Goal: Task Accomplishment & Management: Use online tool/utility

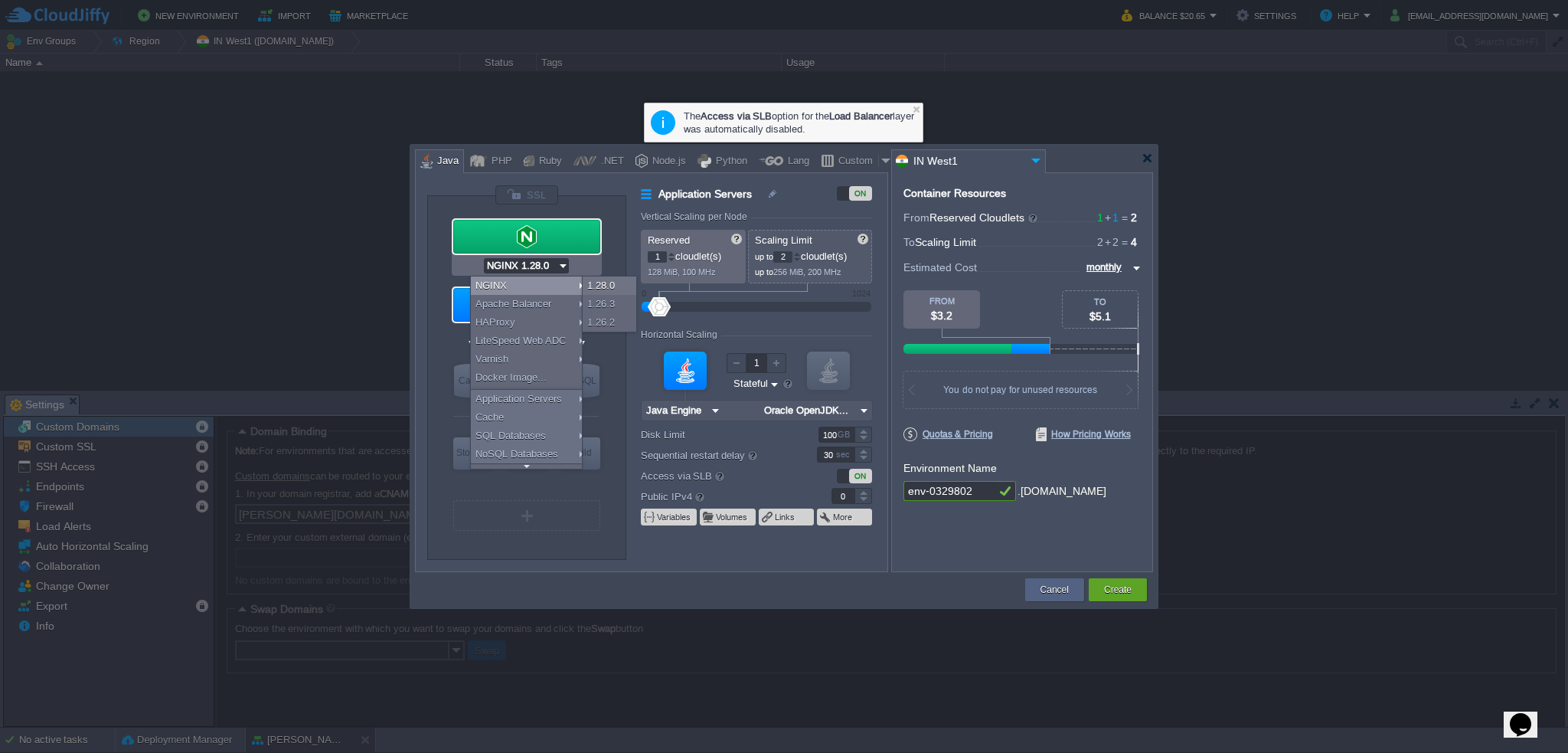
click at [428, 207] on div "VM Balancing VM Application Servers VM Cache VM SQL VM NoSQL VM Storage VM VPS …" at bounding box center [527, 377] width 199 height 363
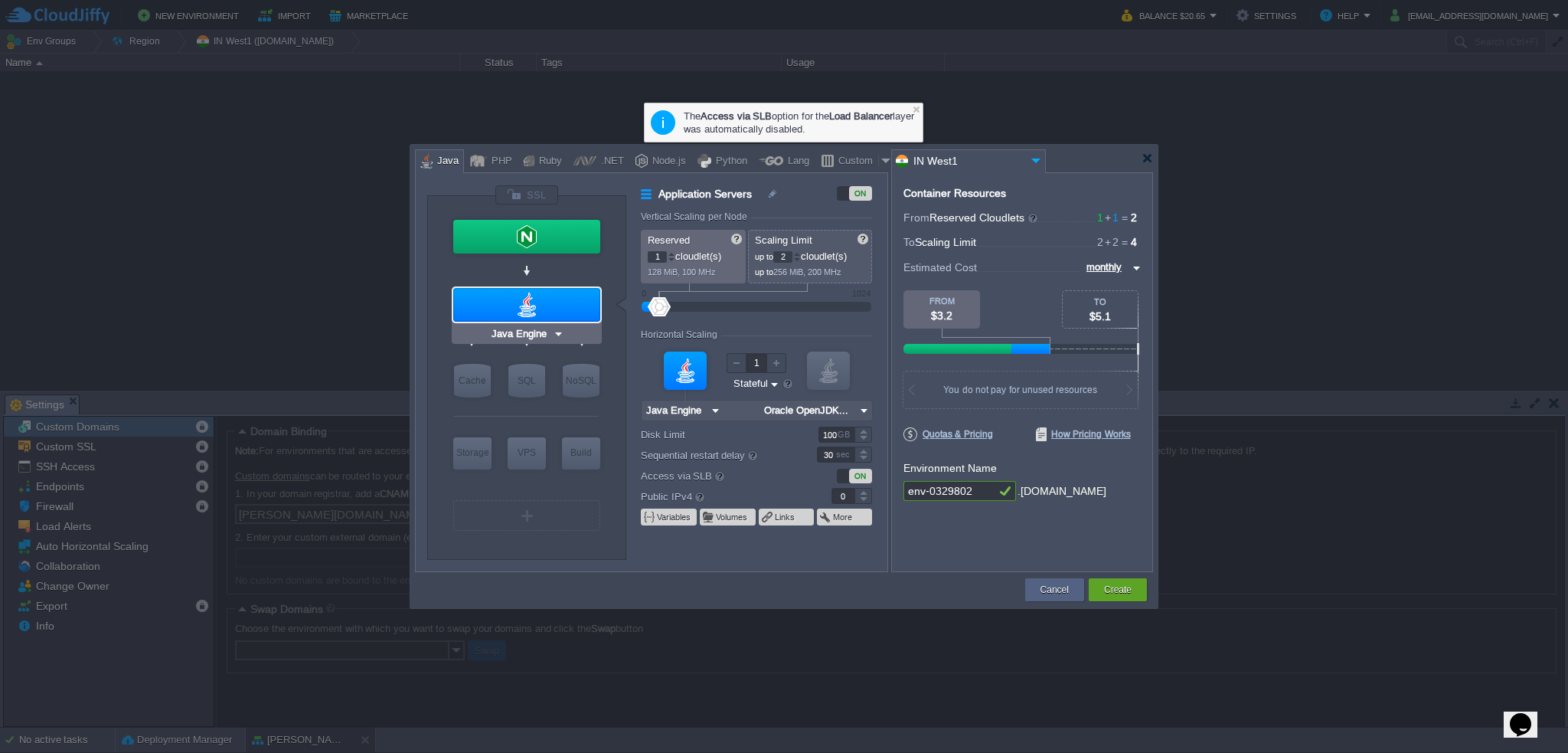
click at [531, 339] on input "Java Engine" at bounding box center [520, 334] width 64 height 15
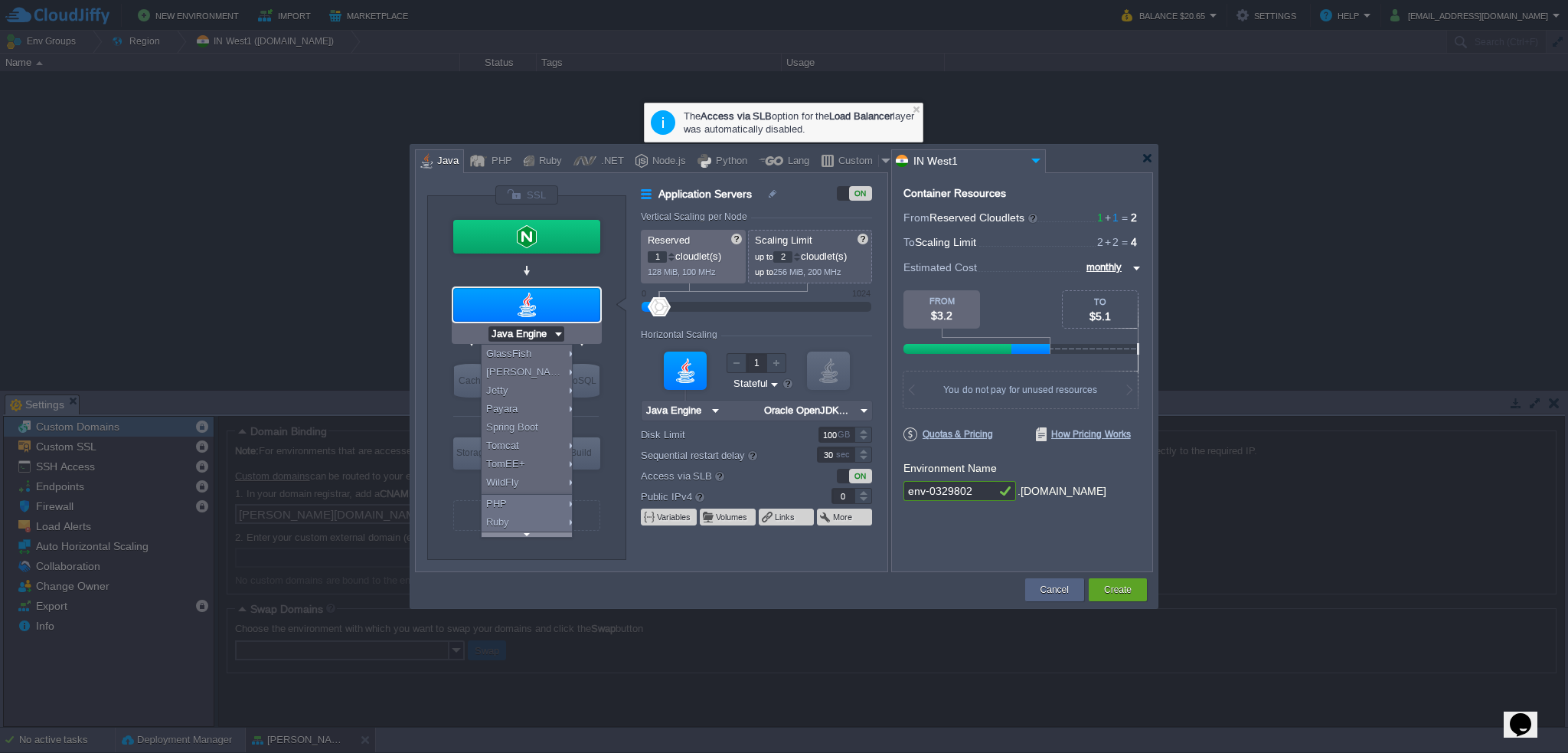
click at [525, 536] on div at bounding box center [526, 534] width 90 height 5
click at [493, 294] on div at bounding box center [526, 305] width 147 height 34
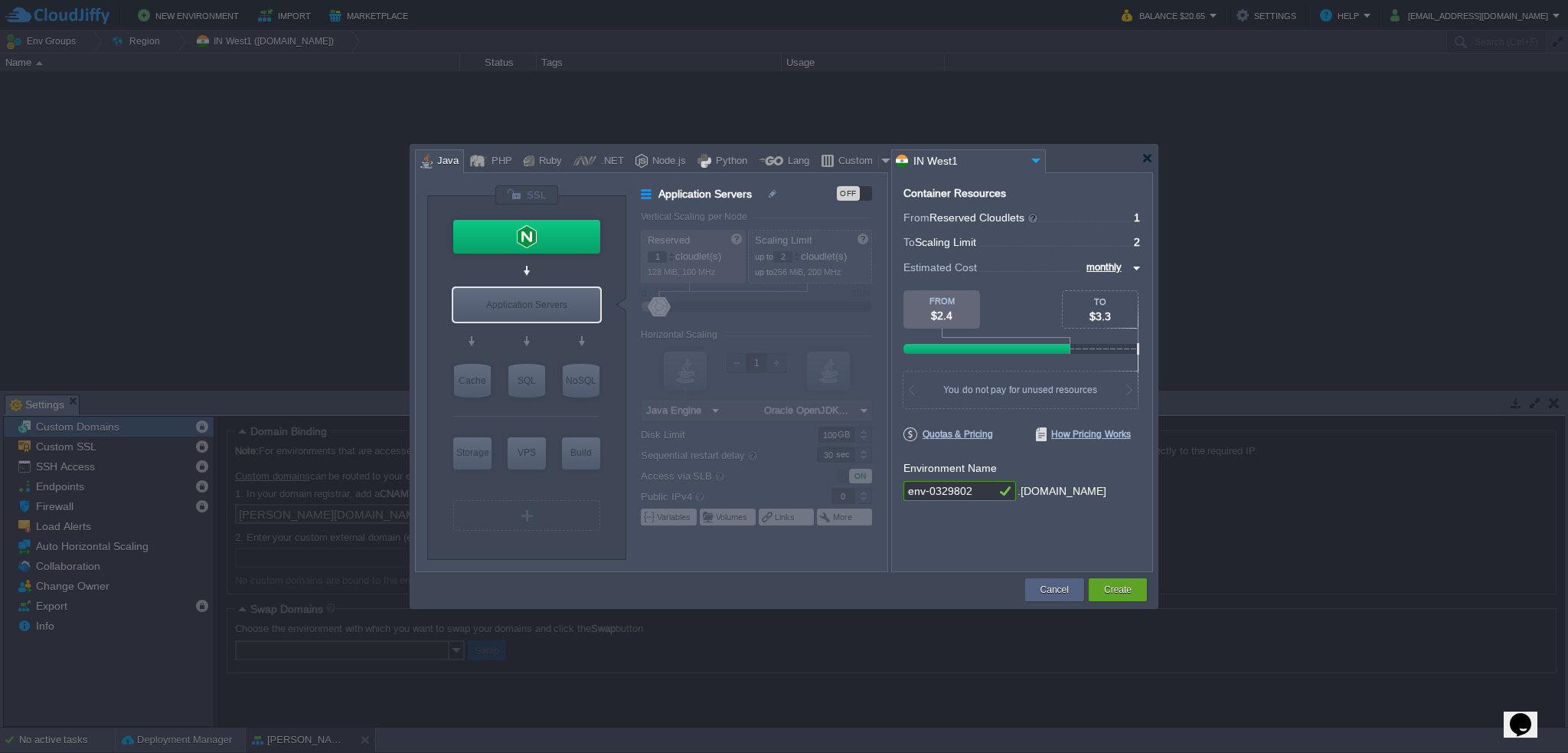
type input "NGINX 1.28.0"
click at [552, 223] on div at bounding box center [526, 237] width 147 height 34
type input "Load Balancer"
type input "NGINX 1.28.0"
type input "1.28.0-almalin..."
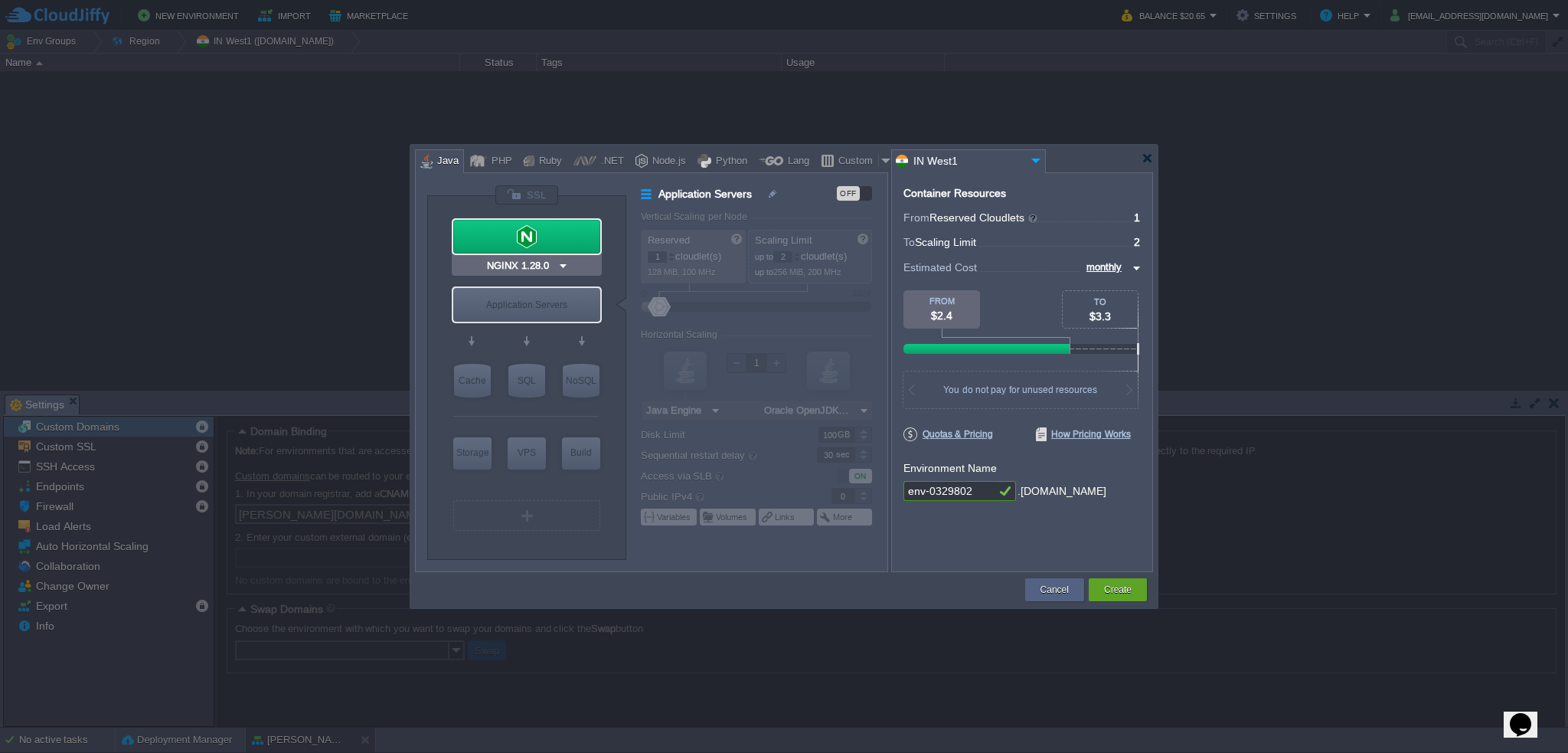
type input "1"
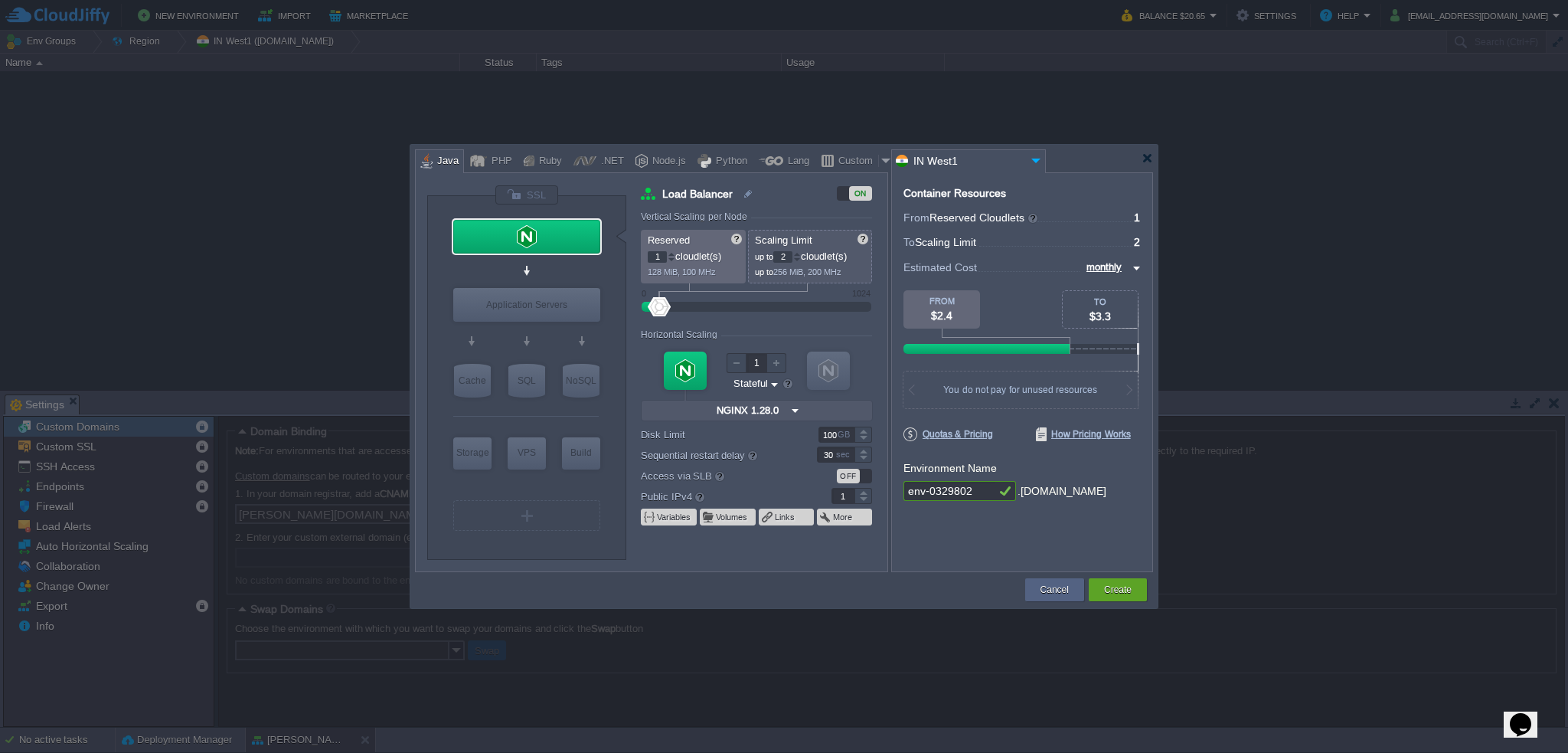
click at [841, 190] on div "ON" at bounding box center [855, 193] width 35 height 15
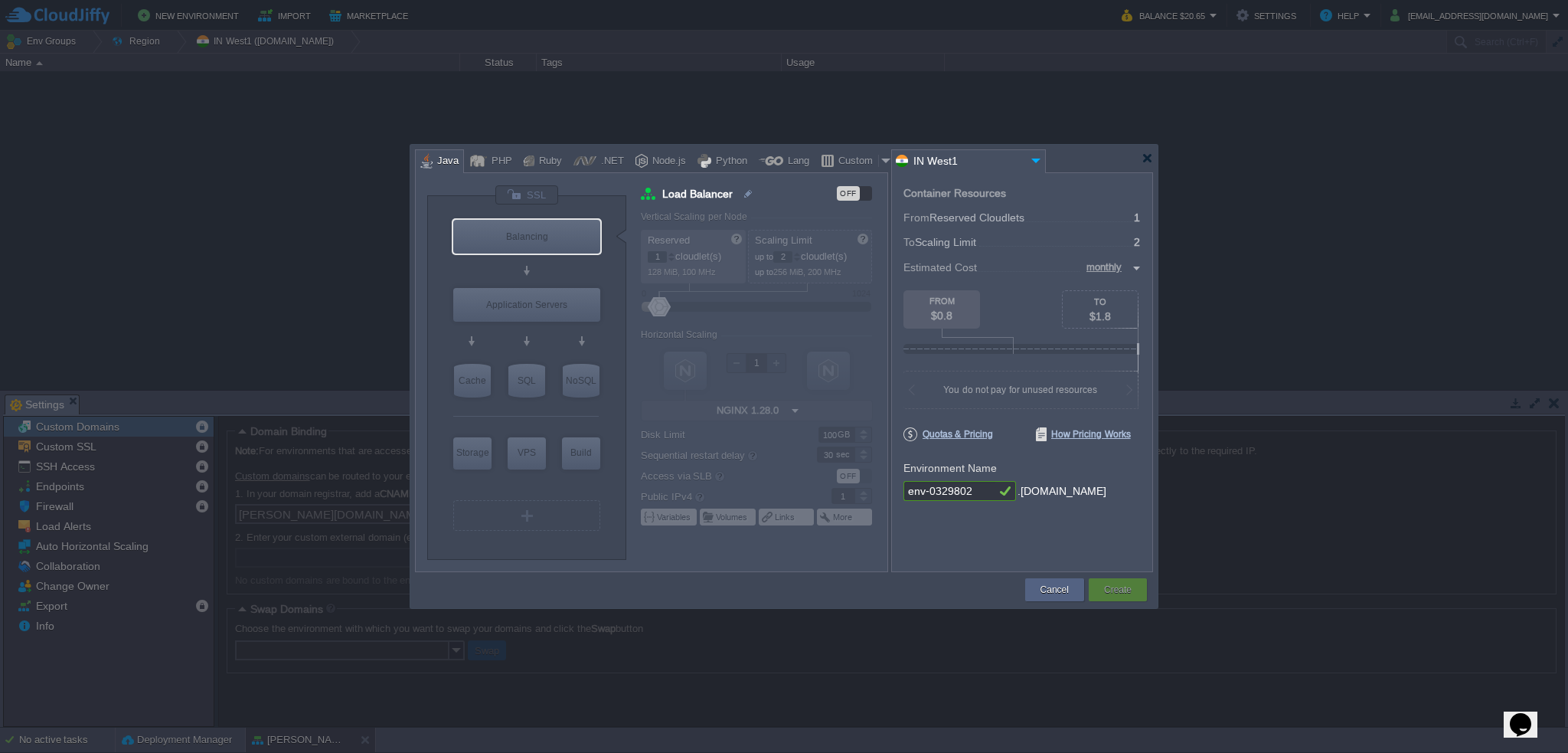
click at [861, 189] on div "OFF" at bounding box center [855, 193] width 35 height 15
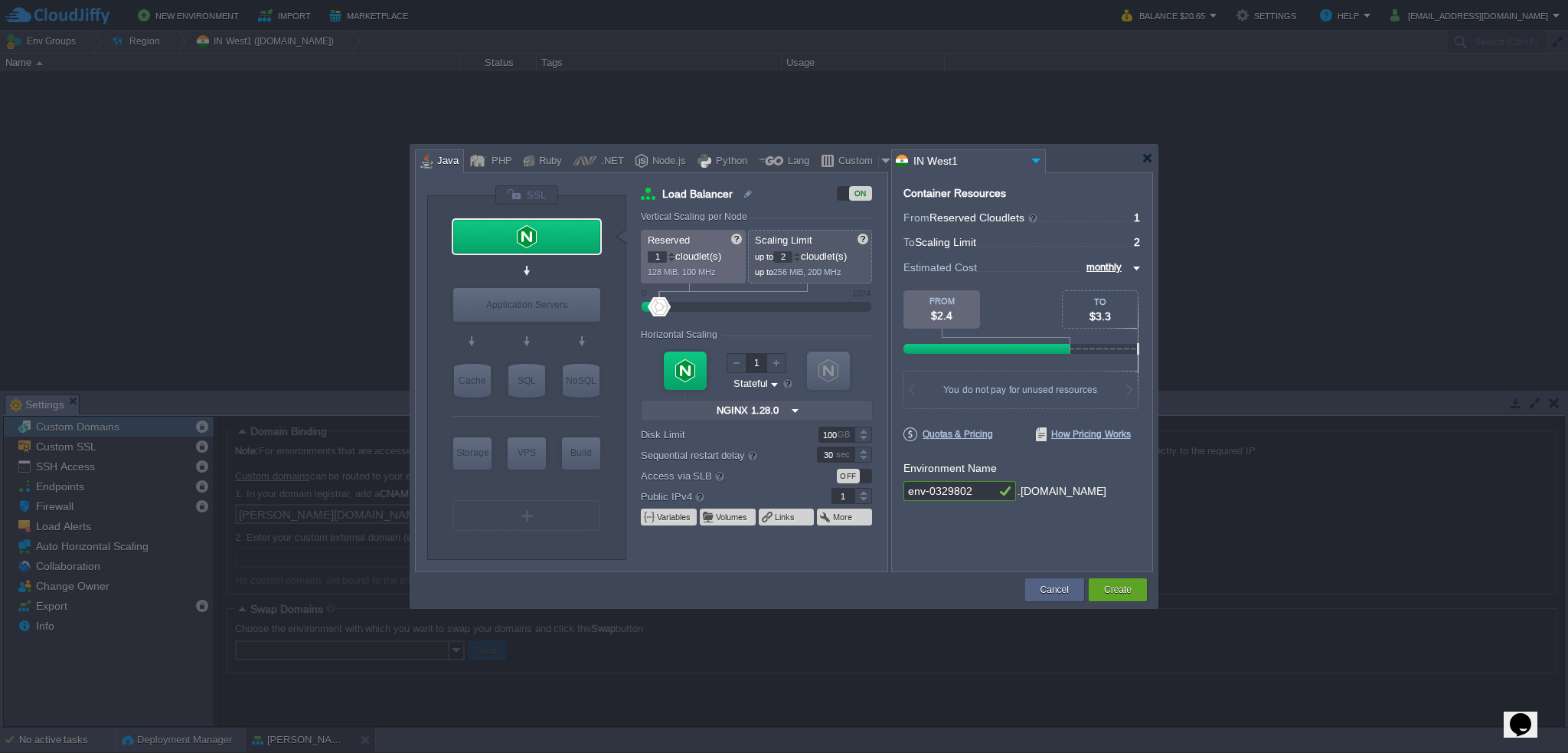
click at [851, 195] on div "ON" at bounding box center [861, 193] width 23 height 15
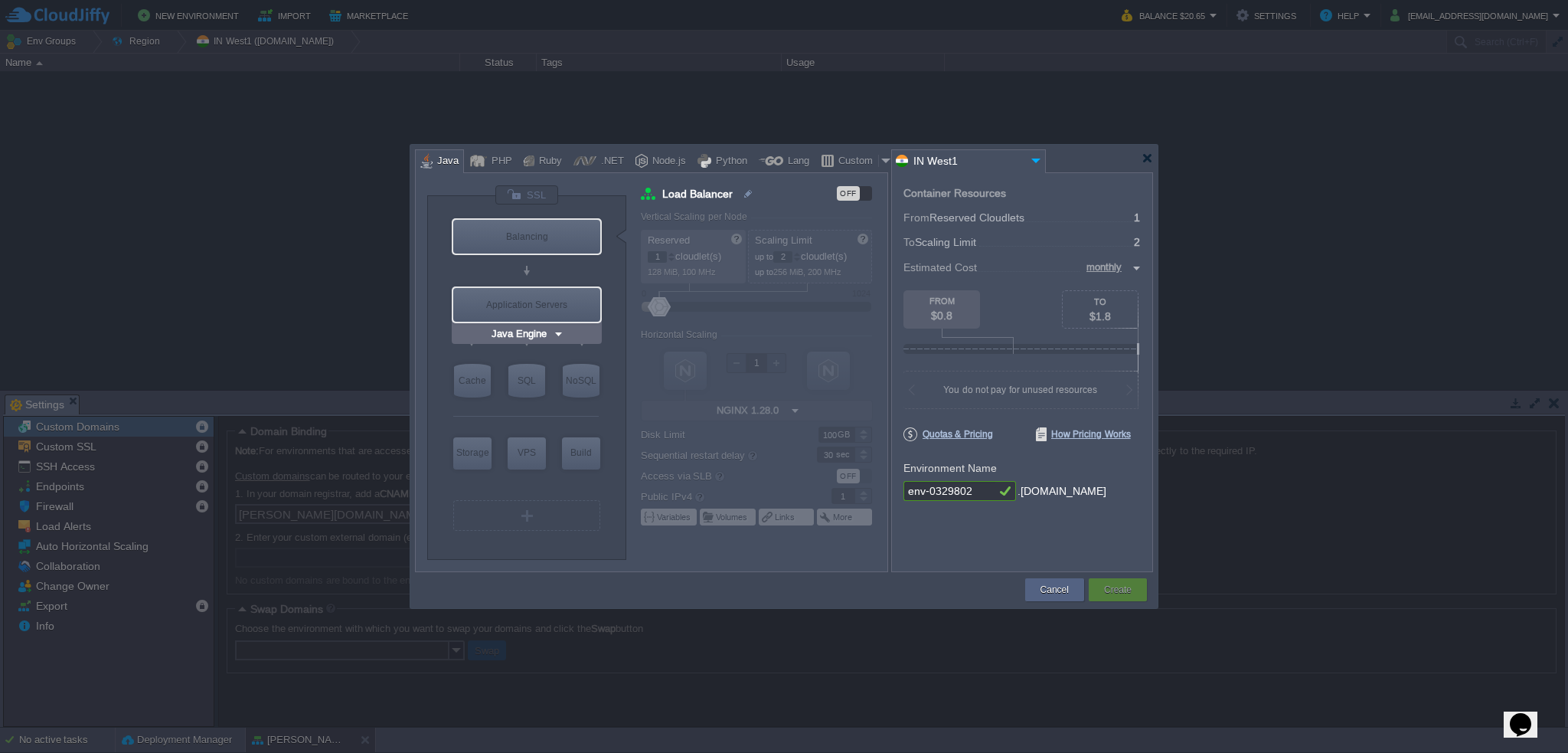
click at [557, 330] on img at bounding box center [559, 334] width 12 height 15
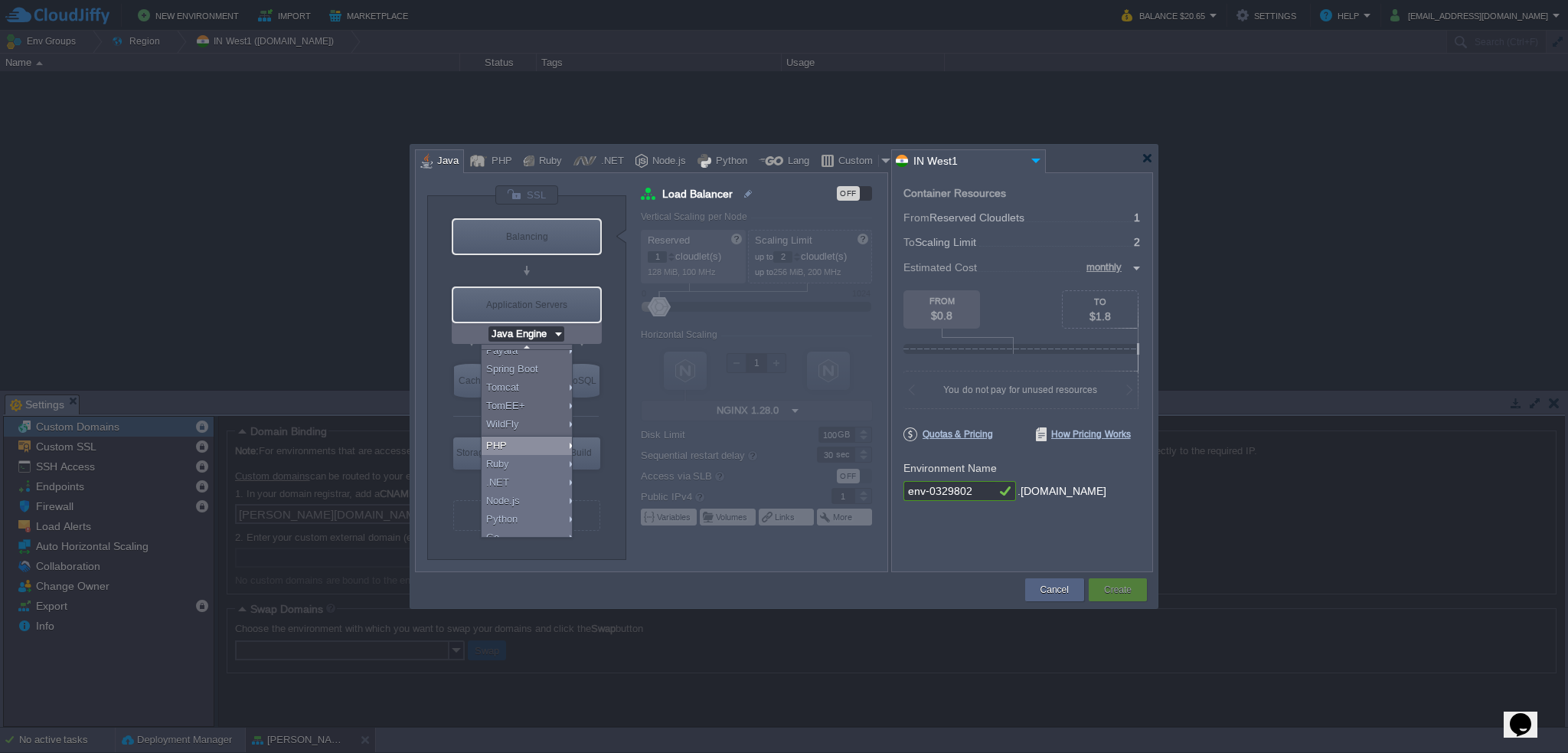
scroll to position [123, 0]
click at [527, 529] on div "More..." at bounding box center [529, 529] width 95 height 18
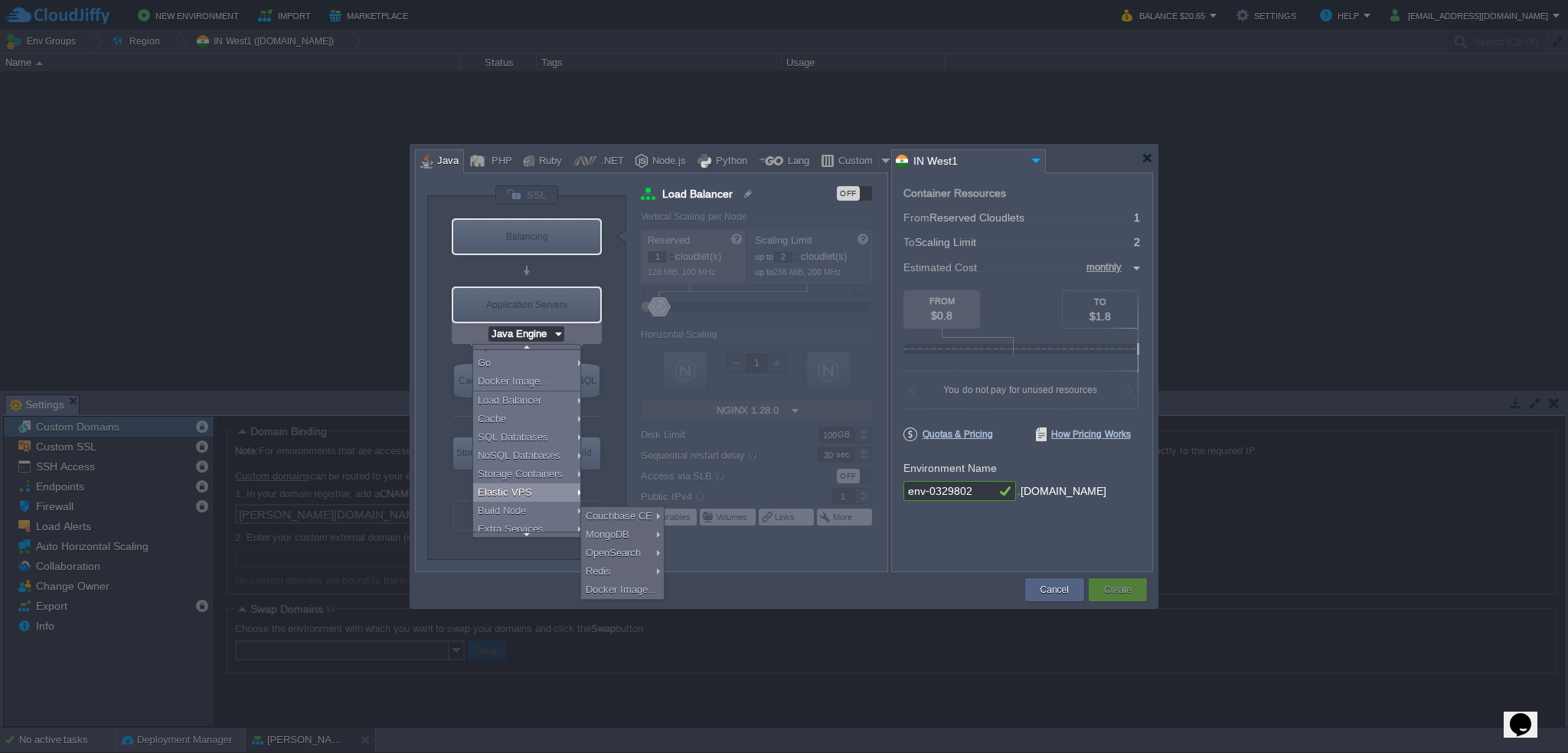
scroll to position [252, 0]
click at [525, 526] on div "Extra Services" at bounding box center [529, 529] width 112 height 18
type input "Docker Engine CE 27.5.1"
type input "Load Balancer"
type input "16"
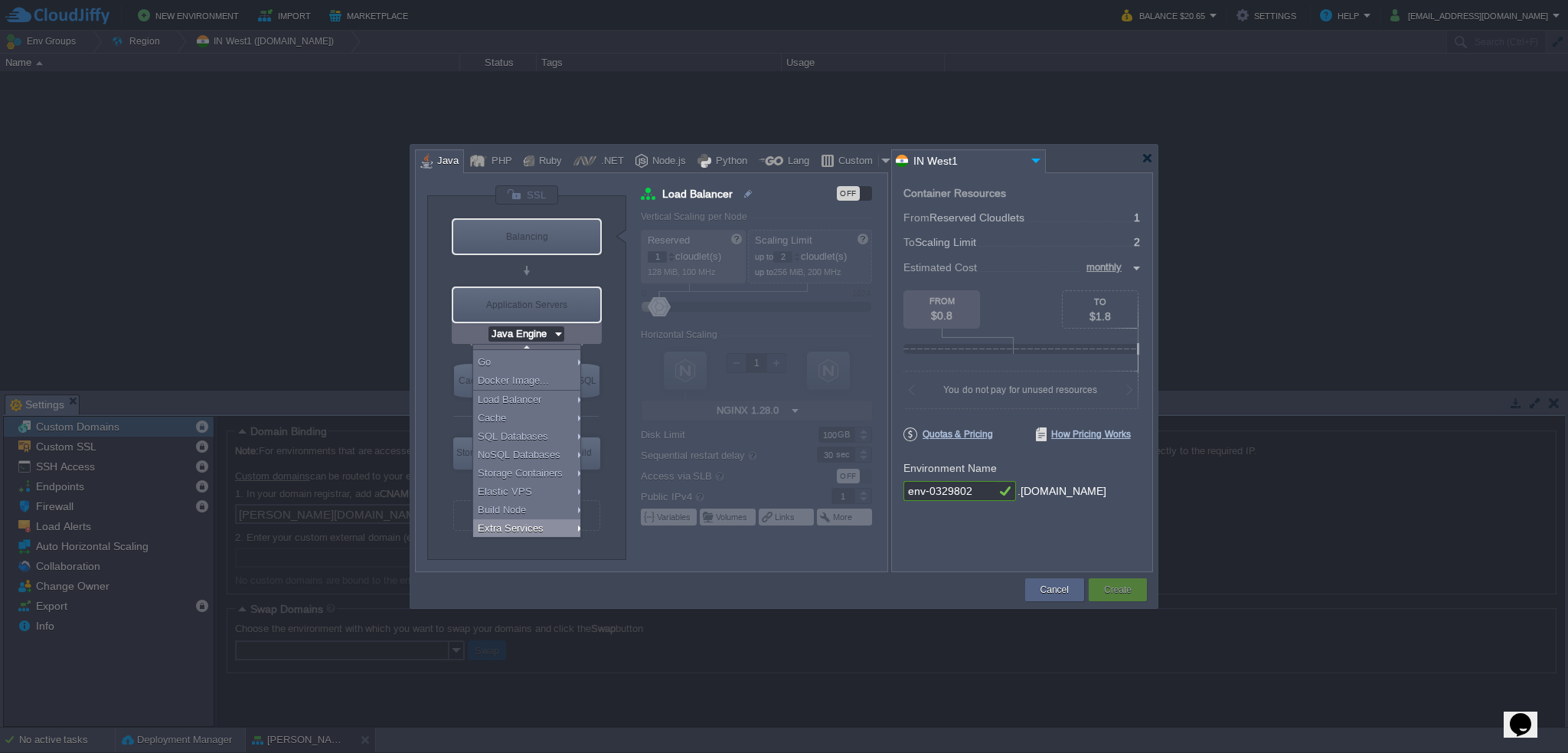
type input "Docker Image"
type input "Stateless"
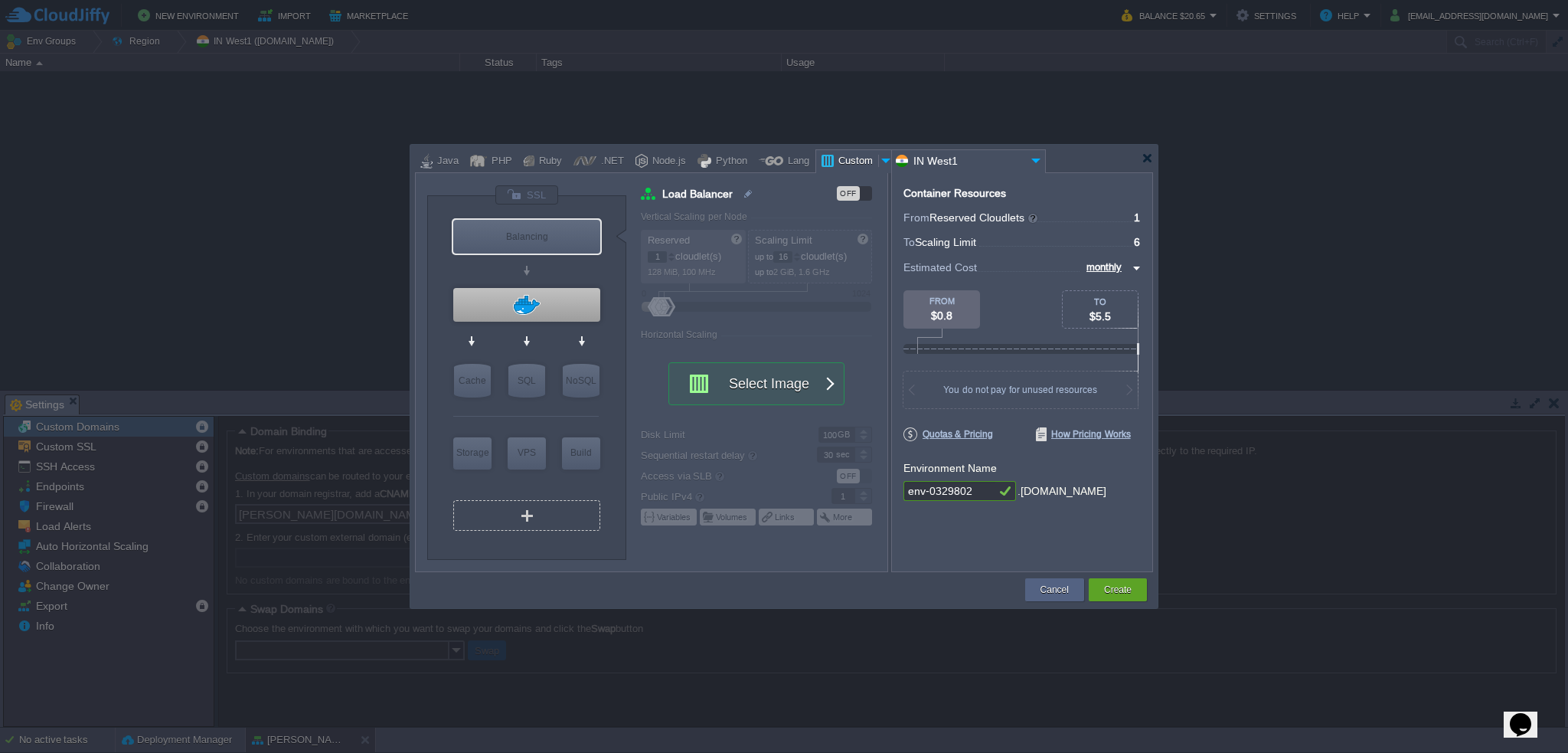
scroll to position [0, 0]
type input "Docker Engine CE 27.5.1"
click at [499, 306] on div at bounding box center [526, 305] width 147 height 34
type input "Extra Services"
type input "6"
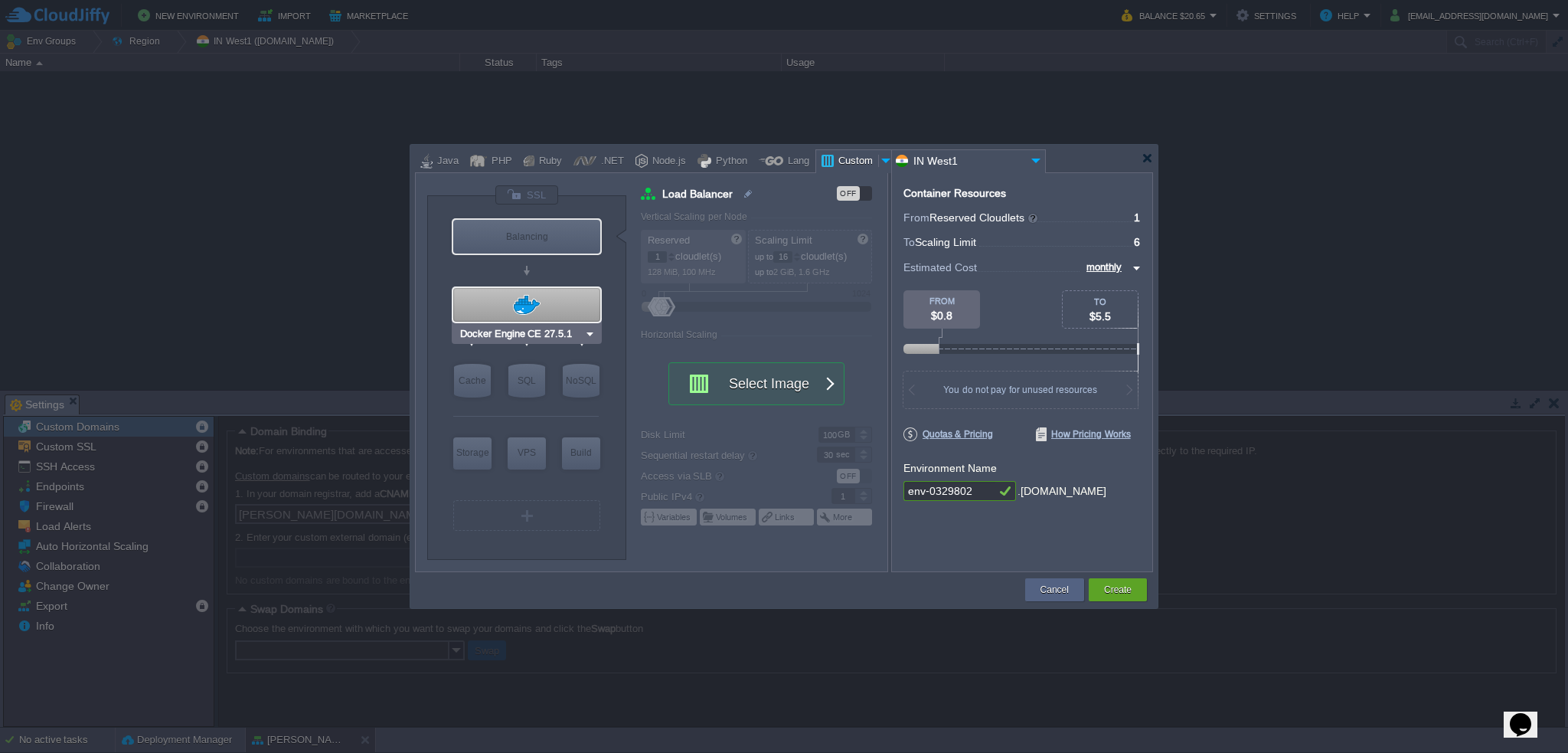
type input "Docker Engine CE 27.5.1"
type input "27.5.1-almalin..."
type input "0"
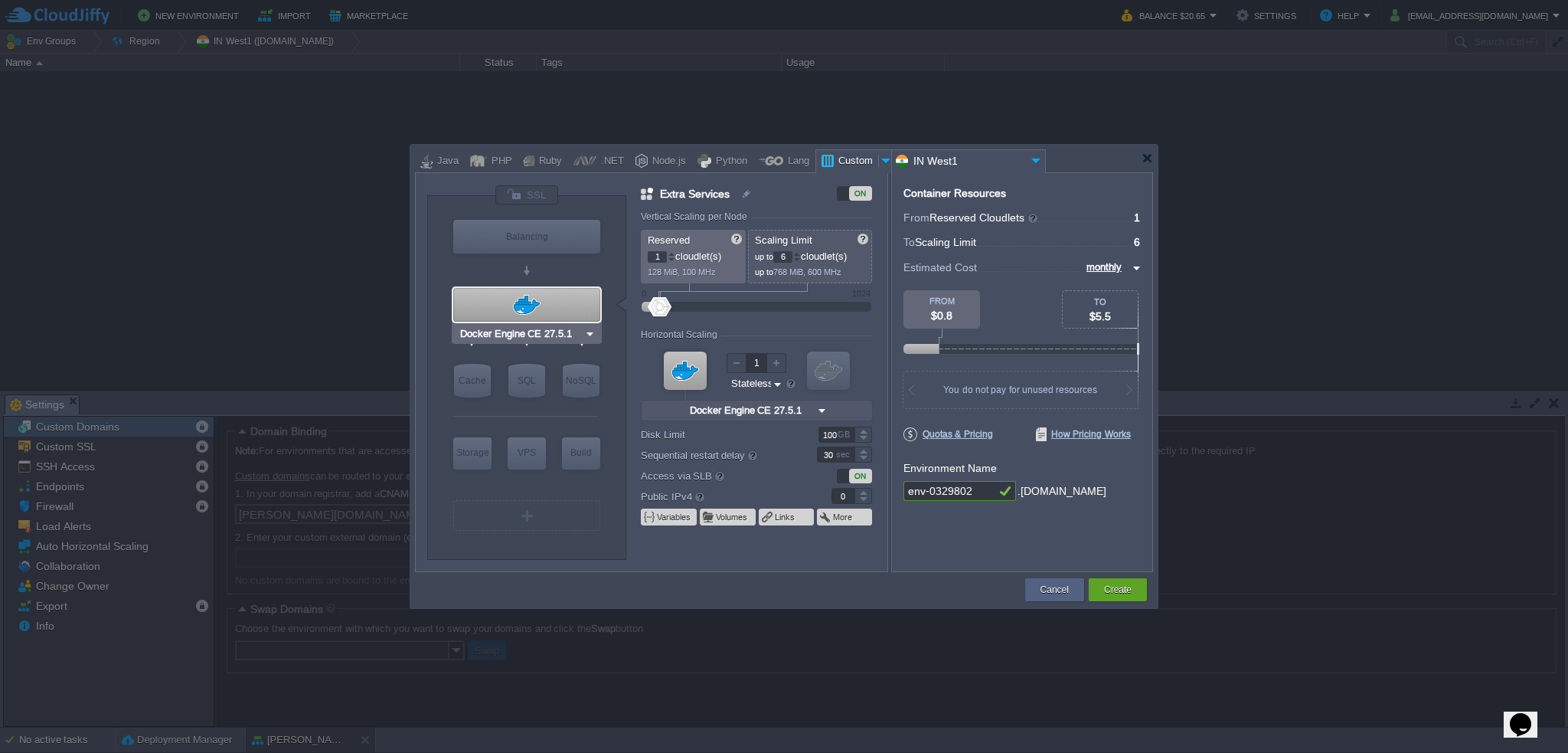
click at [532, 306] on div at bounding box center [526, 305] width 147 height 34
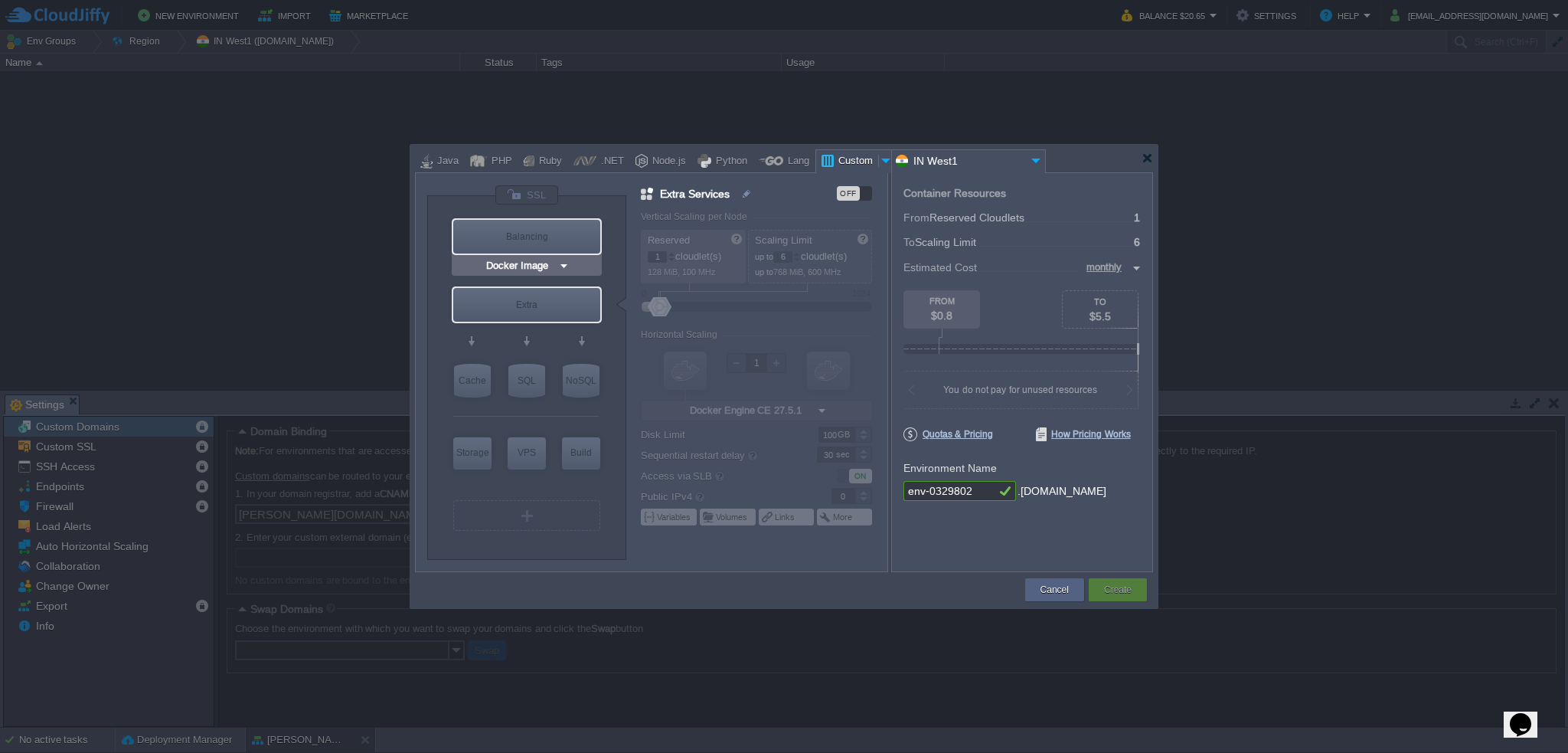
click at [559, 263] on img at bounding box center [563, 266] width 12 height 15
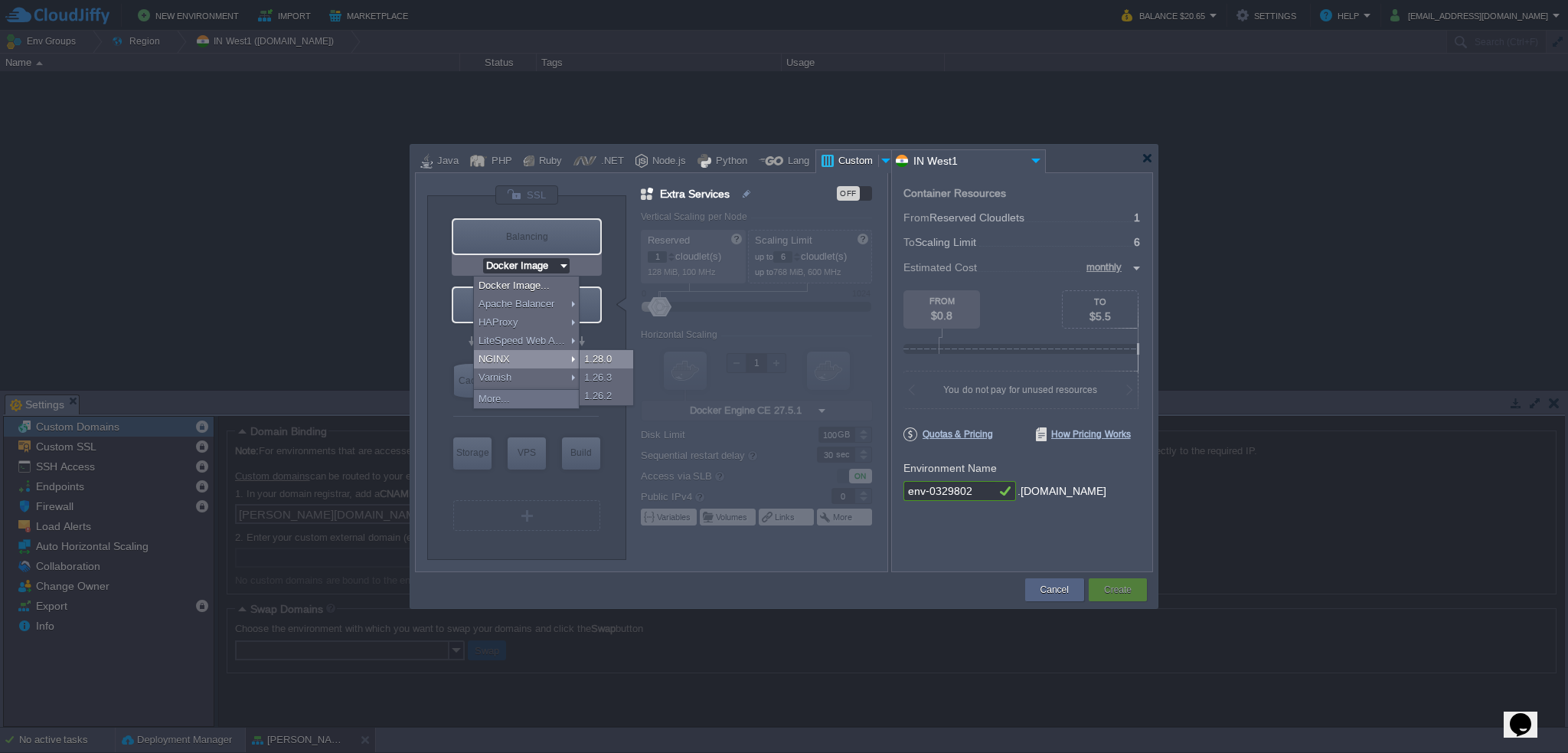
click at [611, 358] on div "1.28.0" at bounding box center [606, 359] width 54 height 18
type input "NGINX 1.28.0"
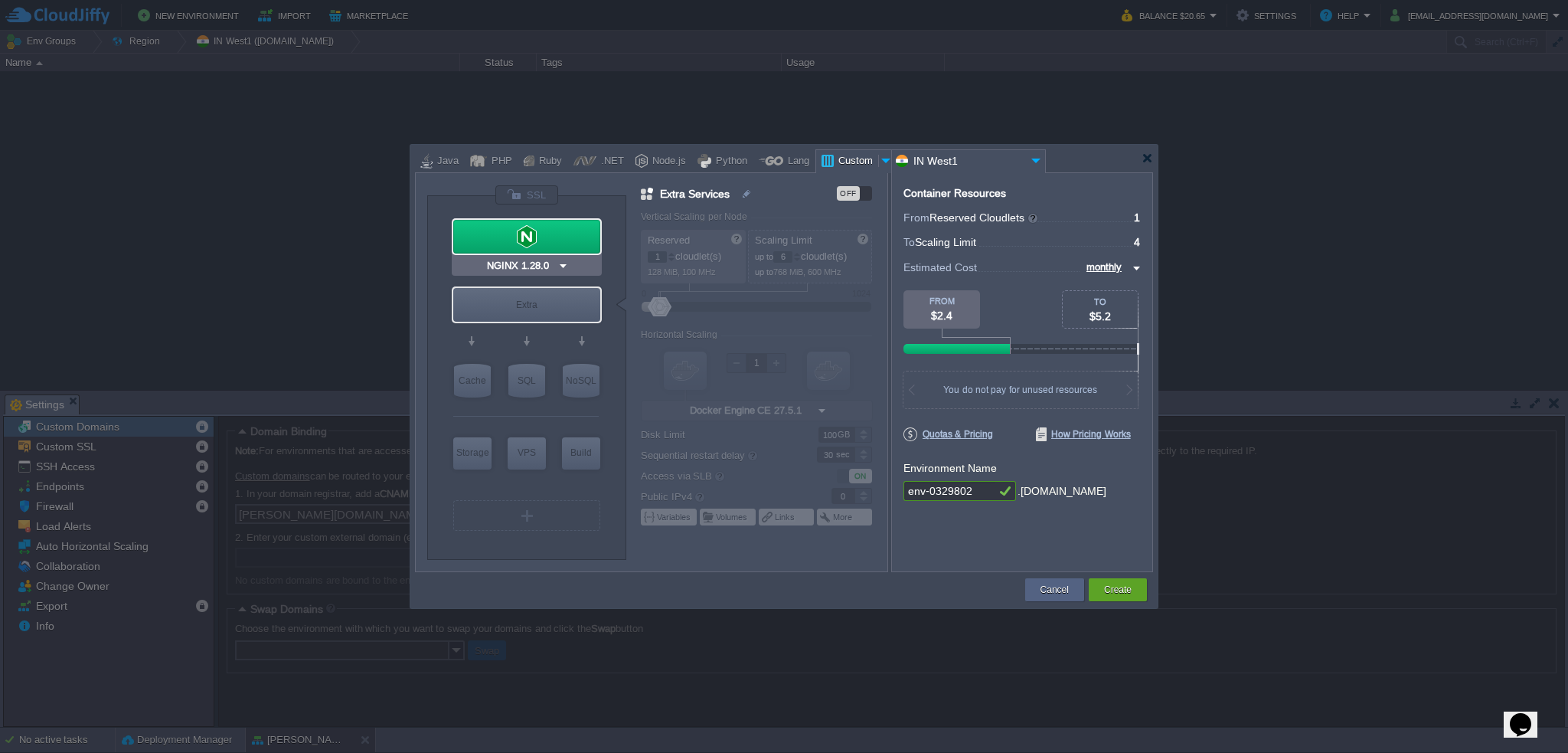
click at [579, 230] on div at bounding box center [526, 237] width 147 height 34
type input "Load Balancer"
type input "4"
type input "NGINX 1.28.0"
type input "1.28.0-almalin..."
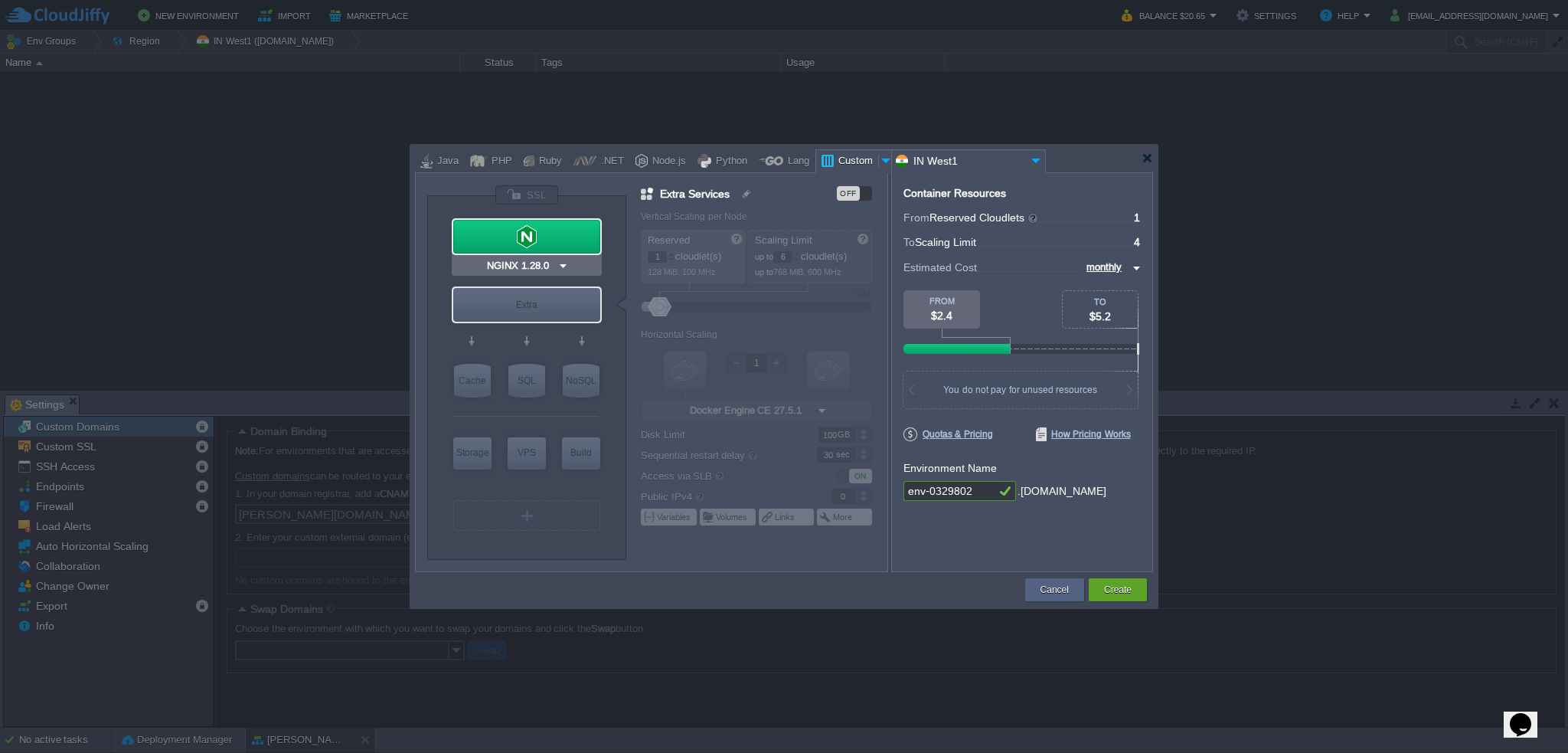
type input "Stateful"
type input "1"
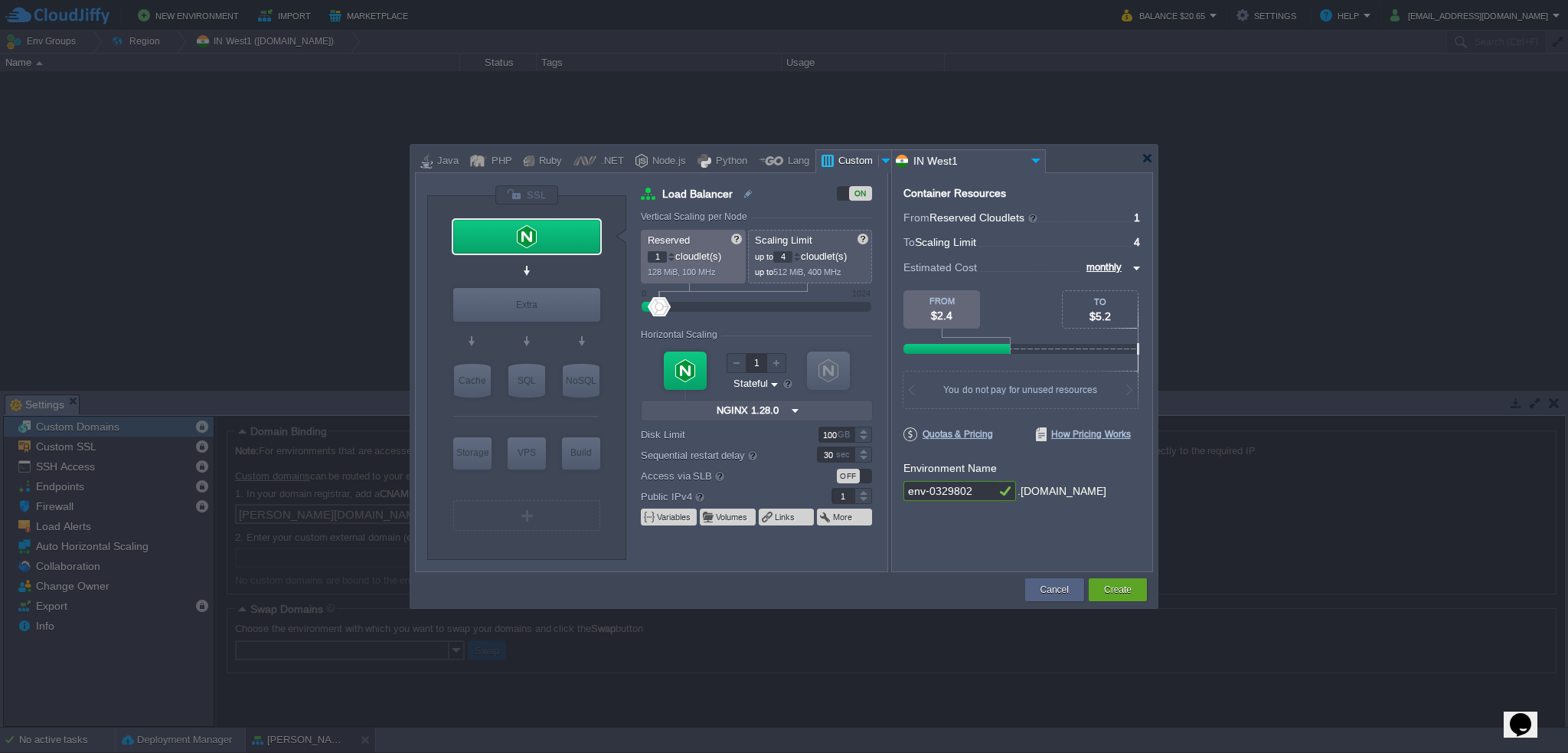
click at [793, 410] on img at bounding box center [795, 411] width 16 height 20
click at [794, 412] on img at bounding box center [795, 411] width 16 height 20
click at [818, 560] on form "Vertical Scaling per Node Reserved 1 cloudlet(s) 128 MiB, 100 MHz Scaling Limit…" at bounding box center [764, 391] width 246 height 360
click at [538, 197] on div at bounding box center [526, 194] width 64 height 21
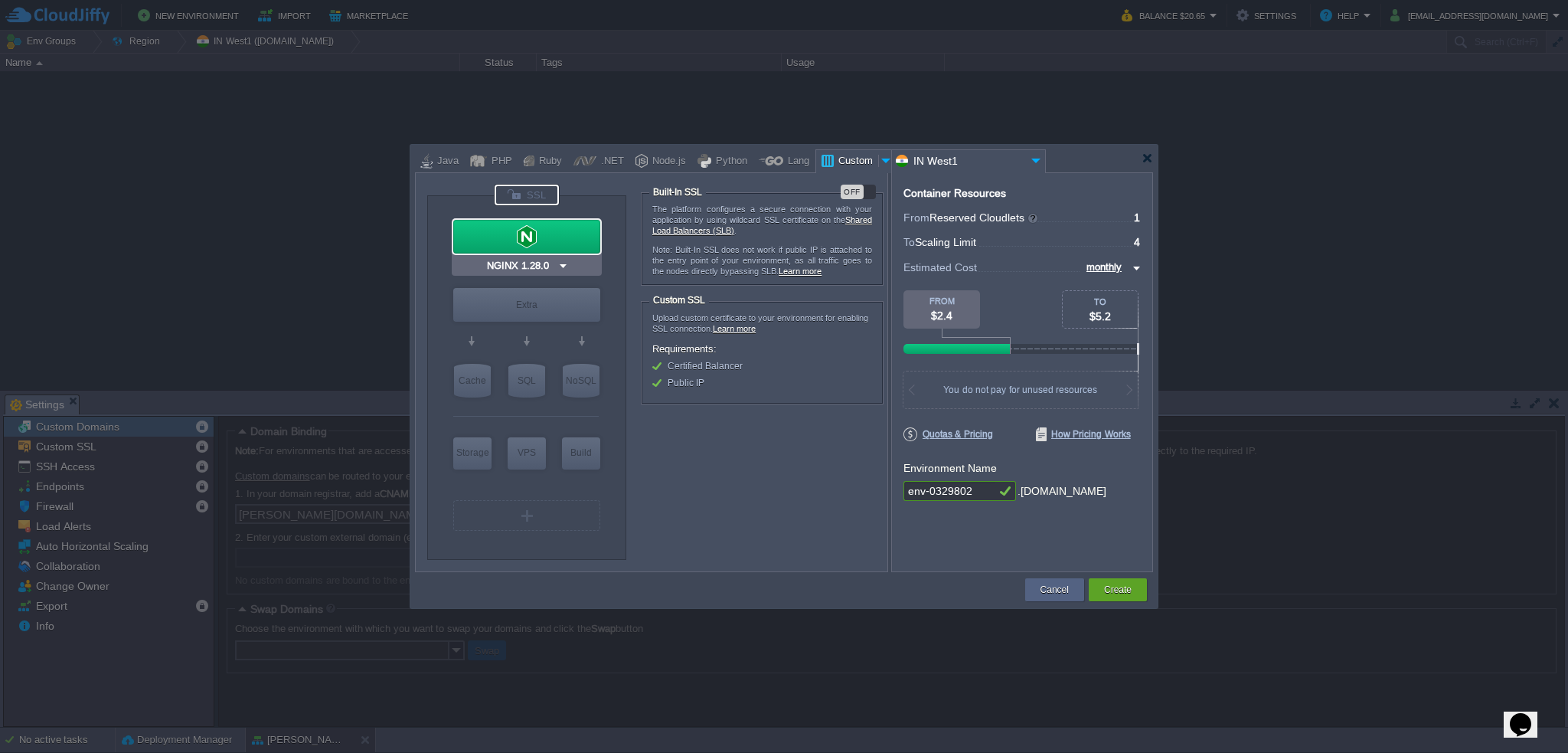
click at [568, 241] on div at bounding box center [526, 237] width 147 height 34
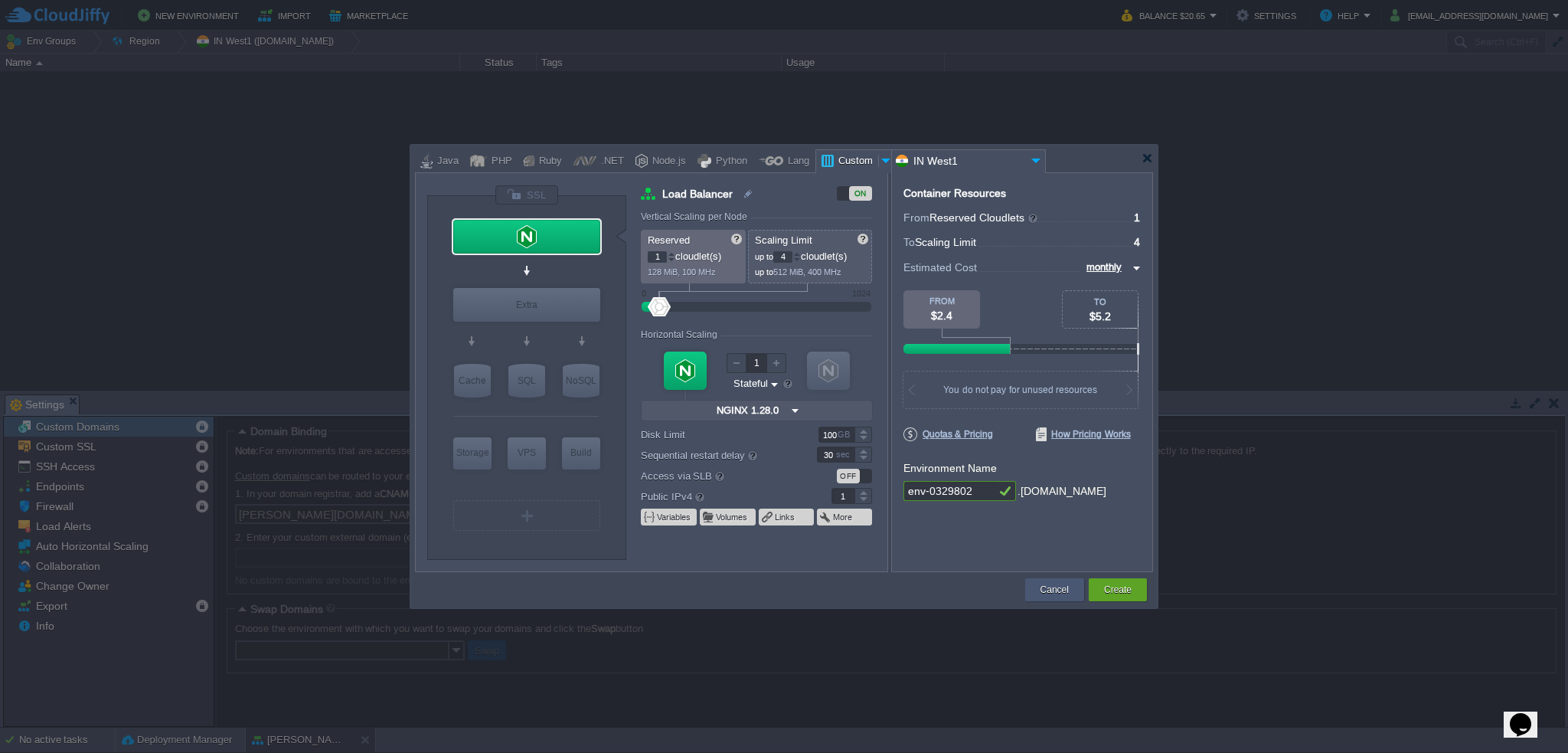
click at [1032, 592] on div "Cancel" at bounding box center [1055, 590] width 59 height 23
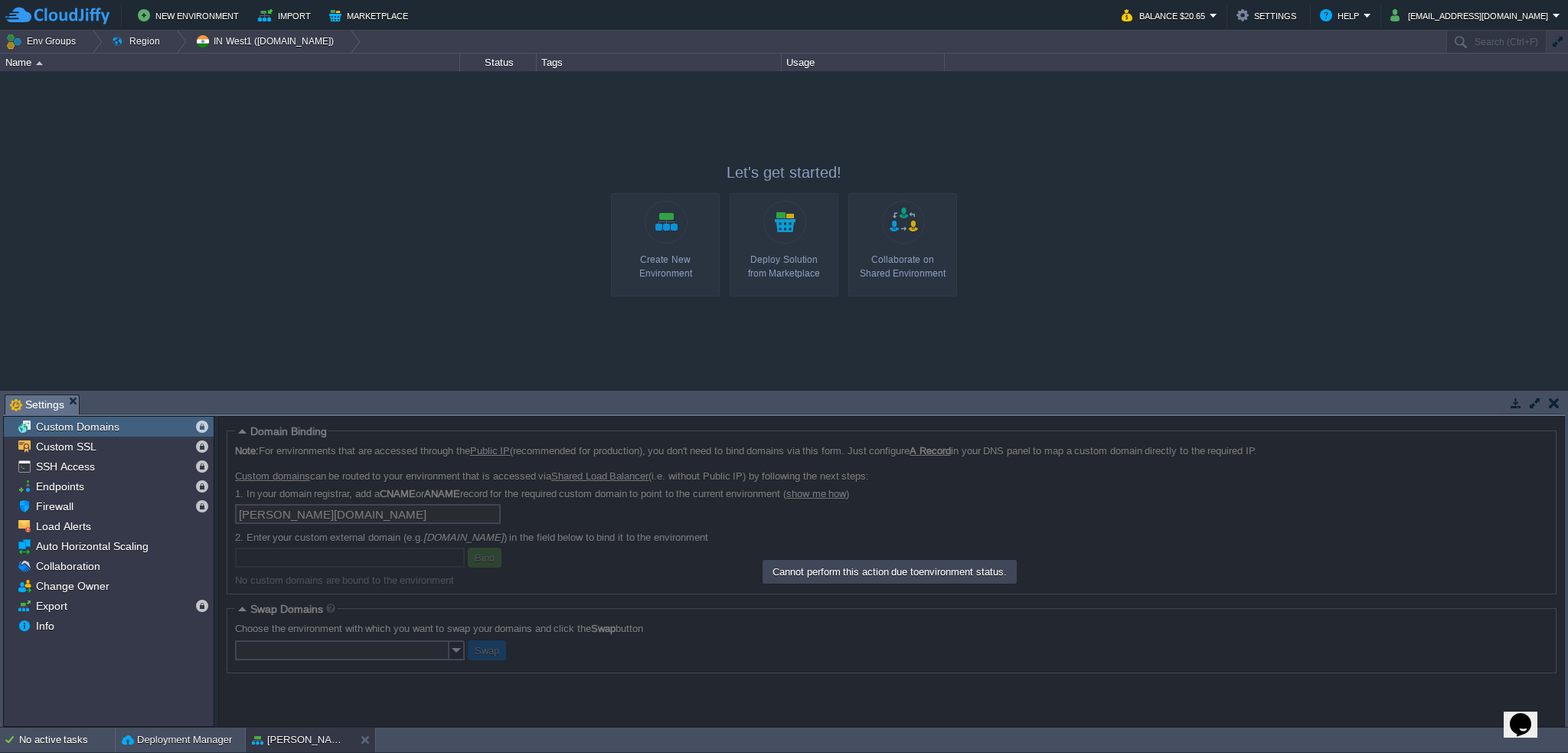
click at [647, 263] on div "Create New Environment" at bounding box center [665, 267] width 99 height 28
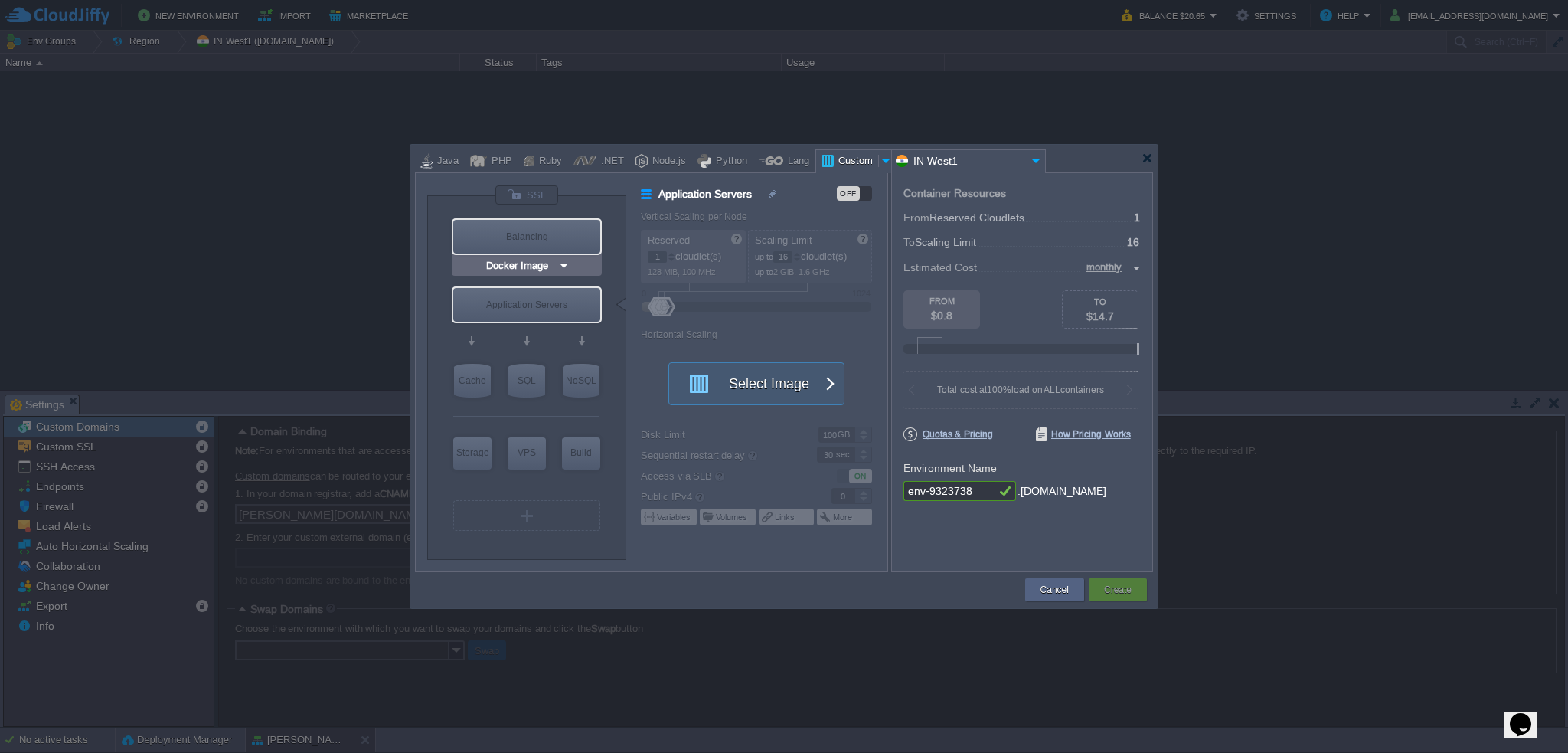
click at [560, 263] on img at bounding box center [563, 266] width 12 height 15
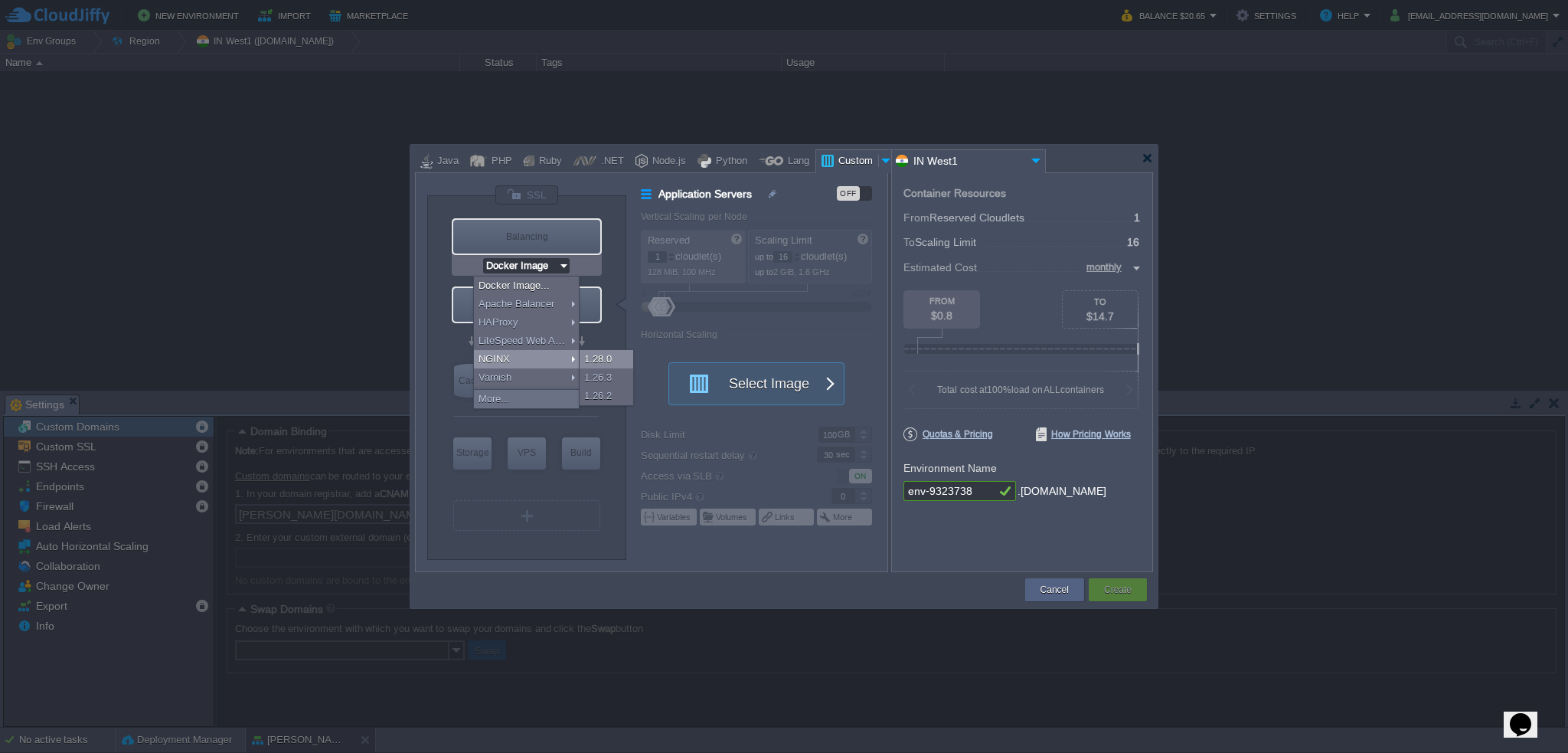
click at [602, 356] on div "1.28.0" at bounding box center [606, 359] width 54 height 18
type input "NGINX 1.28.0"
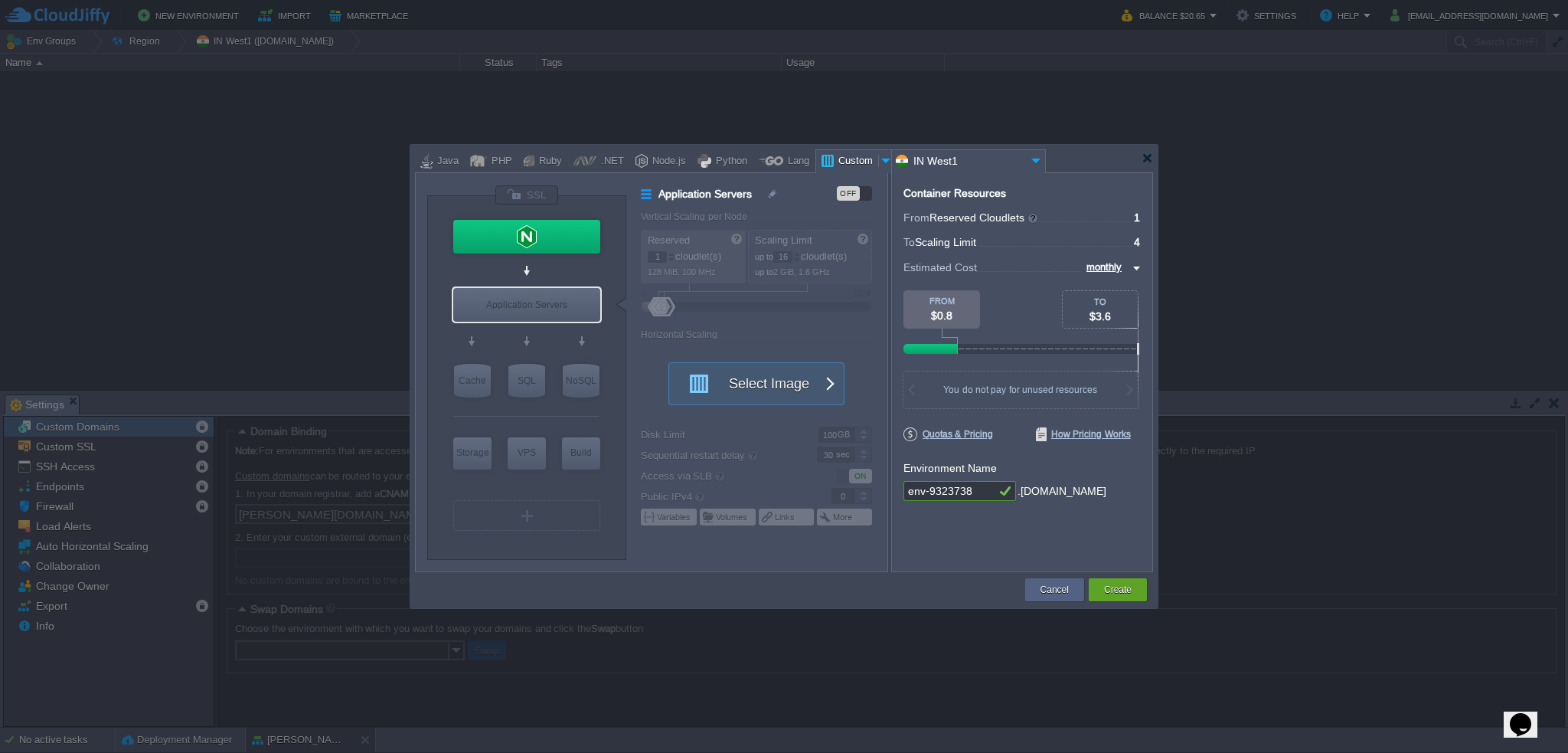
click at [618, 237] on div "VM Balancing VM Application Servers VM Cache VM SQL VM NoSQL VM Storage VM VPS …" at bounding box center [527, 377] width 199 height 363
click at [568, 236] on div at bounding box center [526, 237] width 147 height 34
type input "Load Balancer"
type input "4"
type input "NGINX 1.28.0"
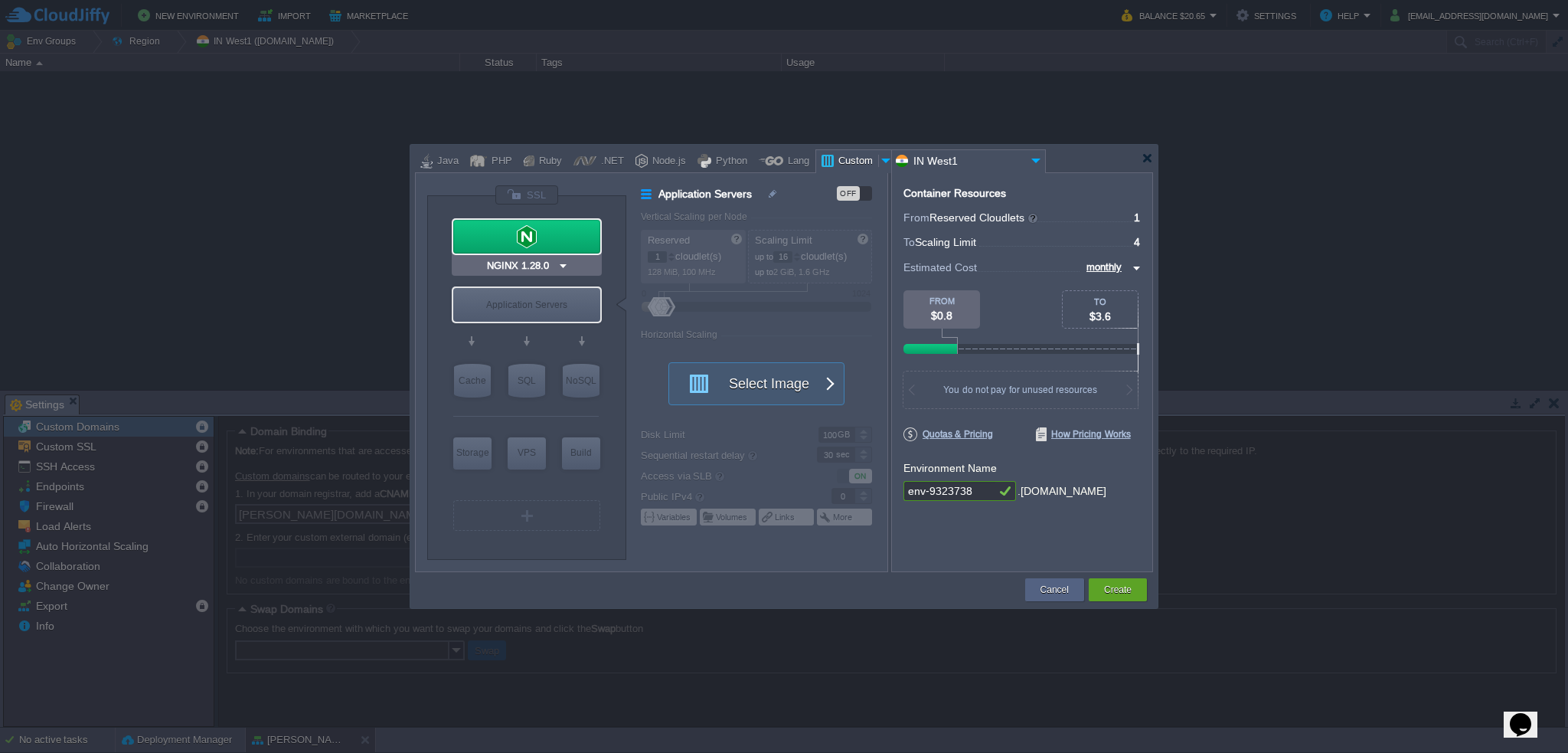
type input "1.28.0-almalin..."
type input "Stateful"
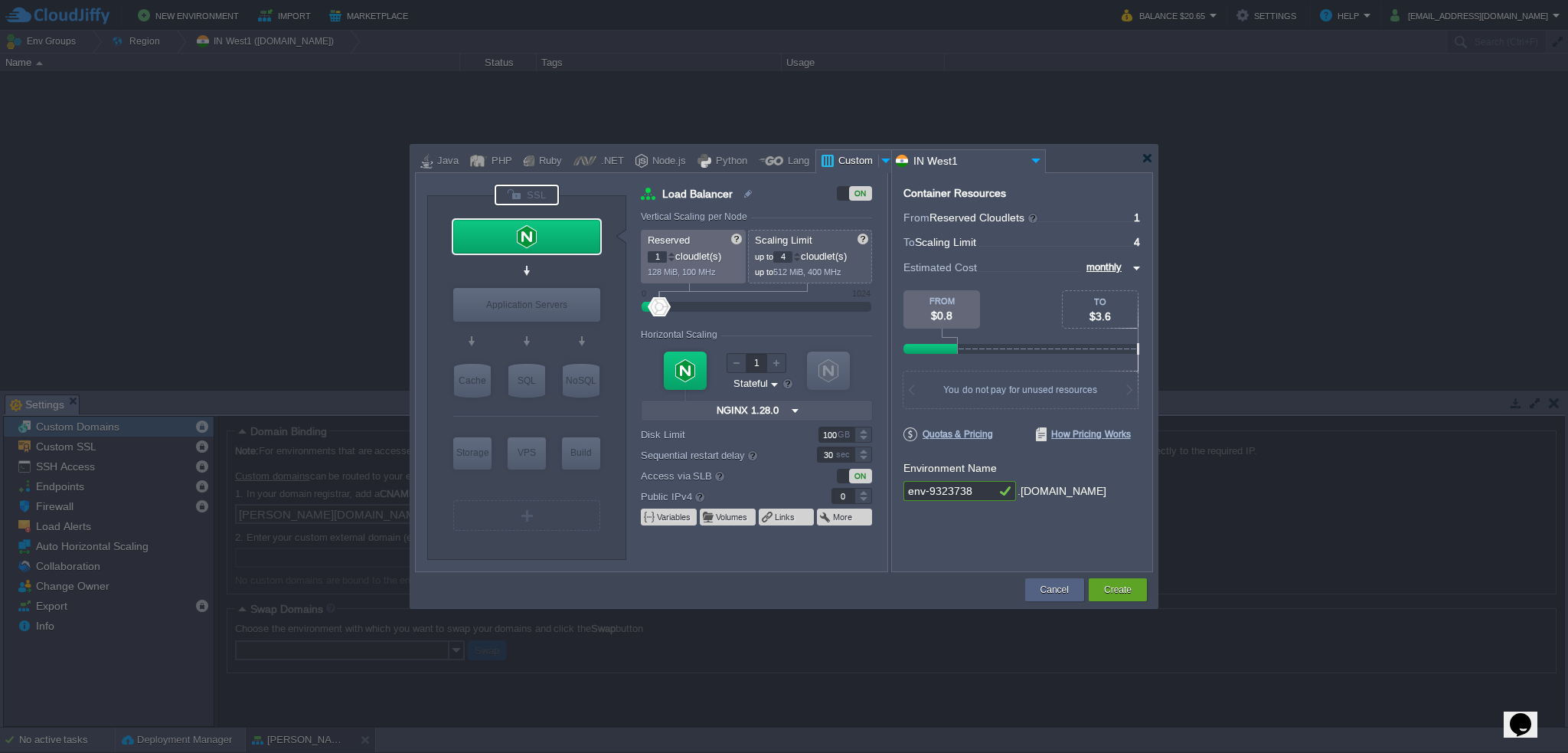
click at [549, 196] on div at bounding box center [526, 194] width 64 height 21
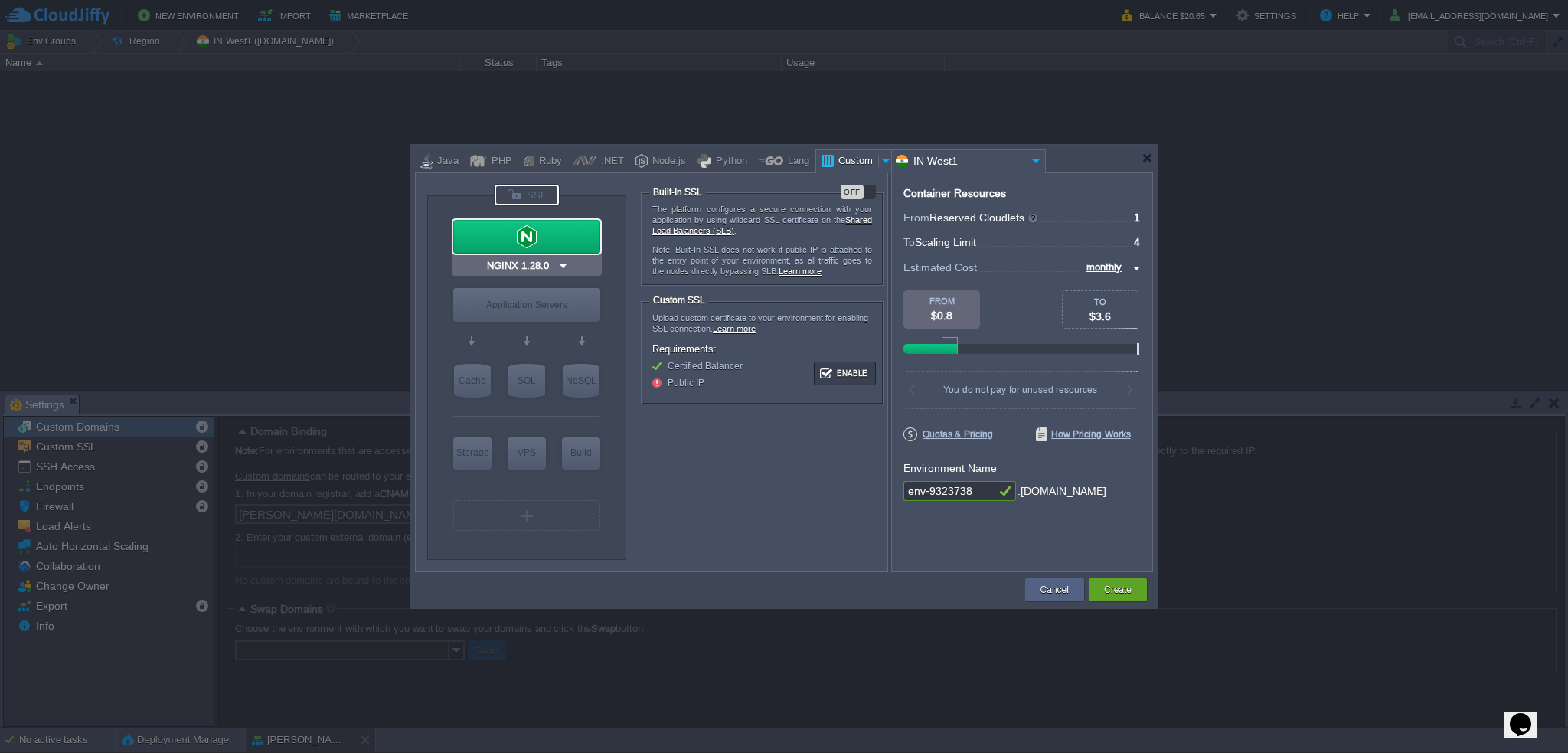
click at [549, 234] on div at bounding box center [526, 237] width 147 height 34
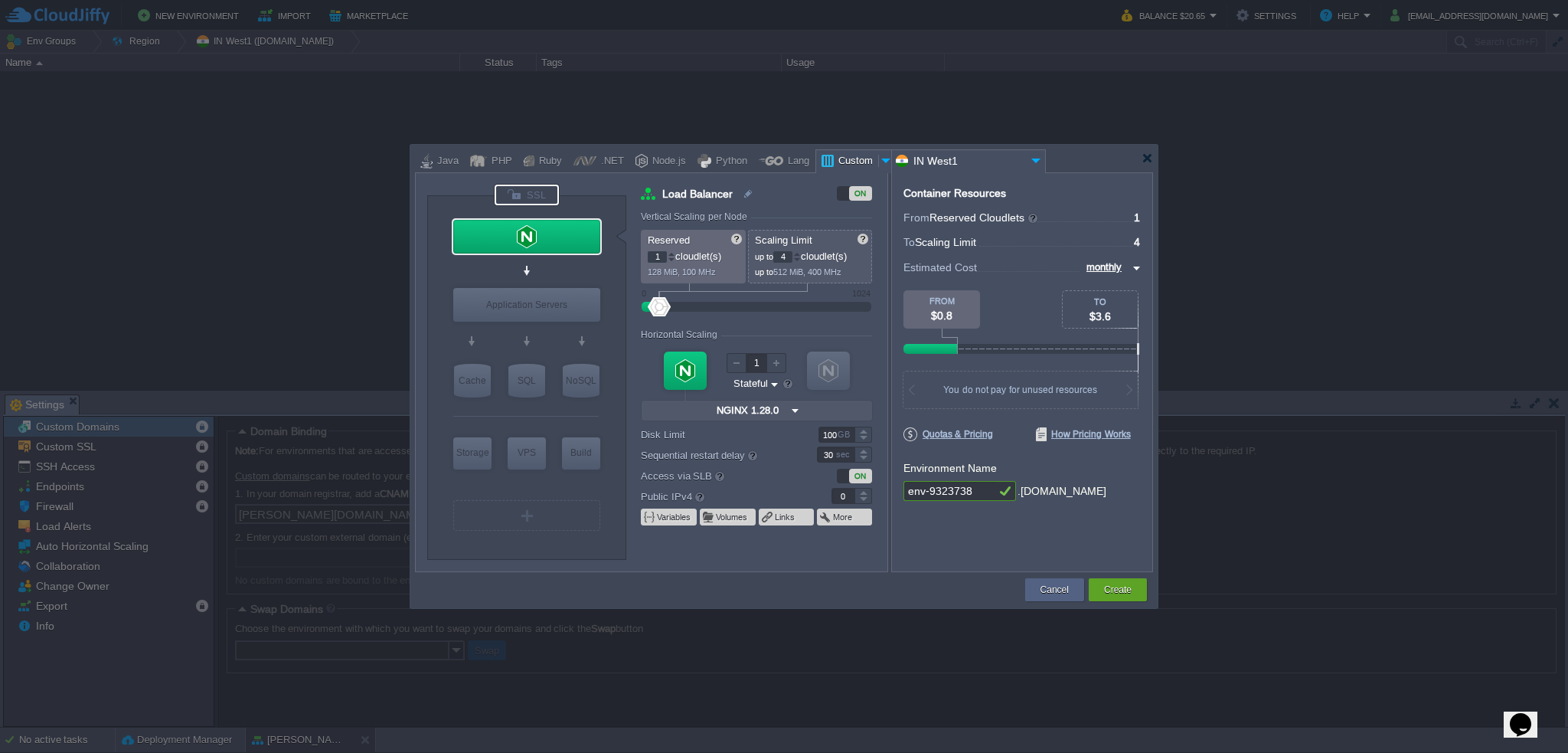
click at [541, 200] on div at bounding box center [526, 194] width 64 height 21
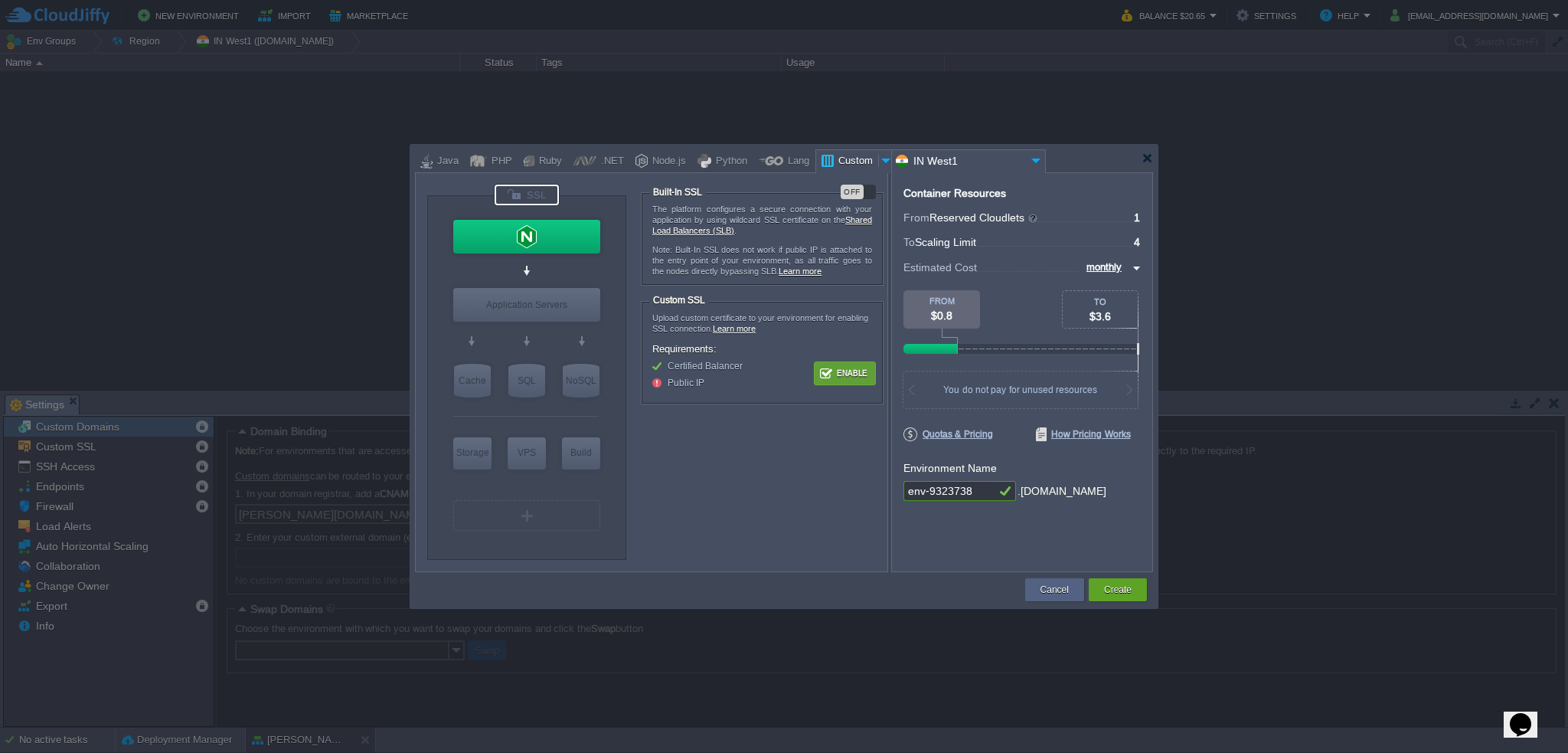
click at [844, 374] on button "Enable" at bounding box center [844, 373] width 58 height 19
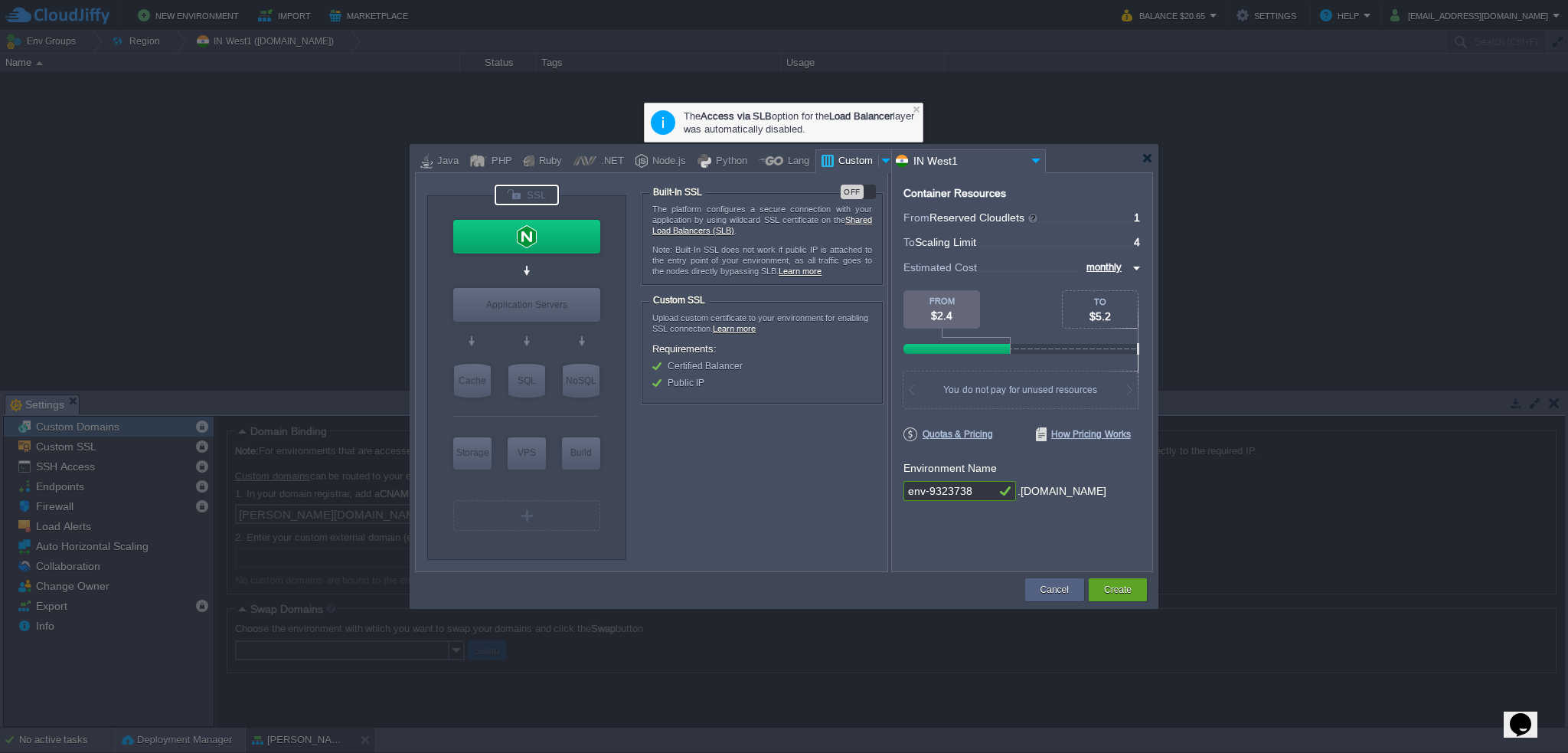
click at [533, 193] on div at bounding box center [526, 194] width 64 height 21
type input "NGINX 1.28.0"
click at [546, 241] on div at bounding box center [526, 237] width 147 height 34
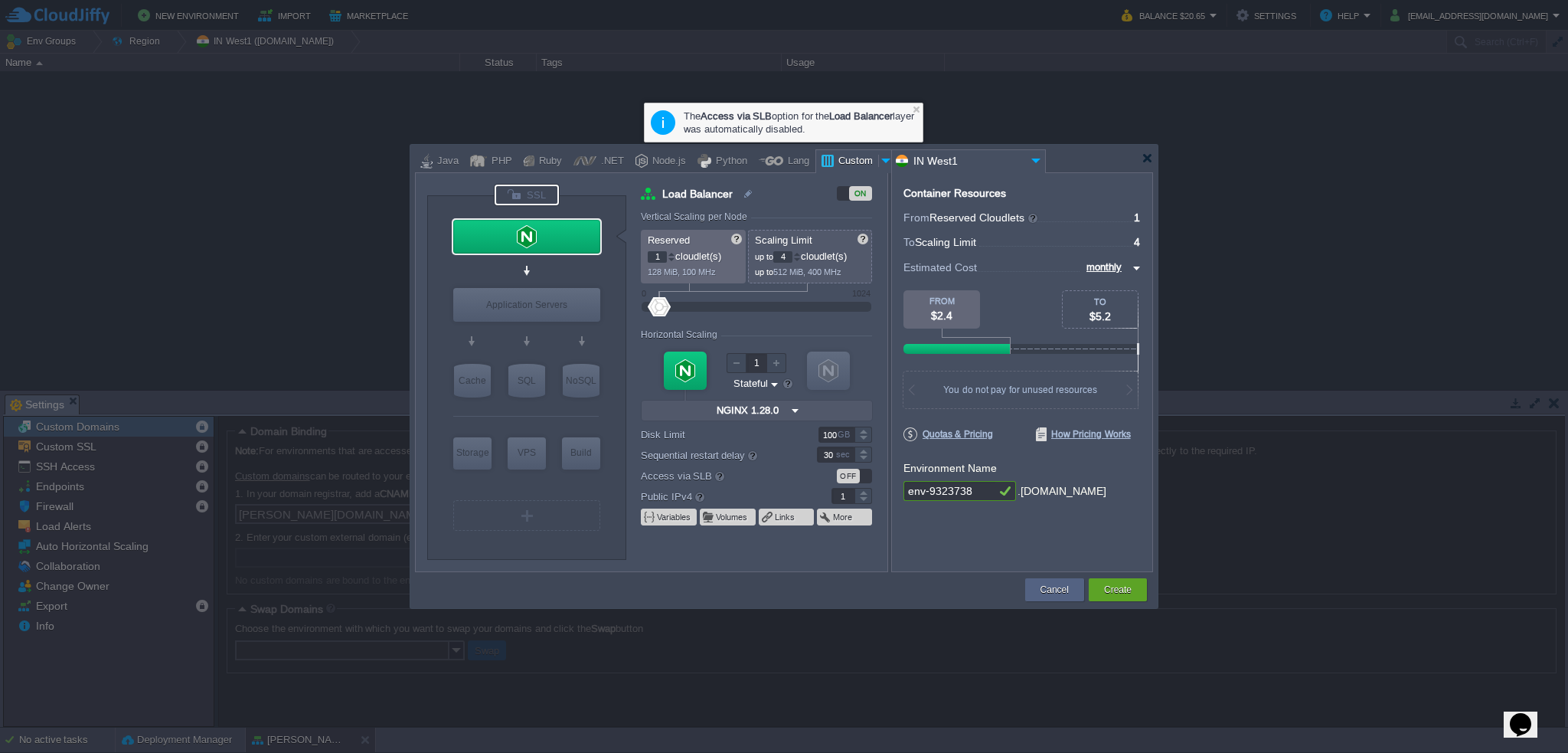
click at [536, 200] on div at bounding box center [526, 194] width 64 height 21
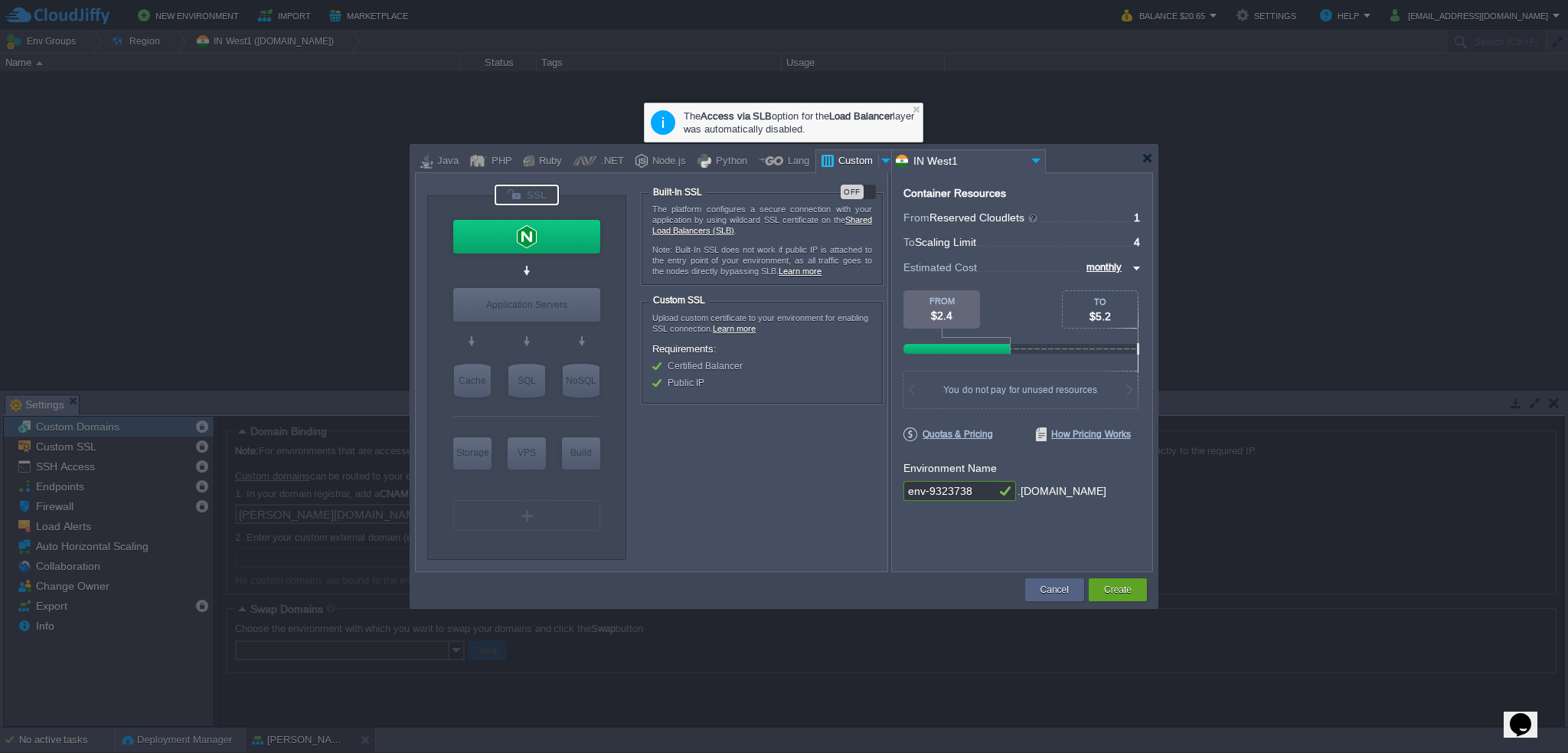
click at [534, 187] on div at bounding box center [526, 194] width 64 height 21
click at [562, 193] on div "VM Balancing VM Application Servers VM Cache VM SQL VM NoSQL VM Storage VM VPS …" at bounding box center [527, 371] width 199 height 375
click at [532, 230] on div at bounding box center [526, 237] width 147 height 34
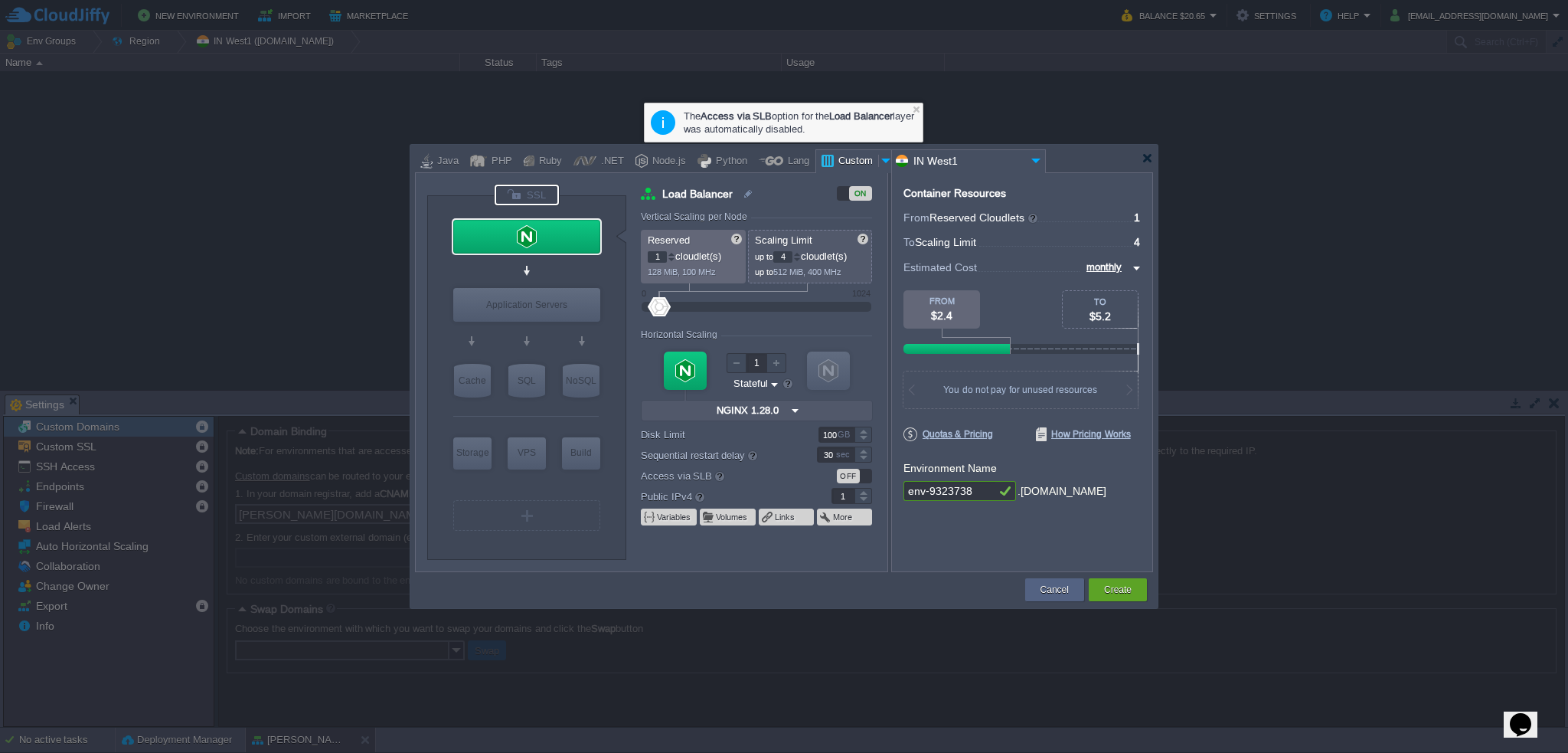
click at [539, 192] on div at bounding box center [526, 194] width 64 height 21
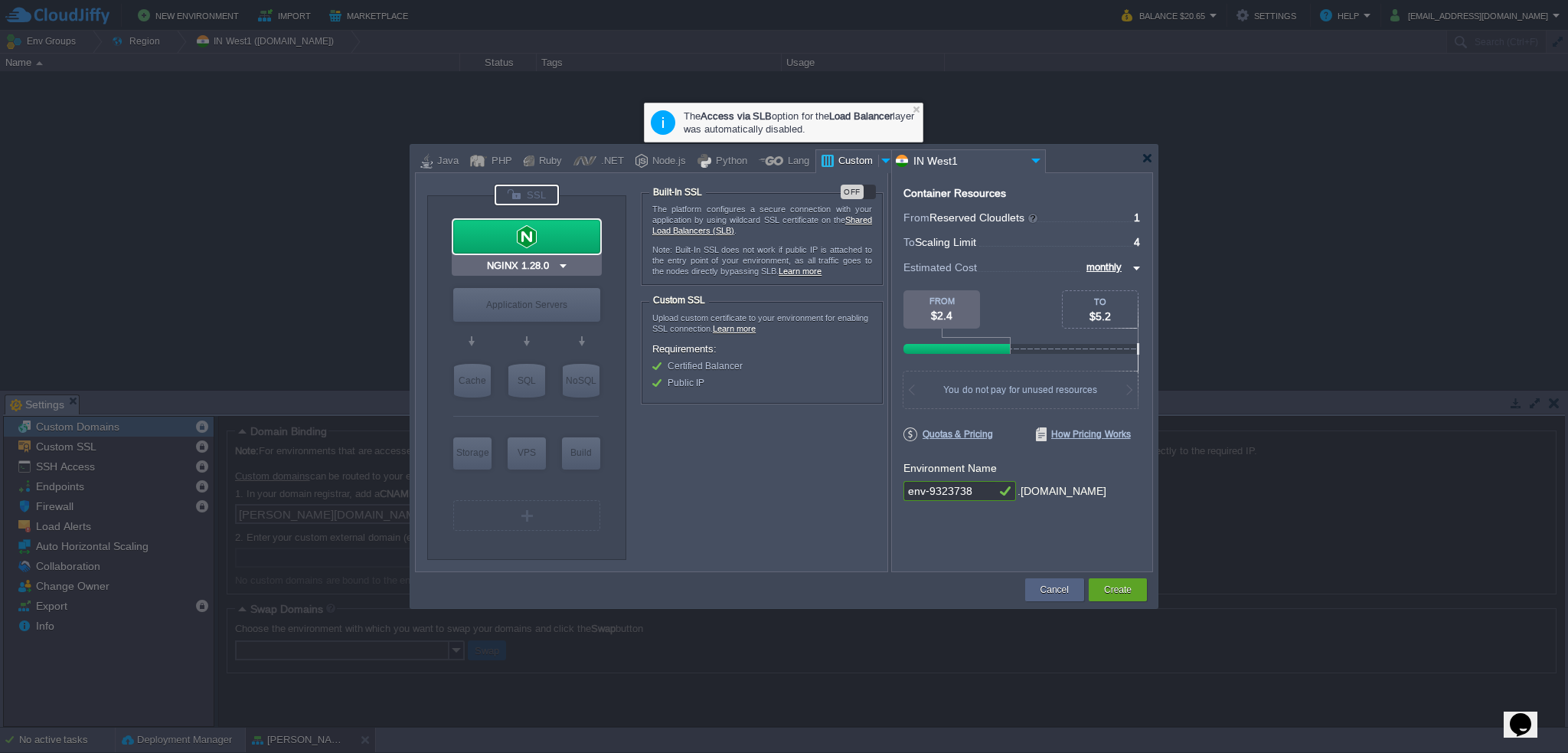
click at [552, 226] on div at bounding box center [526, 237] width 147 height 34
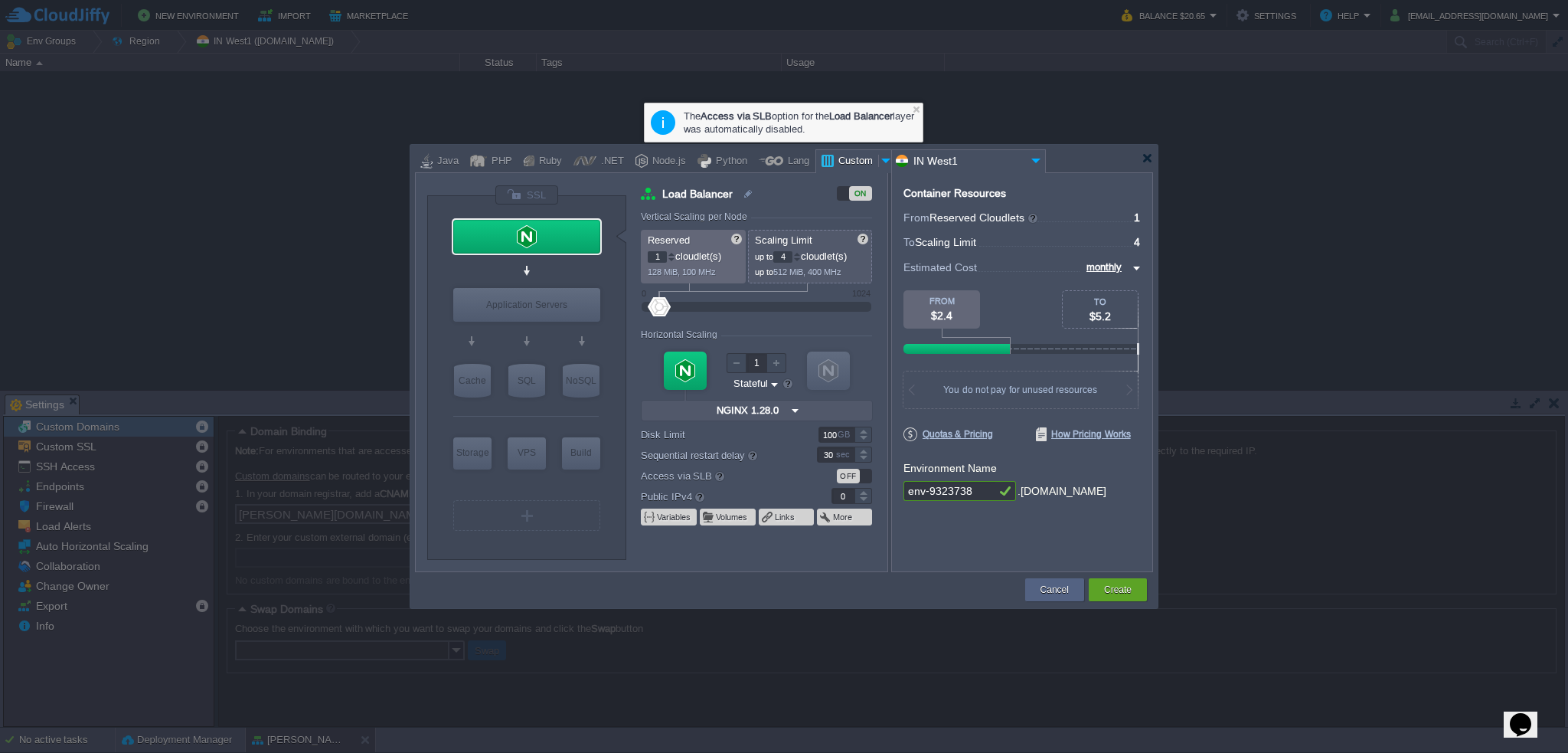
click at [862, 499] on div at bounding box center [863, 500] width 18 height 8
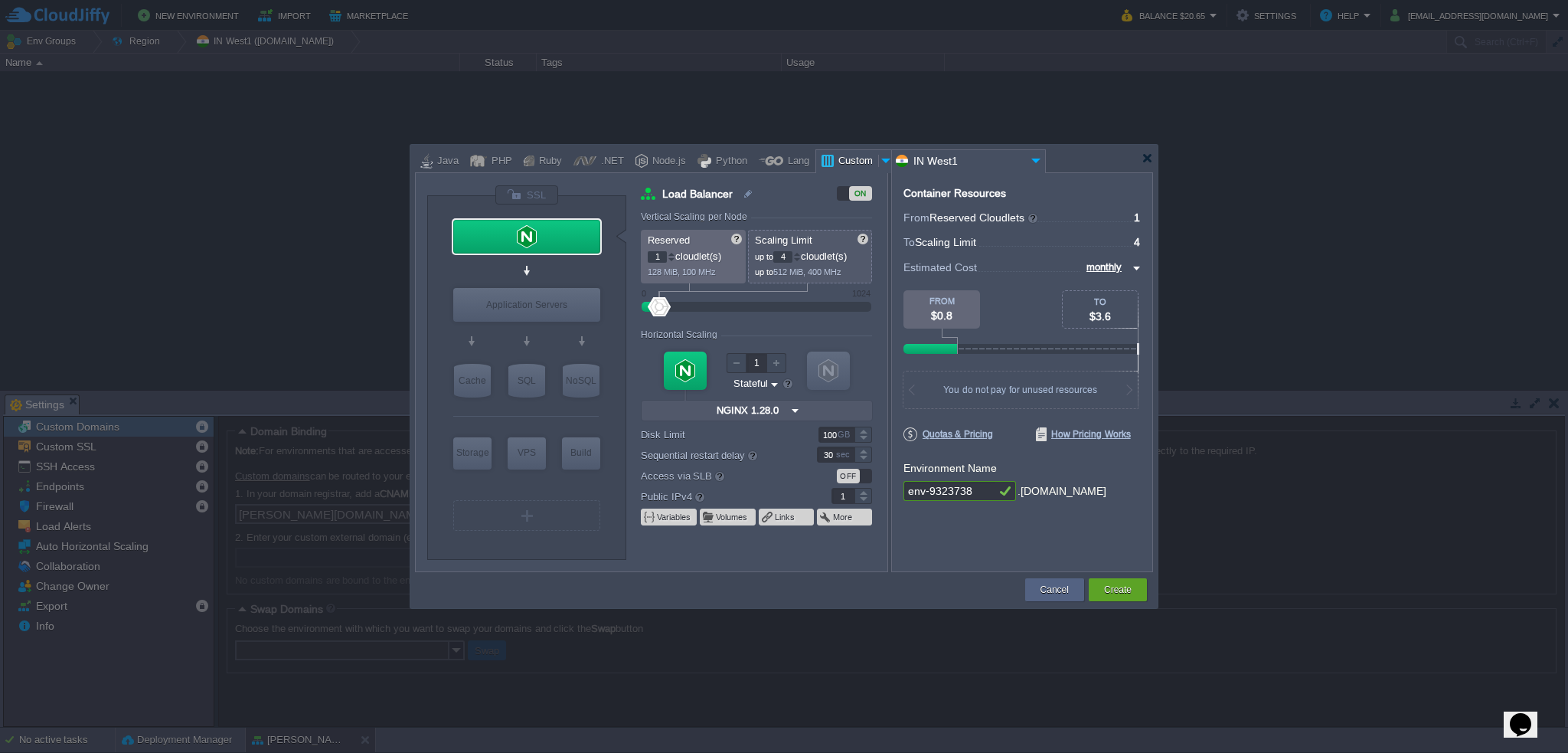
click at [864, 492] on div at bounding box center [863, 492] width 18 height 8
click at [864, 503] on div at bounding box center [863, 500] width 18 height 8
type input "1"
click at [864, 493] on div at bounding box center [863, 492] width 18 height 8
click at [549, 190] on div at bounding box center [526, 194] width 64 height 21
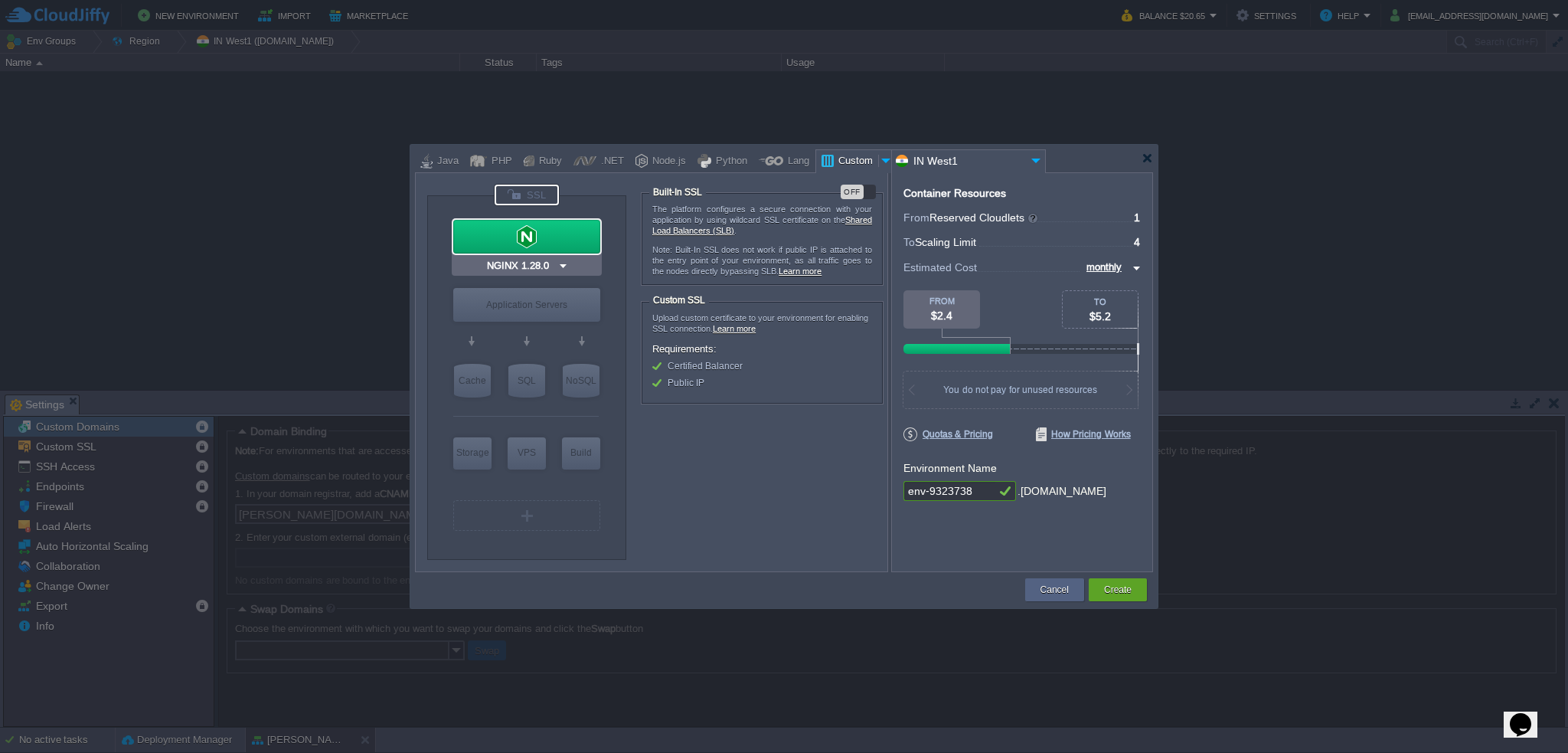
click at [540, 230] on div at bounding box center [526, 237] width 147 height 34
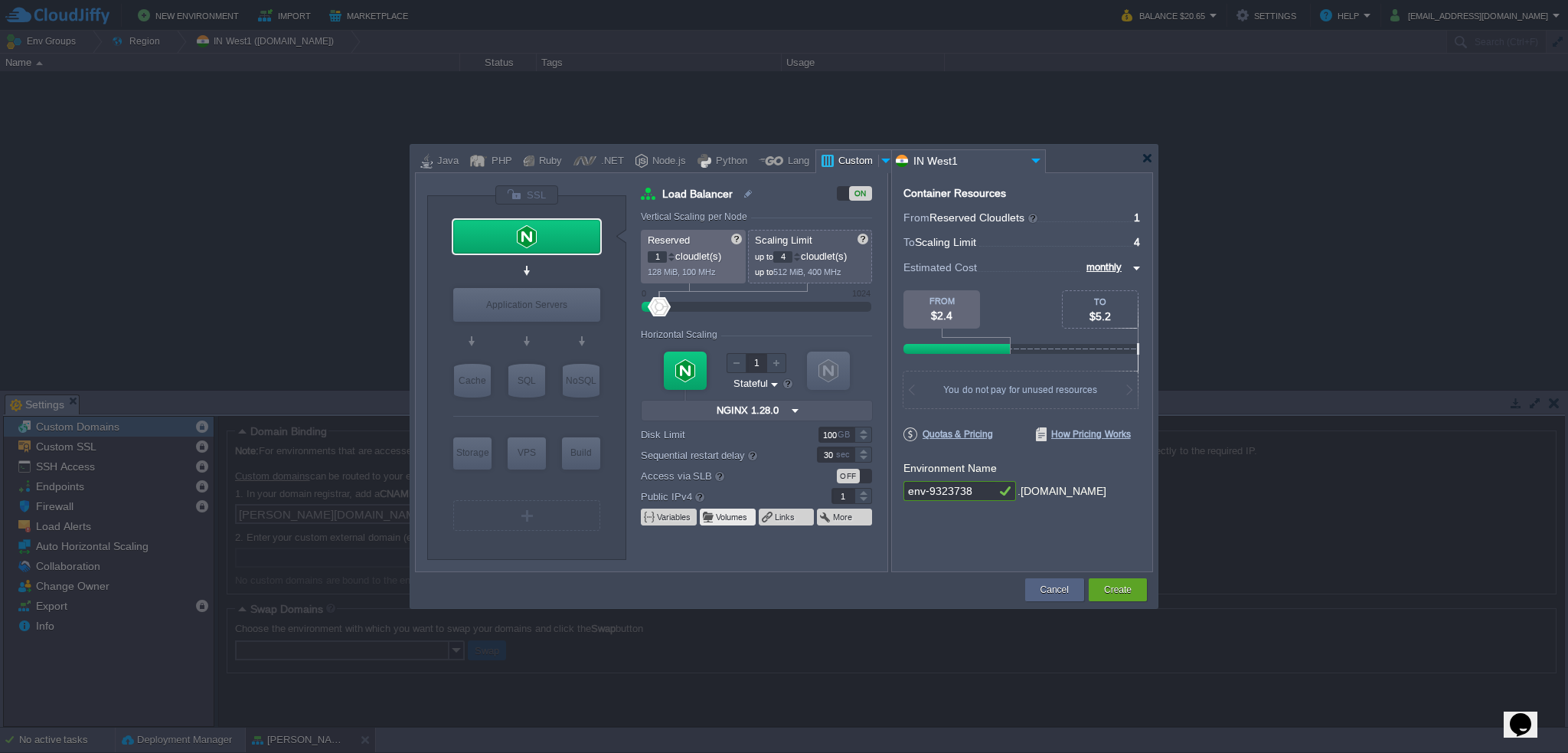
click at [743, 523] on td "Volumes" at bounding box center [727, 517] width 56 height 17
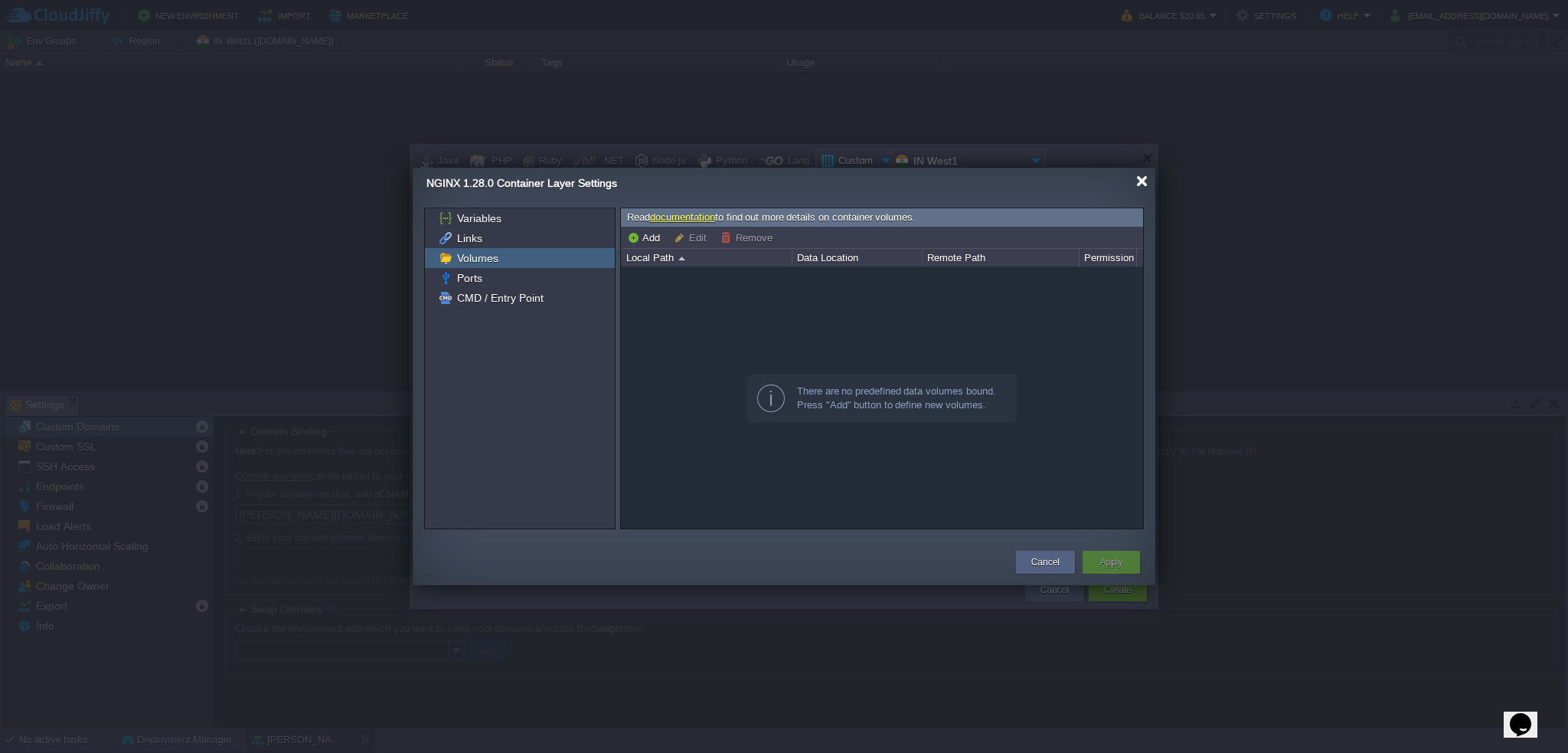
click at [1139, 183] on div at bounding box center [1142, 181] width 12 height 12
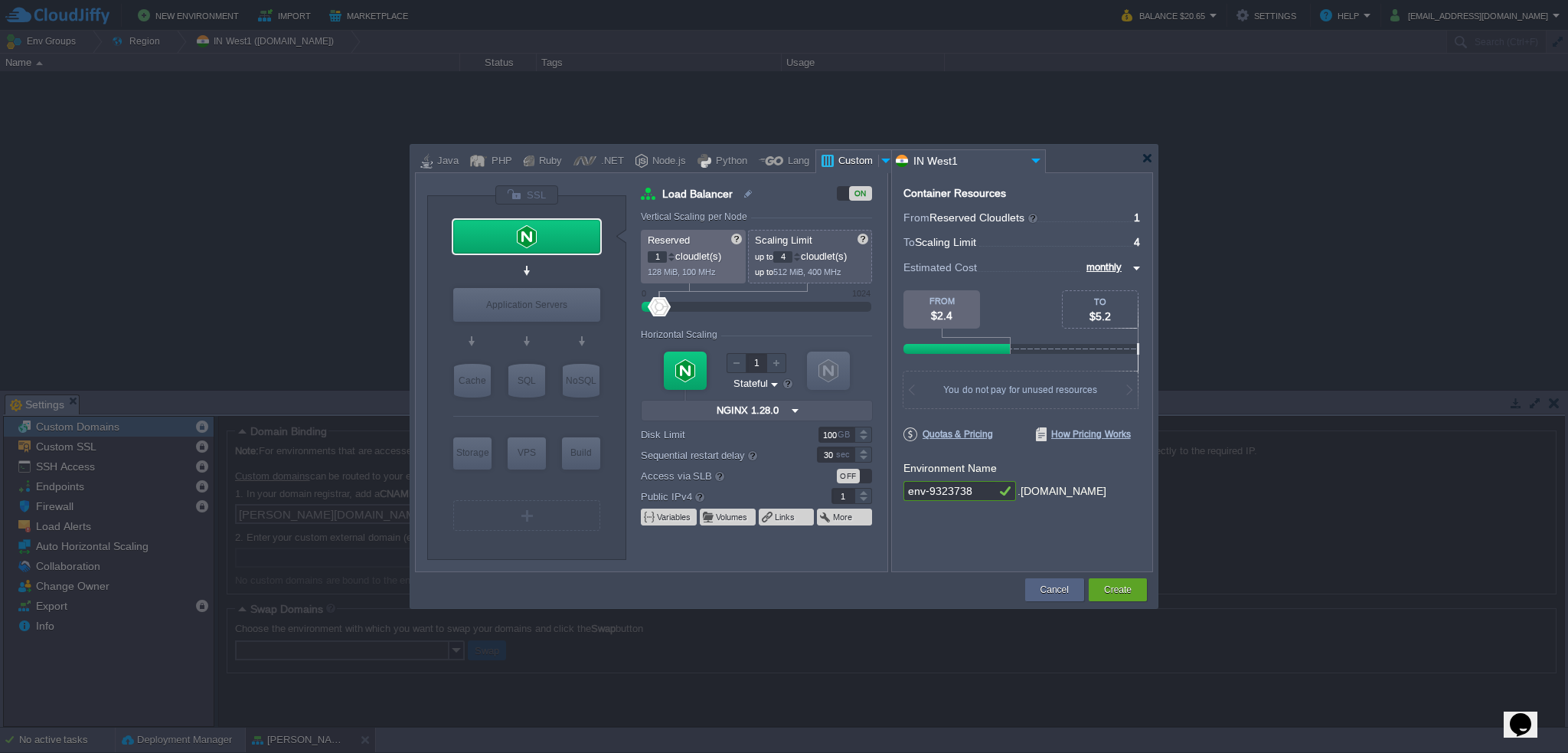
click at [69, 398] on div at bounding box center [784, 376] width 1568 height 753
click at [539, 189] on div at bounding box center [526, 194] width 64 height 21
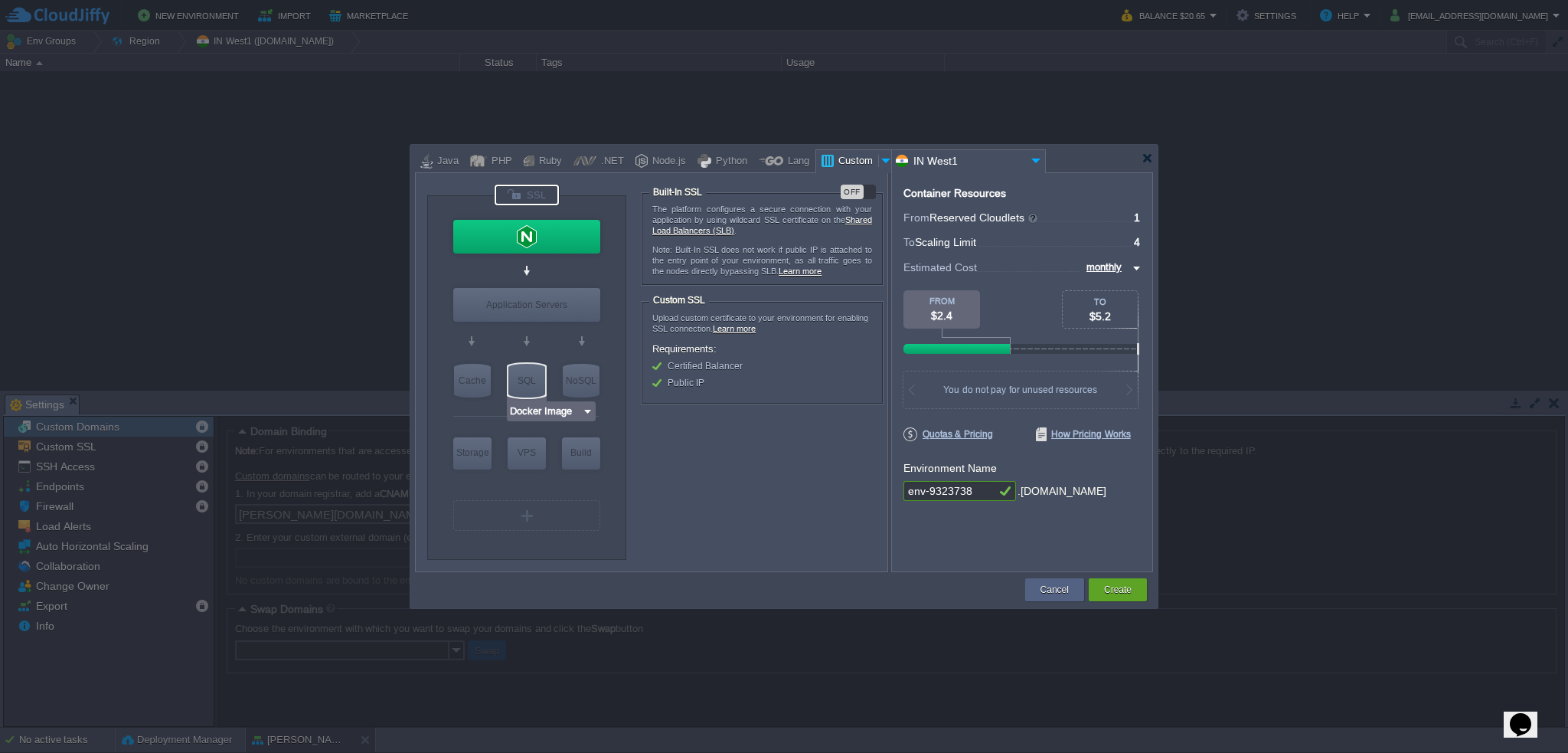
click at [570, 413] on input "Docker Image" at bounding box center [546, 412] width 72 height 15
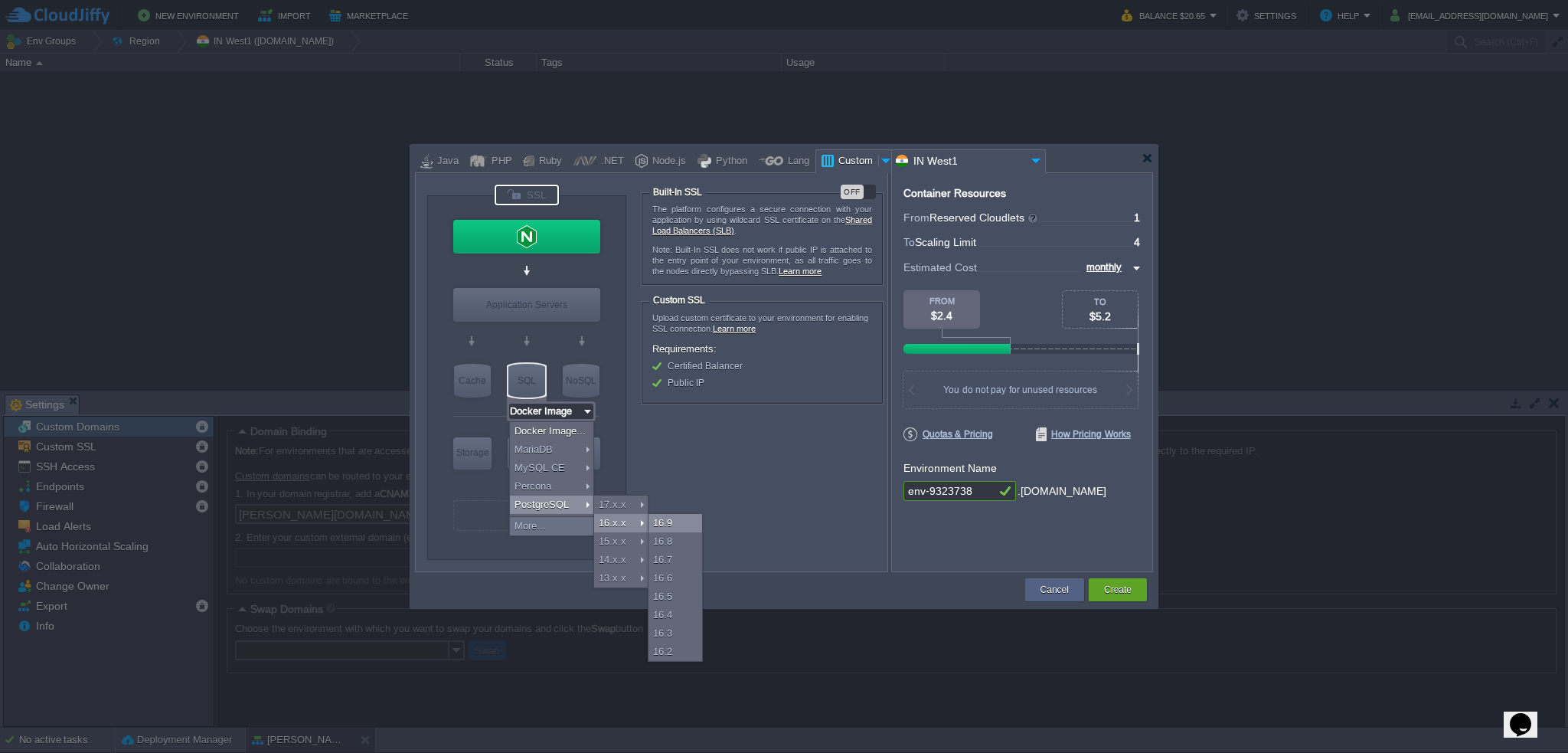
click at [680, 518] on div "16.9" at bounding box center [676, 523] width 54 height 18
type input "PostgreSQL 16.9"
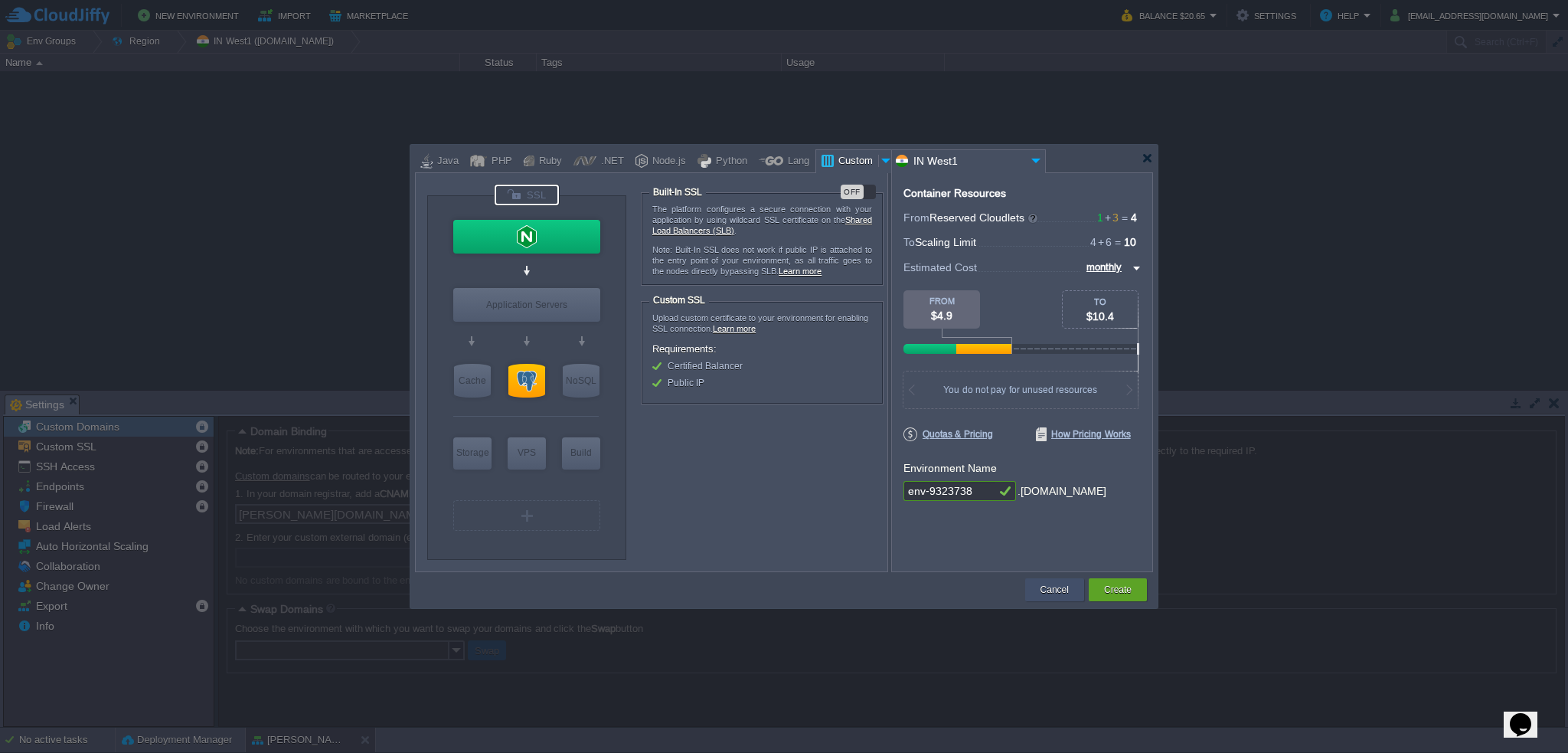
click at [1069, 587] on div "Cancel" at bounding box center [1055, 590] width 36 height 23
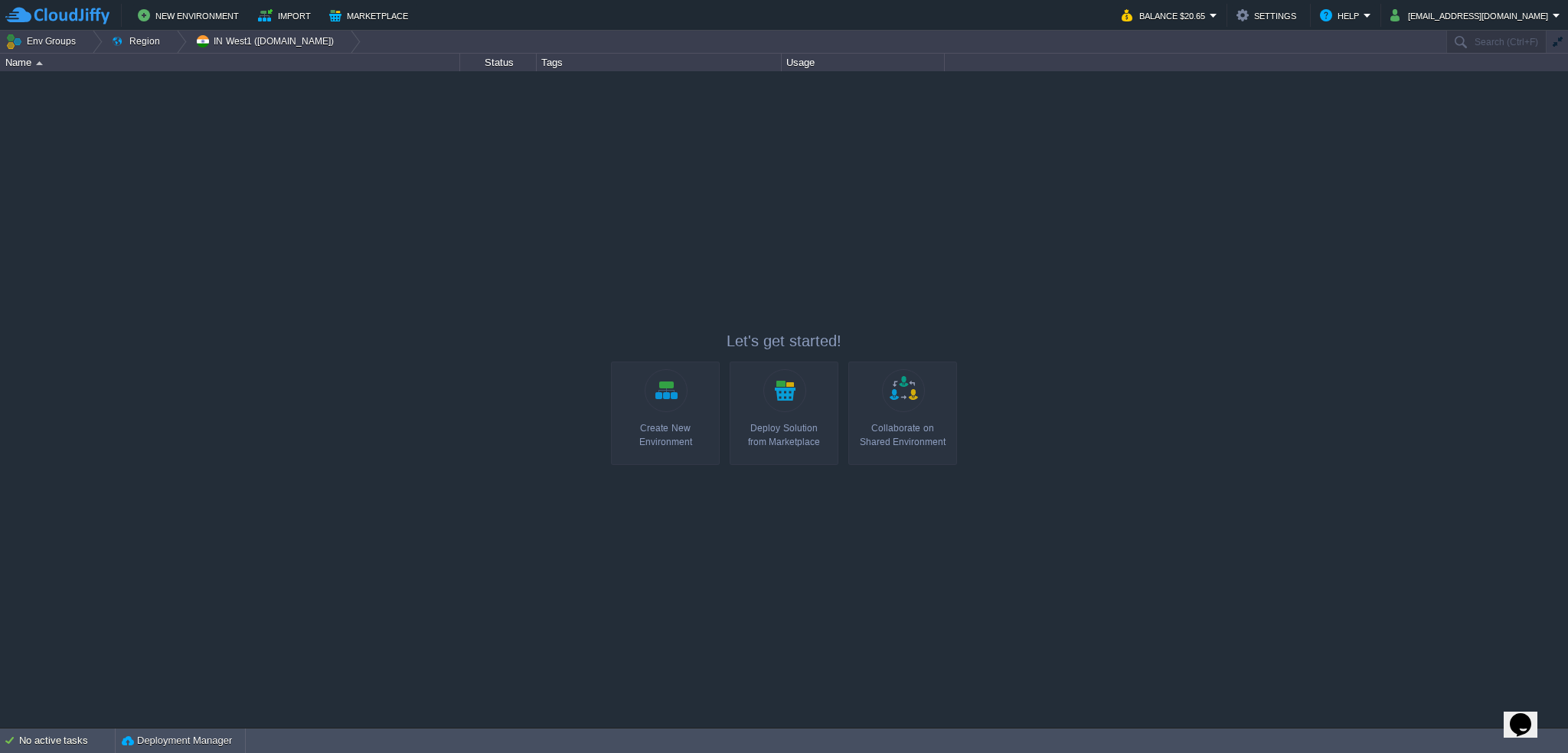
click at [307, 314] on div "garby garby.de-fra1.cloudjiffy.net Stopped + Add to Env Group RAM 0% CPU 0% 0 /…" at bounding box center [784, 399] width 1568 height 657
click at [289, 43] on button "IN West1 (in1.cloudjiffy.net)" at bounding box center [267, 42] width 144 height 22
click at [270, 42] on button "IN West1 (in1.cloudjiffy.net)" at bounding box center [267, 42] width 144 height 22
click at [141, 42] on button "Region" at bounding box center [138, 42] width 55 height 22
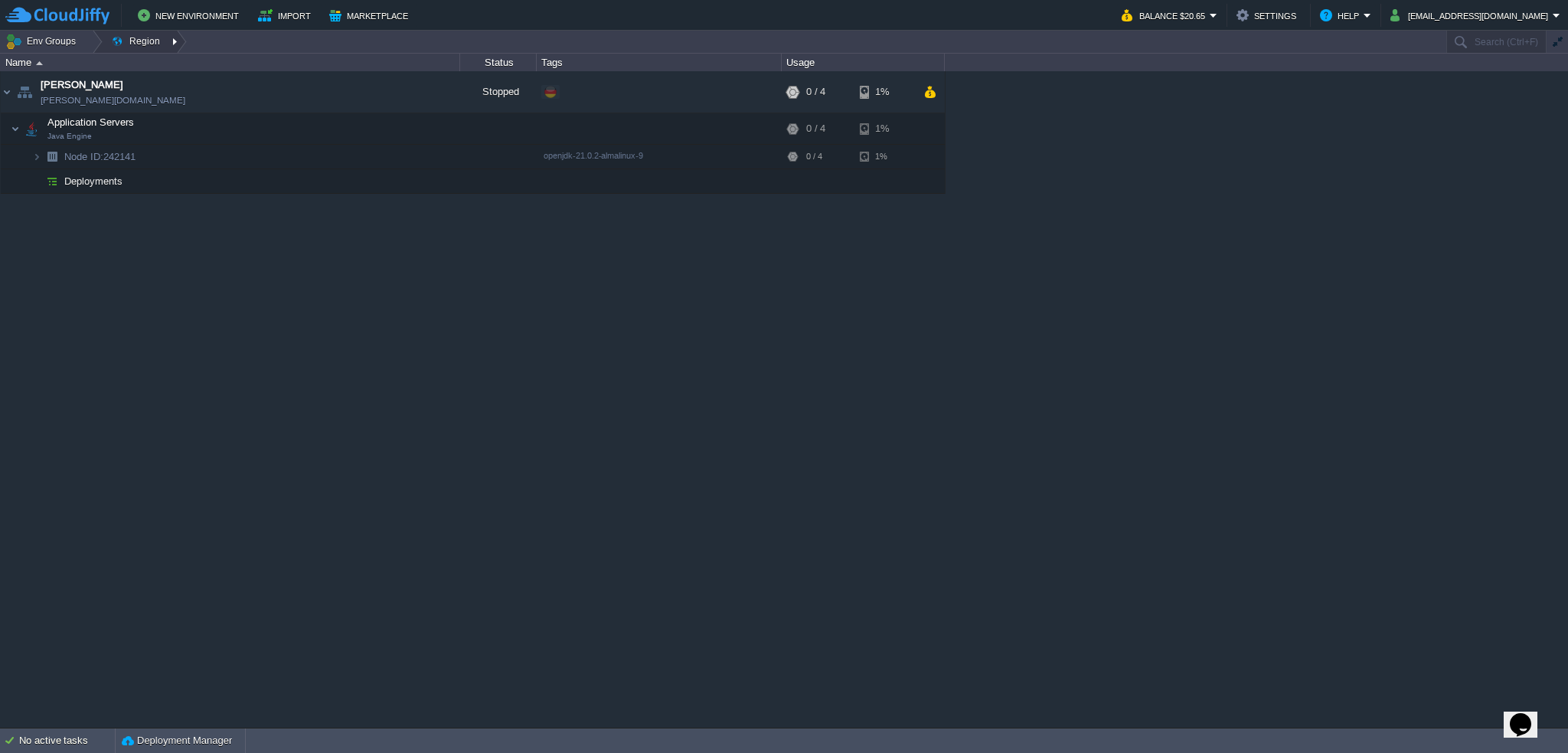
click at [167, 39] on div at bounding box center [176, 42] width 21 height 22
click at [184, 66] on span "DE FRA1 (de-fra1.cloudjiffy.net)" at bounding box center [191, 65] width 131 height 12
click at [275, 49] on button "DE FRA1 (de-fra1.cloudjiffy.net)" at bounding box center [267, 42] width 146 height 22
click at [149, 41] on button "Region" at bounding box center [138, 42] width 55 height 22
click at [425, 96] on button "button" at bounding box center [422, 92] width 14 height 14
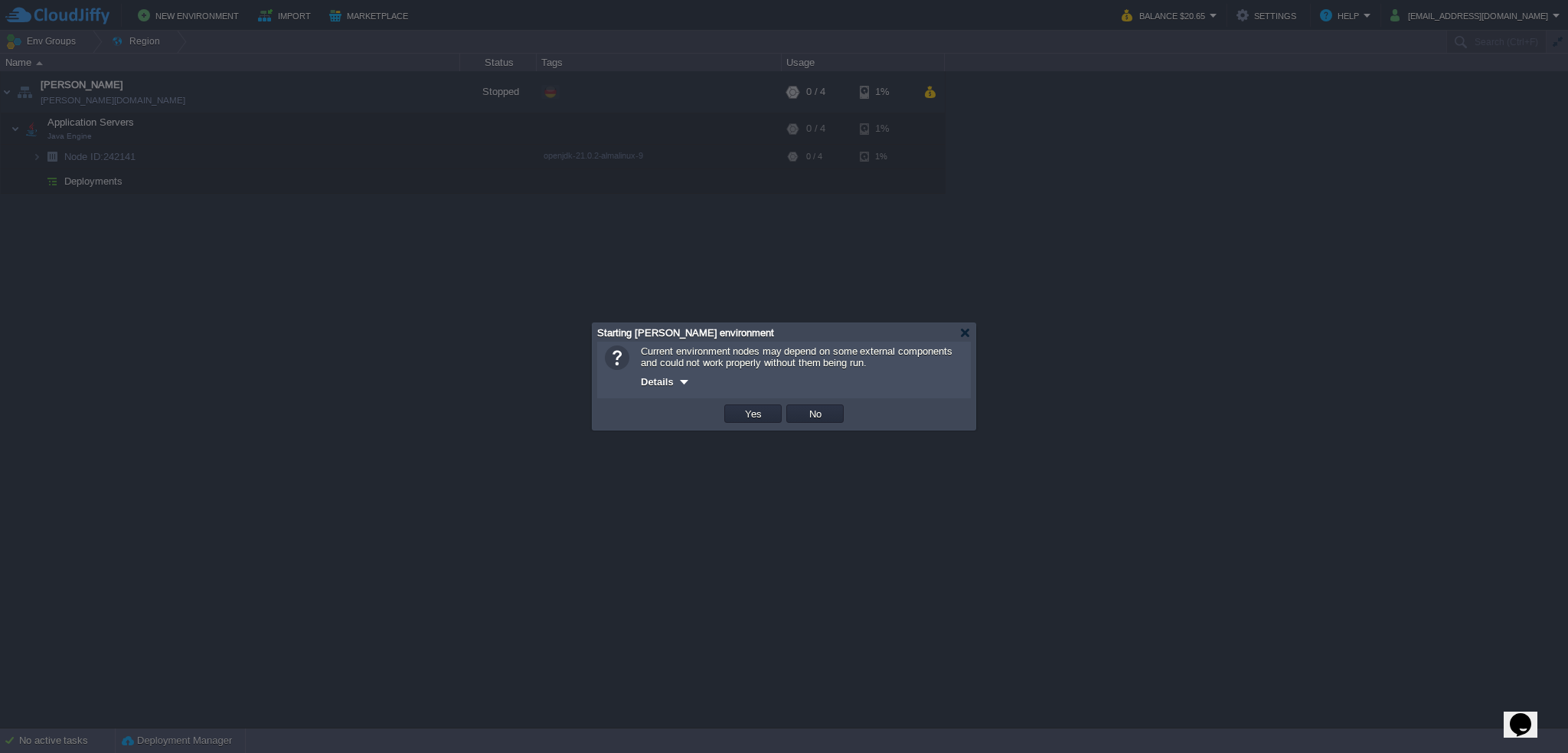
click at [681, 385] on div at bounding box center [683, 382] width 12 height 12
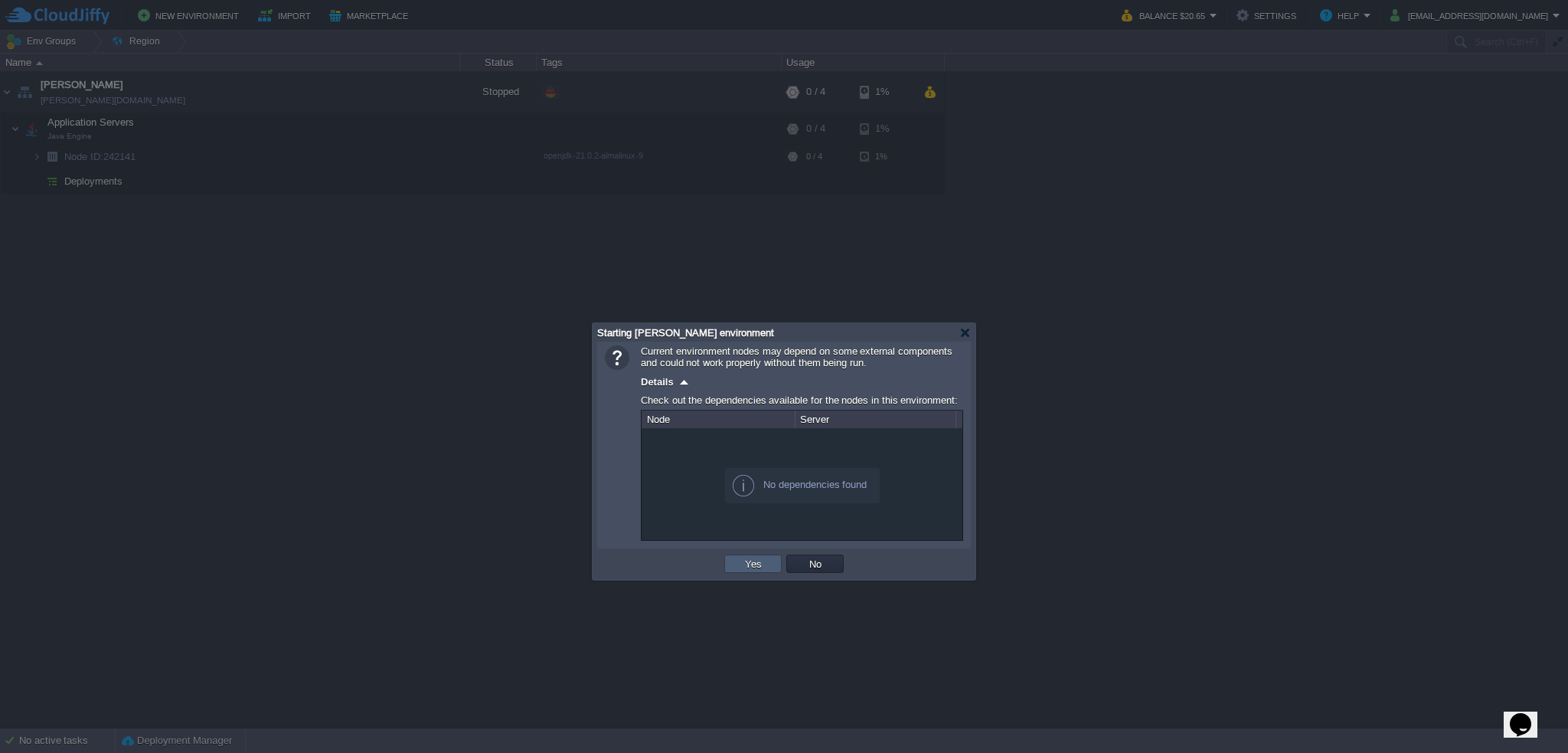
click at [761, 565] on button "Yes" at bounding box center [754, 563] width 26 height 14
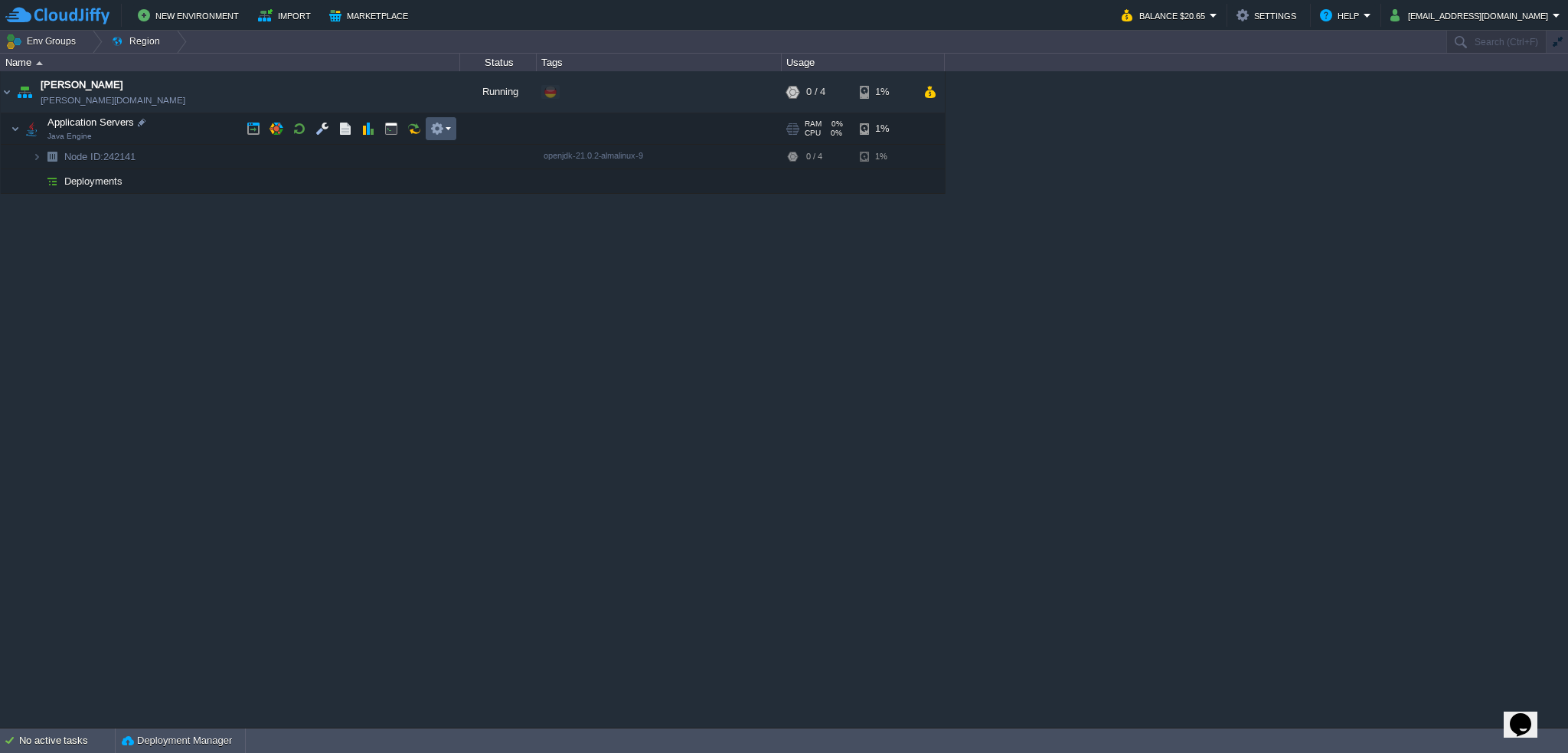
click at [442, 125] on button "button" at bounding box center [437, 129] width 14 height 14
click at [290, 351] on div "garby garby.de-fra1.cloudjiffy.net Running + Add to Env Group RAM 0% CPU 0% 0 /…" at bounding box center [784, 399] width 1568 height 657
click at [321, 127] on button "button" at bounding box center [322, 129] width 14 height 14
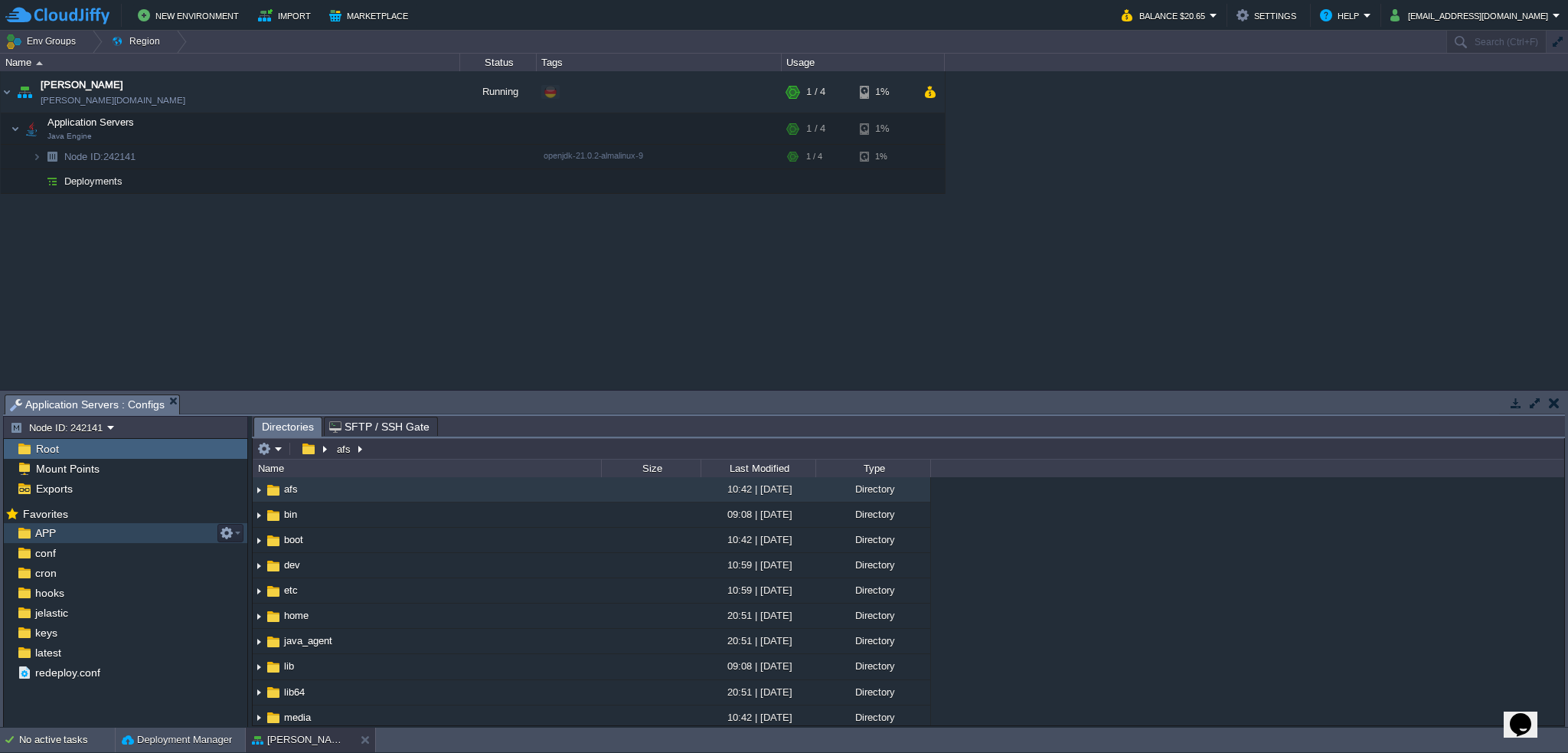
click at [95, 529] on div "APP" at bounding box center [126, 533] width 243 height 20
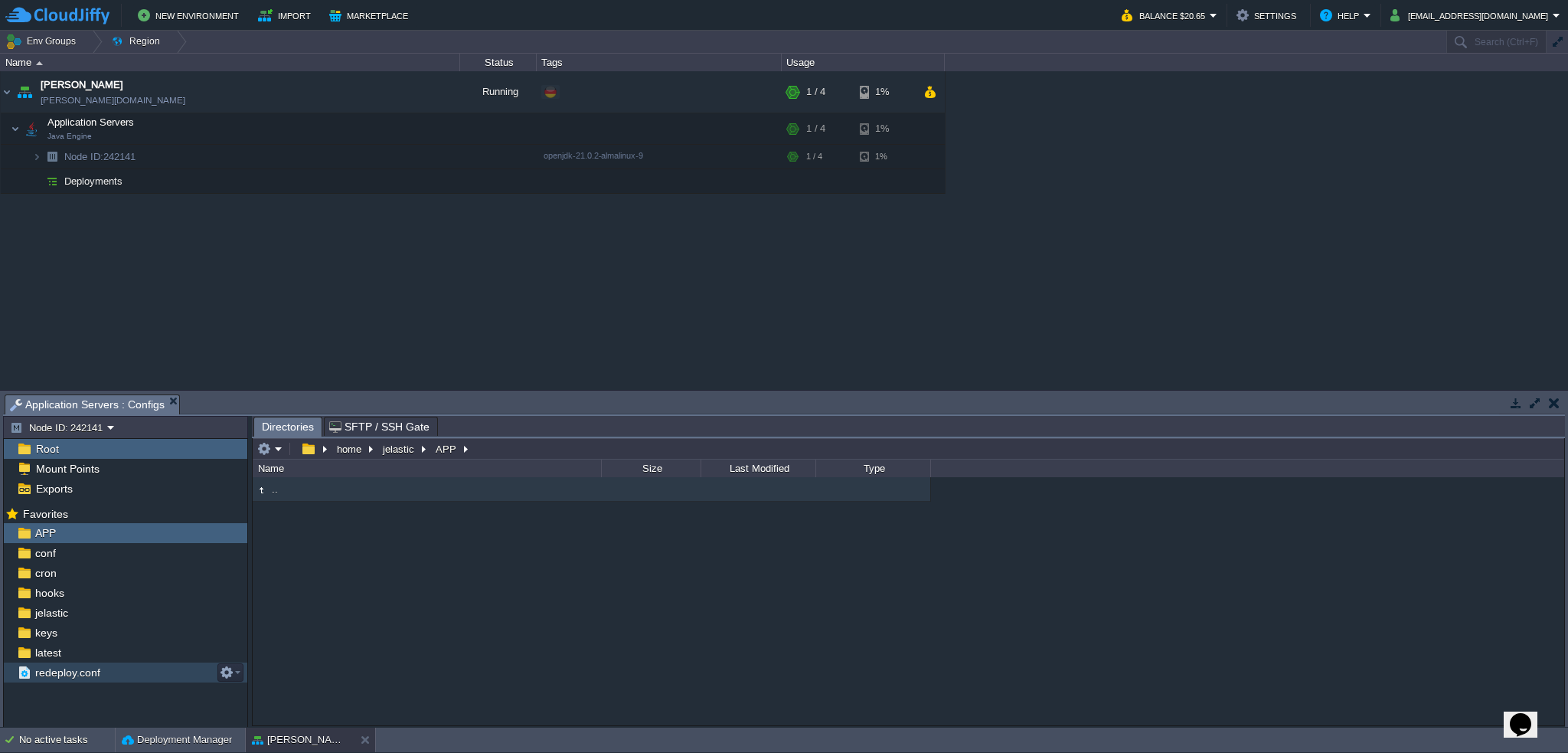
click at [89, 677] on span "redeploy.conf" at bounding box center [67, 673] width 70 height 14
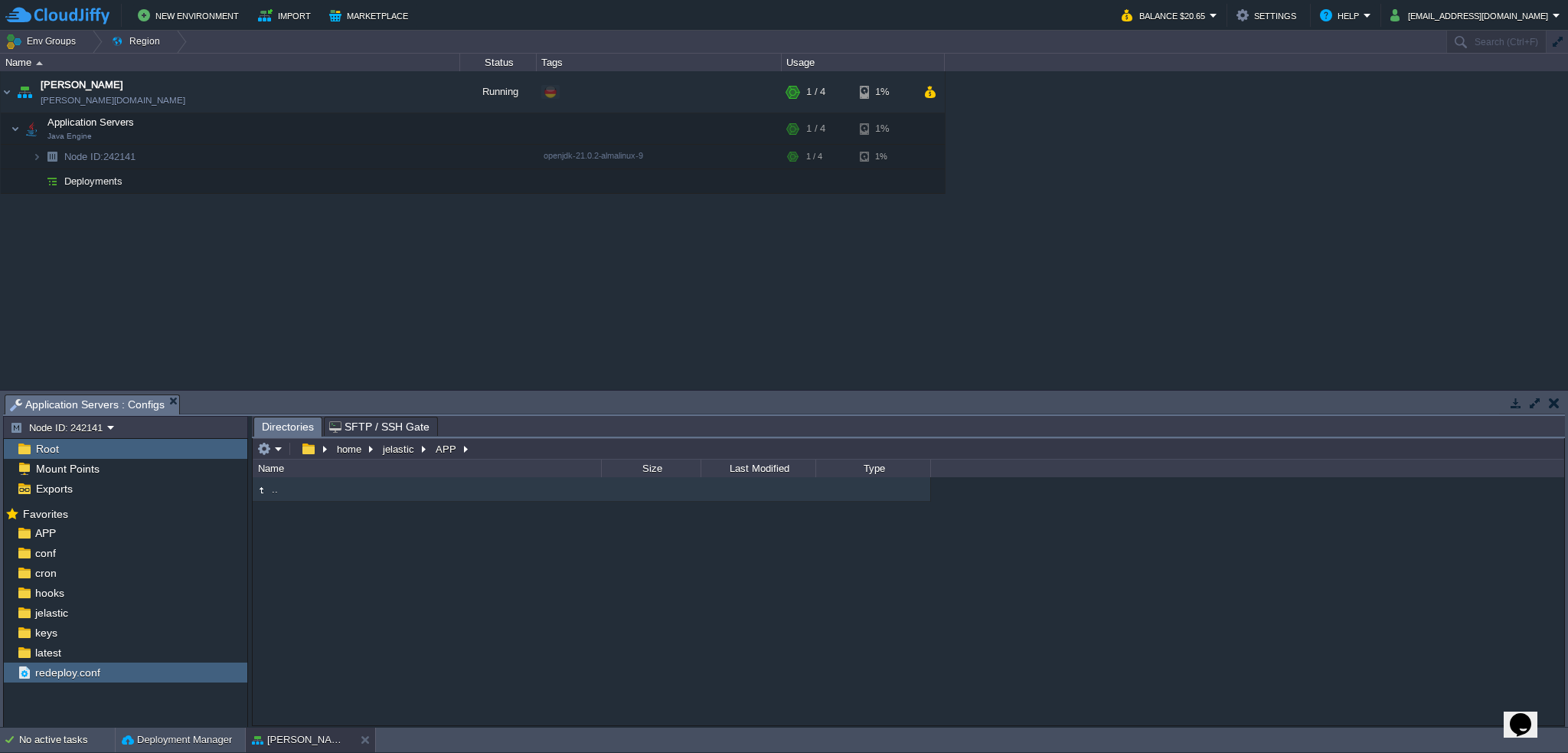
click at [408, 429] on span "SFTP / SSH Gate" at bounding box center [379, 427] width 100 height 18
click at [288, 430] on span "Directories" at bounding box center [288, 427] width 52 height 19
click at [62, 609] on span "jelastic" at bounding box center [52, 613] width 39 height 14
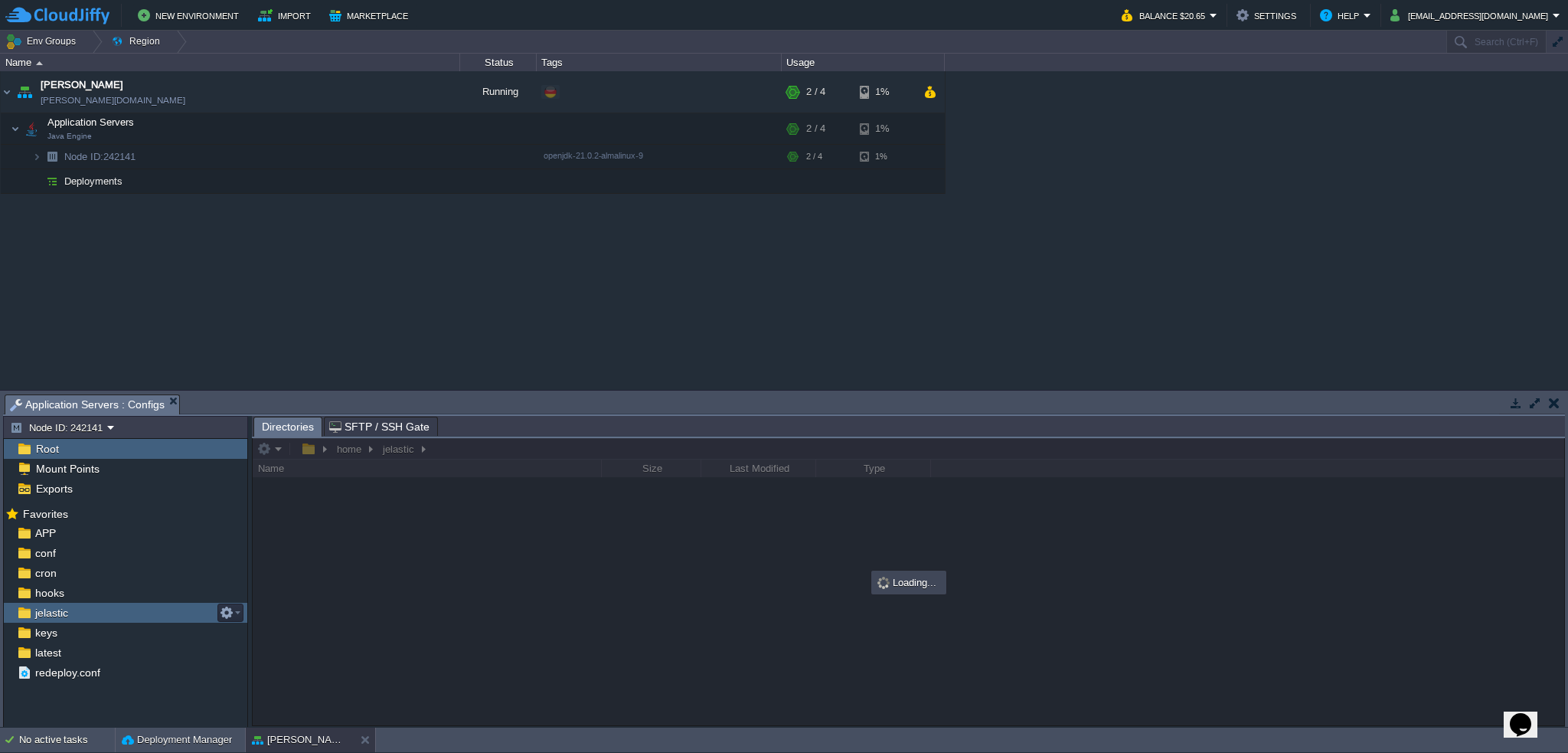
click at [60, 607] on span "jelastic" at bounding box center [52, 613] width 39 height 14
click at [21, 610] on img at bounding box center [24, 613] width 16 height 20
click at [240, 613] on td at bounding box center [230, 613] width 26 height 18
click at [25, 607] on img at bounding box center [24, 613] width 16 height 20
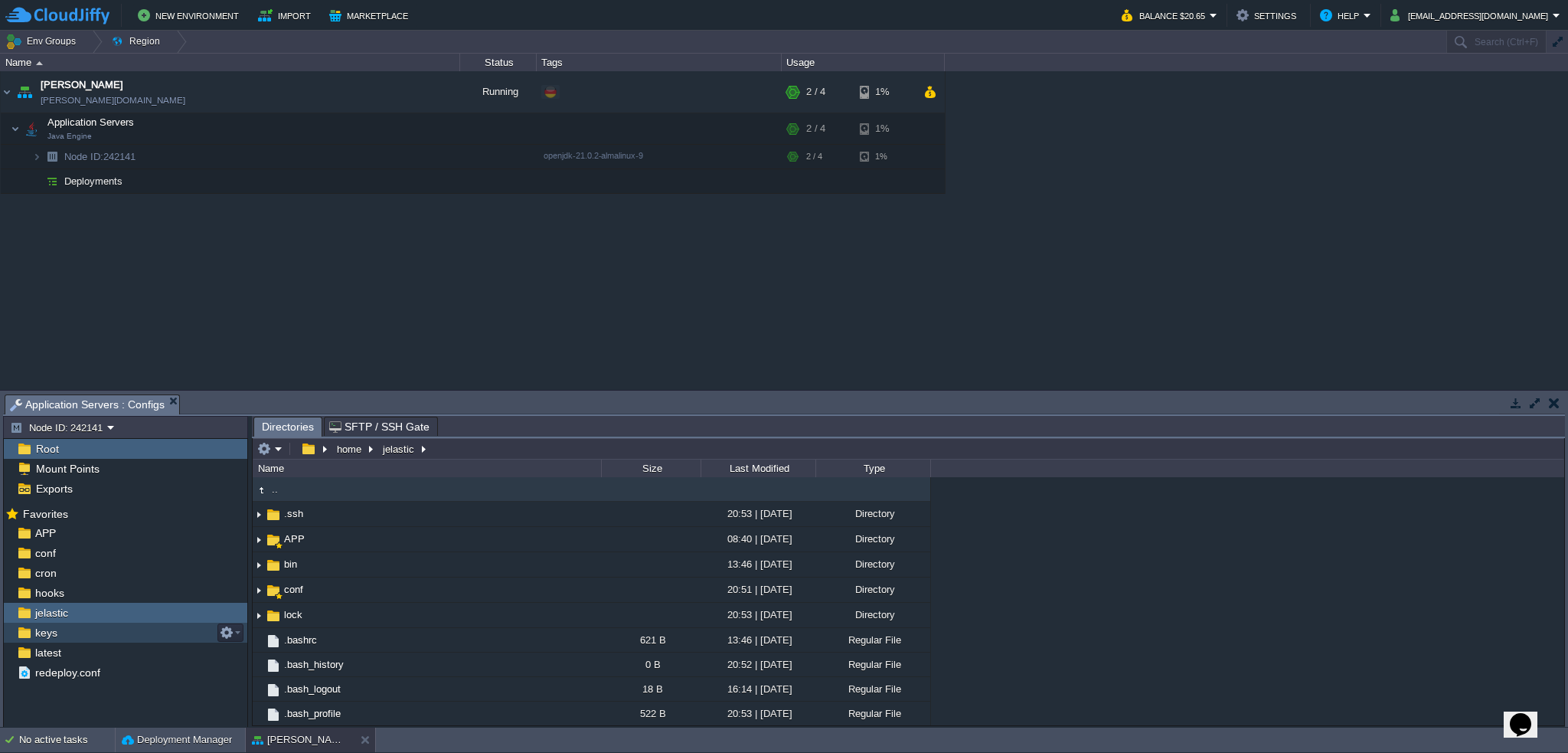
click at [25, 632] on img at bounding box center [24, 633] width 16 height 20
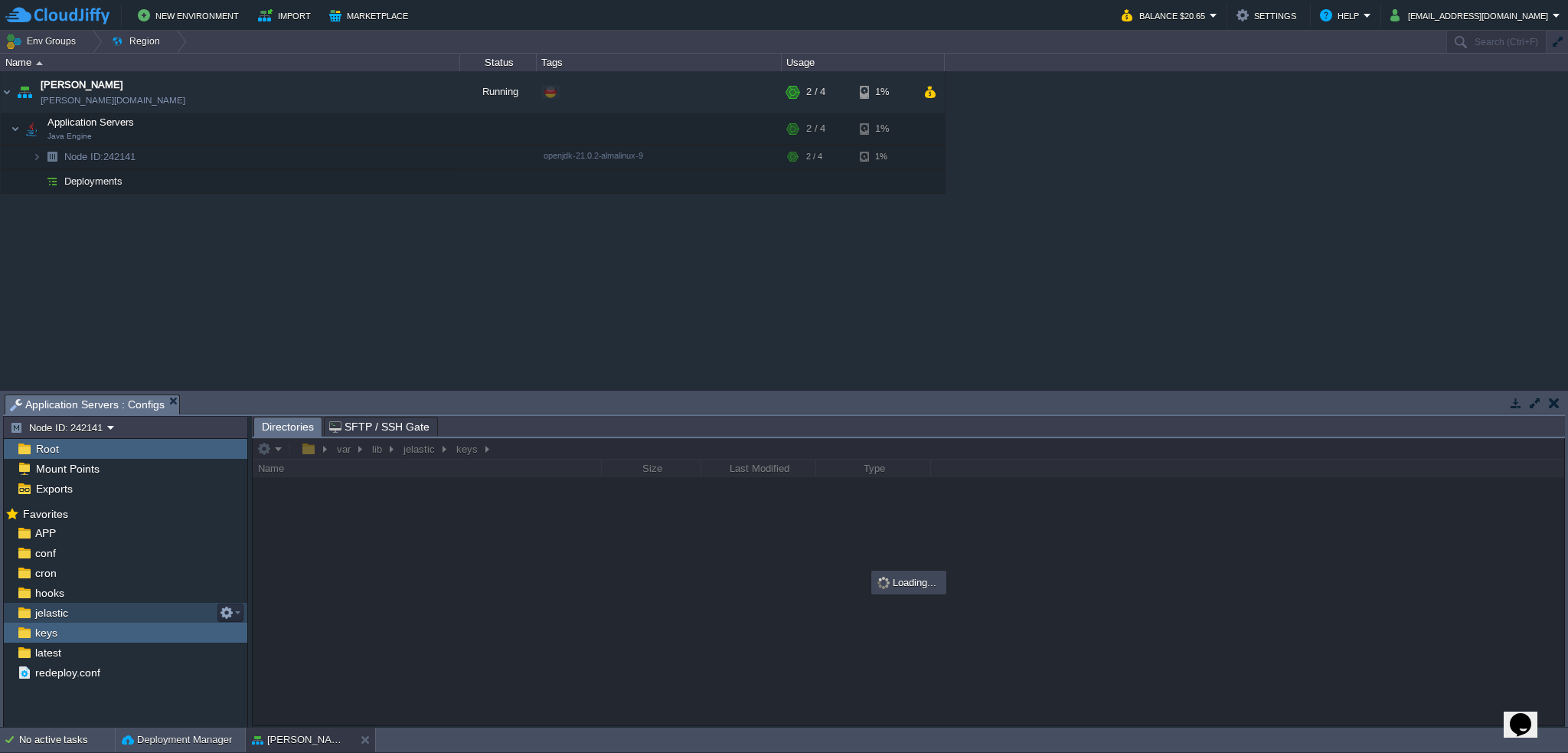
click at [25, 615] on img at bounding box center [24, 613] width 16 height 20
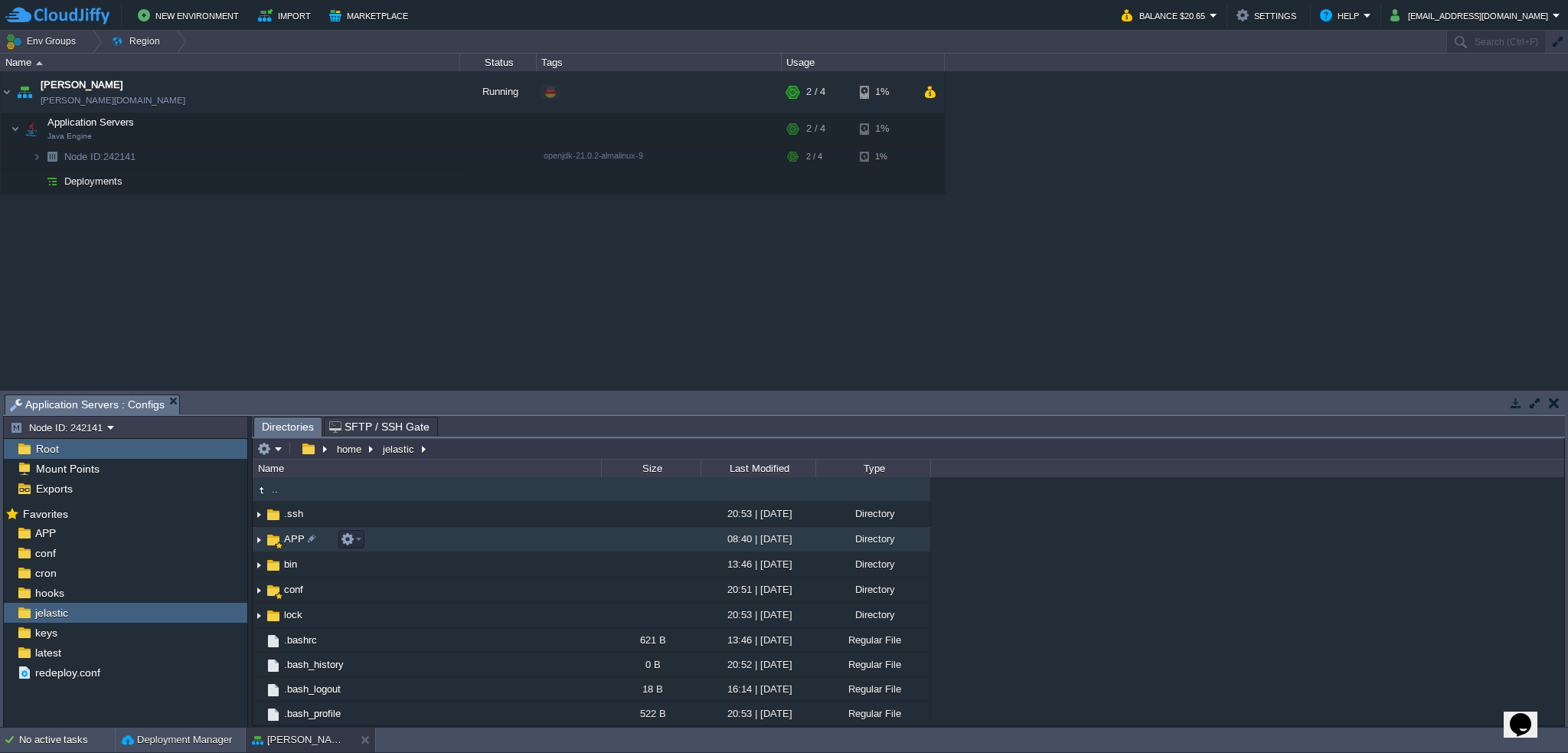
click at [262, 539] on img at bounding box center [259, 540] width 12 height 24
click at [256, 540] on img at bounding box center [259, 540] width 12 height 24
click at [297, 538] on span "APP" at bounding box center [294, 539] width 25 height 13
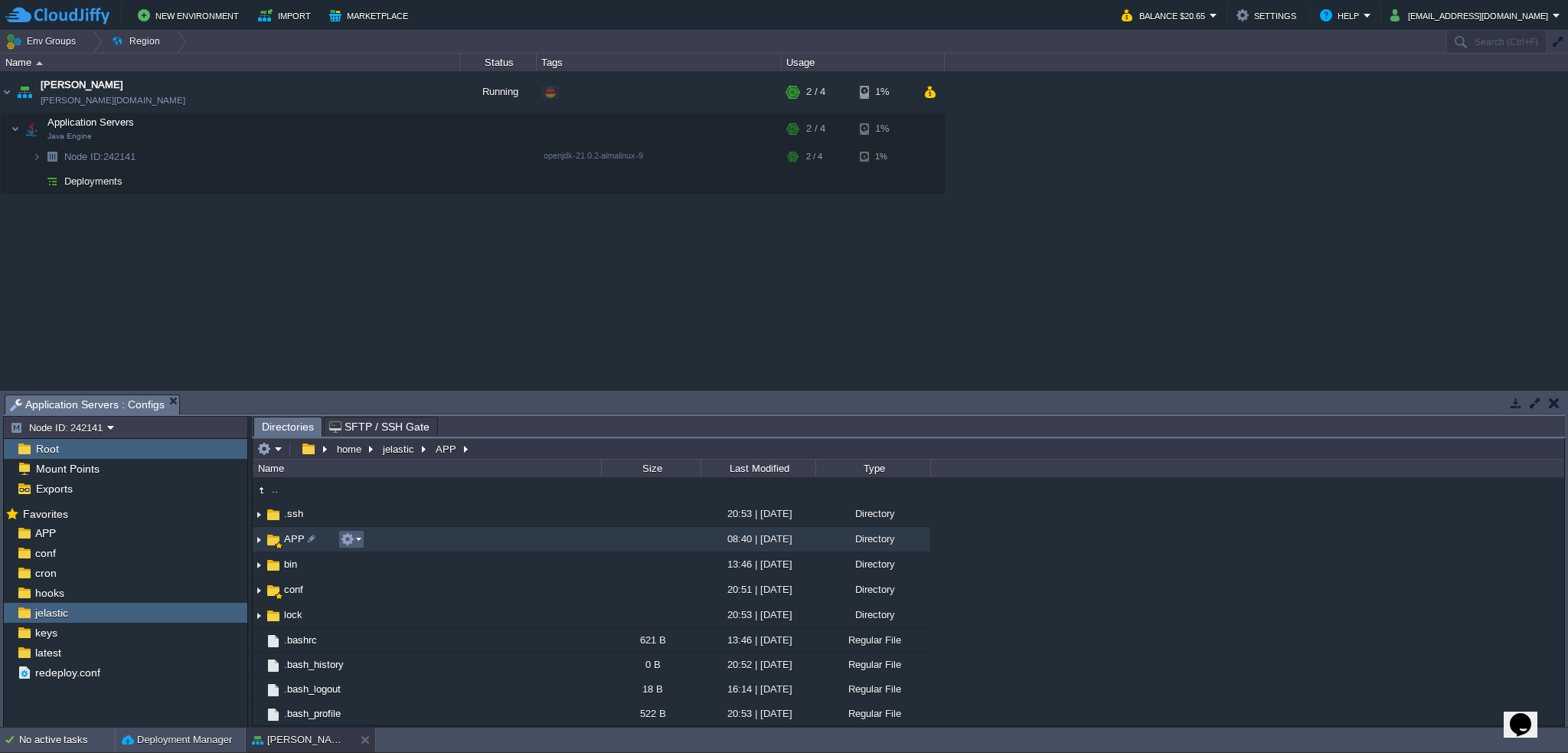
click at [358, 540] on em at bounding box center [351, 540] width 21 height 14
click at [1079, 583] on div ".. .ssh 20:53 | 14 Aug 2025 Directory APP 08:40 | 15 Aug 2025 Directory .. bin …" at bounding box center [908, 601] width 1311 height 248
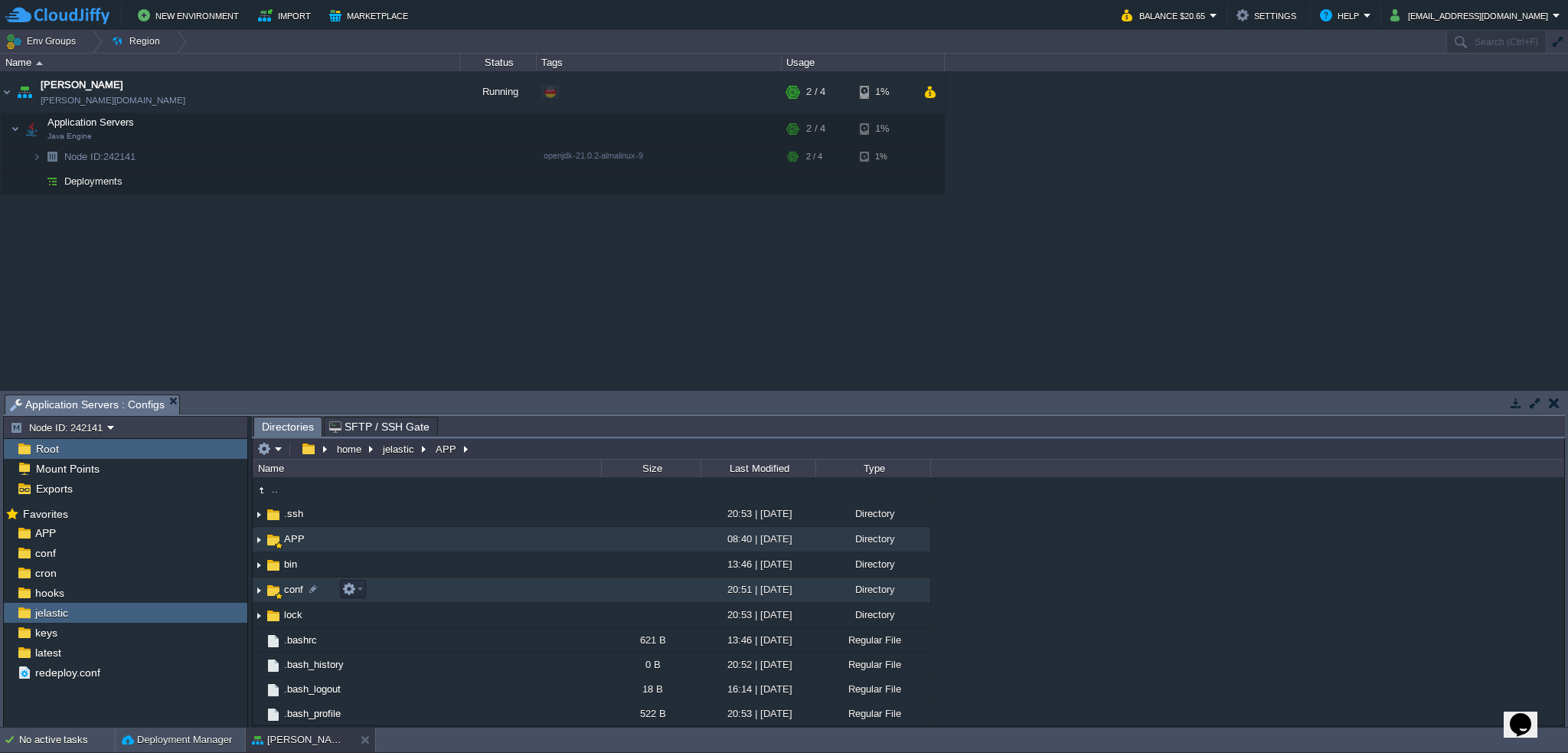
click at [257, 587] on img at bounding box center [259, 590] width 12 height 24
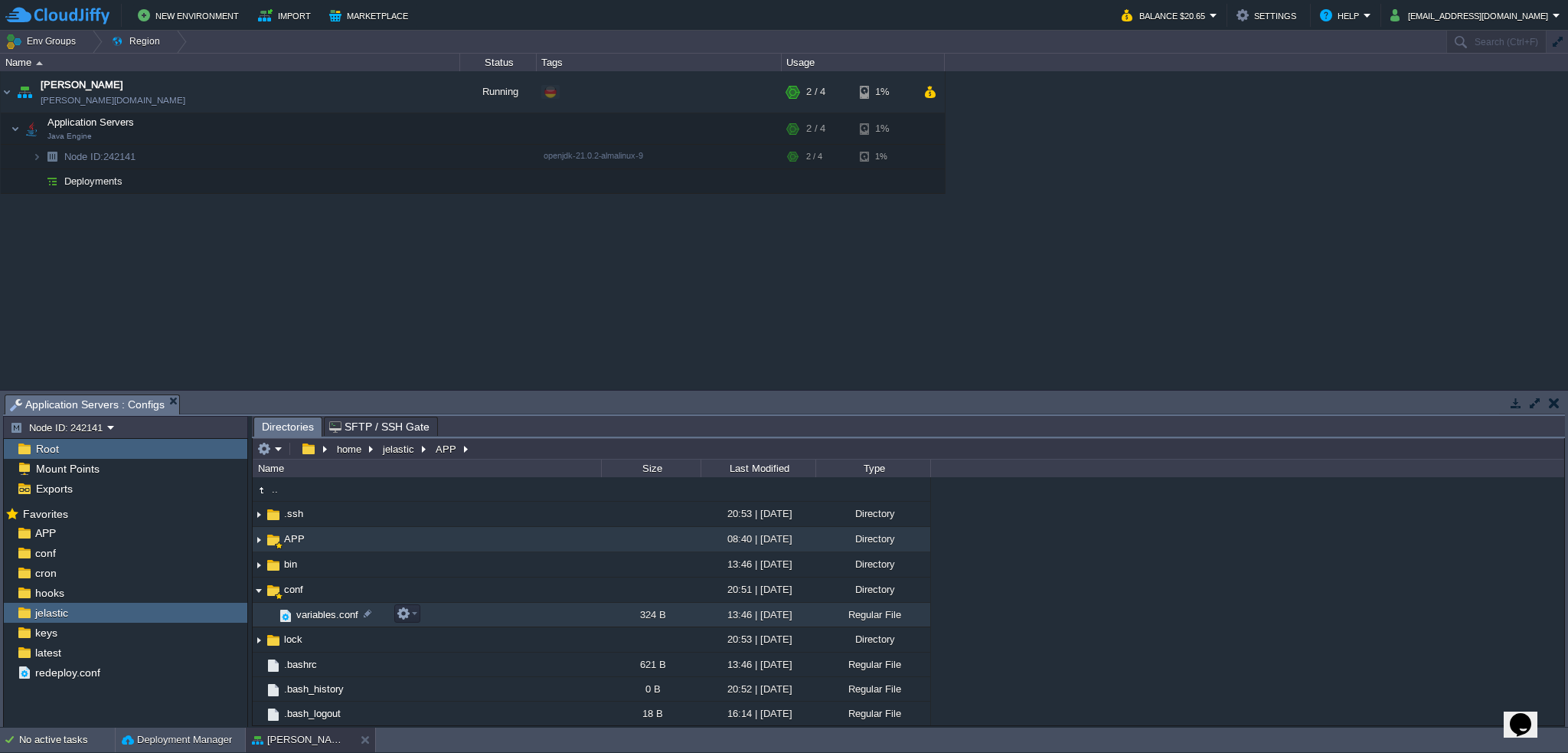
click at [311, 620] on span "variables.conf" at bounding box center [327, 614] width 66 height 13
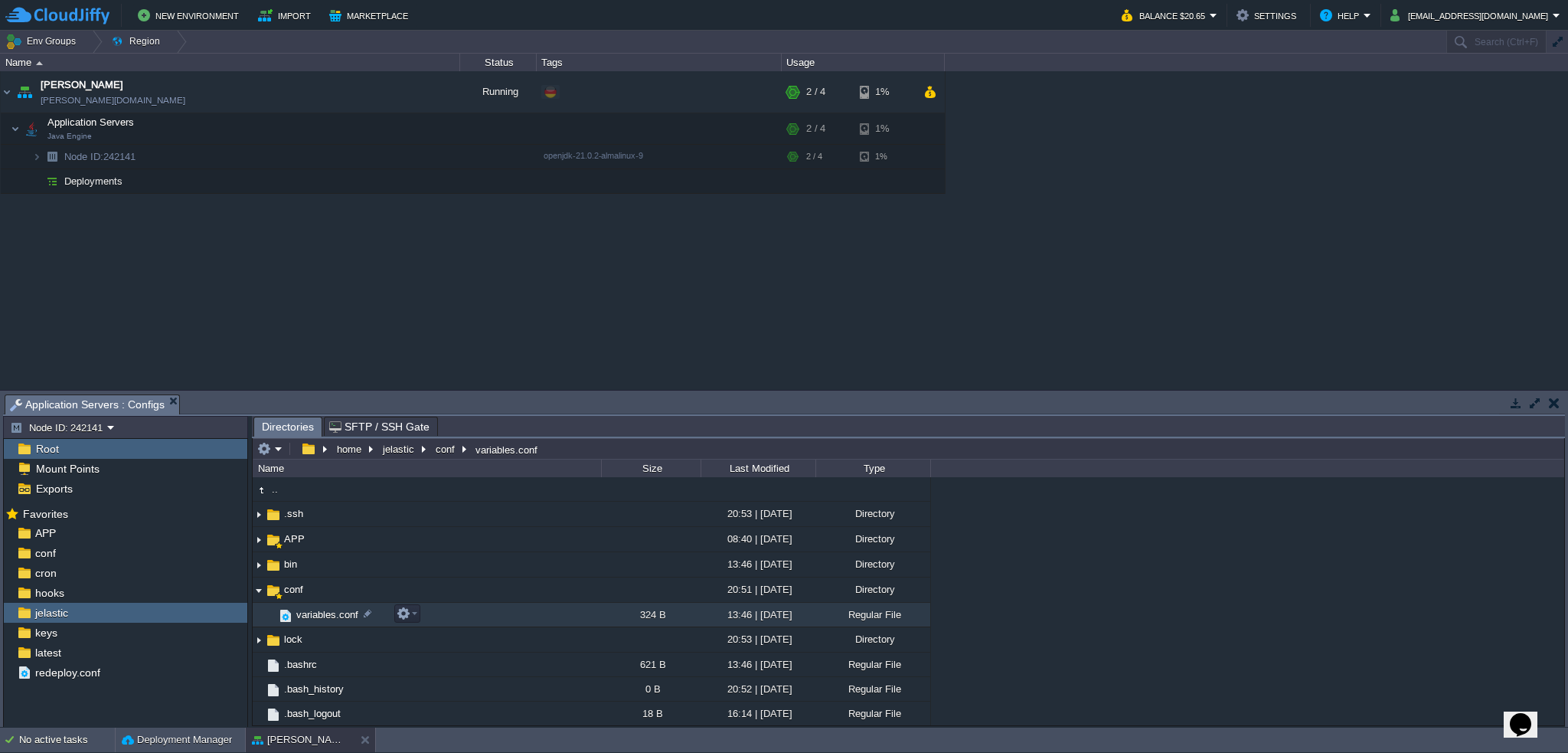
click at [311, 617] on span "variables.conf" at bounding box center [327, 614] width 66 height 13
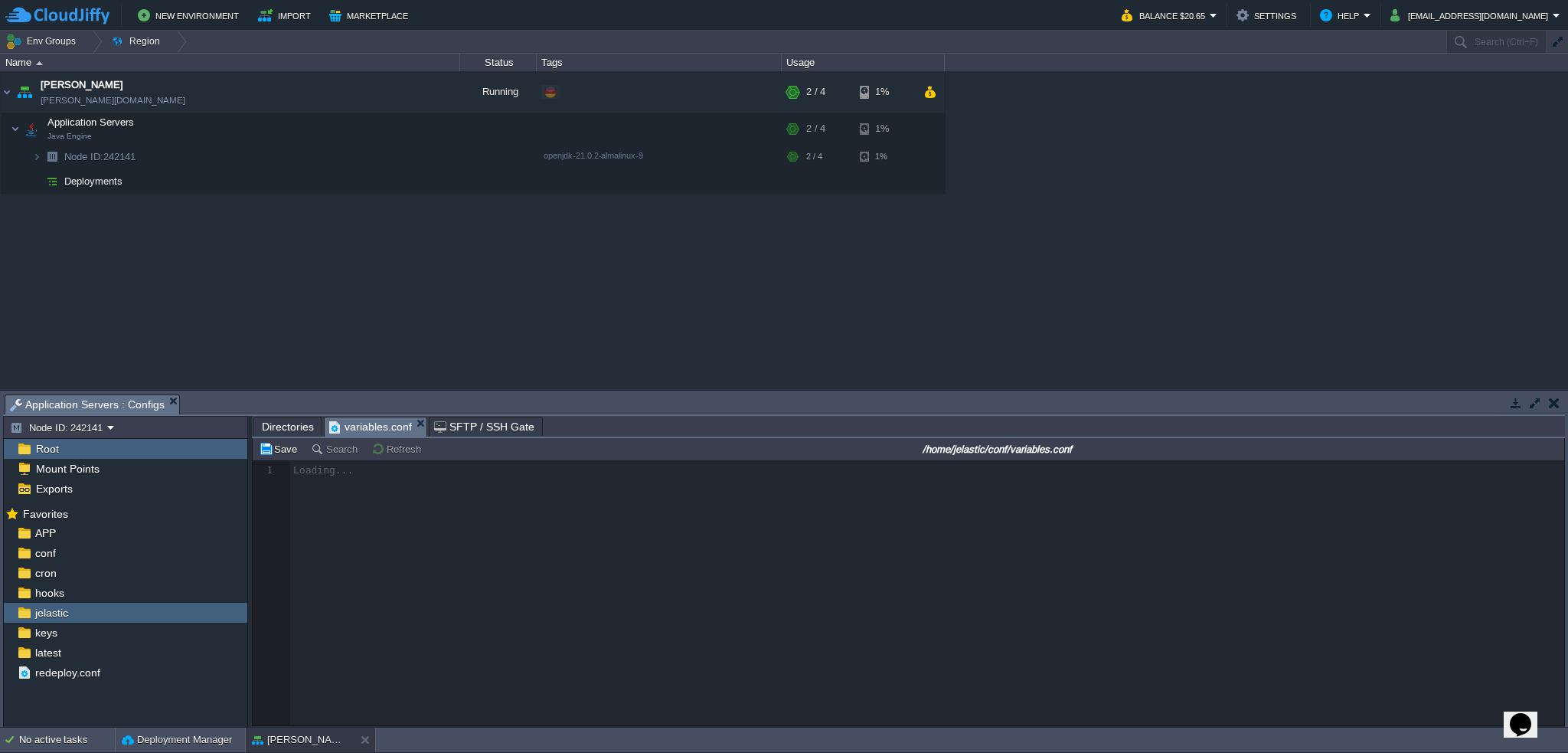
scroll to position [5, 0]
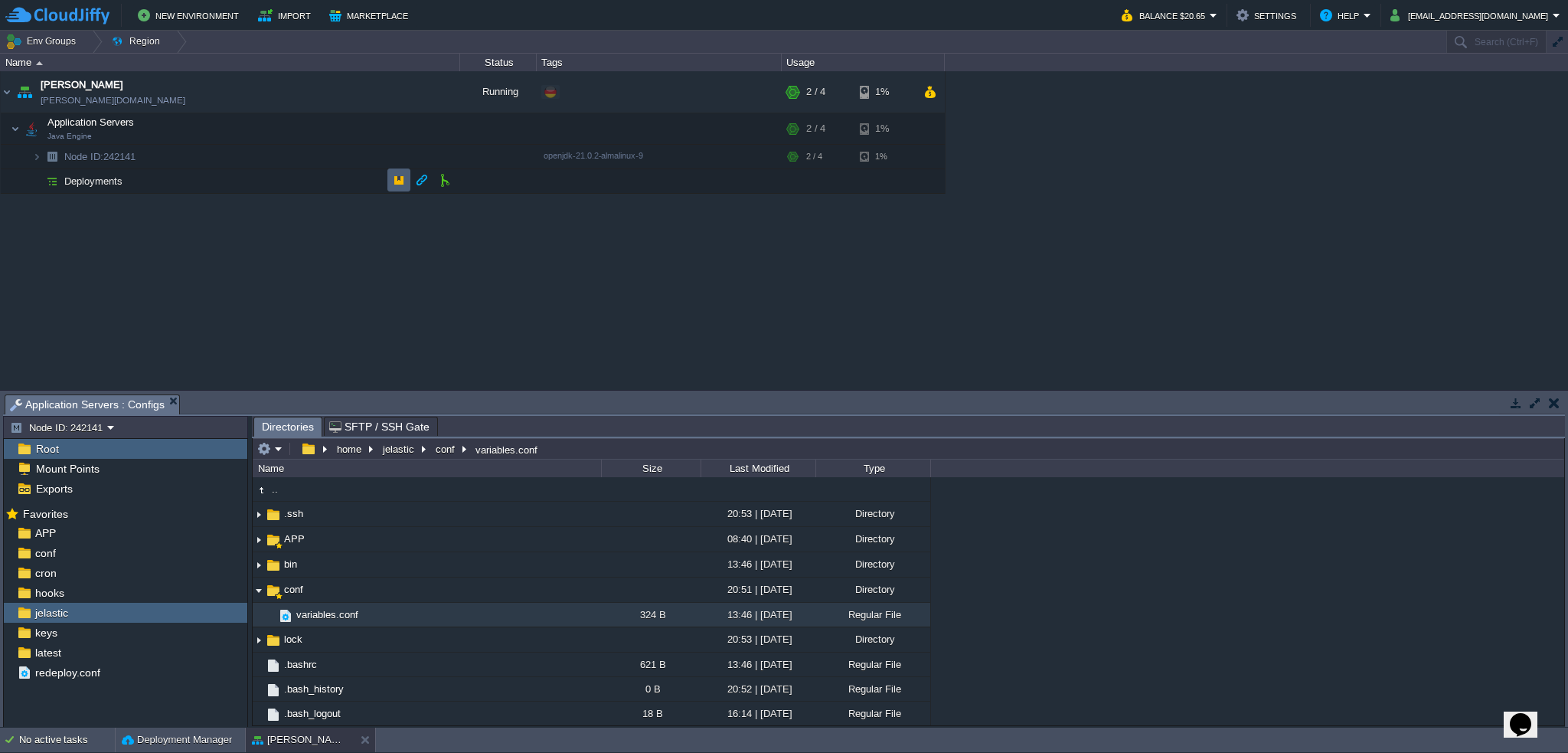
click at [392, 180] on button "button" at bounding box center [399, 180] width 14 height 14
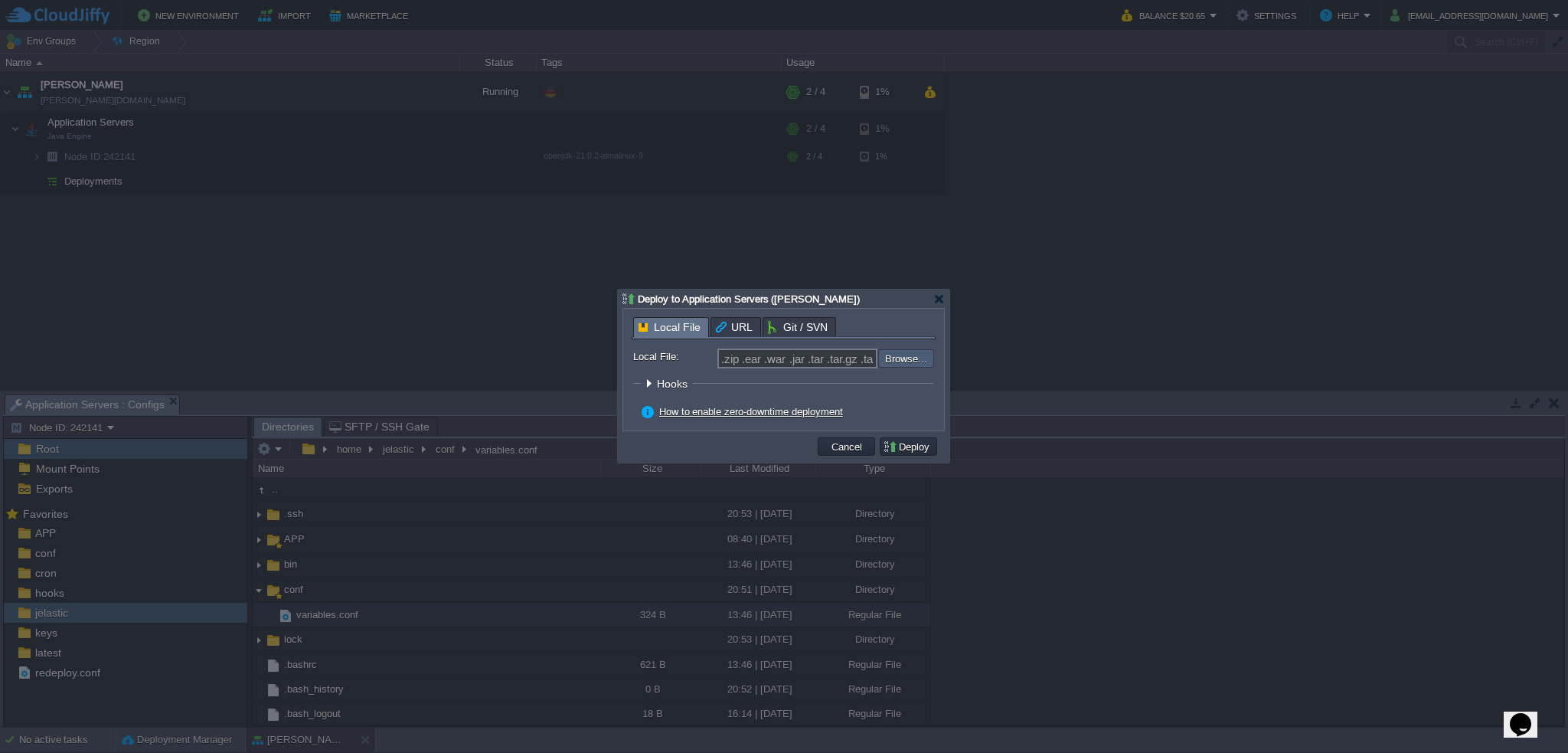
click at [912, 358] on input "file" at bounding box center [837, 358] width 193 height 18
type input "C:\fakepath\garby-1.0.10.jar"
type input "garby-1.0.10.jar"
click at [919, 451] on button "Deploy" at bounding box center [908, 446] width 52 height 14
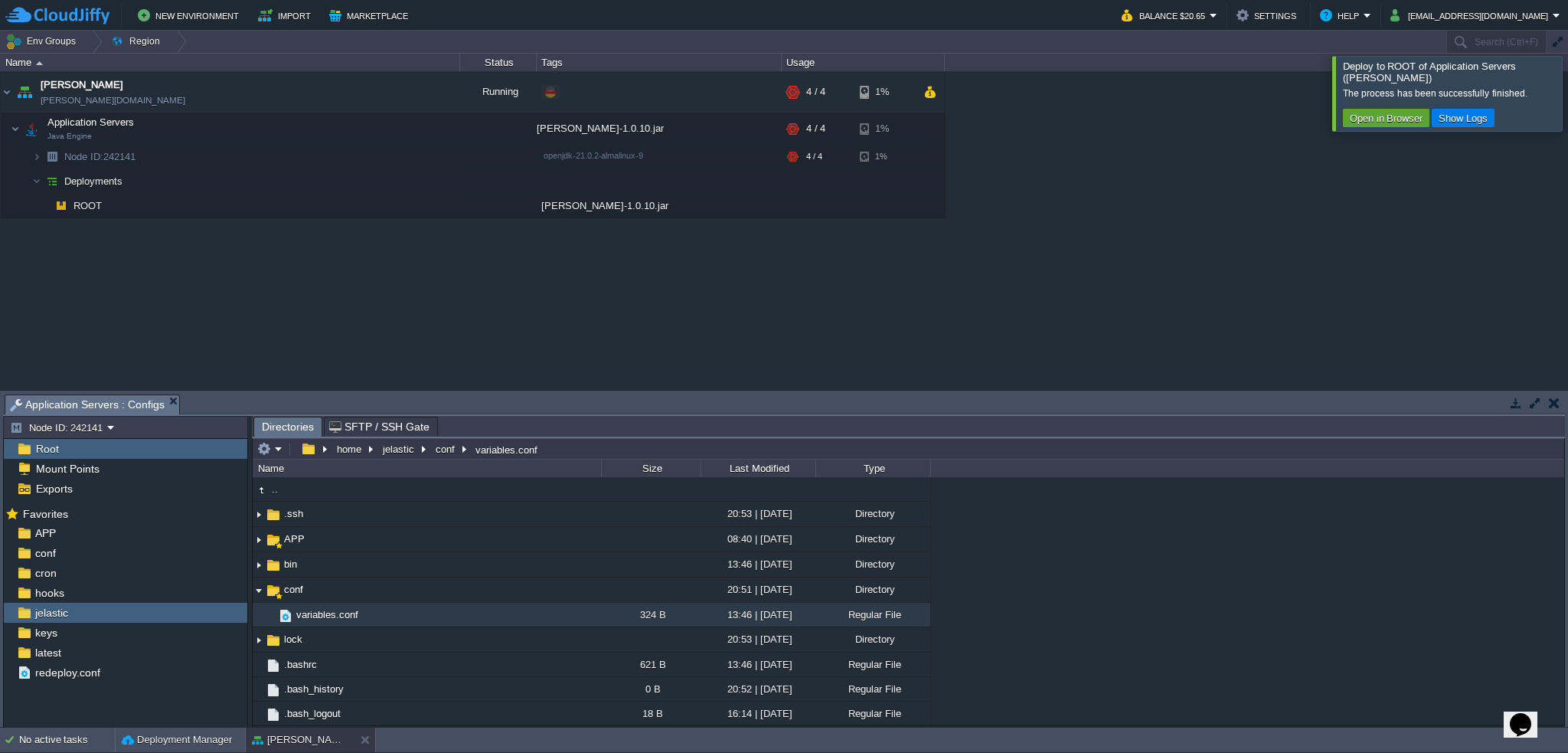
click at [1567, 87] on div at bounding box center [1586, 93] width 0 height 74
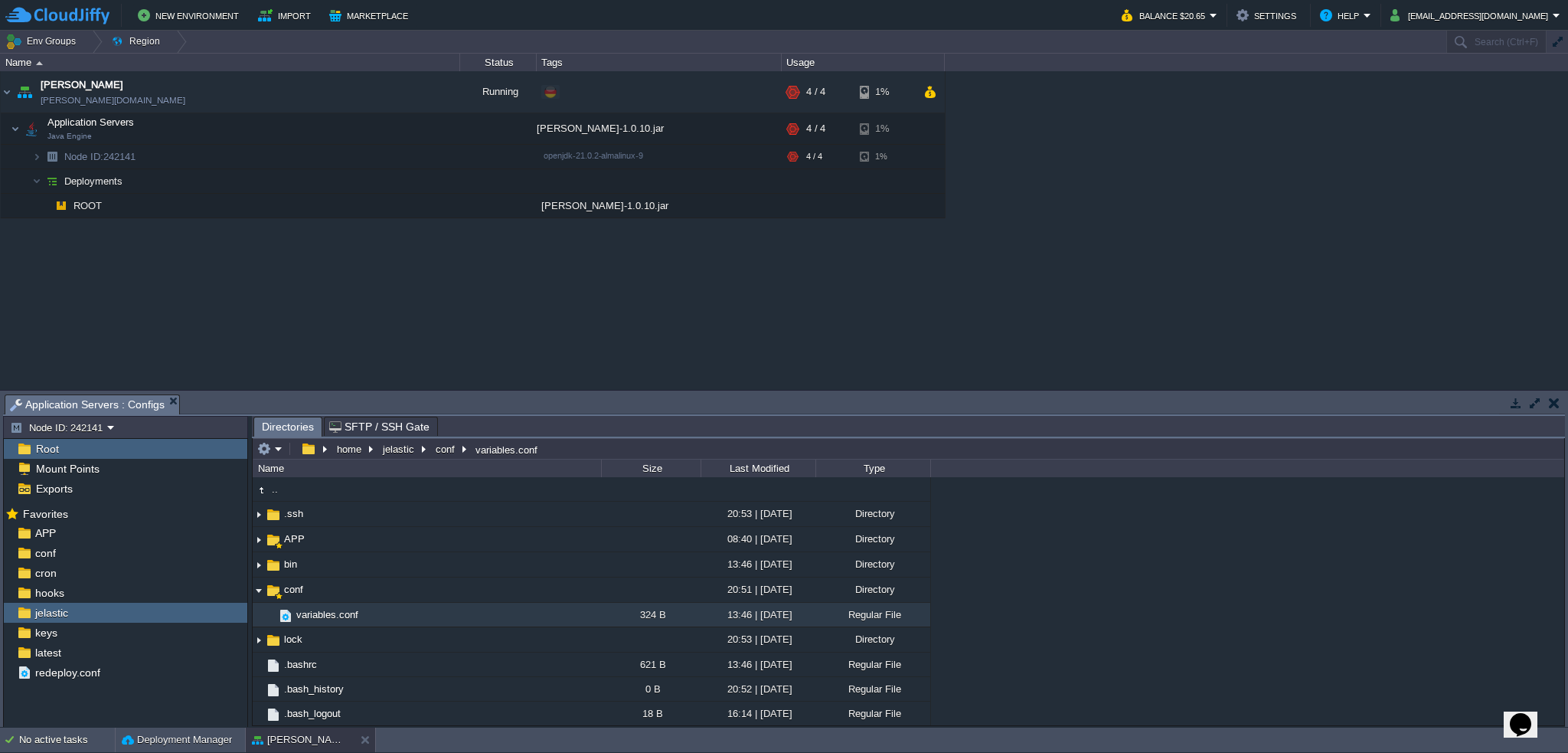
click at [744, 267] on div "garby garby.de-fra1.cloudjiffy.net Running + Add to Env Group RAM 18% CPU 91% 4…" at bounding box center [784, 230] width 1568 height 318
click at [744, 266] on div "garby garby.de-fra1.cloudjiffy.net Running + Add to Env Group RAM 18% CPU 91% 4…" at bounding box center [784, 230] width 1568 height 318
click at [750, 318] on div "garby garby.de-fra1.cloudjiffy.net Running + Add to Env Group RAM 18% CPU 91% 4…" at bounding box center [784, 230] width 1568 height 318
click at [794, 126] on div at bounding box center [797, 129] width 6 height 12
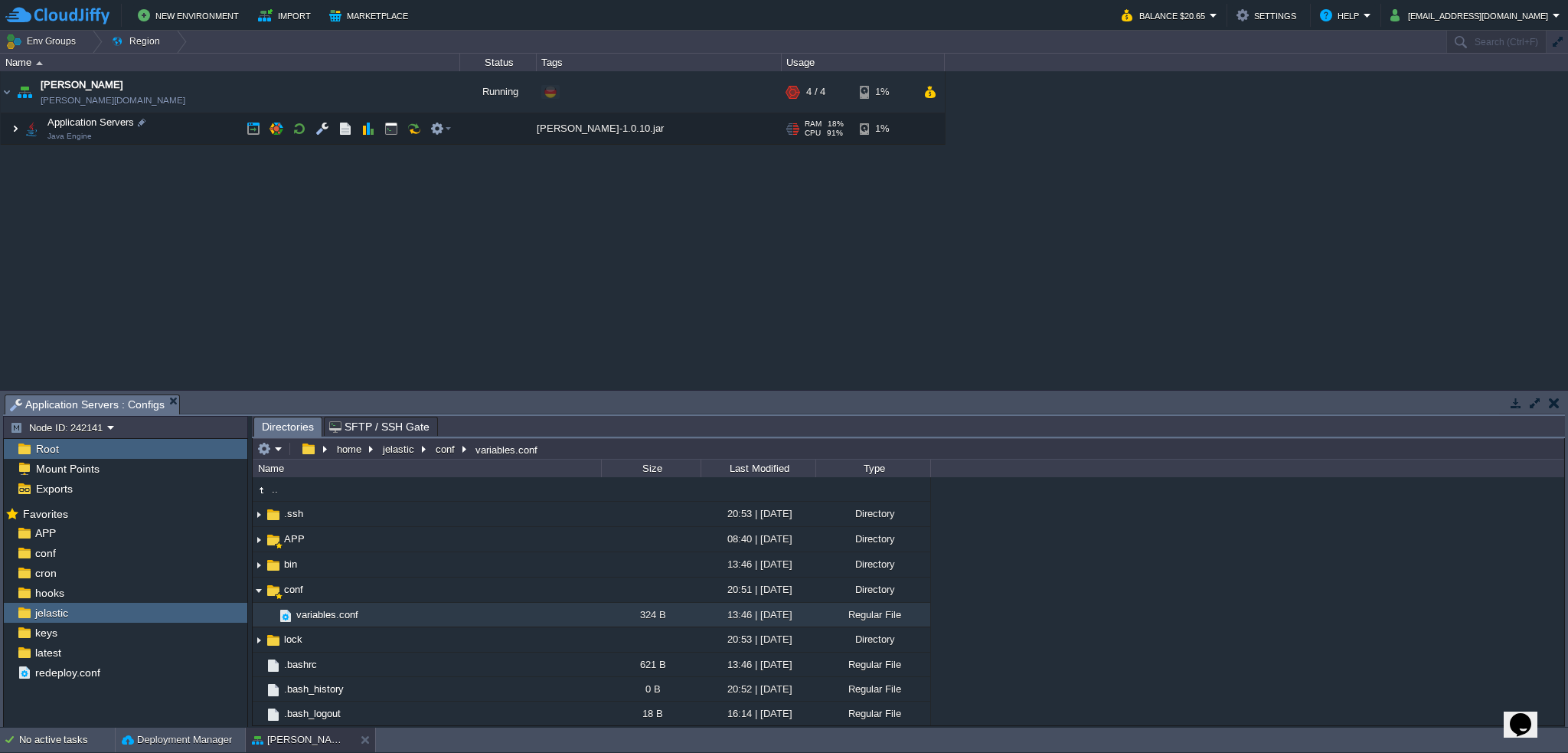
click at [12, 132] on img at bounding box center [15, 129] width 9 height 31
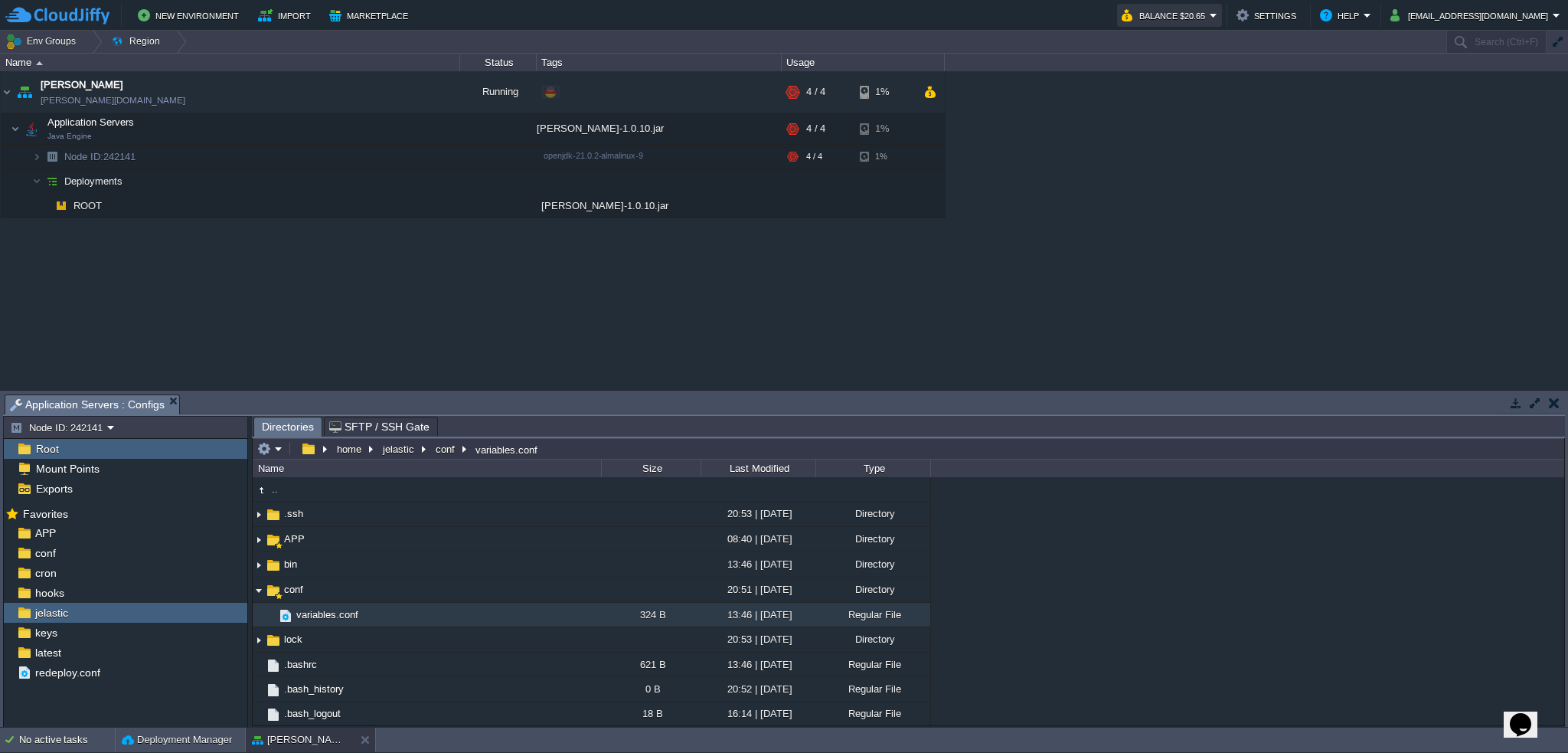
click at [1210, 18] on button "Balance $20.65" at bounding box center [1166, 15] width 88 height 18
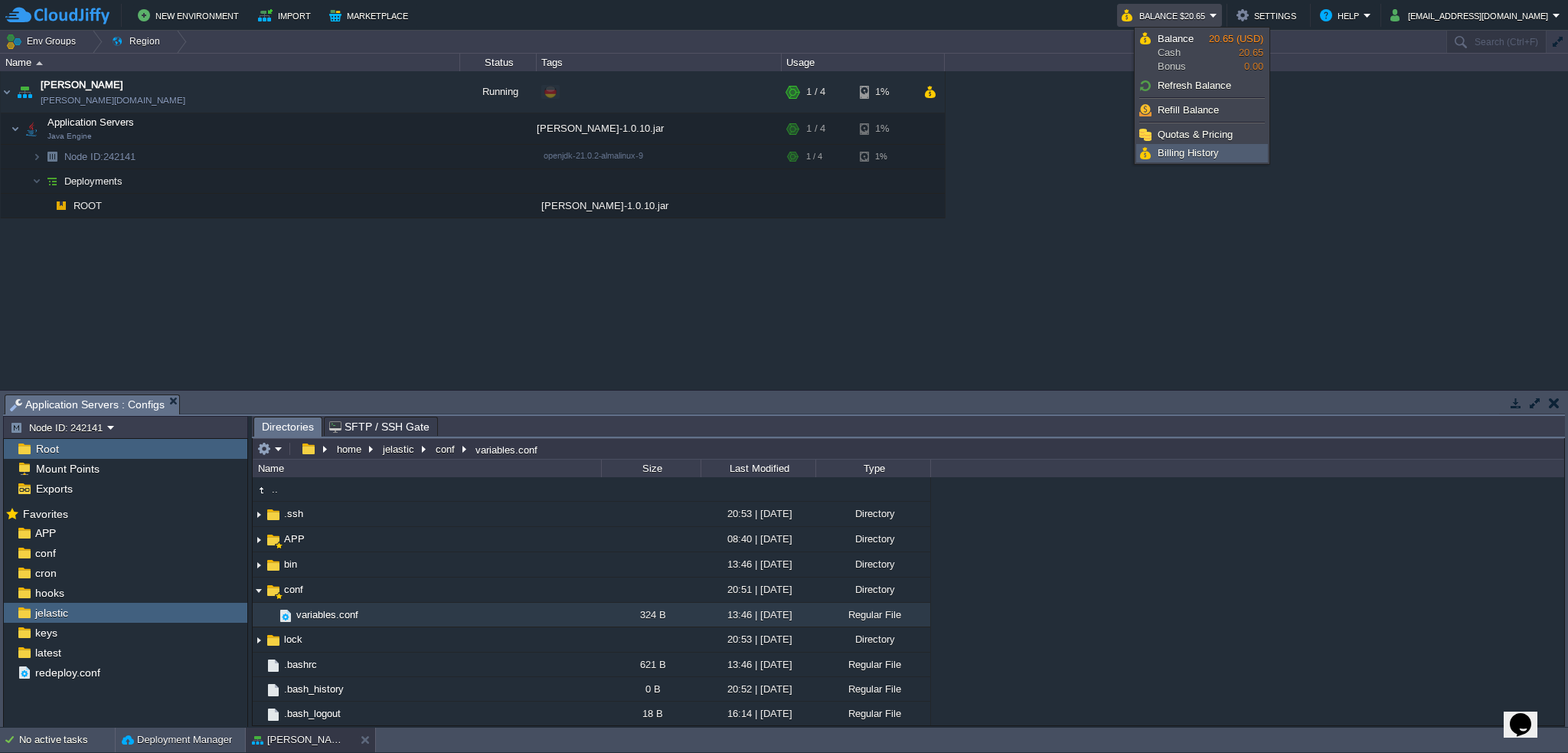
click at [1197, 152] on span "Billing History" at bounding box center [1189, 153] width 62 height 12
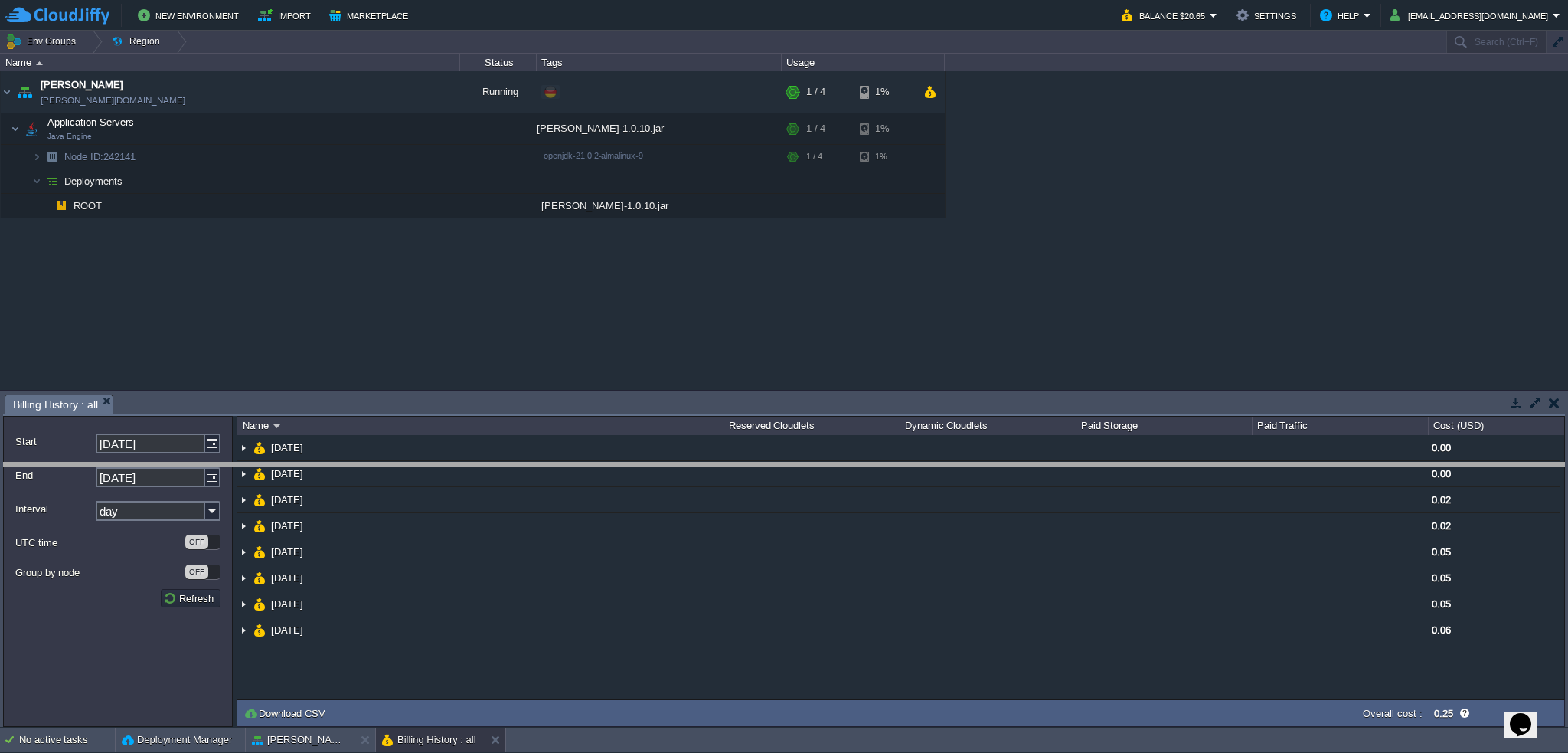
drag, startPoint x: 875, startPoint y: 401, endPoint x: 868, endPoint y: 489, distance: 88.3
click at [868, 489] on body "New Environment Import Marketplace Bonus $0.00 Upgrade Account Balance $20.65 S…" at bounding box center [784, 376] width 1568 height 753
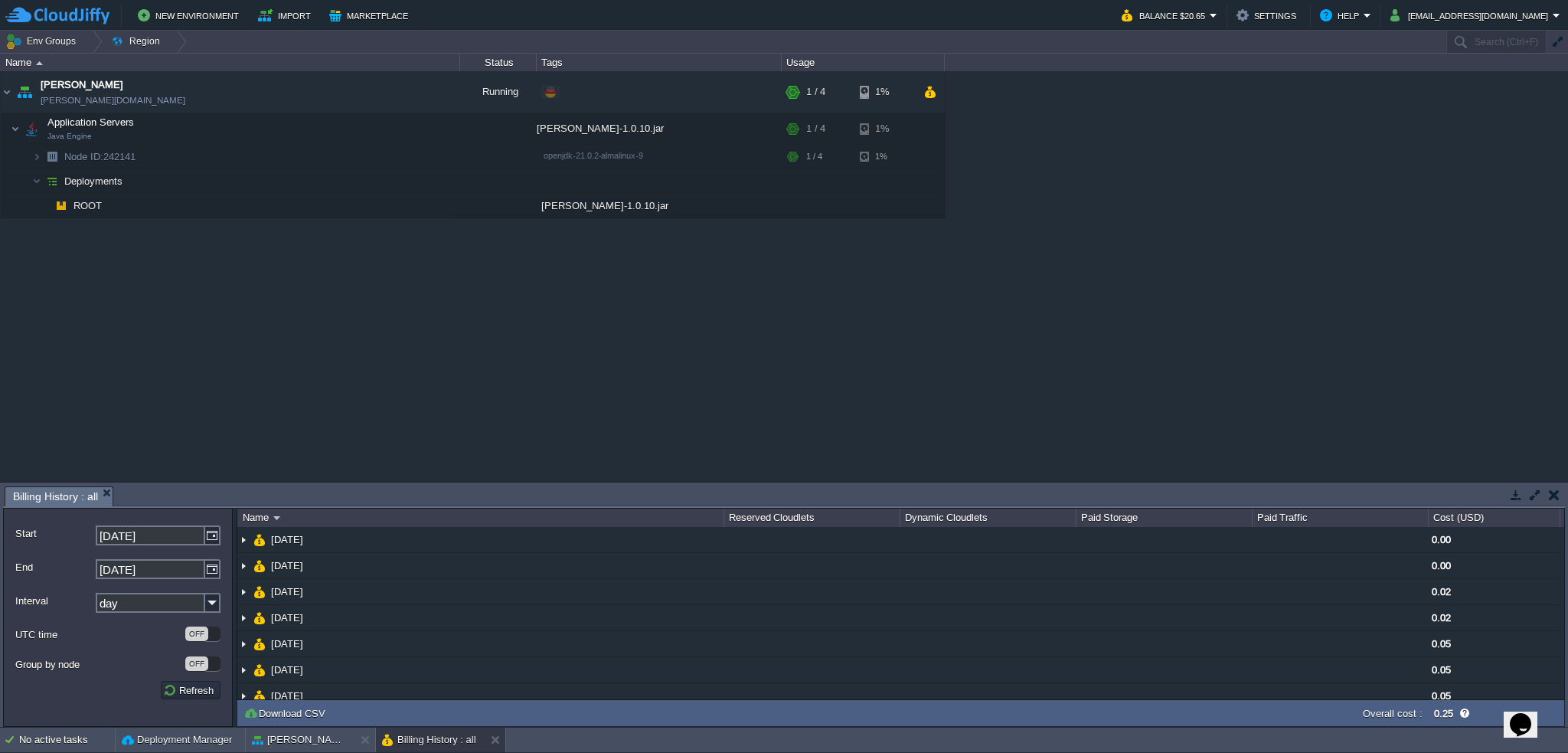
click at [896, 324] on div "garby garby.de-fra1.cloudjiffy.net Running + Add to Env Group RAM 25% CPU 1% 1 …" at bounding box center [784, 276] width 1568 height 411
click at [452, 158] on td at bounding box center [442, 156] width 31 height 23
click at [324, 160] on button "button" at bounding box center [322, 156] width 14 height 14
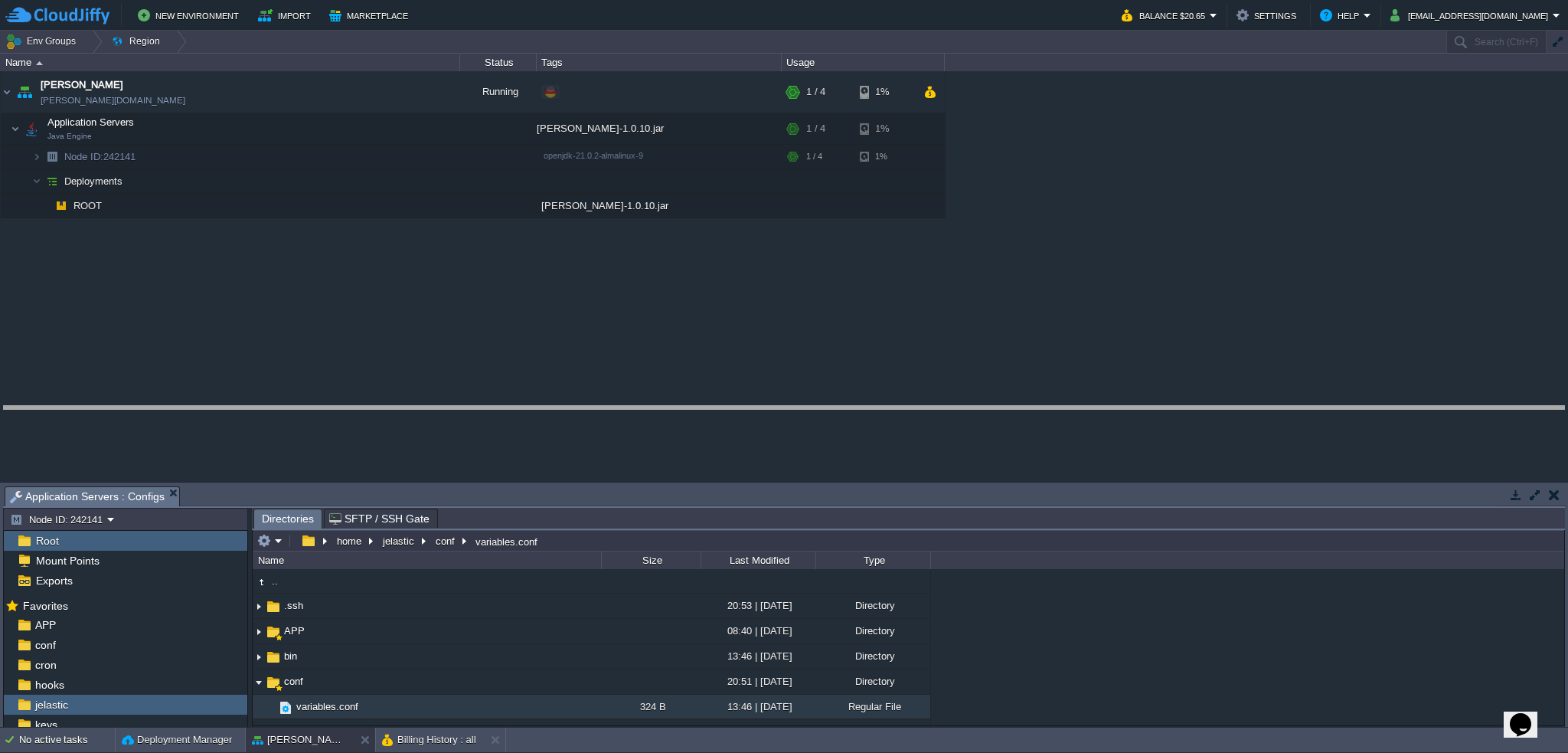
drag, startPoint x: 481, startPoint y: 472, endPoint x: 481, endPoint y: 405, distance: 67.0
click at [482, 405] on body "New Environment Import Marketplace Bonus $0.00 Upgrade Account Balance $20.65 S…" at bounding box center [784, 376] width 1568 height 753
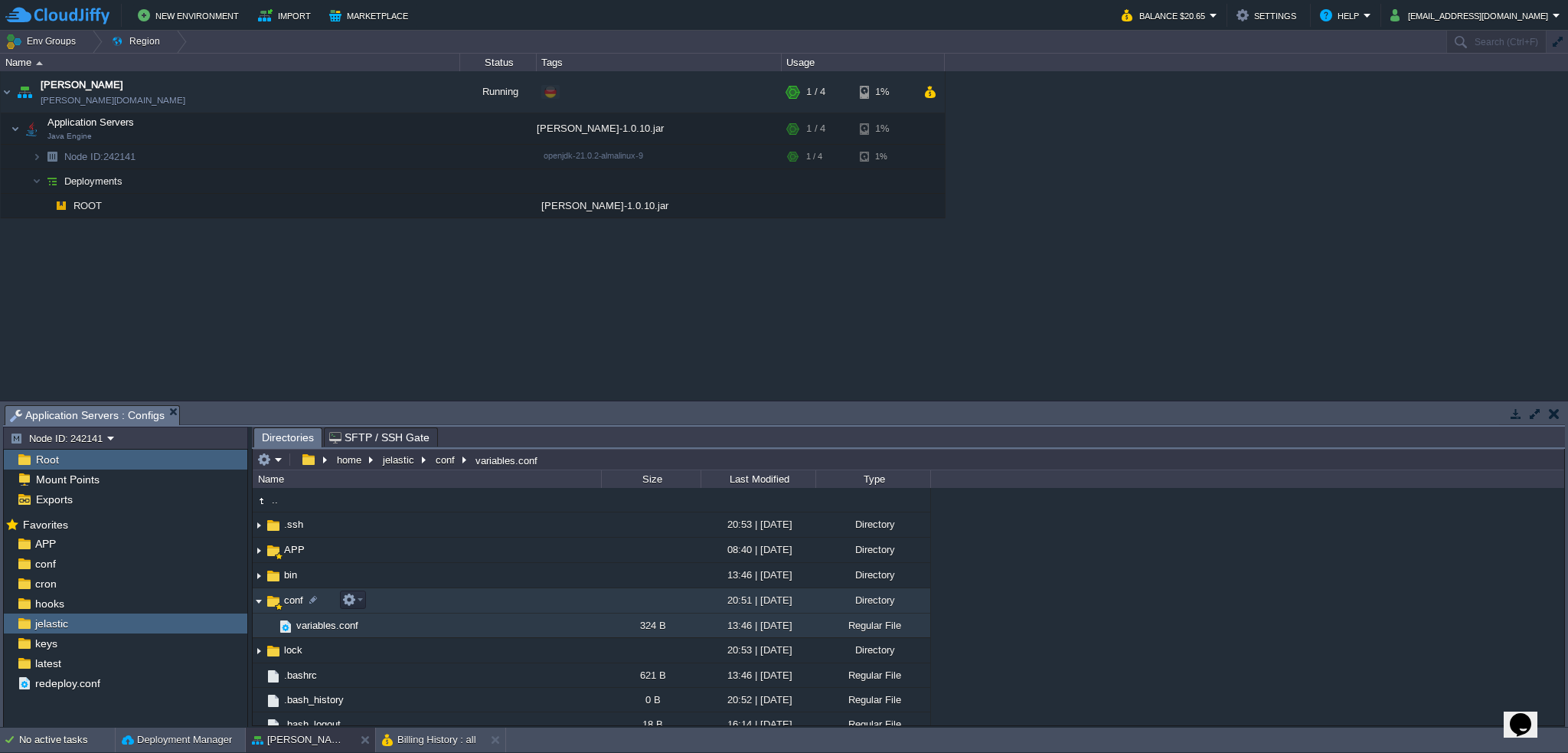
click at [261, 605] on img at bounding box center [259, 600] width 12 height 24
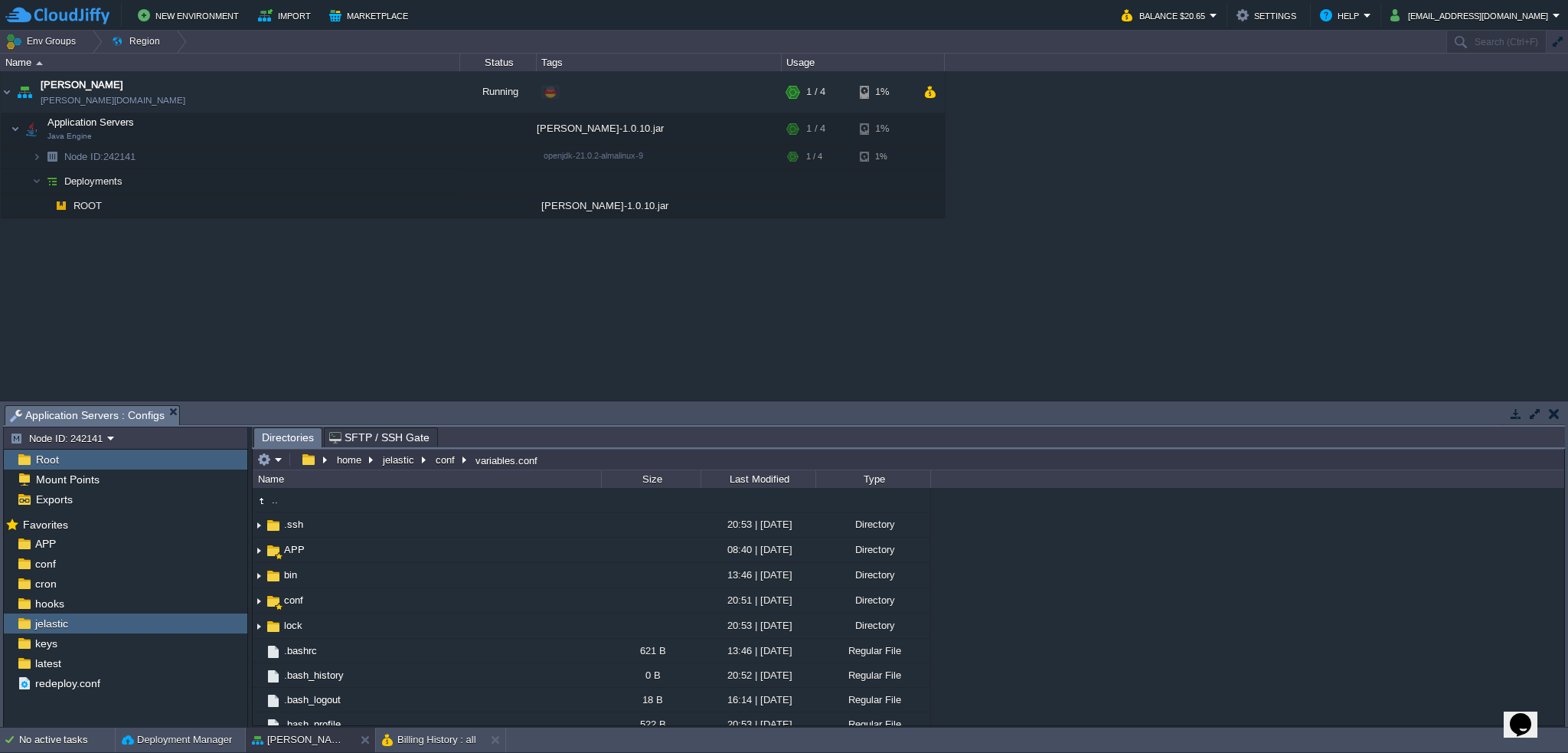
click at [49, 460] on span "Root" at bounding box center [47, 459] width 29 height 14
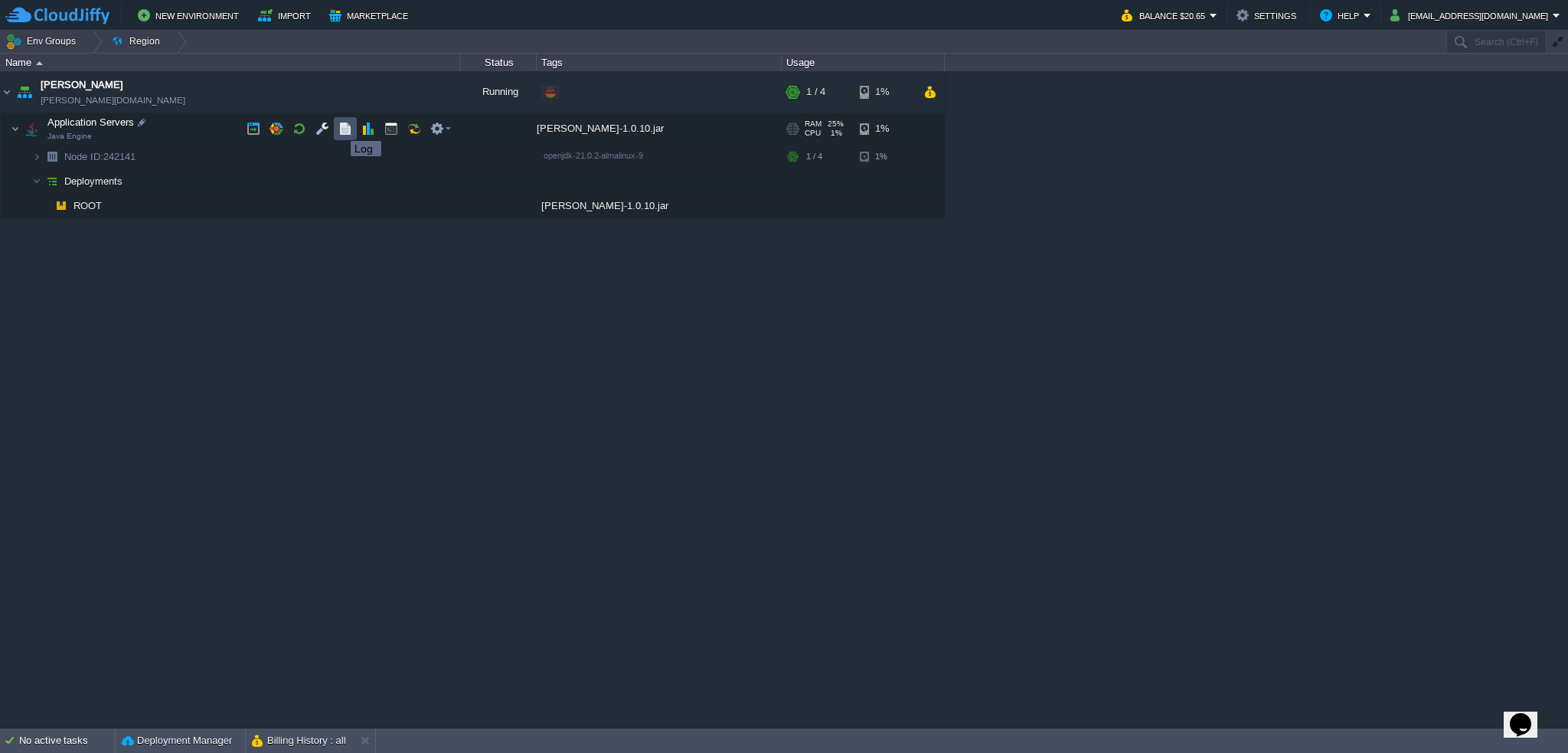
click at [340, 127] on button "button" at bounding box center [345, 129] width 14 height 14
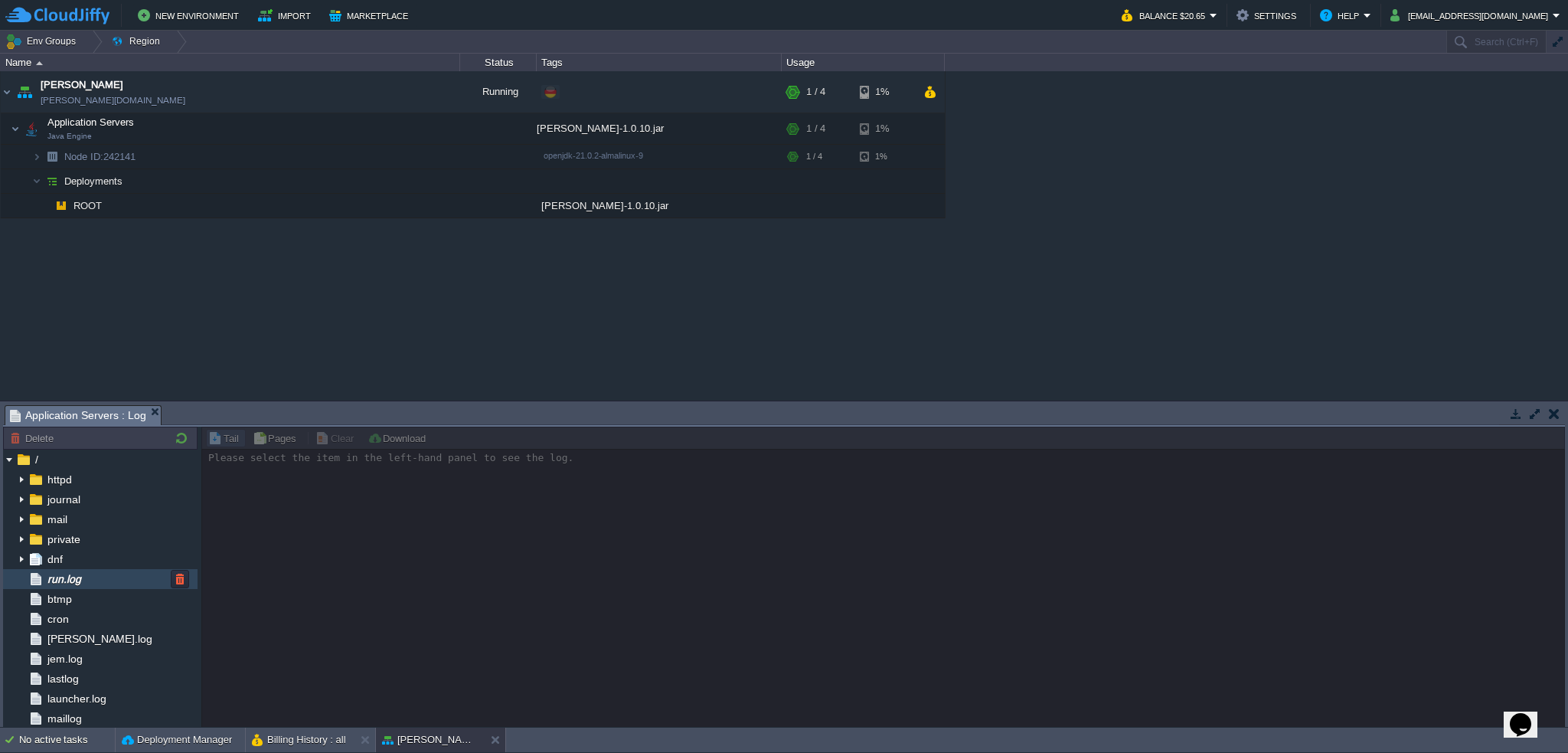
click at [89, 574] on div "run.log" at bounding box center [100, 579] width 194 height 20
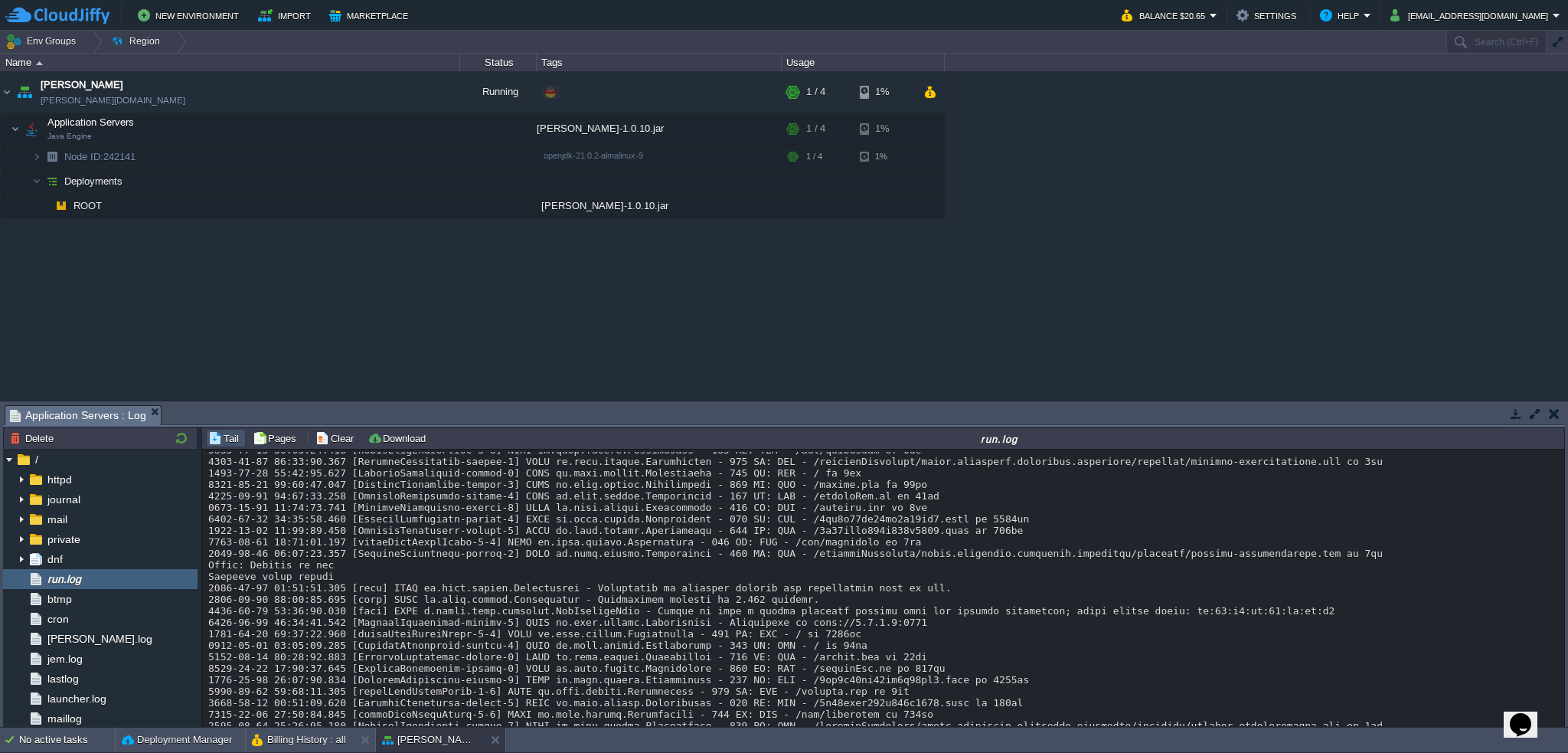
scroll to position [118, 0]
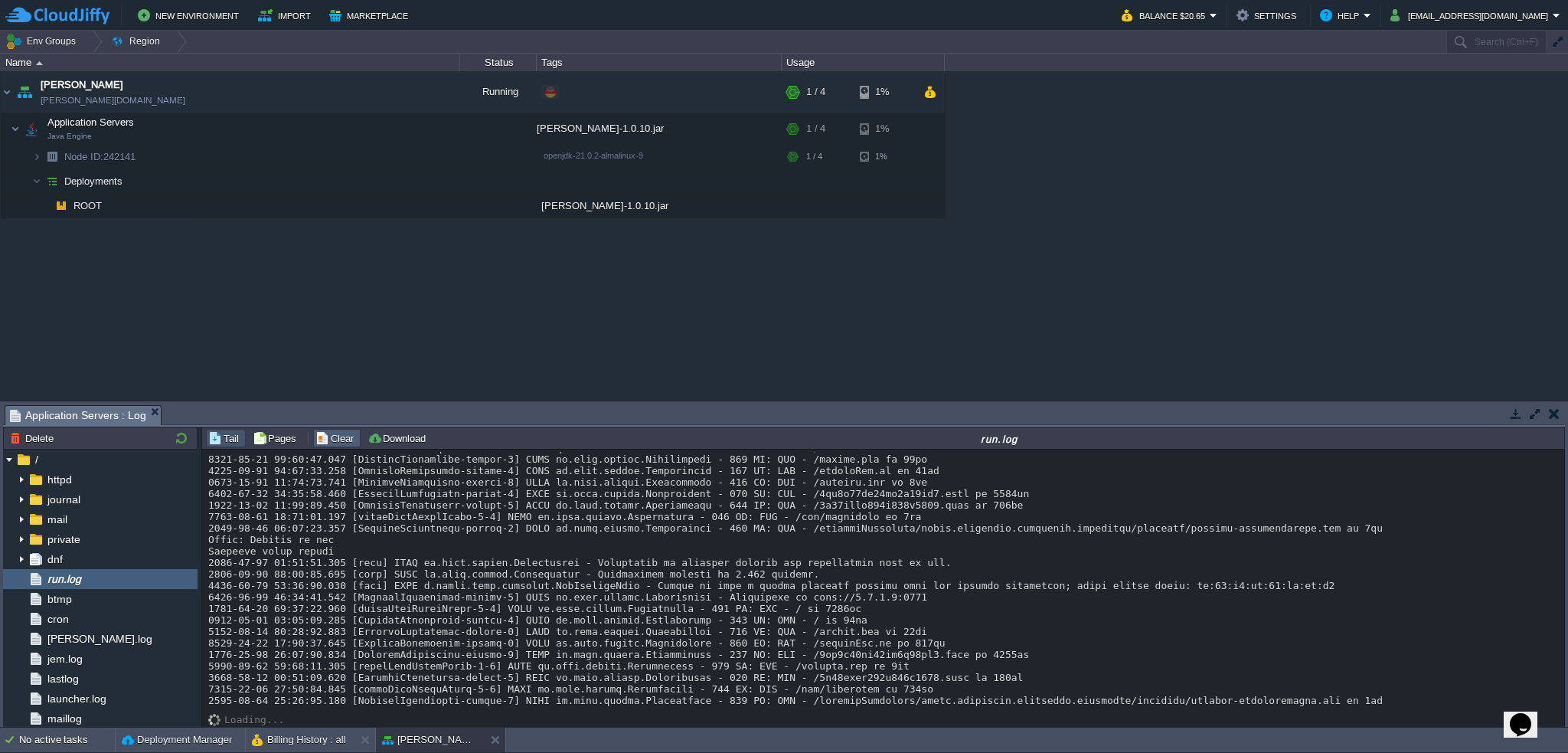
click at [337, 440] on button "Clear" at bounding box center [337, 438] width 43 height 14
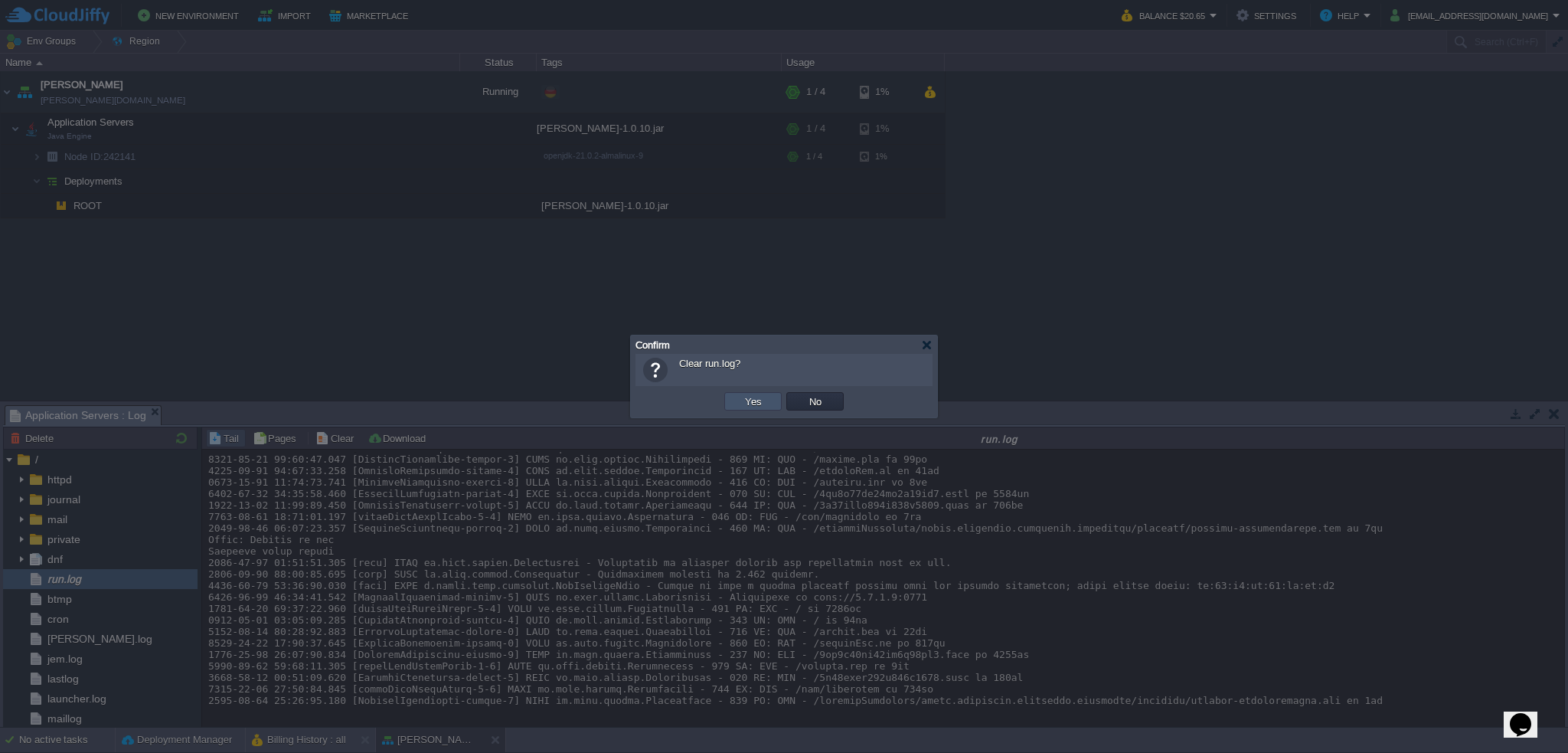
click at [741, 398] on button "Yes" at bounding box center [754, 402] width 26 height 14
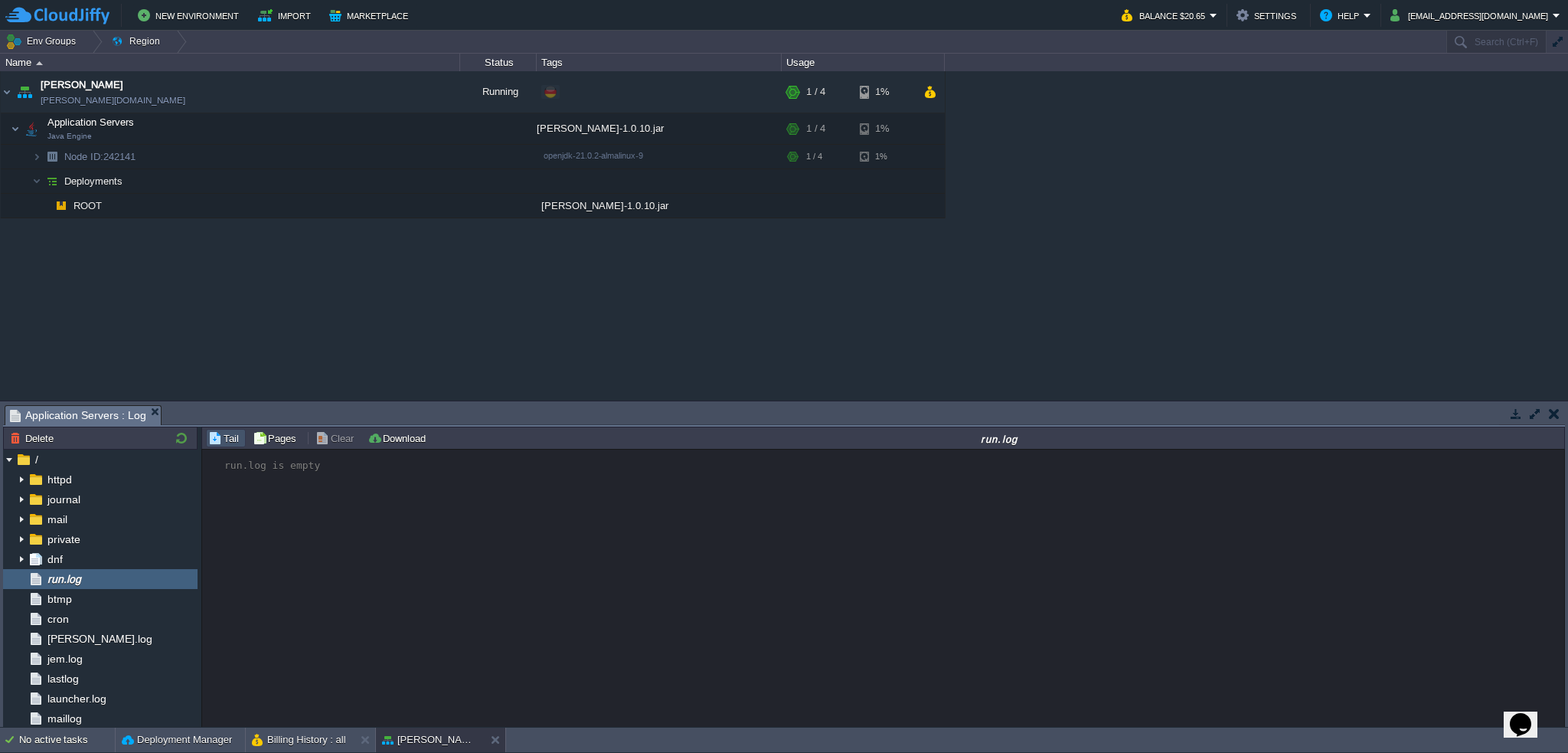
scroll to position [0, 0]
click at [535, 576] on div "run.log is empty" at bounding box center [884, 589] width 1364 height 279
click at [447, 128] on em at bounding box center [440, 129] width 21 height 14
click at [196, 281] on div "garby garby.de-fra1.cloudjiffy.net Running + Add to Env Group RAM 25% CPU 3% 1 …" at bounding box center [784, 235] width 1568 height 329
click at [444, 156] on em at bounding box center [440, 156] width 21 height 14
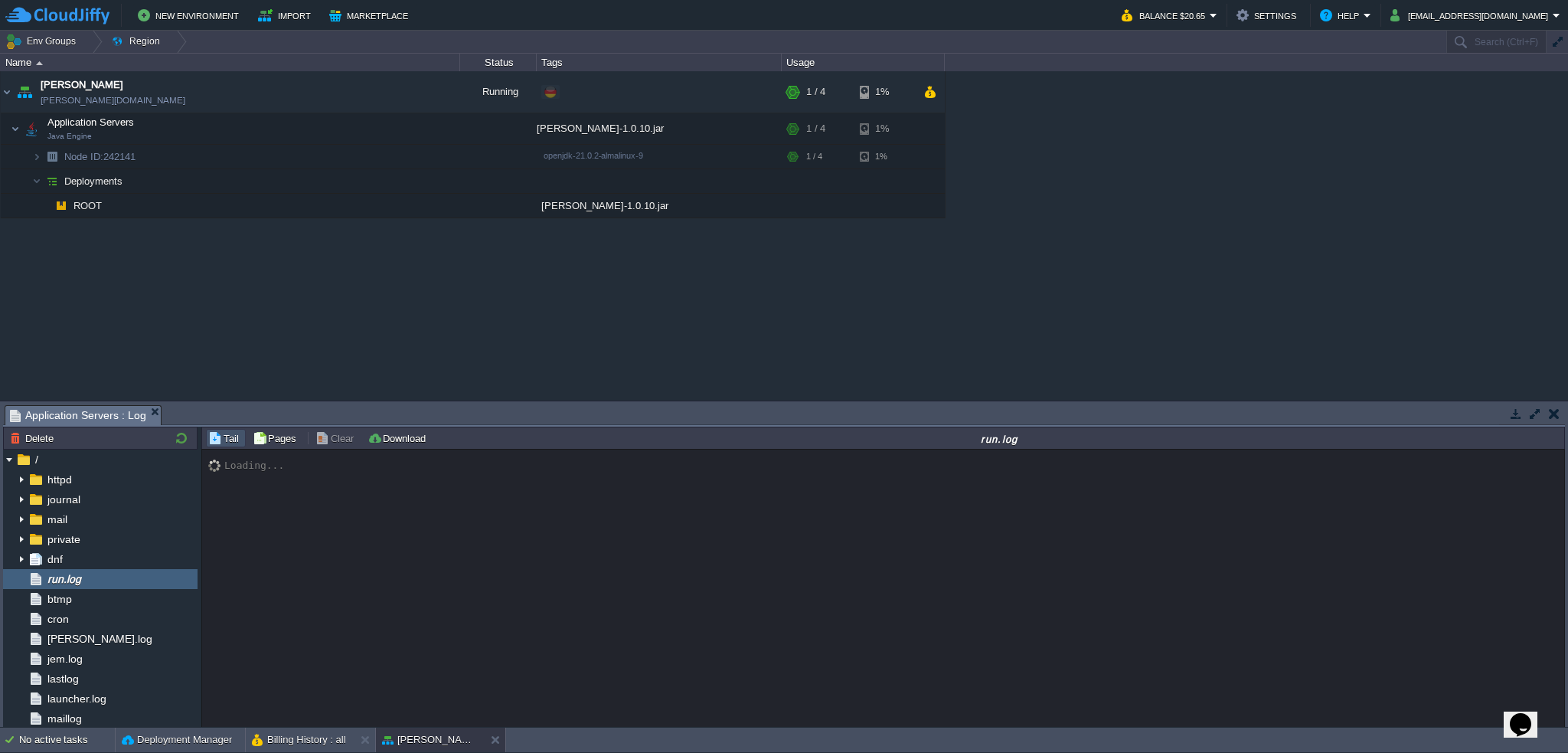
click at [218, 294] on div "garby garby.de-fra1.cloudjiffy.net Running + Add to Env Group RAM 25% CPU 3% 1 …" at bounding box center [784, 235] width 1568 height 329
click at [321, 129] on button "button" at bounding box center [322, 129] width 14 height 14
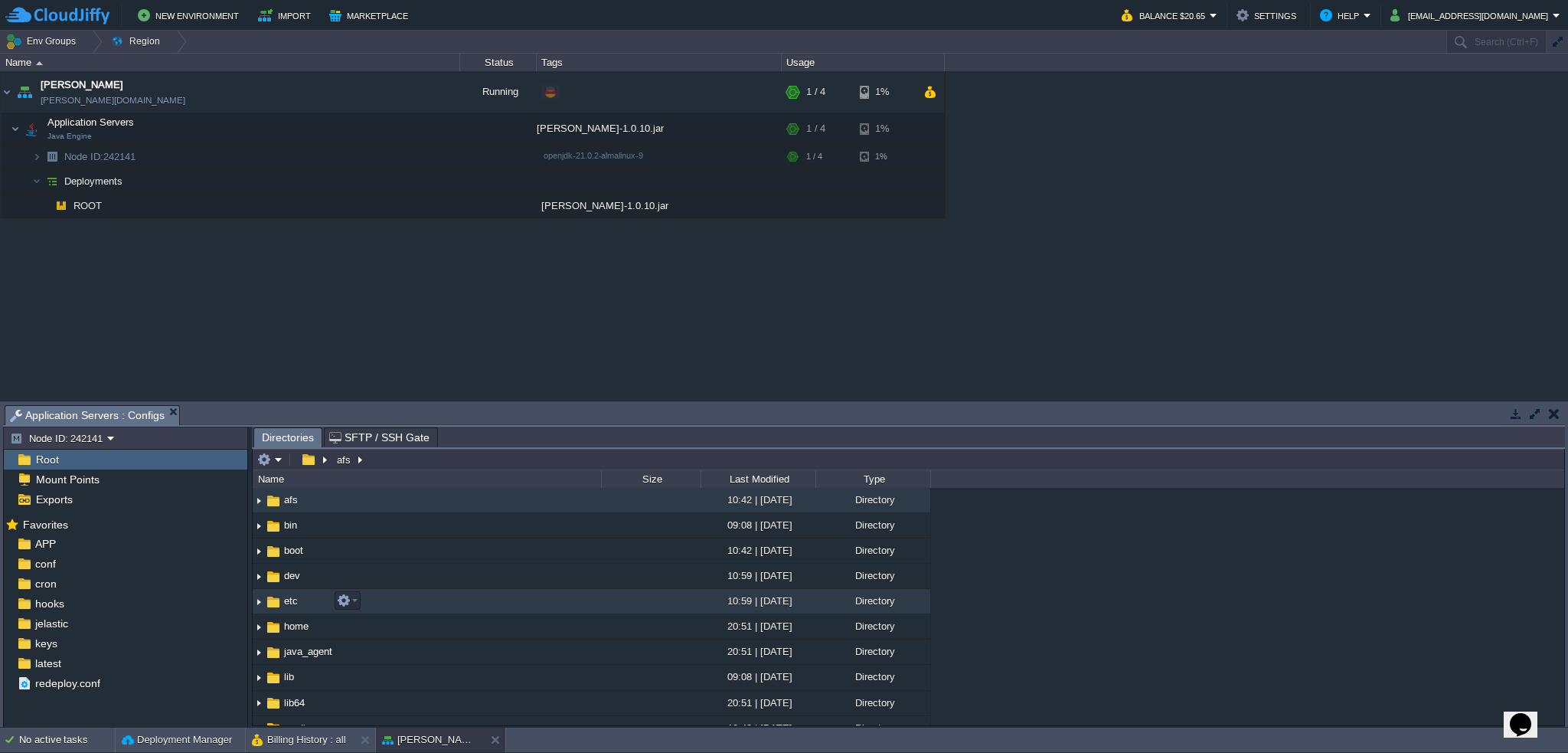
click at [260, 602] on img at bounding box center [259, 601] width 12 height 24
click at [259, 600] on img at bounding box center [259, 601] width 12 height 24
click at [1372, 13] on em "Help" at bounding box center [1345, 15] width 52 height 18
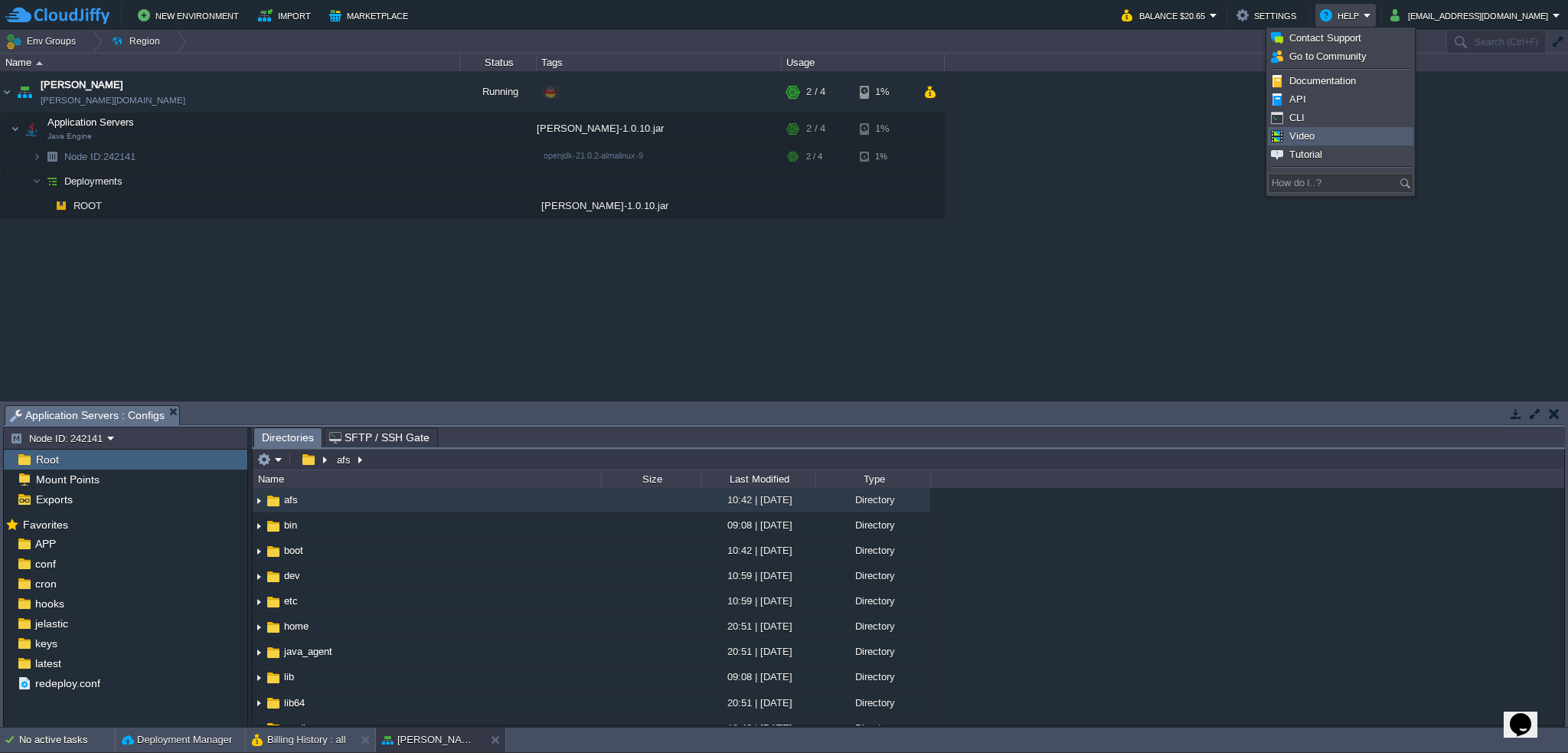
click at [1308, 130] on span "Video" at bounding box center [1302, 136] width 25 height 12
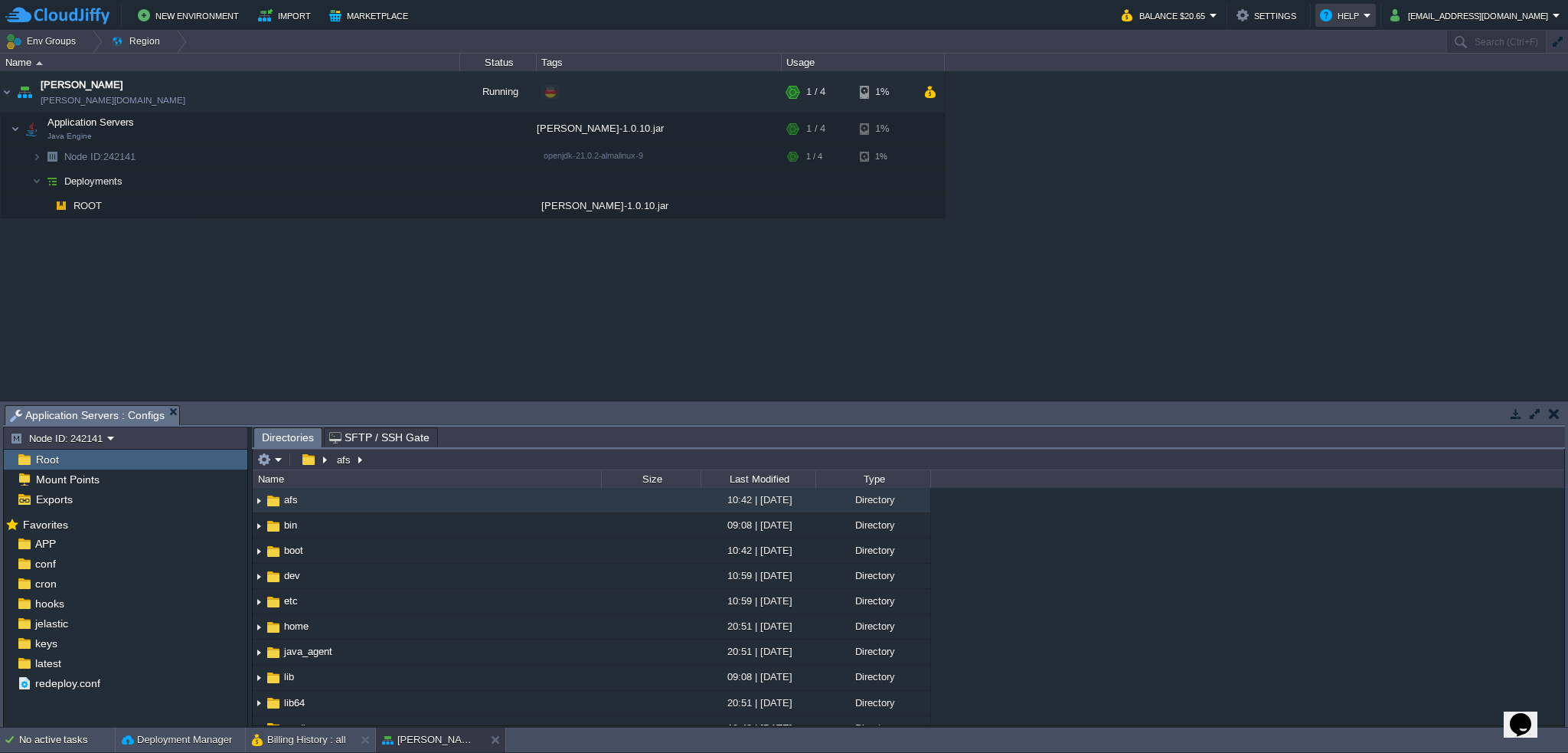
click at [1364, 14] on button "Help" at bounding box center [1341, 15] width 44 height 18
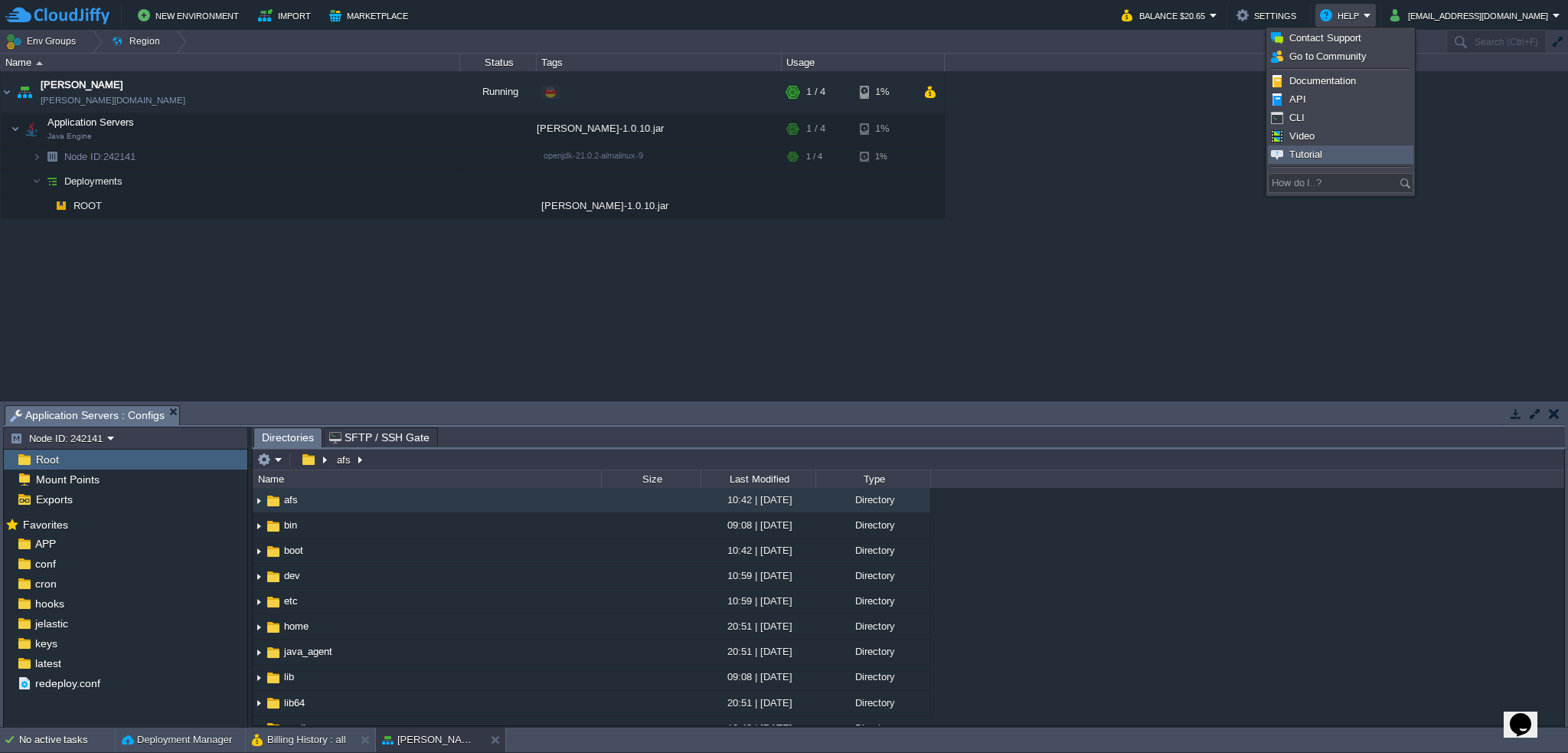
click at [1338, 147] on link "Tutorial" at bounding box center [1341, 155] width 144 height 17
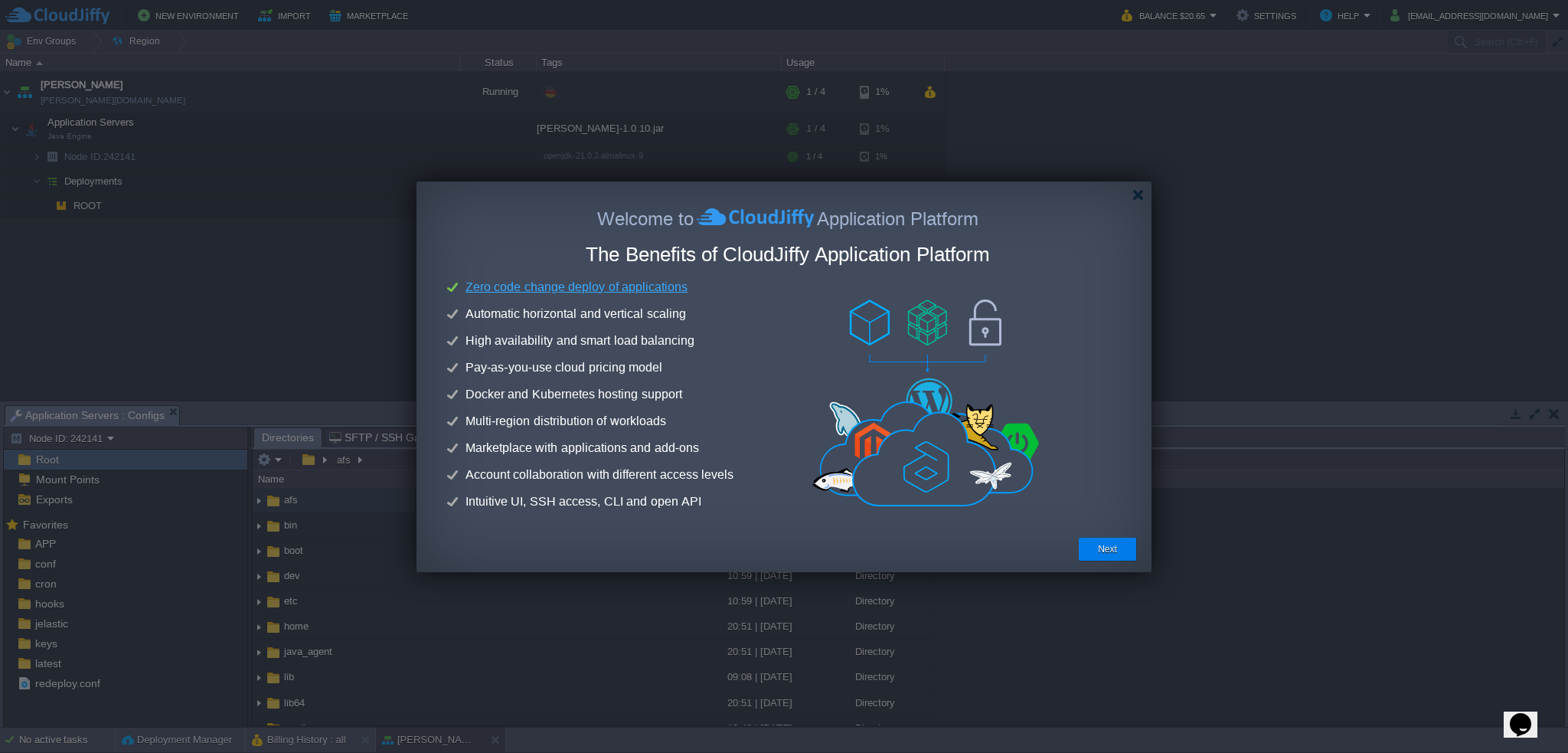
click at [587, 293] on em "Zero code change deploy of applications" at bounding box center [576, 287] width 228 height 18
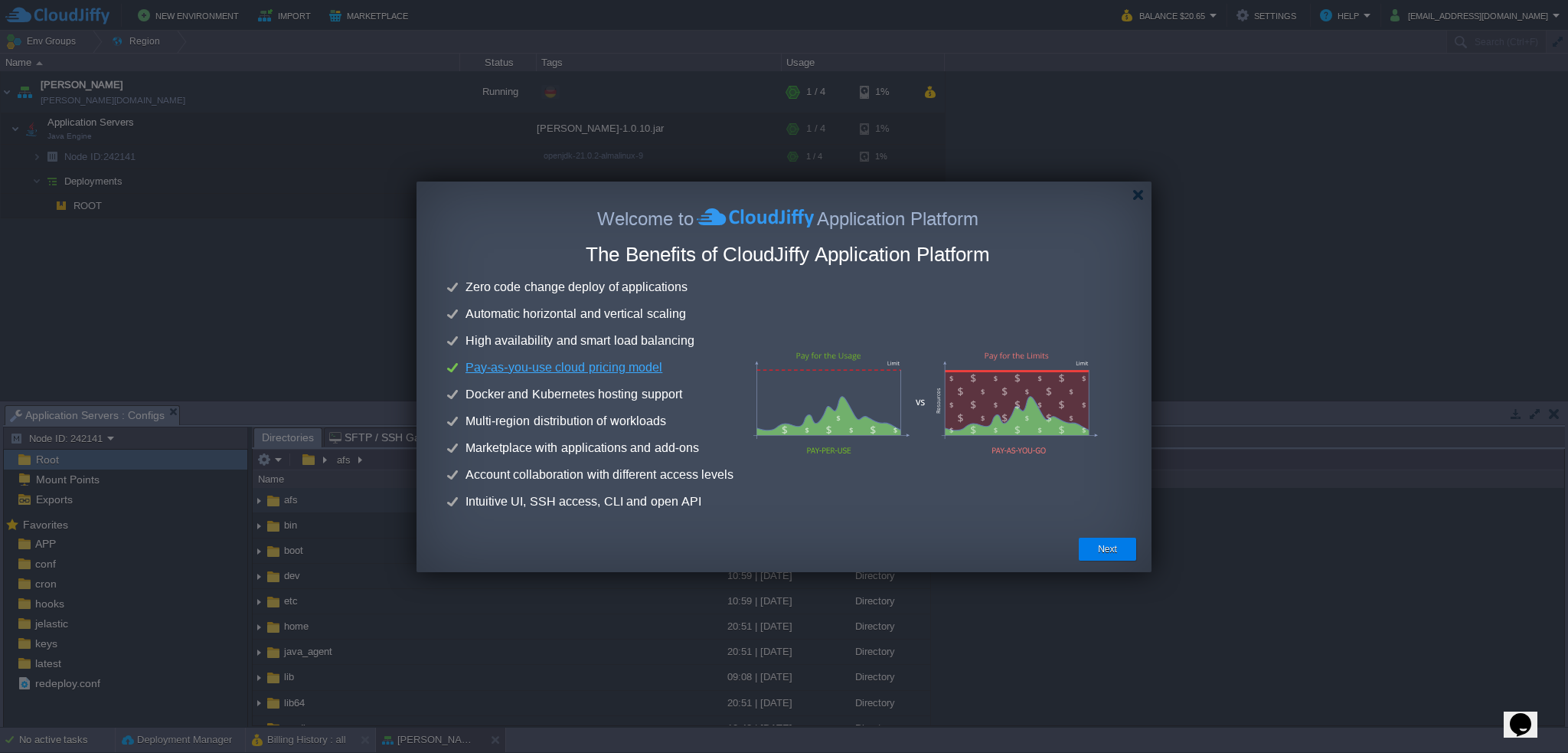
click at [636, 370] on em "Pay-as-you-use cloud pricing model" at bounding box center [563, 368] width 203 height 18
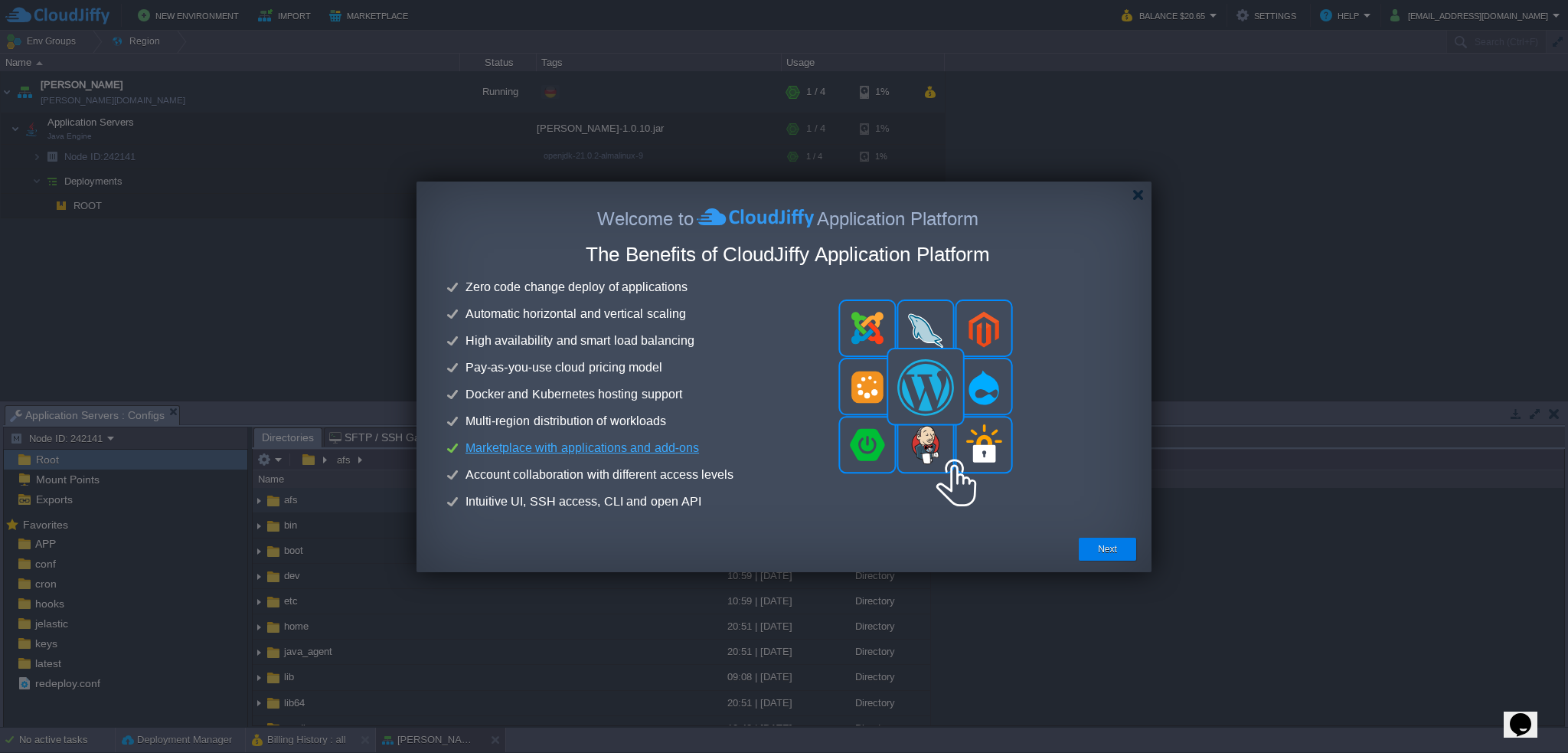
click at [668, 452] on em "Marketplace with applications and add-ons" at bounding box center [582, 448] width 240 height 18
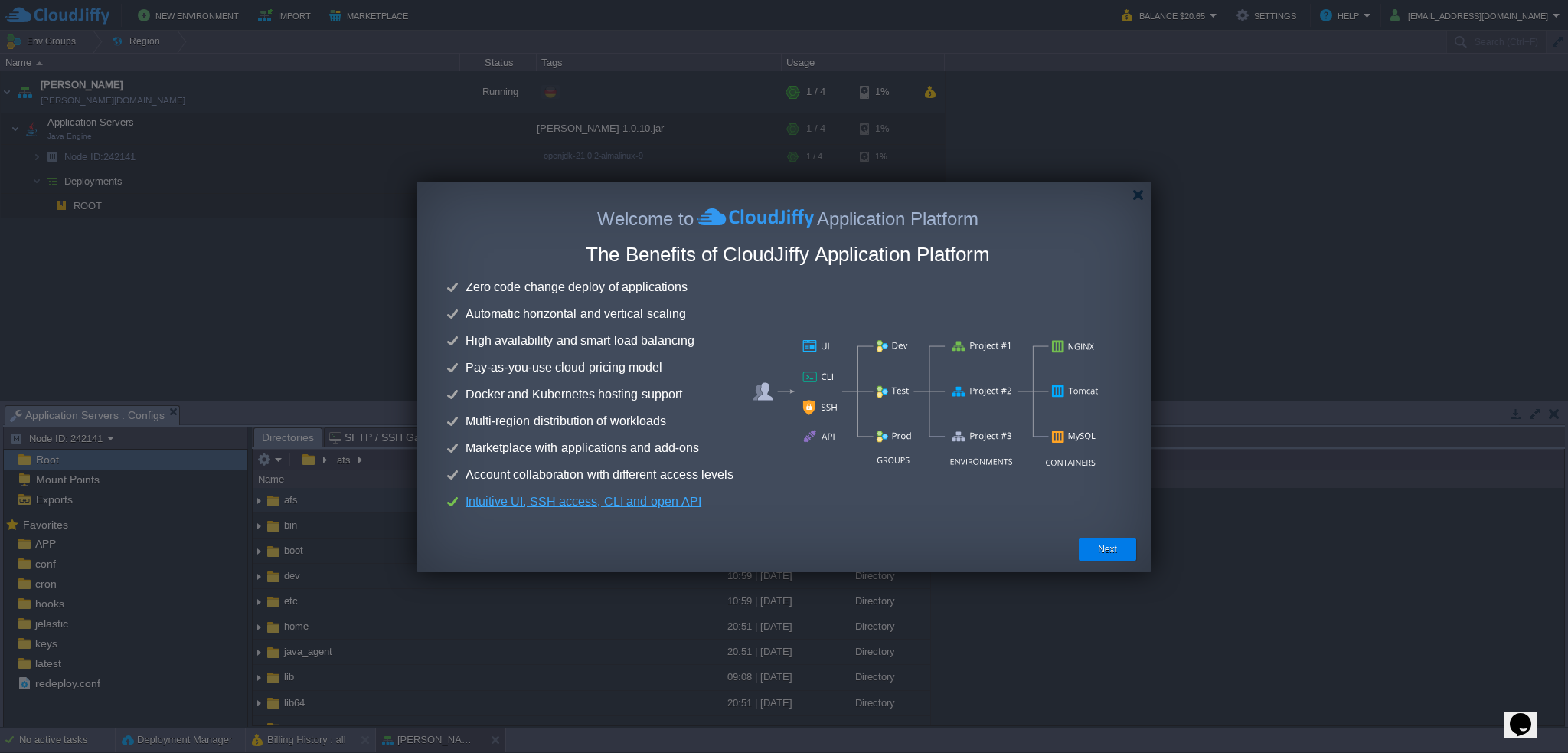
click at [677, 511] on em "Intuitive UI, SSH access, CLI and open API" at bounding box center [583, 502] width 242 height 18
click at [1140, 193] on div at bounding box center [1138, 194] width 12 height 12
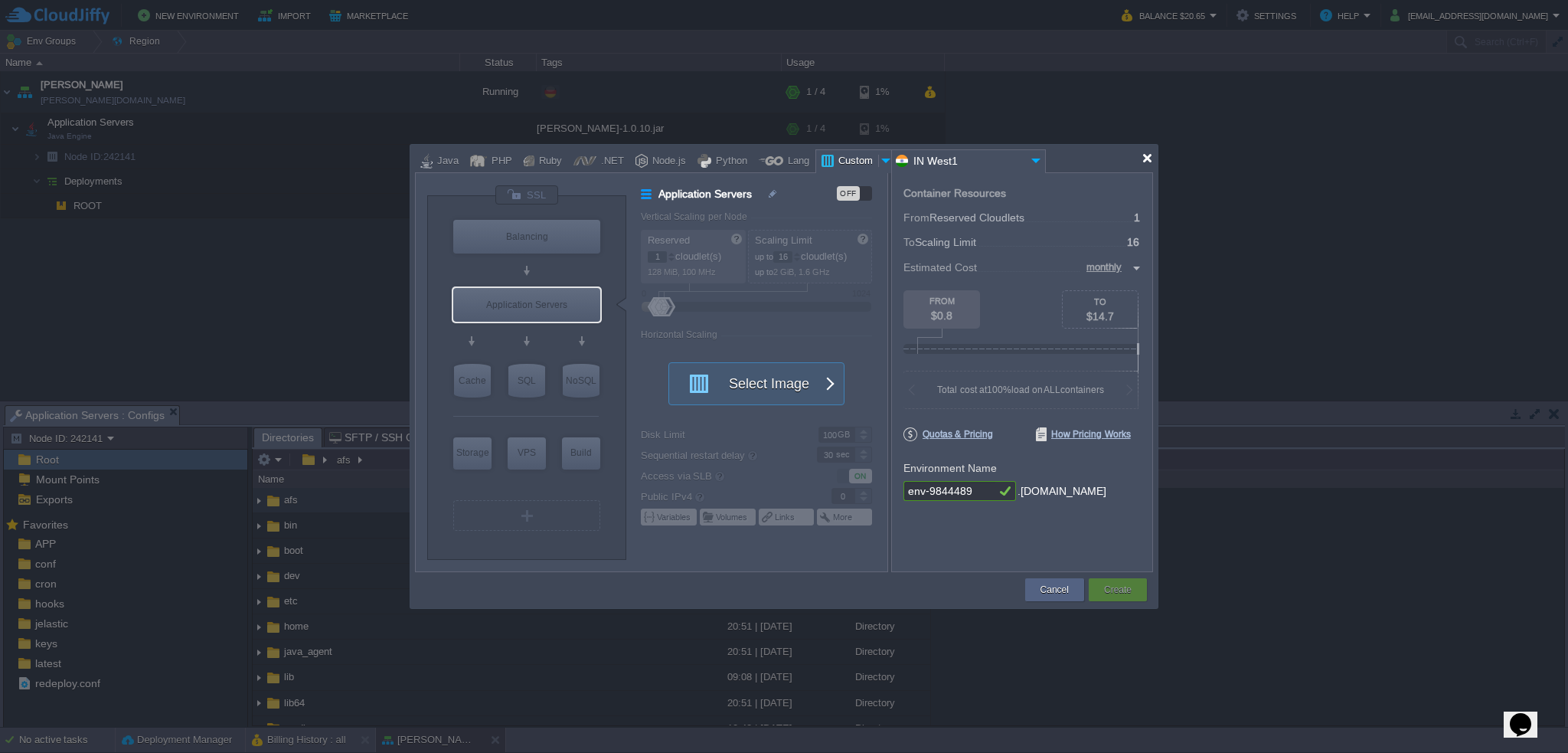
click at [1149, 153] on div at bounding box center [1147, 158] width 12 height 12
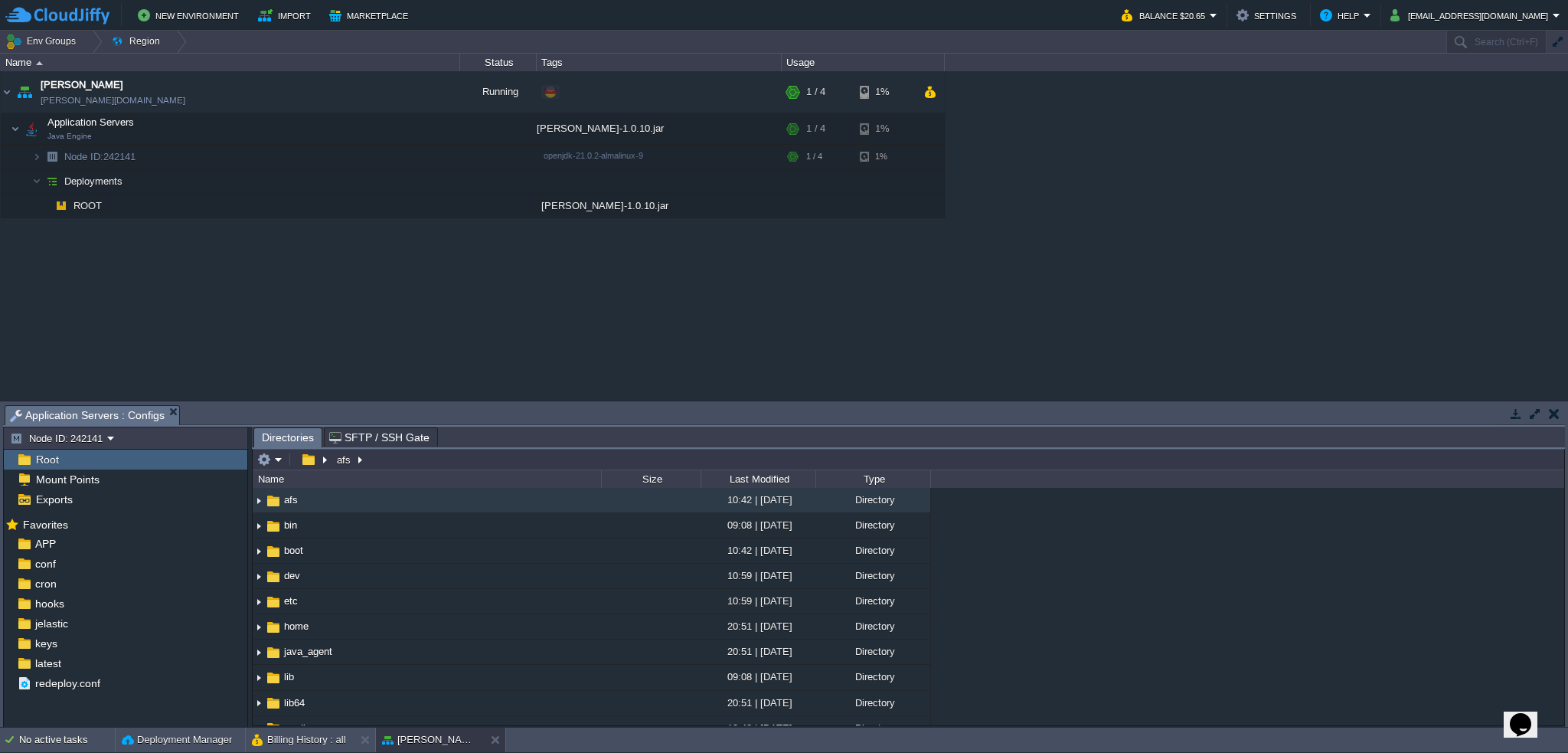
click at [81, 15] on img at bounding box center [57, 15] width 104 height 19
click at [325, 128] on button "button" at bounding box center [322, 129] width 14 height 14
click at [172, 398] on div "garby garby.de-fra1.cloudjiffy.net Running + Add to Env Group RAM 25% CPU 1% 2 …" at bounding box center [784, 235] width 1568 height 329
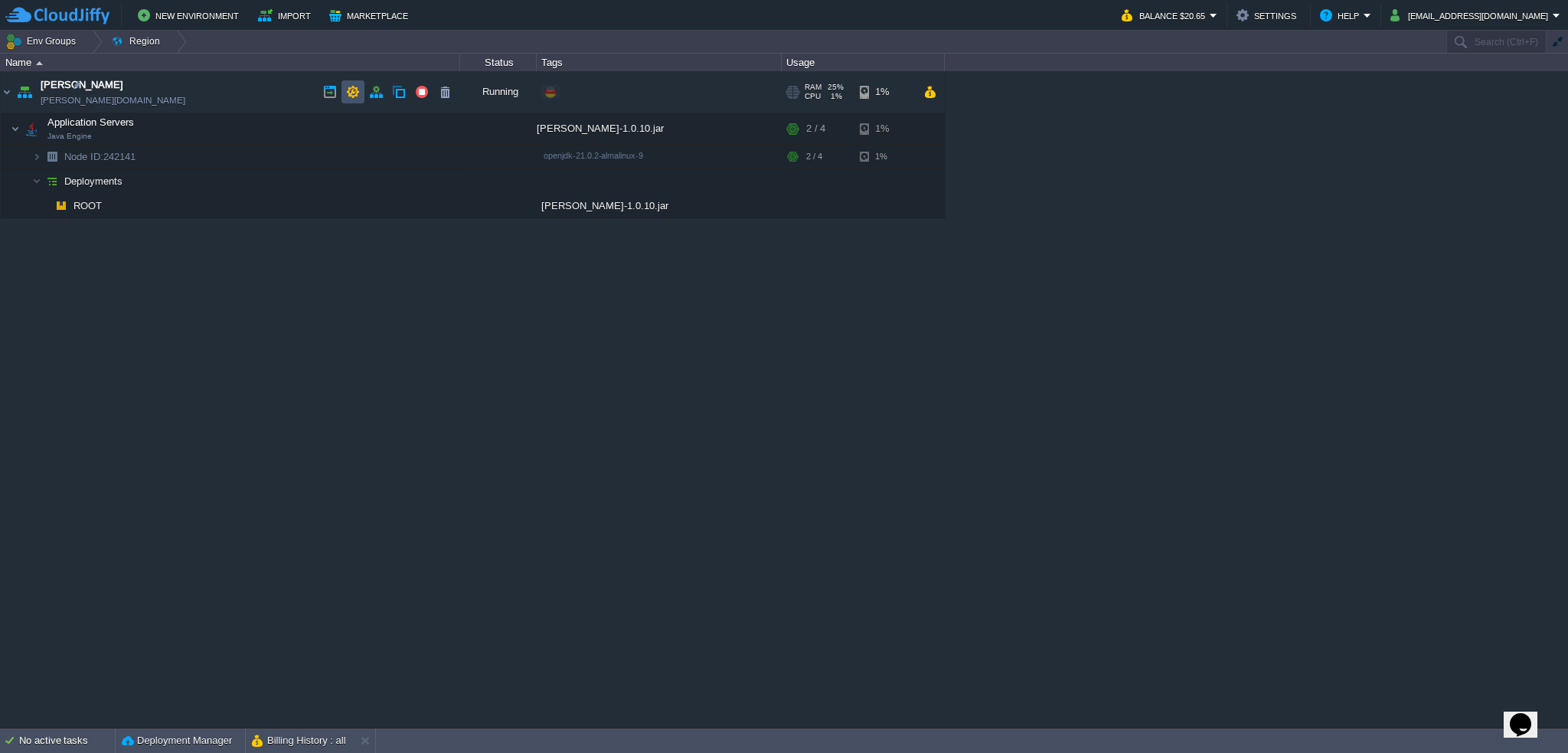
click at [351, 89] on button "button" at bounding box center [353, 92] width 14 height 14
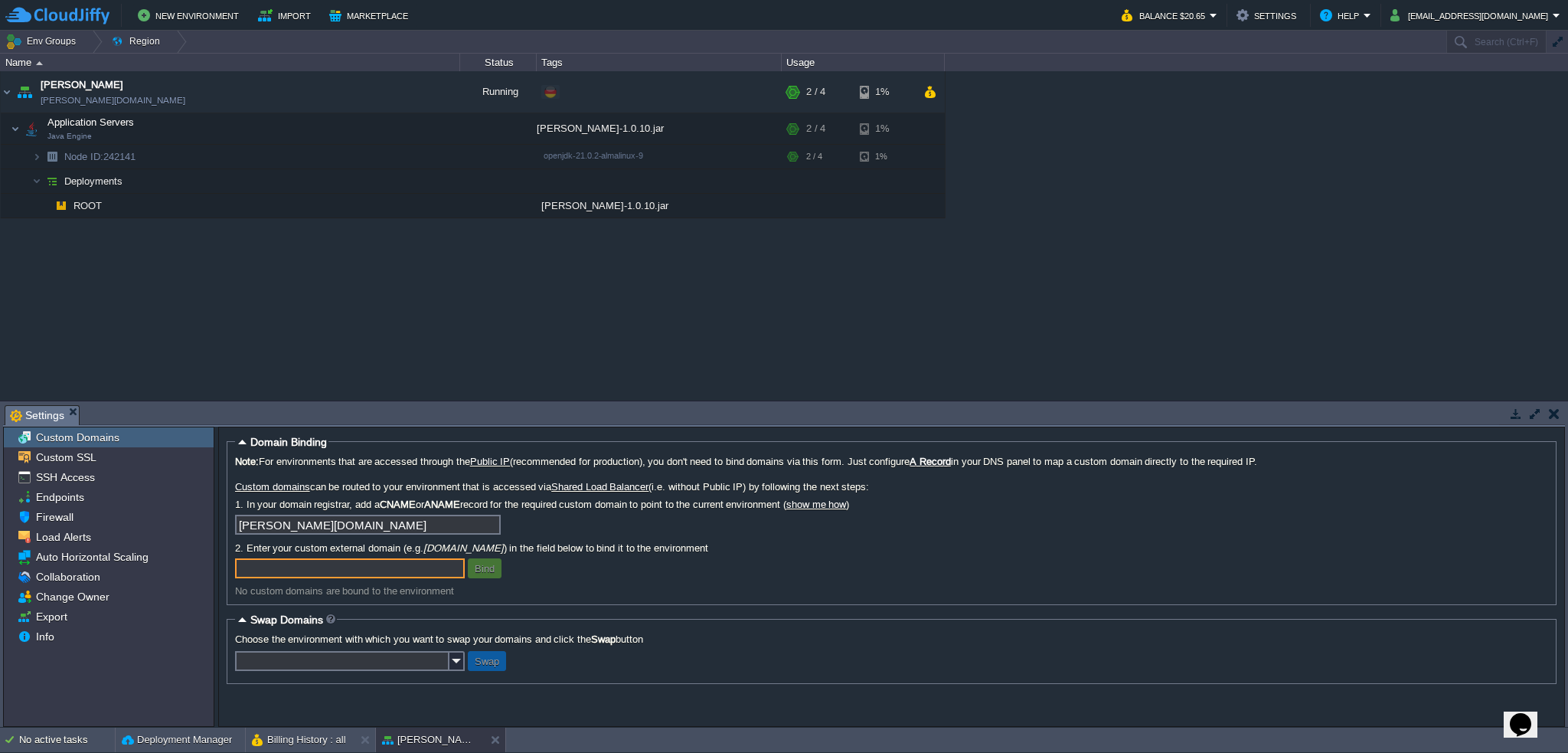
click at [435, 486] on label "Custom domains can be routed to your environment that is accessed via Shared Lo…" at bounding box center [891, 486] width 1313 height 12
click at [846, 507] on link "show me how" at bounding box center [817, 504] width 60 height 12
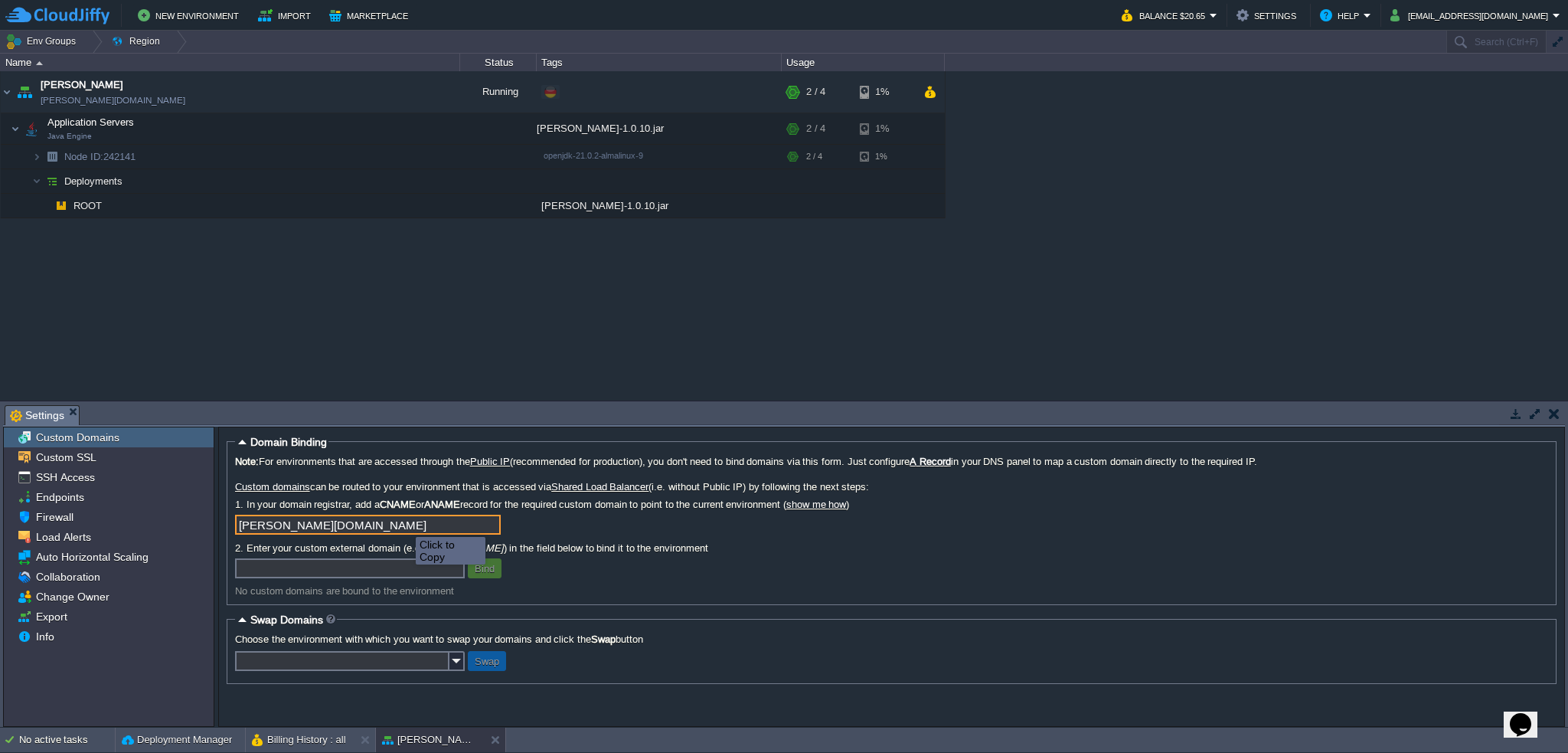
click at [490, 524] on input "[PERSON_NAME][DOMAIN_NAME]" at bounding box center [368, 525] width 266 height 20
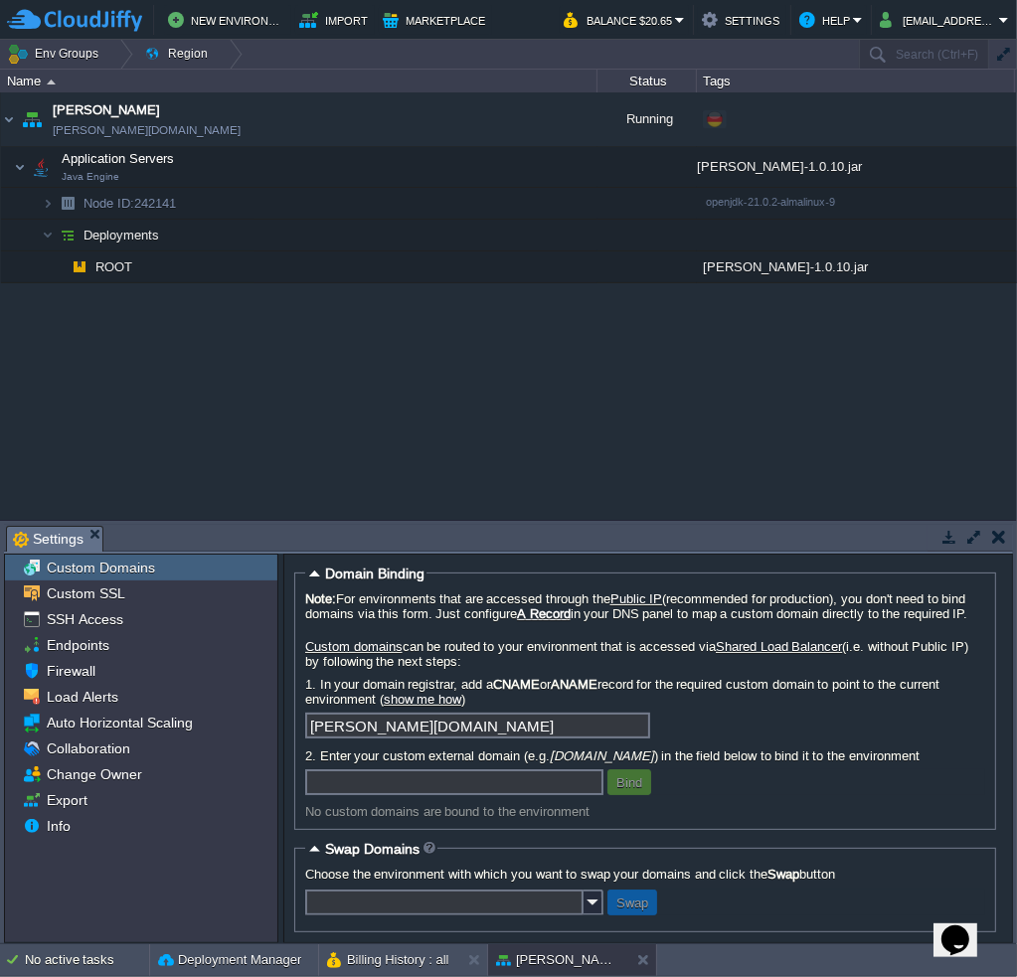
click at [541, 707] on label "1. In your domain registrar, add a CNAME or ANAME record for the required custo…" at bounding box center [645, 692] width 680 height 30
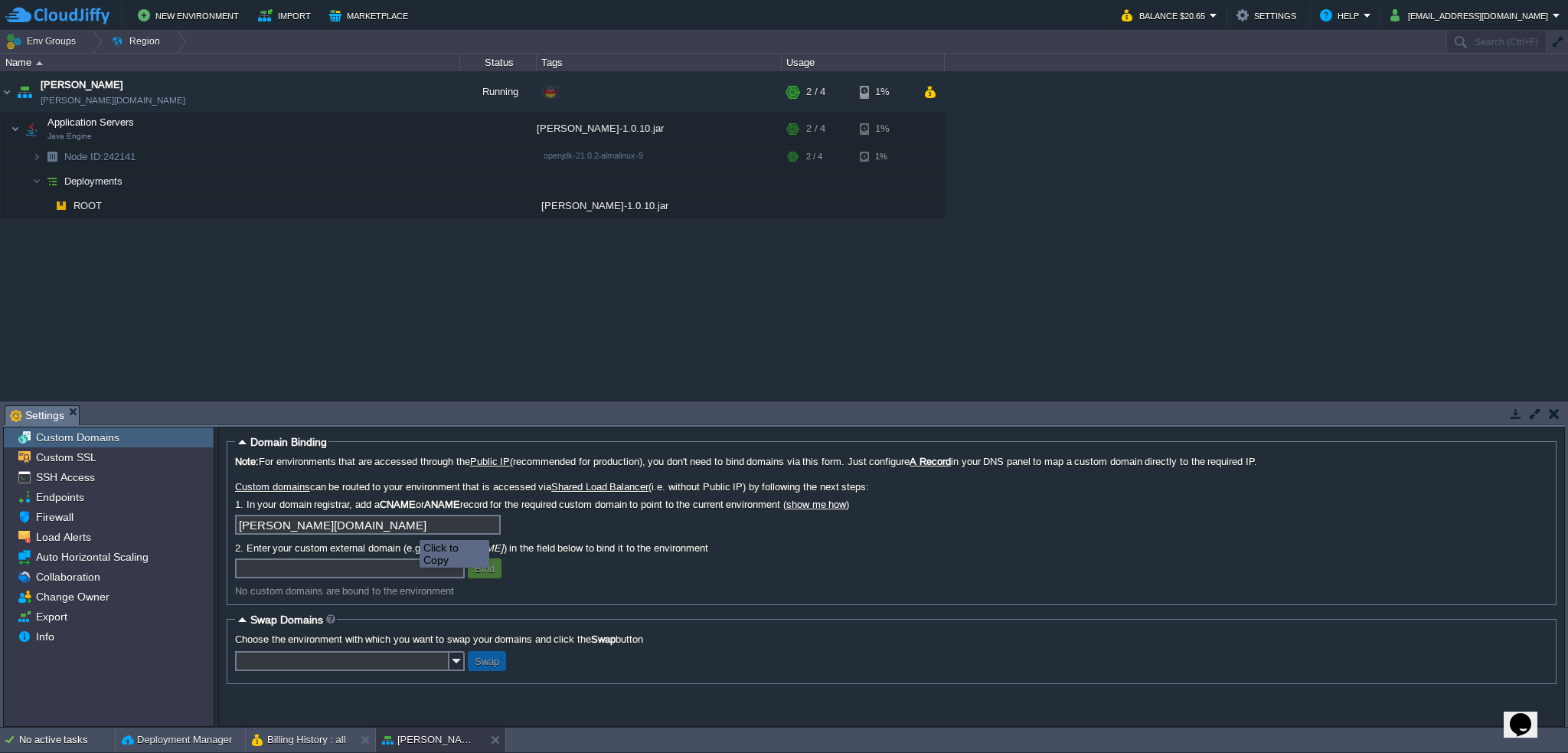
click at [494, 525] on input "[PERSON_NAME][DOMAIN_NAME]" at bounding box center [368, 525] width 266 height 20
click at [379, 572] on input "text" at bounding box center [350, 568] width 230 height 20
type input "tekami.net"
click at [490, 569] on button "Bind" at bounding box center [485, 568] width 29 height 14
click at [923, 535] on div "[PERSON_NAME][DOMAIN_NAME]" at bounding box center [891, 527] width 1313 height 25
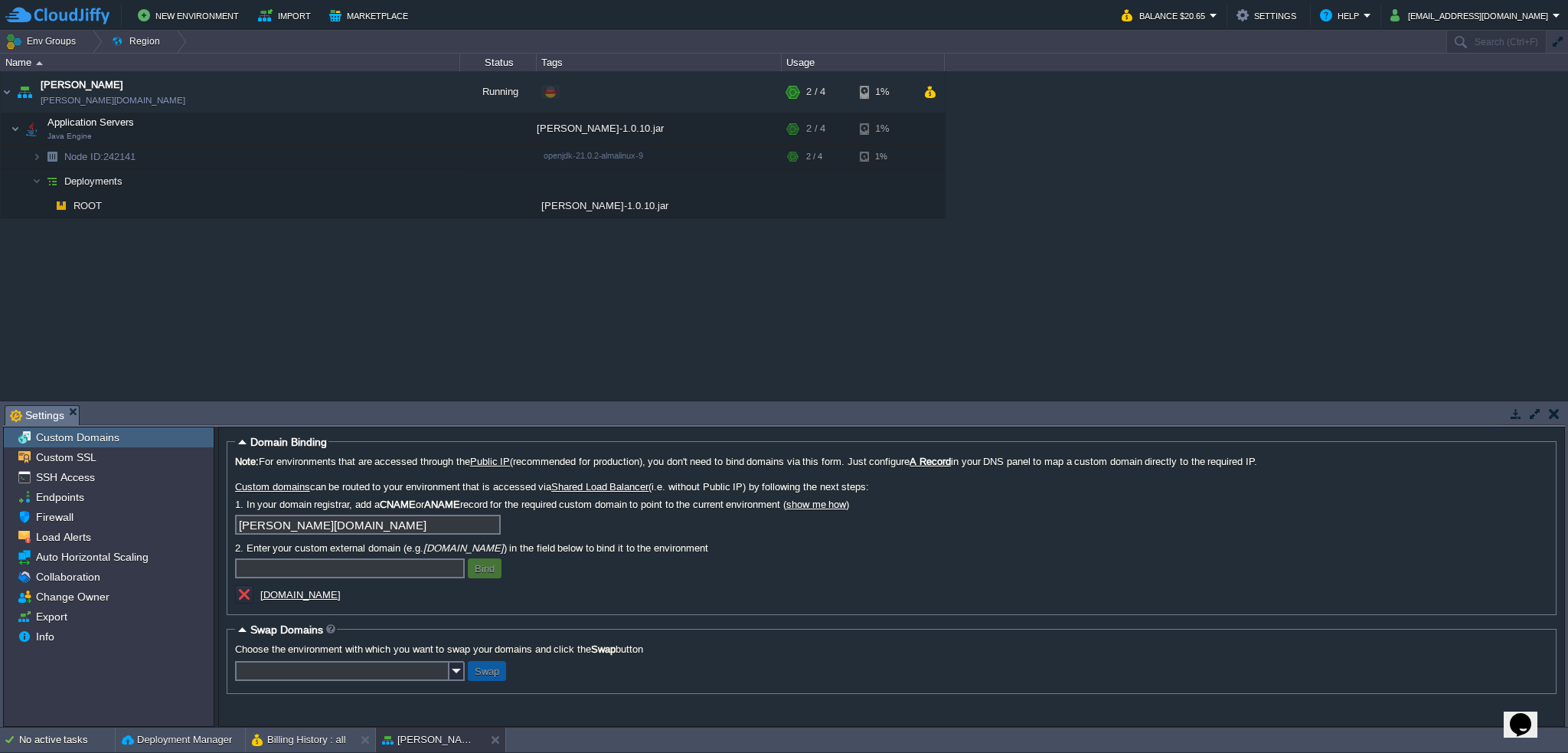
click at [928, 533] on div "[PERSON_NAME][DOMAIN_NAME]" at bounding box center [891, 527] width 1313 height 25
click at [401, 308] on div "garby garby.de-fra1.cloudjiffy.net Running + Add to Env Group RAM 26% CPU 1% 2 …" at bounding box center [784, 235] width 1568 height 329
click at [1012, 548] on label "2. Enter your custom external domain (e.g. mydomain.com ) in the field below to…" at bounding box center [891, 548] width 1313 height 12
click at [646, 303] on div "garby garby.de-fra1.cloudjiffy.net Running + Add to Env Group RAM 26% CPU 1% 2 …" at bounding box center [784, 235] width 1568 height 329
drag, startPoint x: 384, startPoint y: 503, endPoint x: 502, endPoint y: 507, distance: 118.1
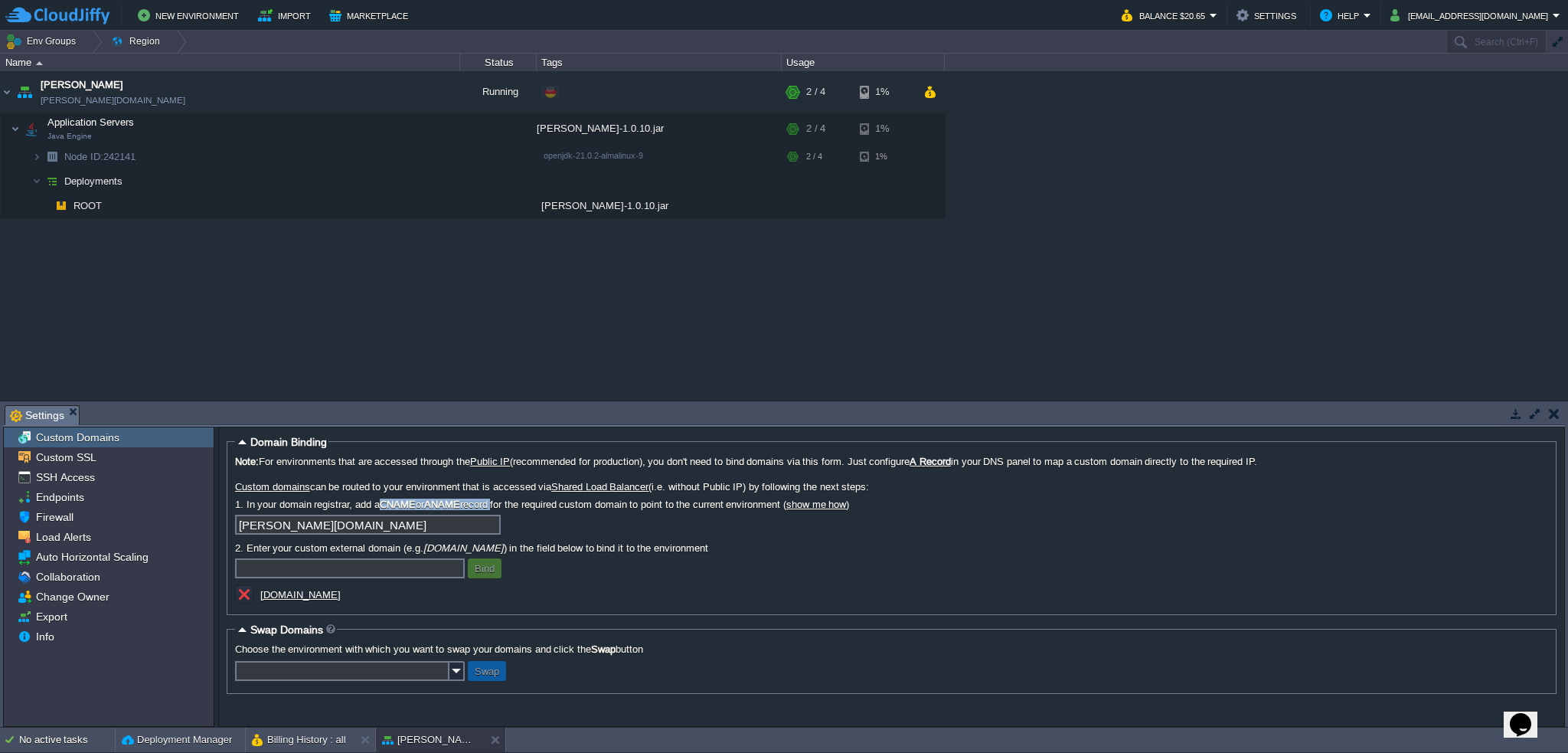
click at [502, 507] on label "1. In your domain registrar, add a CNAME or ANAME record for the required custo…" at bounding box center [891, 504] width 1313 height 12
copy label "CNAME or ANAME record"
click at [324, 157] on button "button" at bounding box center [322, 156] width 14 height 14
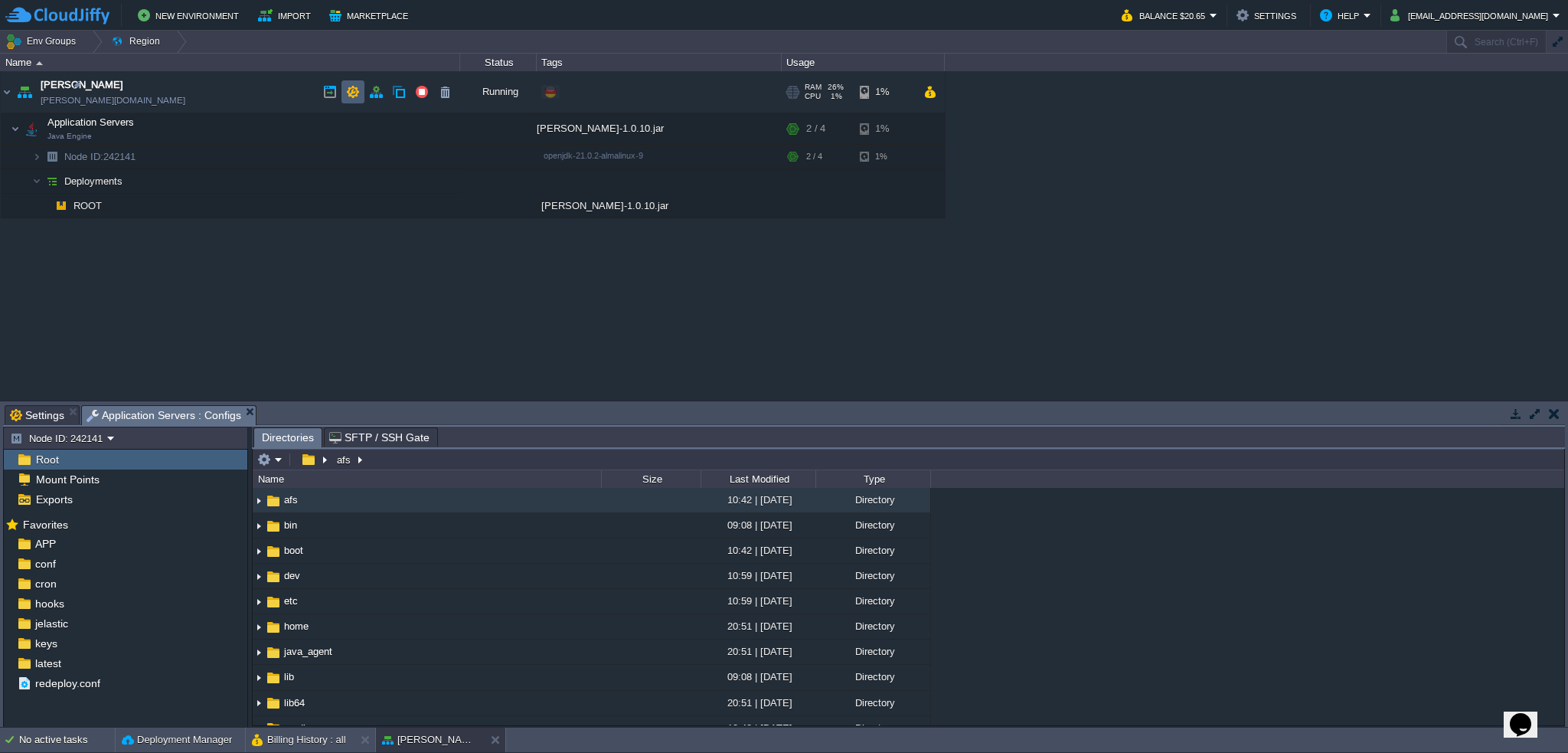
click at [350, 92] on button "button" at bounding box center [353, 92] width 14 height 14
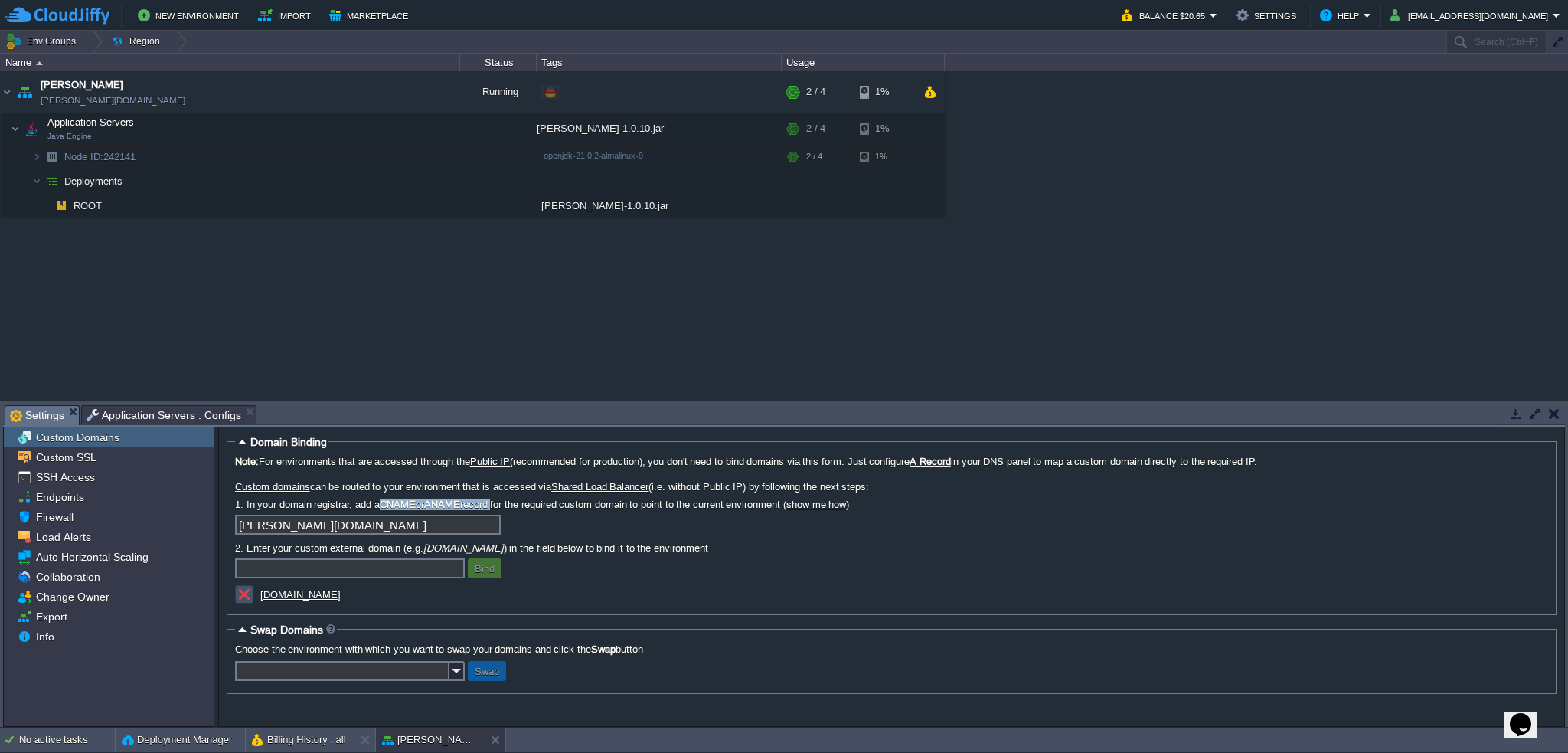
click at [245, 593] on button "button" at bounding box center [244, 594] width 14 height 14
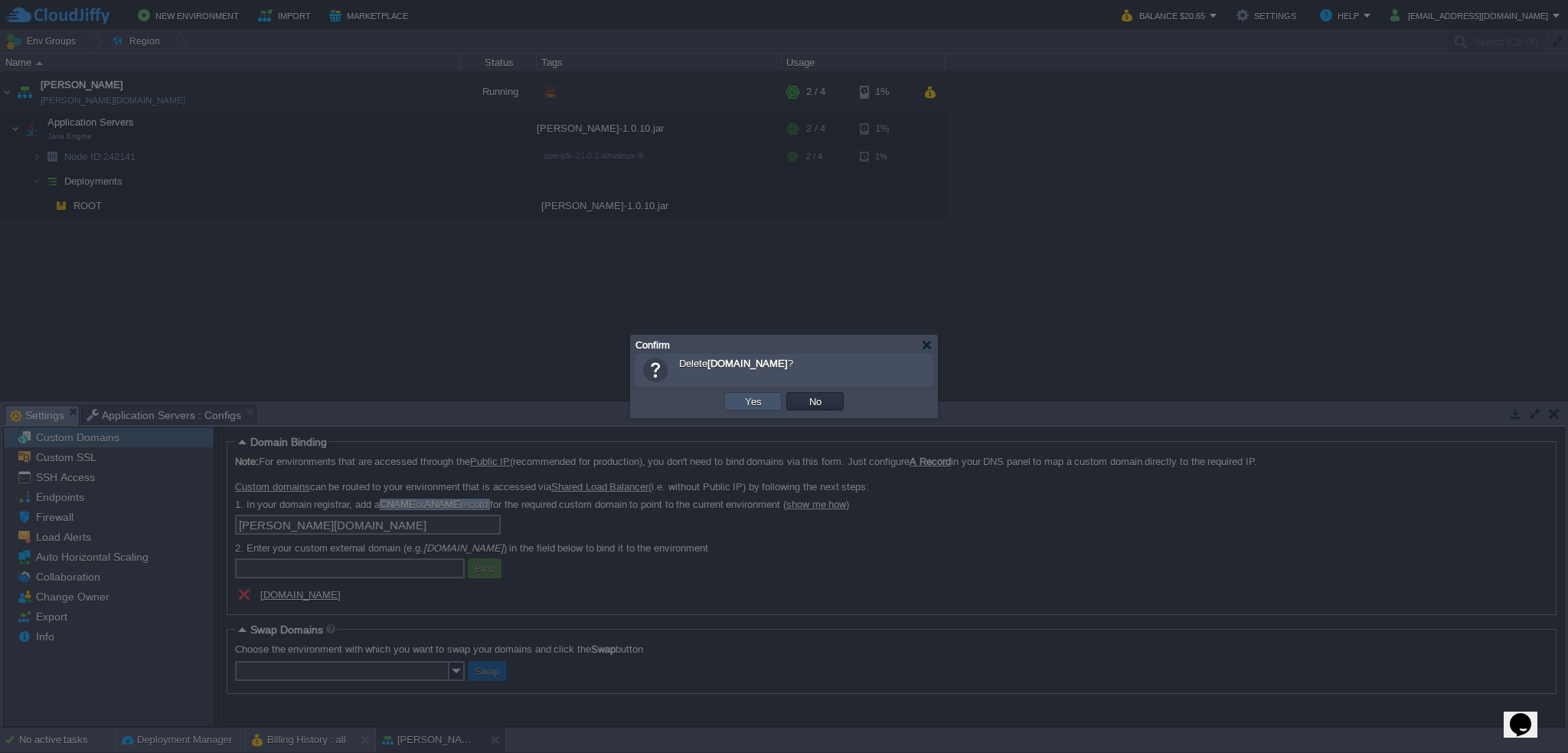
drag, startPoint x: 750, startPoint y: 405, endPoint x: 741, endPoint y: 411, distance: 10.8
click at [750, 406] on button "Yes" at bounding box center [754, 402] width 26 height 14
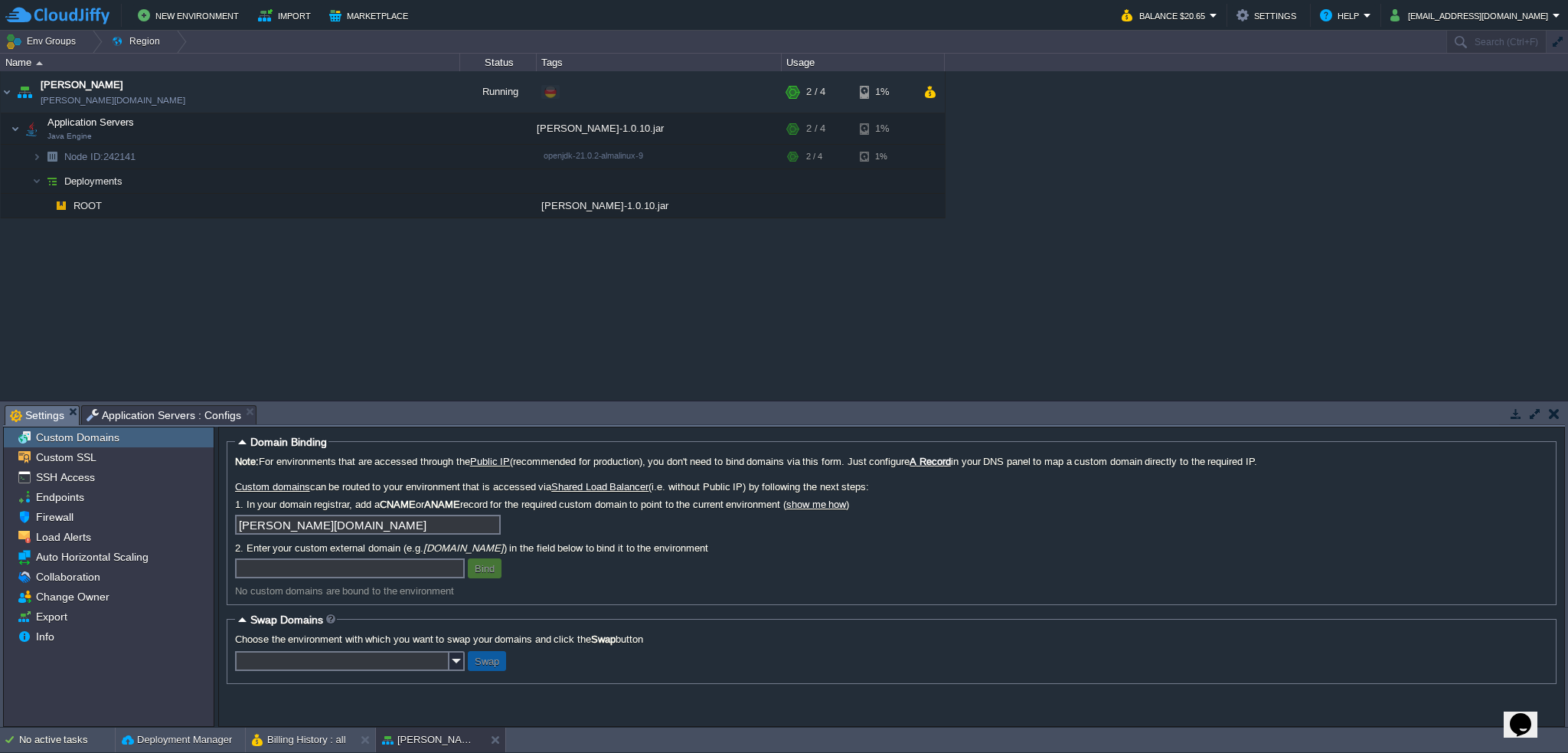
click at [329, 573] on input "text" at bounding box center [350, 568] width 230 height 20
type input "tekami.net"
click at [490, 525] on input "[PERSON_NAME][DOMAIN_NAME]" at bounding box center [368, 525] width 266 height 20
click at [342, 566] on input "tekami.net" at bounding box center [350, 568] width 230 height 20
click at [488, 569] on button "Bind" at bounding box center [485, 568] width 29 height 14
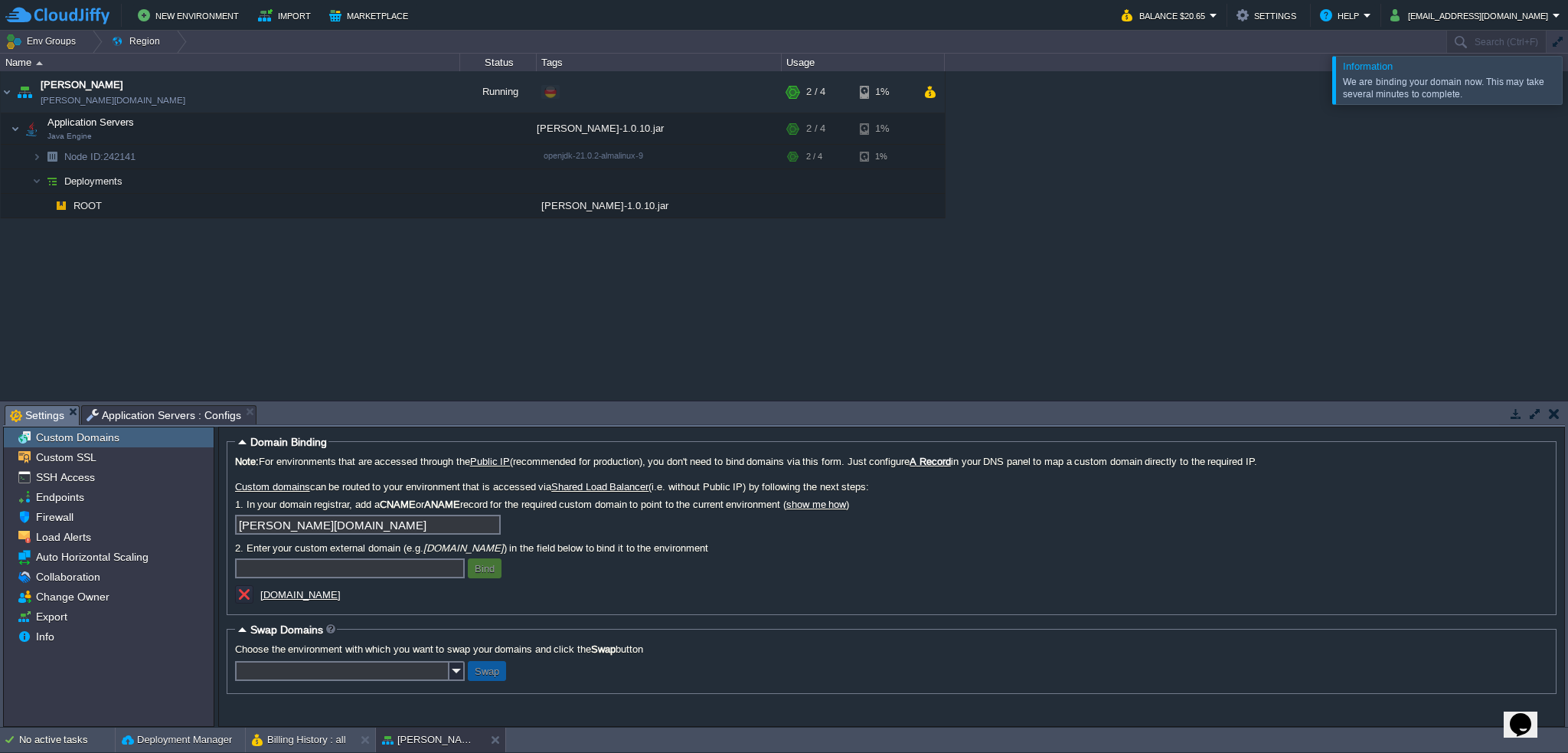
click at [1231, 226] on div "garby garby.de-fra1.cloudjiffy.net Running + Add to Env Group RAM 26% CPU 1% 2 …" at bounding box center [784, 235] width 1568 height 329
click at [670, 553] on label "2. Enter your custom external domain (e.g. mydomain.com ) in the field below to…" at bounding box center [891, 548] width 1313 height 12
click at [446, 208] on button "button" at bounding box center [445, 204] width 14 height 14
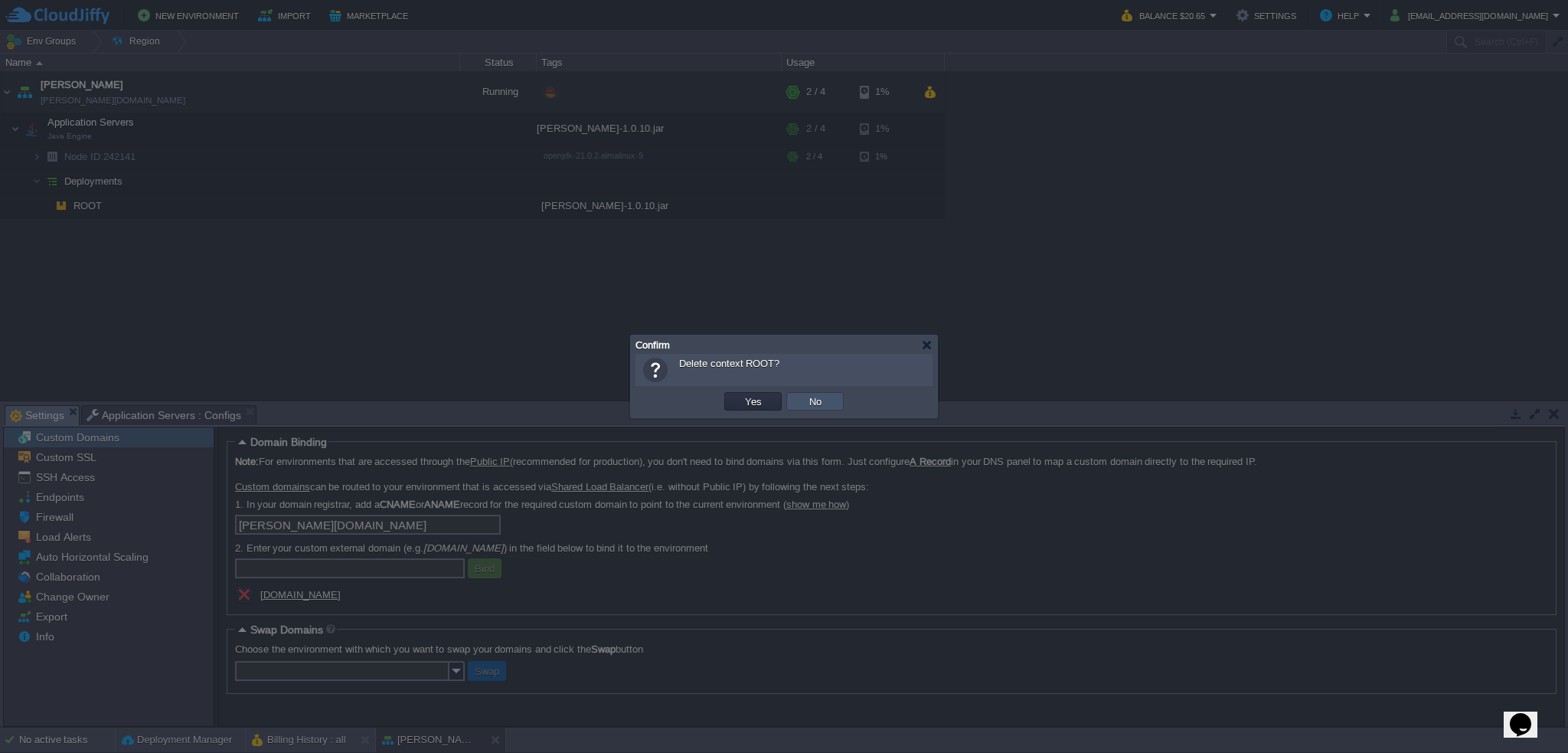
click at [824, 404] on button "No" at bounding box center [815, 402] width 22 height 14
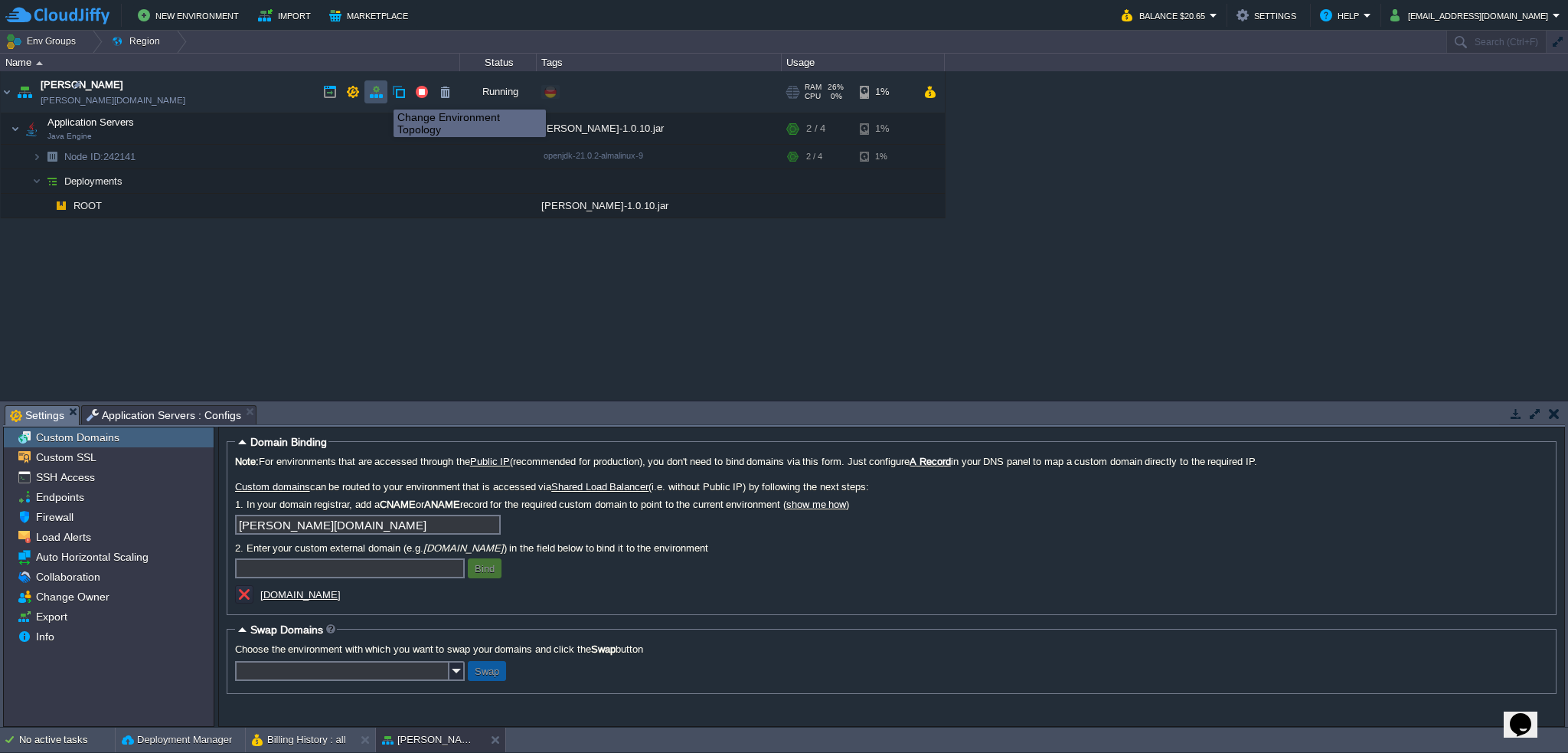
click at [381, 95] on button "button" at bounding box center [376, 92] width 14 height 14
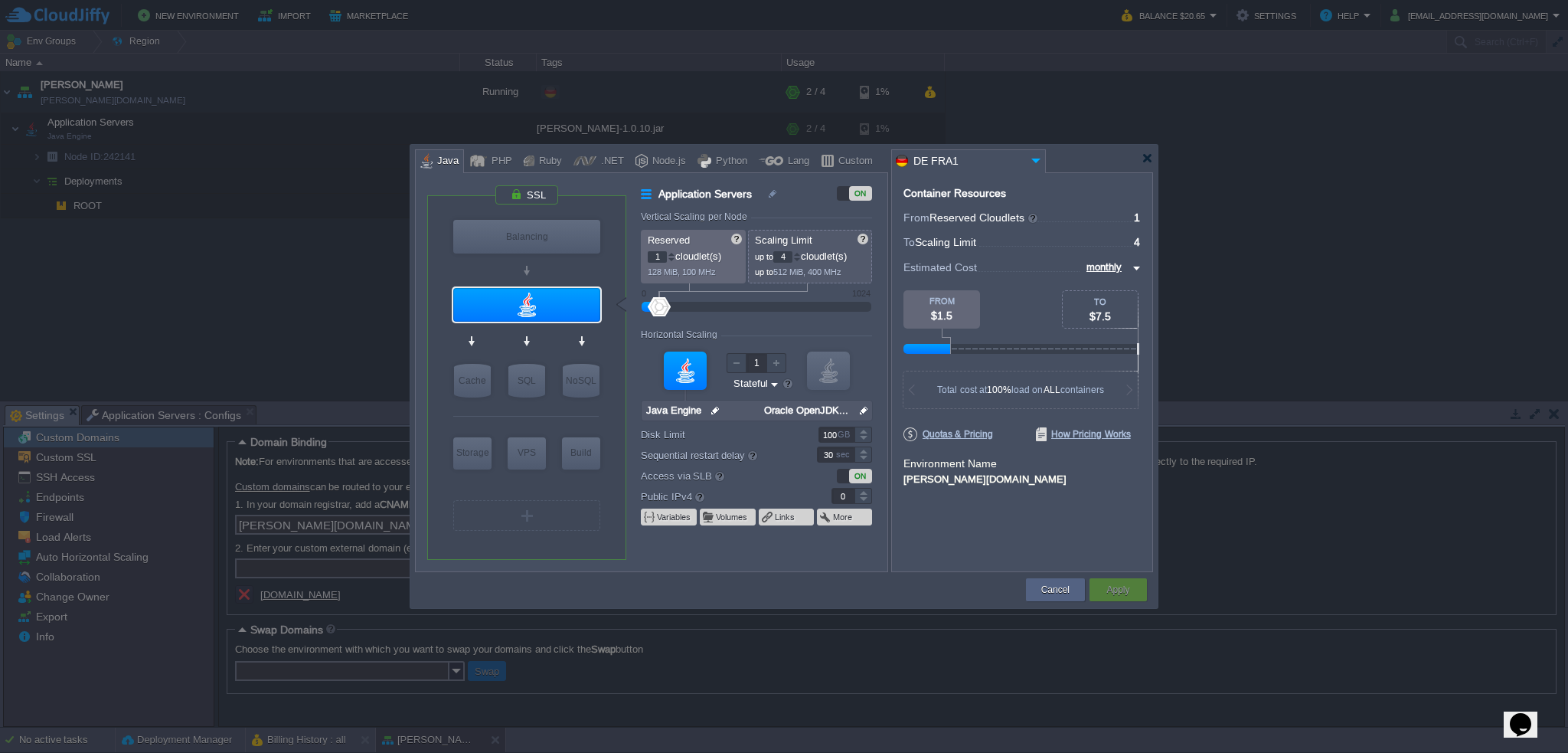
click at [864, 492] on div at bounding box center [863, 492] width 18 height 8
type input "1"
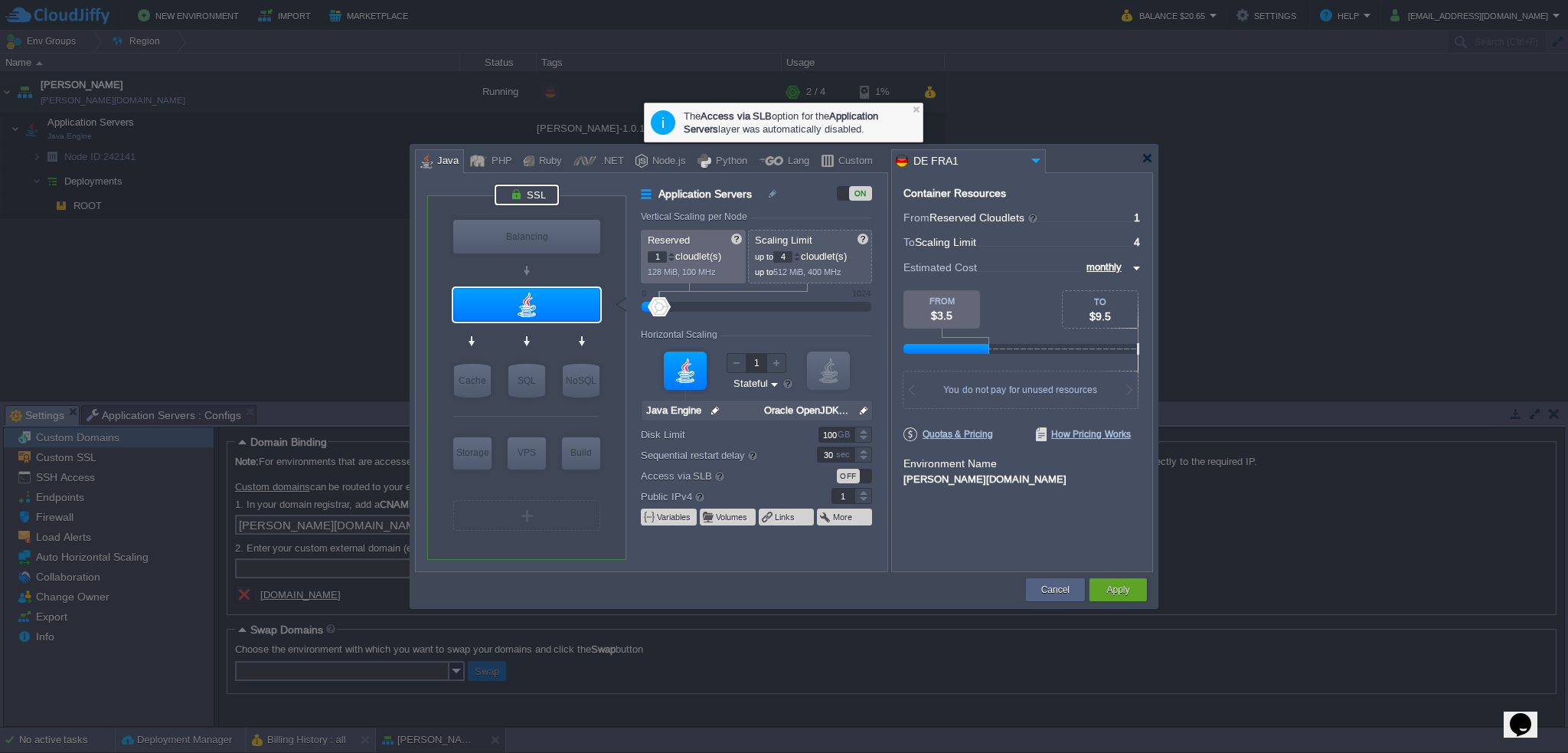
click at [529, 198] on div at bounding box center [526, 194] width 64 height 21
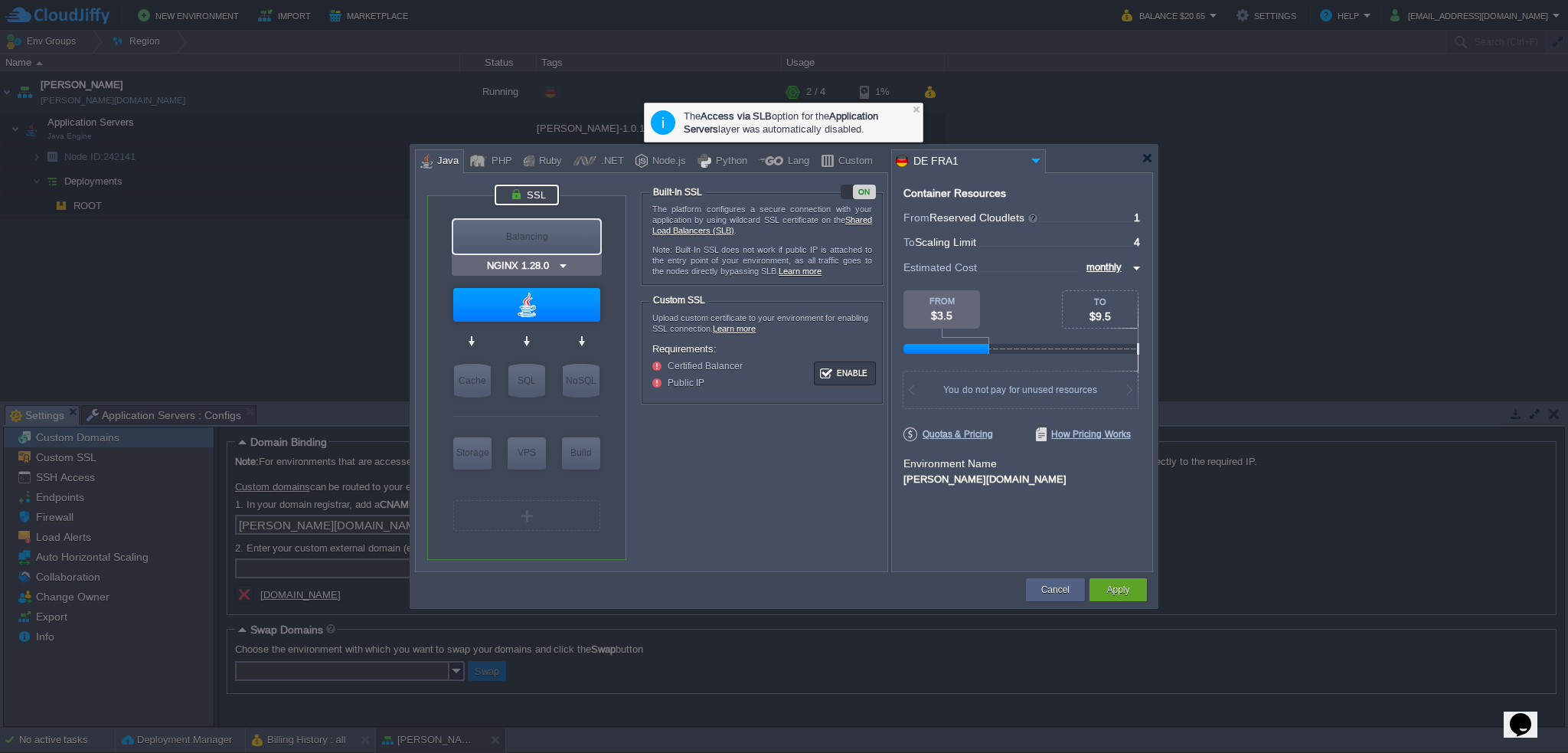
type input "Java Engine"
click at [542, 307] on div at bounding box center [526, 305] width 147 height 34
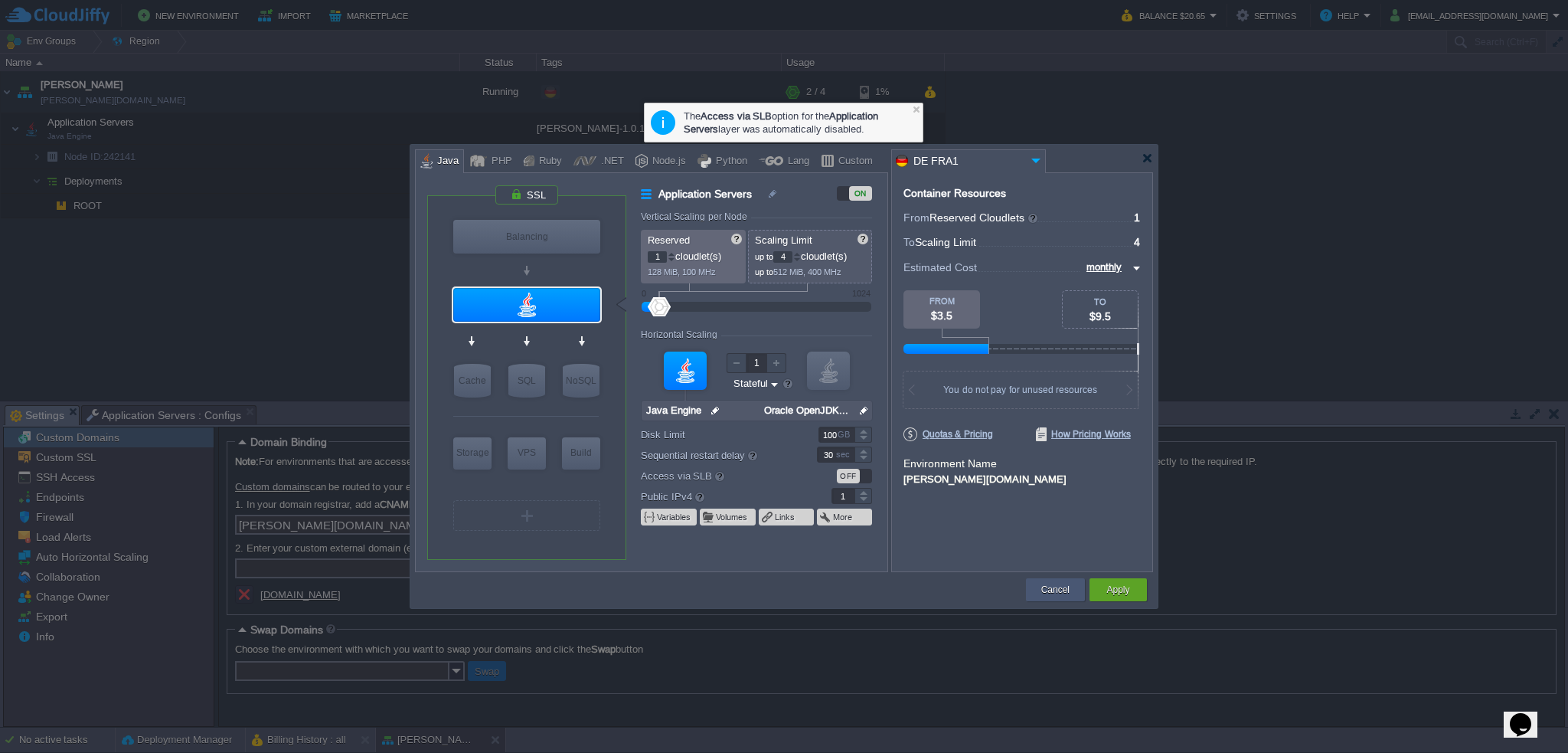
click at [1046, 587] on button "Cancel" at bounding box center [1056, 590] width 29 height 15
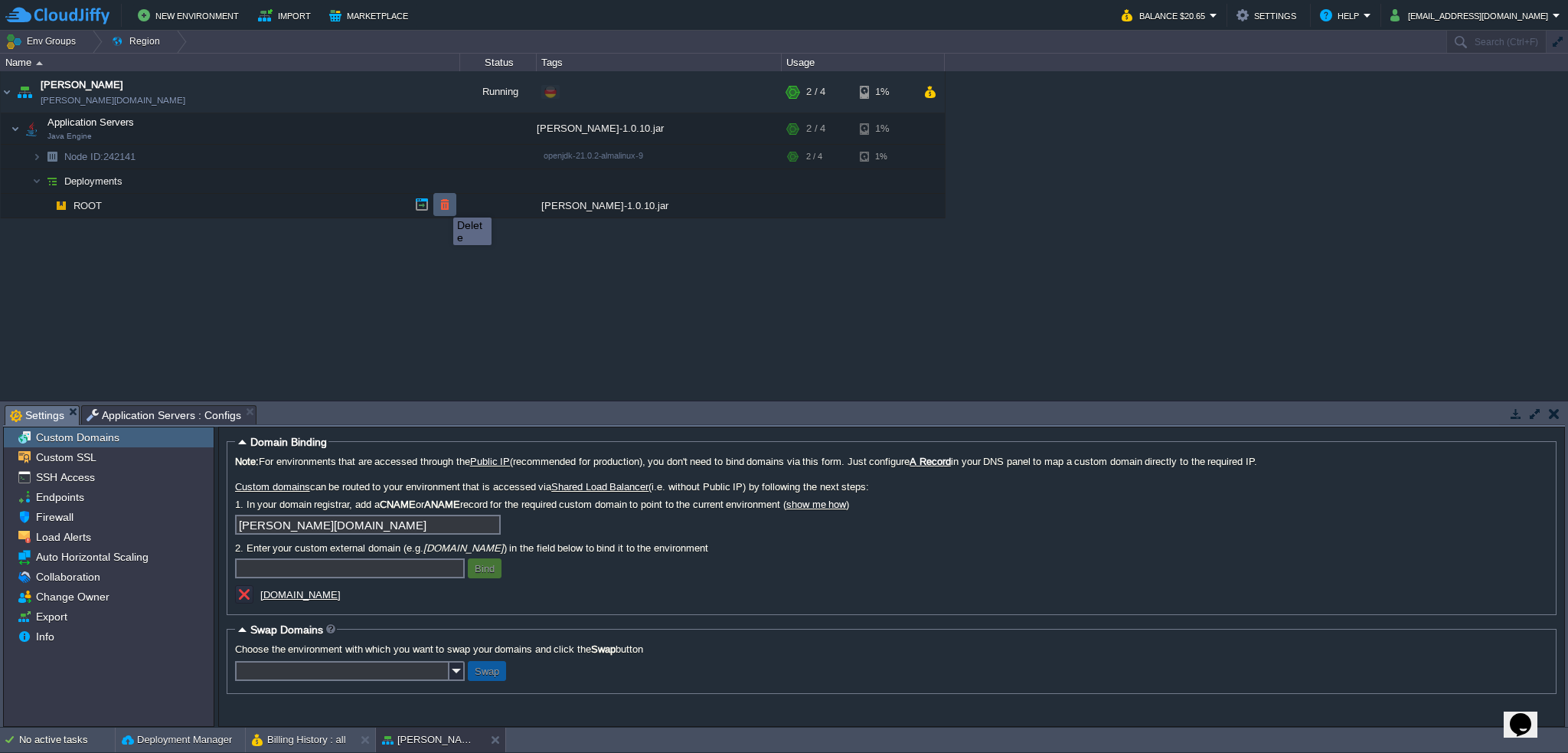
click at [442, 203] on button "button" at bounding box center [445, 204] width 14 height 14
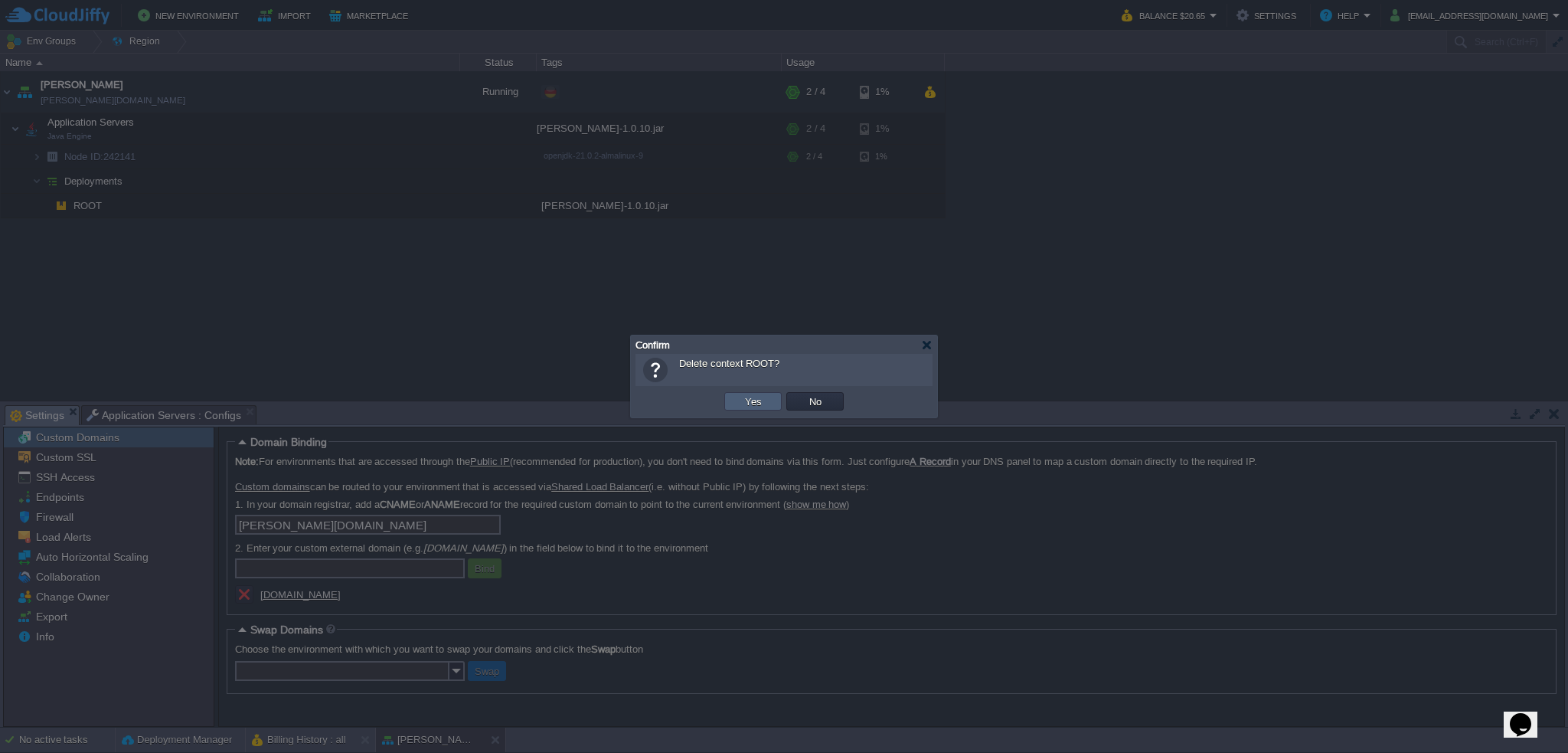
click at [737, 402] on td "Yes" at bounding box center [753, 402] width 58 height 18
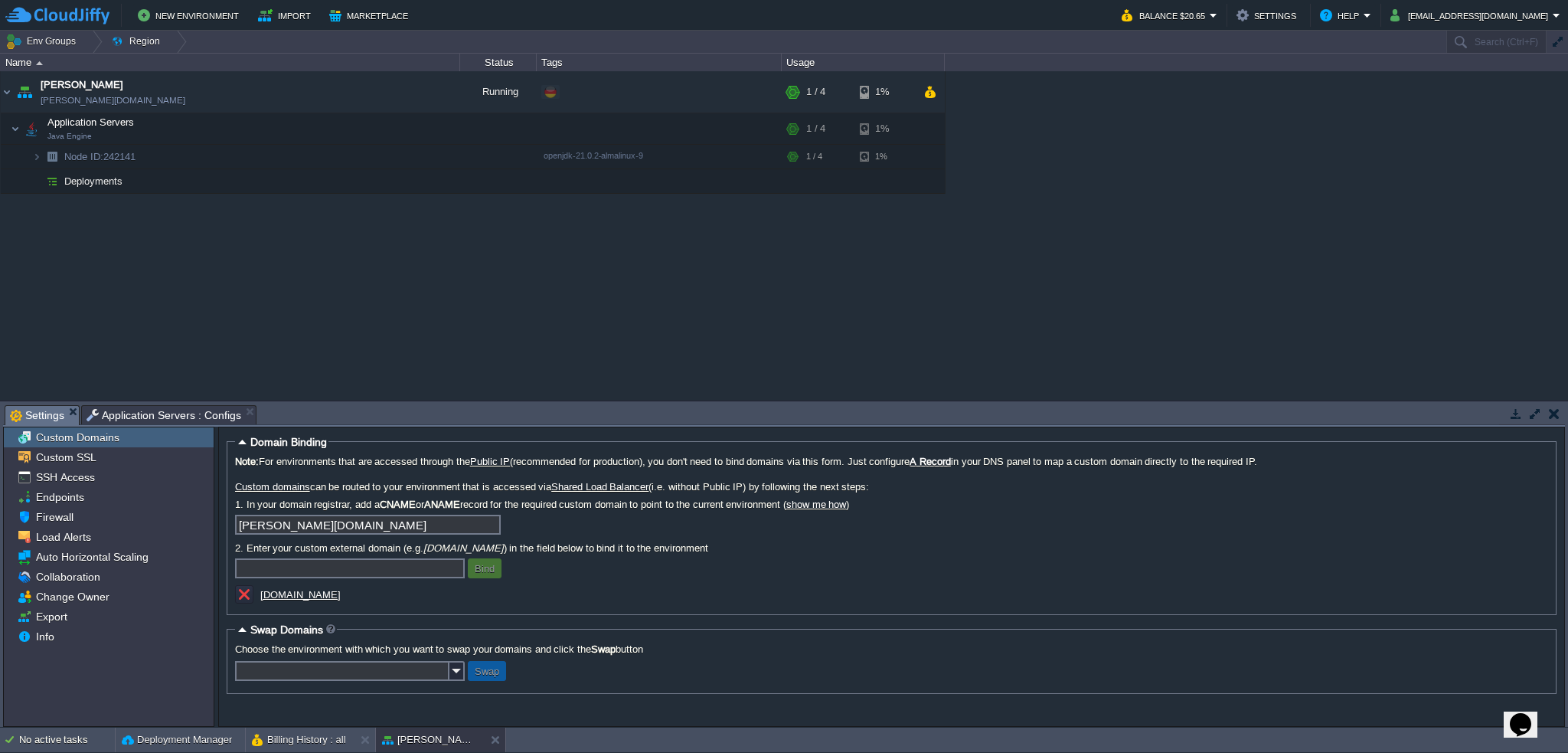
click at [435, 301] on div "garby garby.de-fra1.cloudjiffy.net Running + Add to Env Group RAM 4% CPU 0% 1 /…" at bounding box center [784, 235] width 1568 height 329
drag, startPoint x: 352, startPoint y: 94, endPoint x: 344, endPoint y: 103, distance: 12.0
click at [352, 94] on button "button" at bounding box center [353, 92] width 14 height 14
drag, startPoint x: 377, startPoint y: 93, endPoint x: 373, endPoint y: 103, distance: 10.8
click at [377, 94] on button "button" at bounding box center [376, 92] width 14 height 14
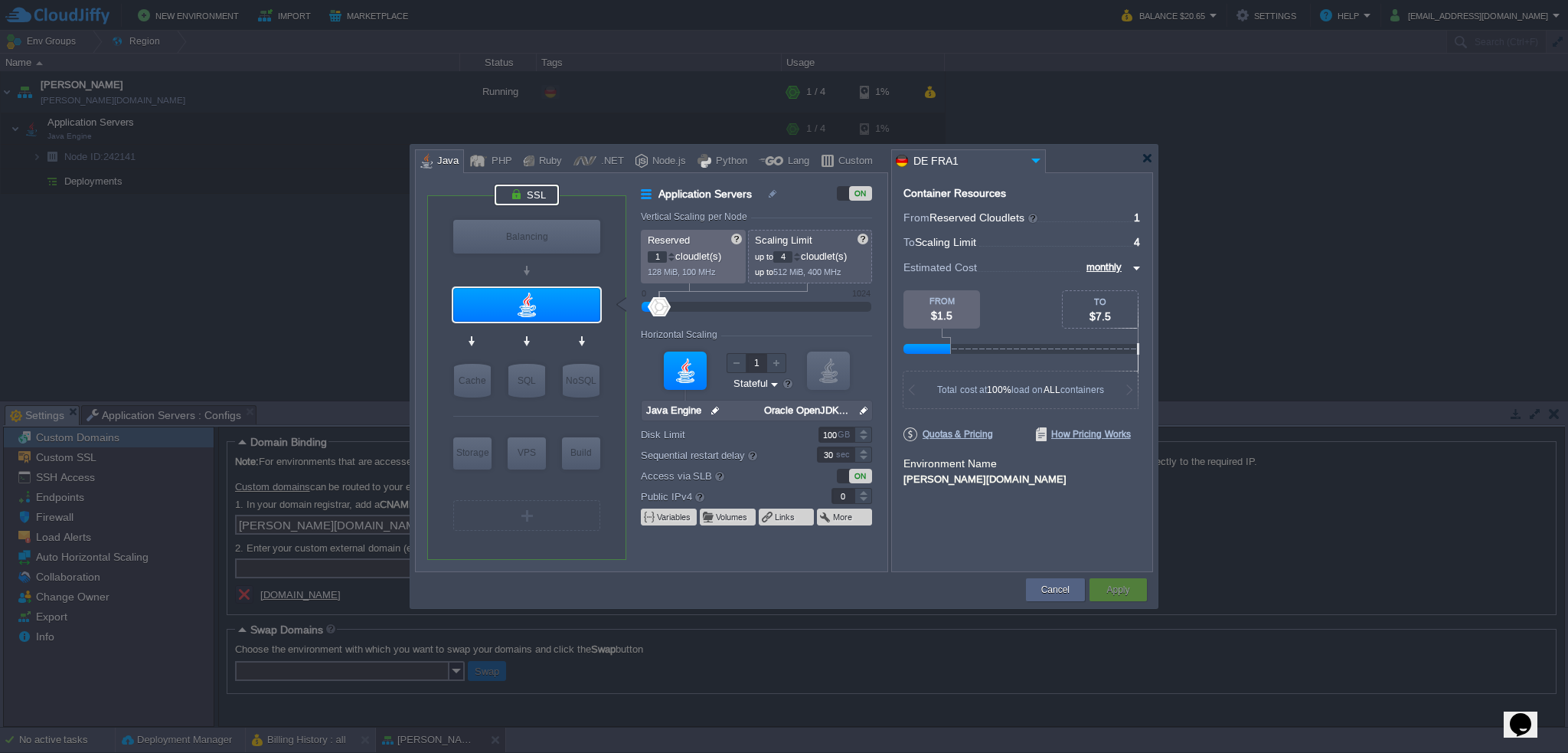
click at [542, 190] on div at bounding box center [526, 194] width 64 height 21
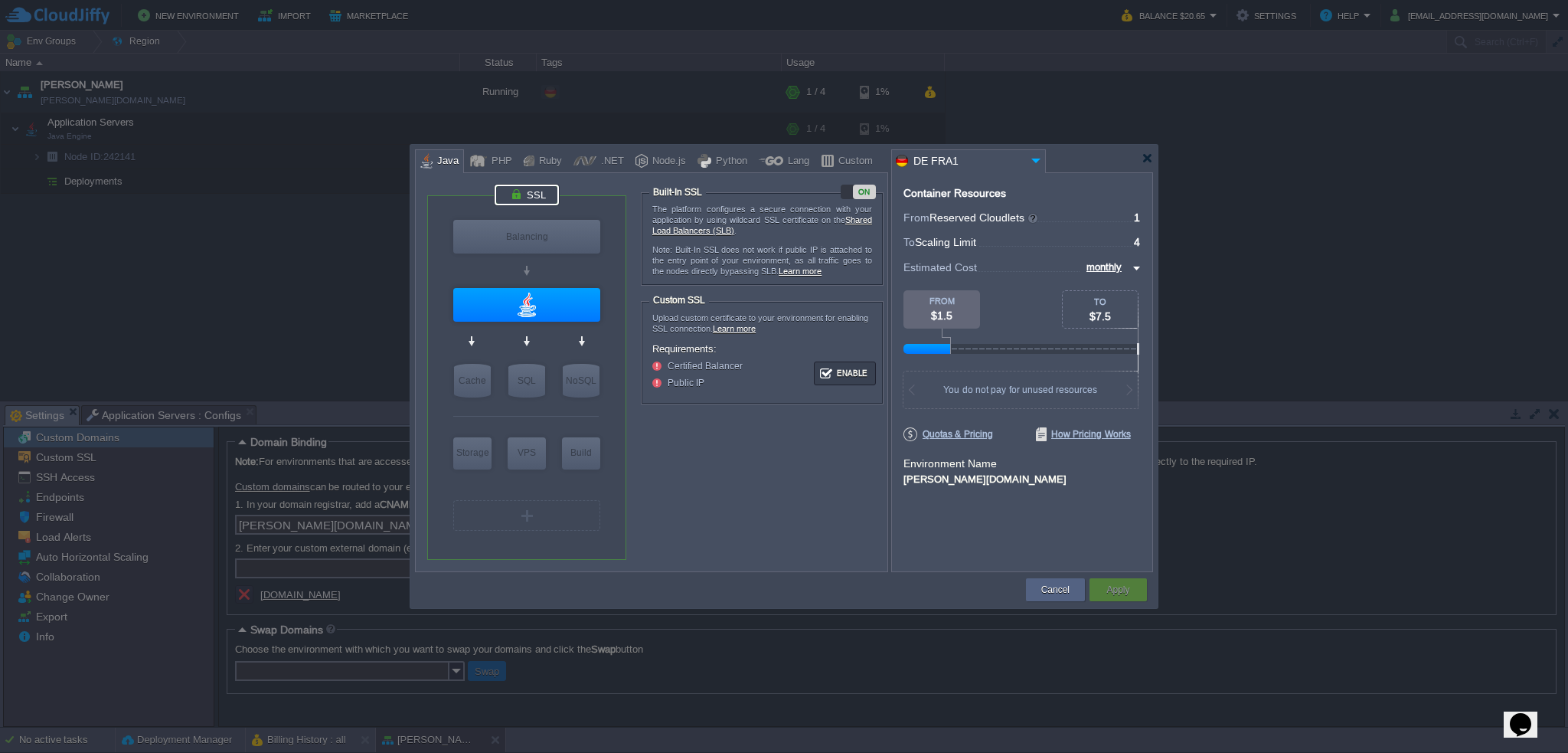
click at [847, 193] on div "ON" at bounding box center [858, 191] width 35 height 15
drag, startPoint x: 1135, startPoint y: 597, endPoint x: 1125, endPoint y: 593, distance: 10.8
click at [1133, 597] on div "Apply" at bounding box center [1118, 590] width 35 height 23
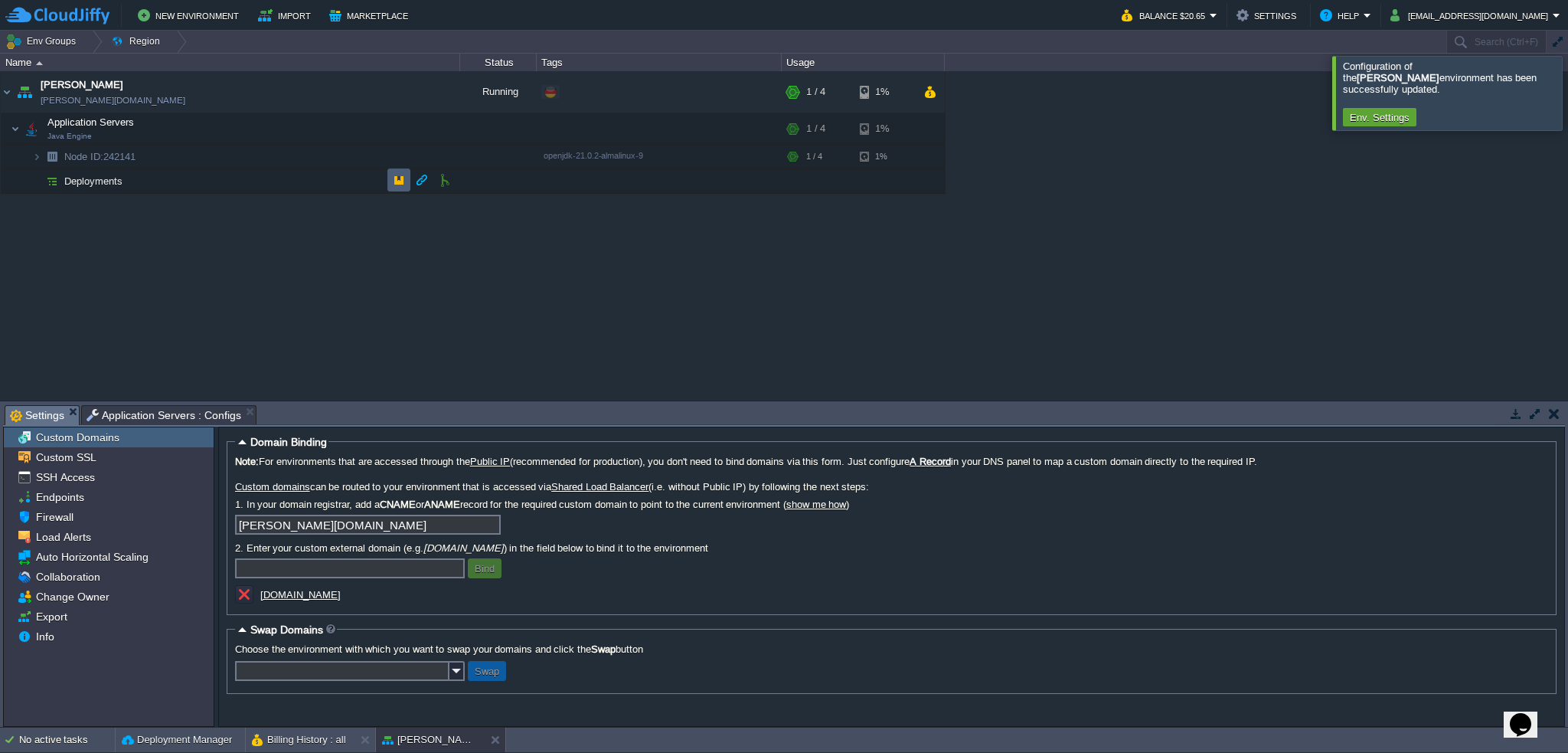
click at [404, 181] on button "button" at bounding box center [399, 180] width 14 height 14
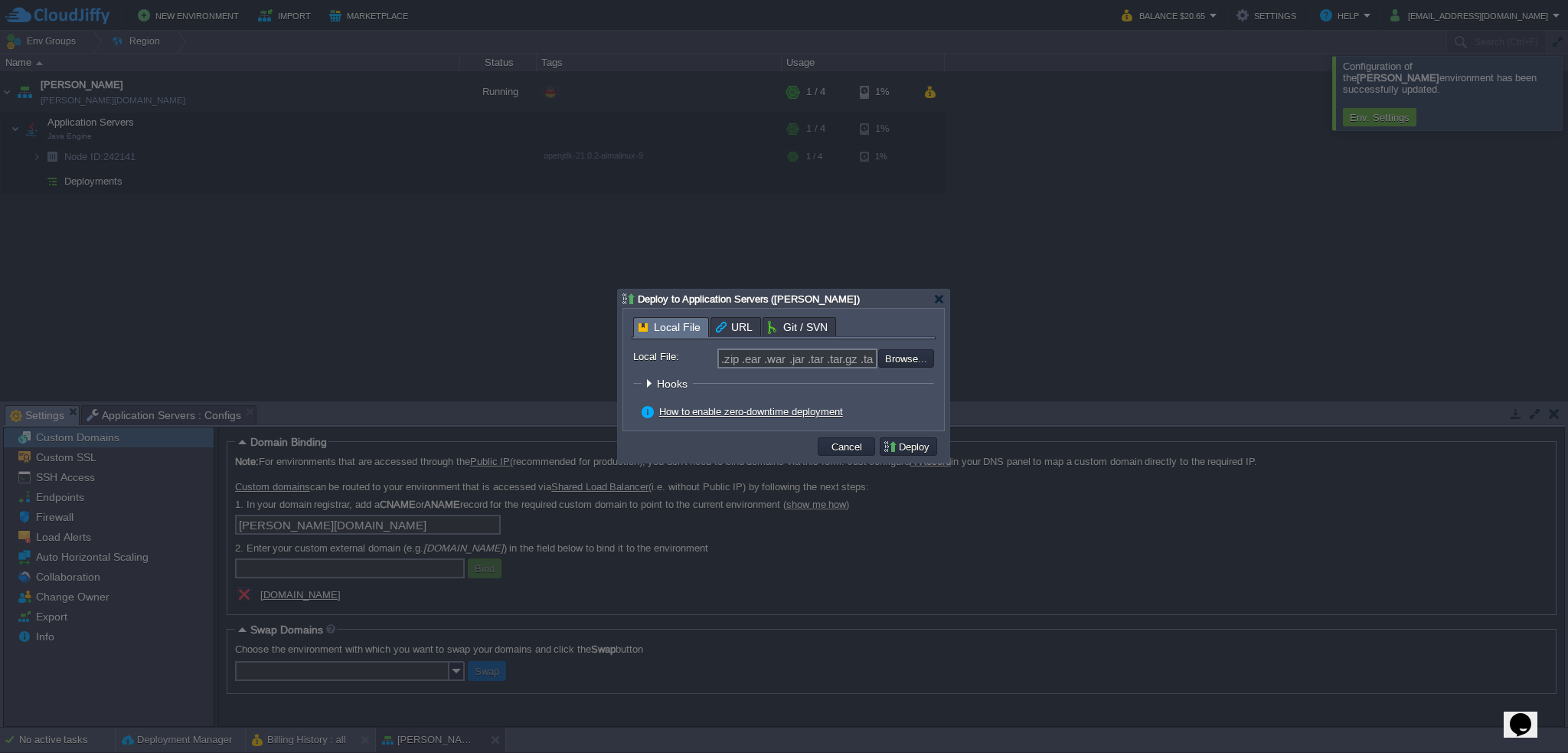
click at [913, 361] on input "file" at bounding box center [837, 358] width 193 height 18
type input "C:\fakepath\garby-1.0.10.jar"
type input "garby-1.0.10.jar"
click at [917, 448] on button "Deploy" at bounding box center [908, 446] width 52 height 14
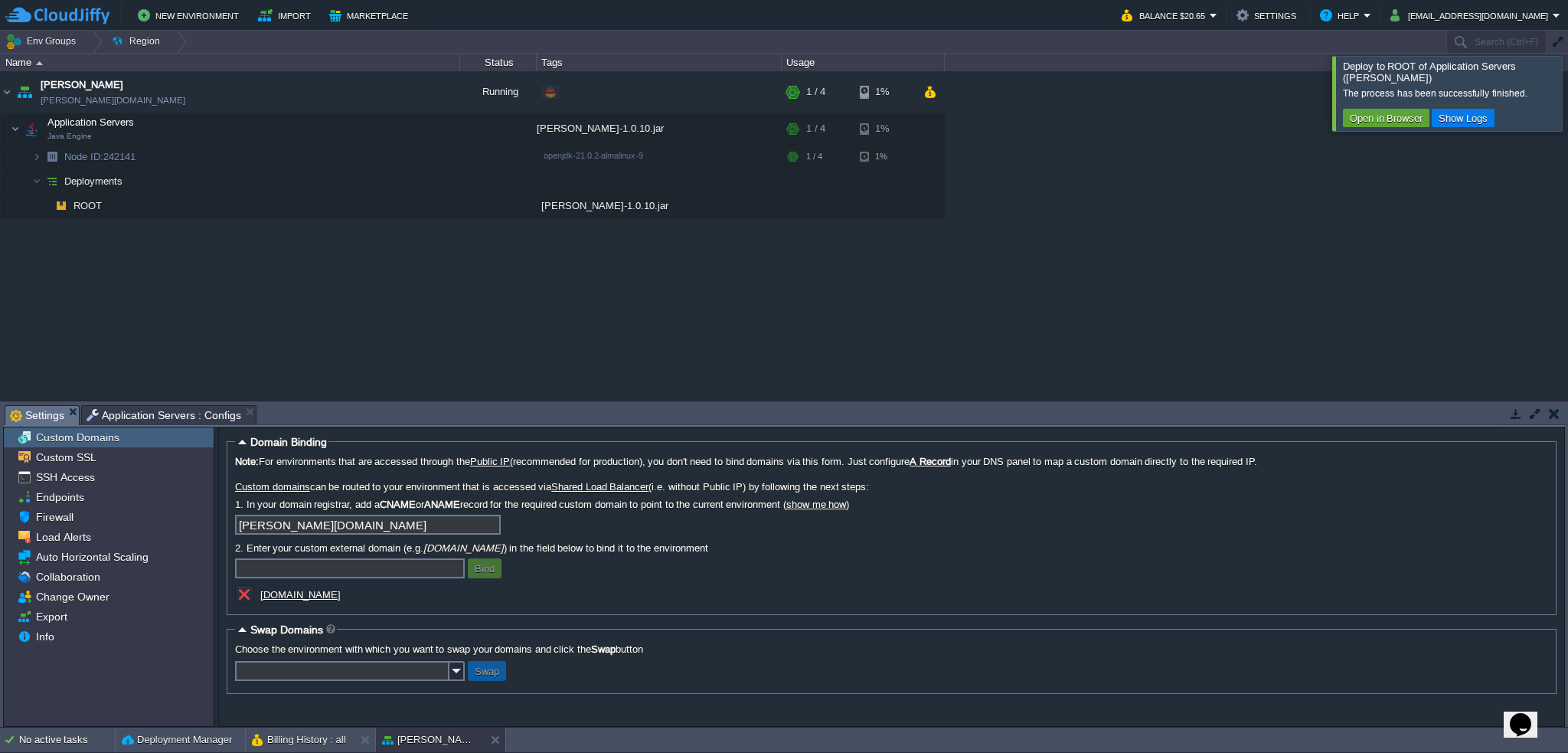
click at [1372, 111] on button "Open in Browser" at bounding box center [1386, 118] width 82 height 14
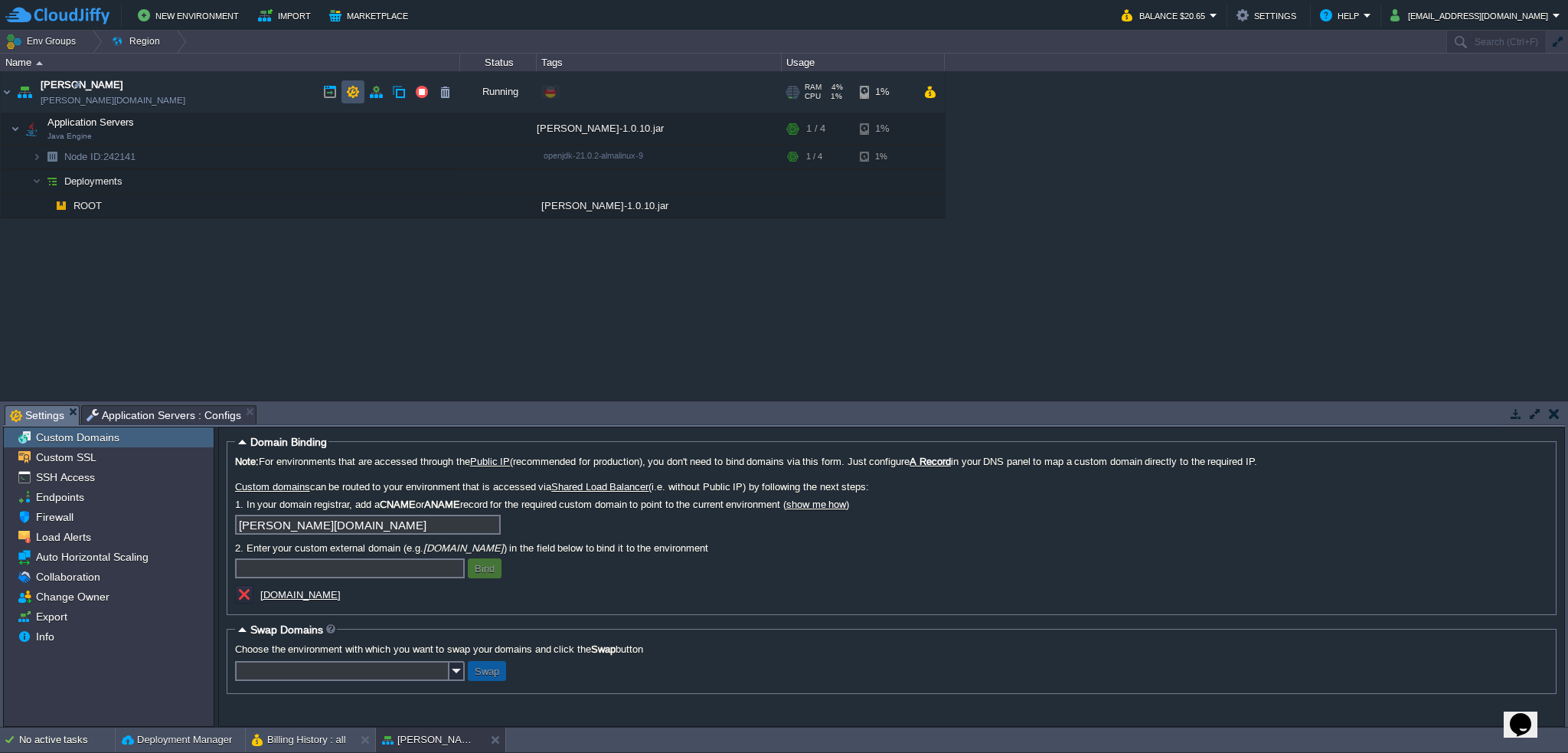
click at [353, 90] on button "button" at bounding box center [353, 92] width 14 height 14
click at [78, 461] on span "Custom SSL" at bounding box center [65, 457] width 65 height 14
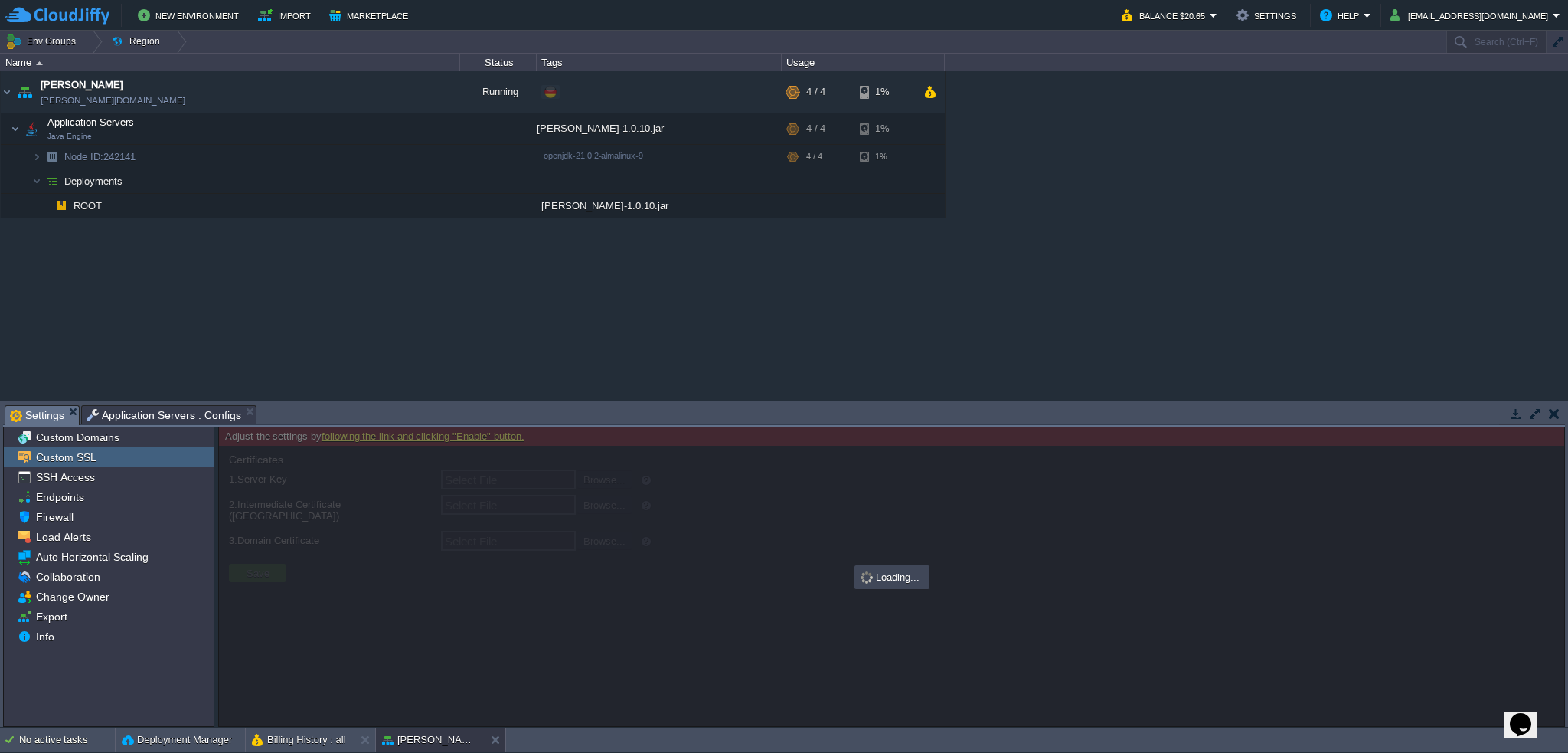
type input "Select File"
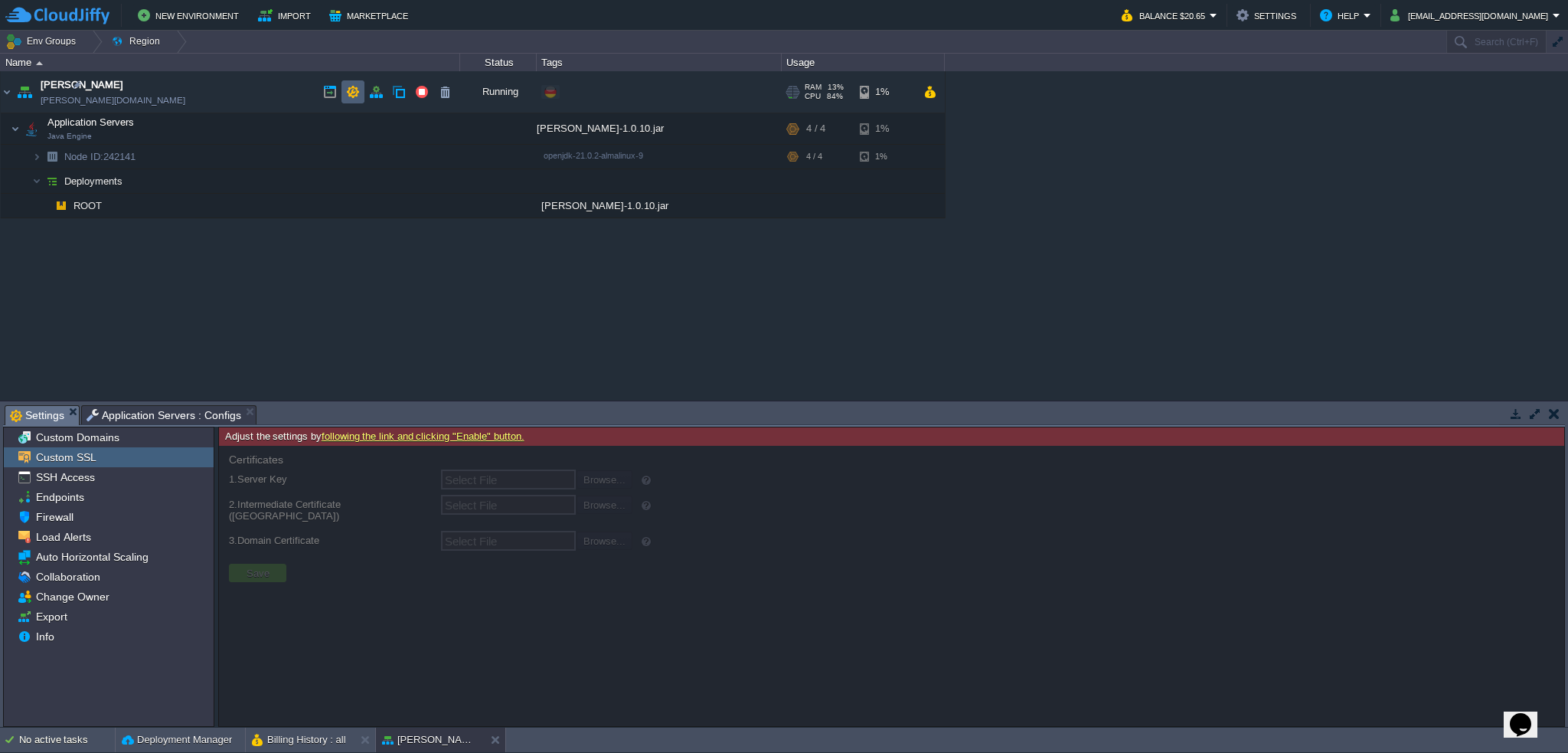
click at [349, 93] on button "button" at bounding box center [353, 92] width 14 height 14
click at [373, 86] on button "button" at bounding box center [376, 92] width 14 height 14
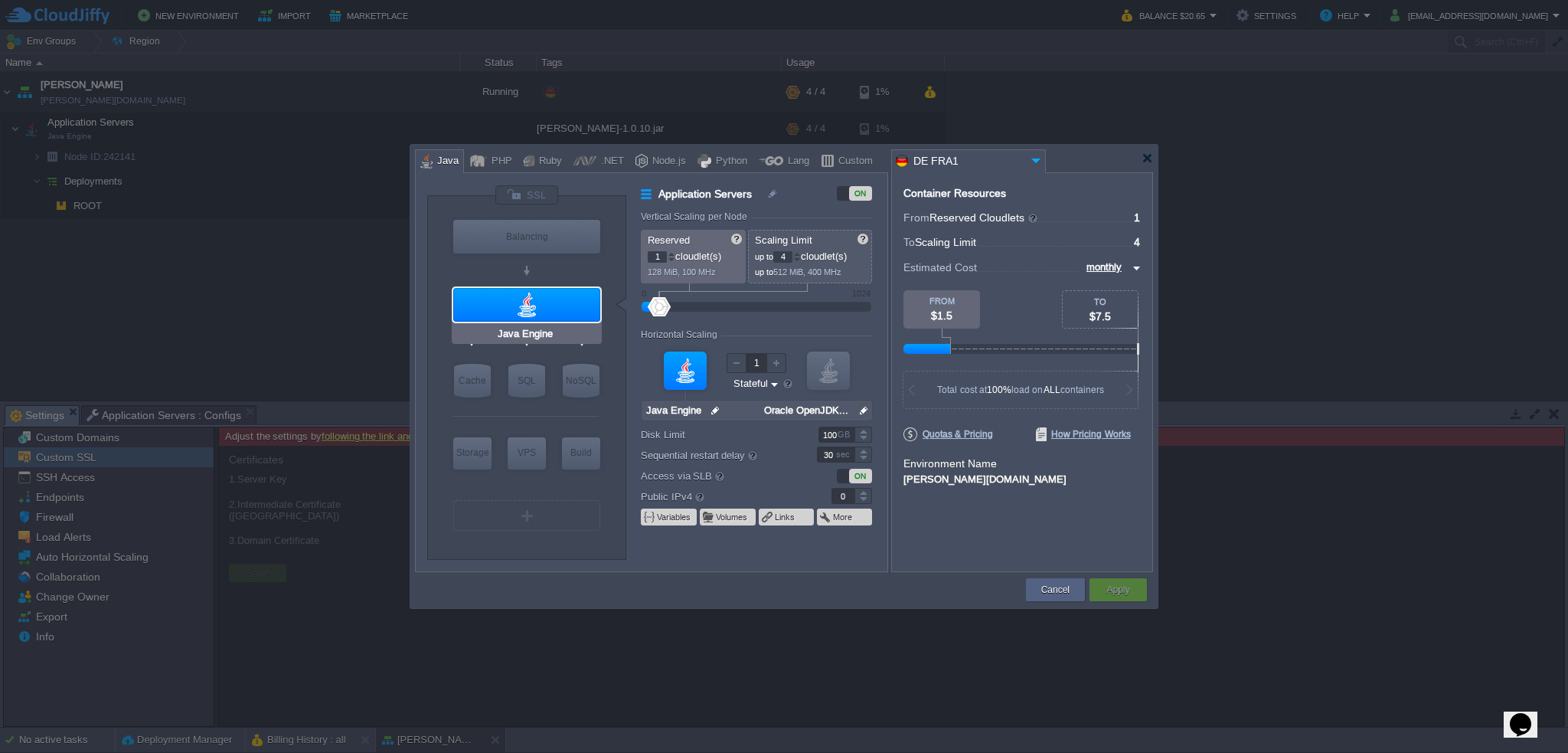
type input "Redis 7.2.4"
click at [861, 411] on img at bounding box center [864, 411] width 16 height 20
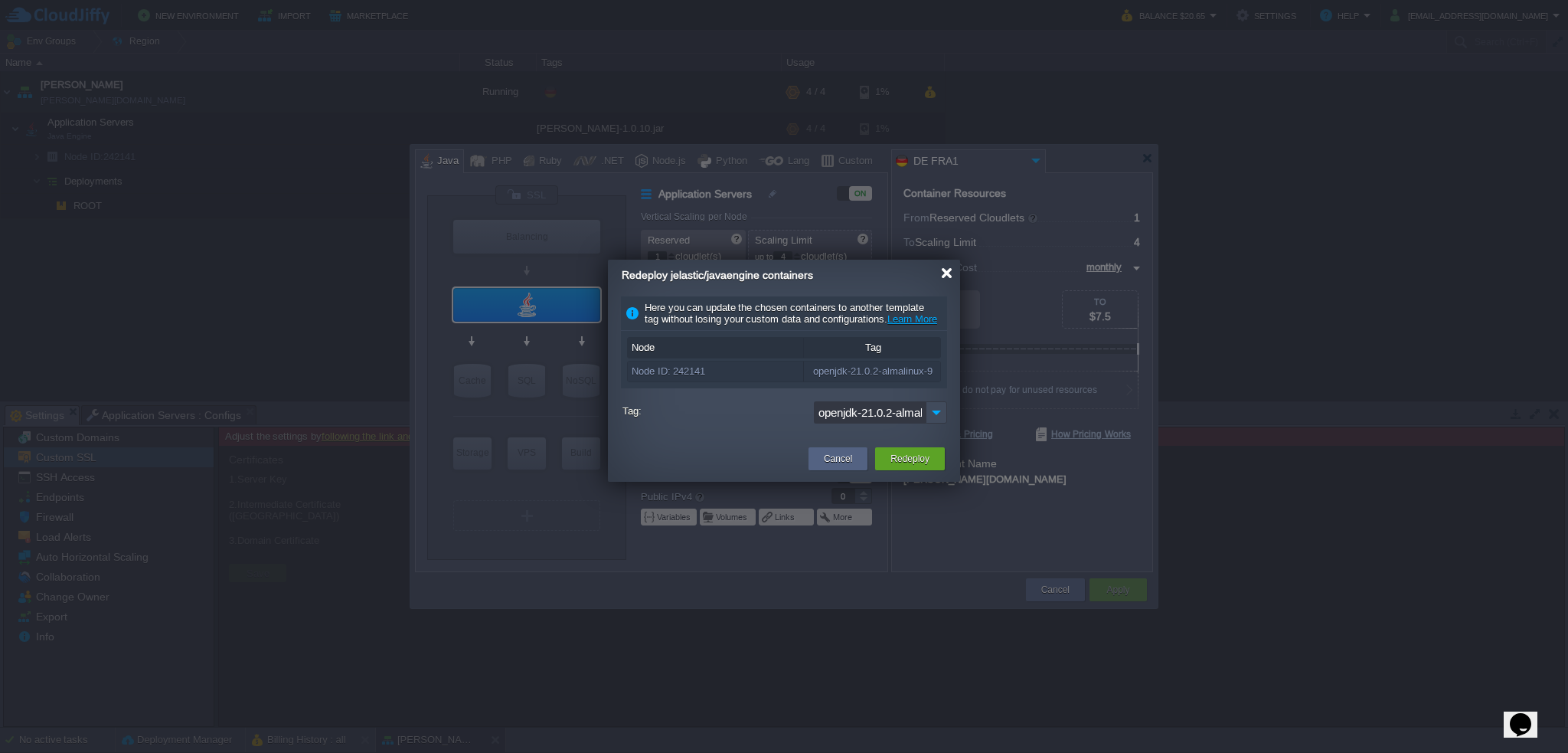
click at [947, 274] on div at bounding box center [946, 273] width 12 height 12
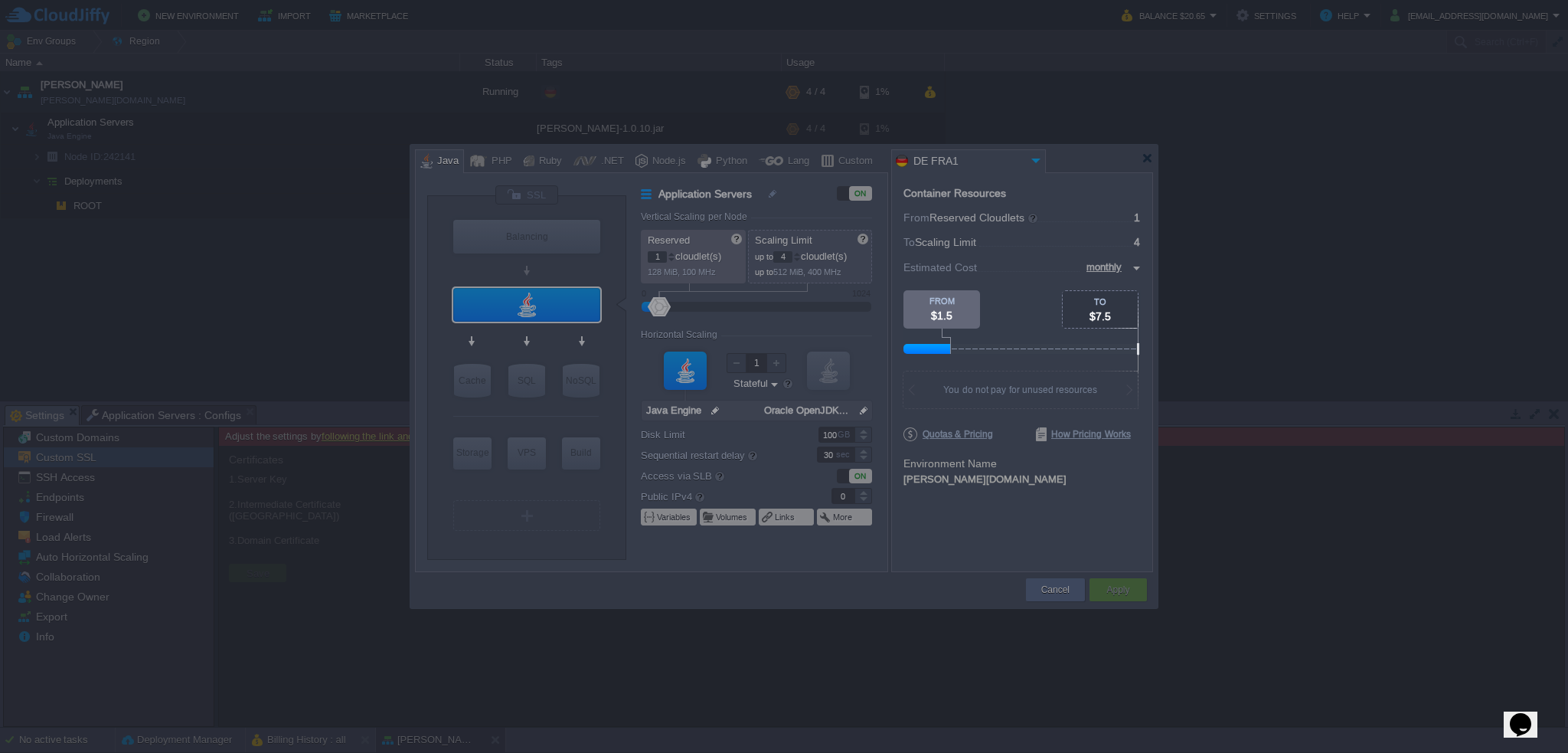
click at [794, 571] on div at bounding box center [570, 554] width 1141 height 398
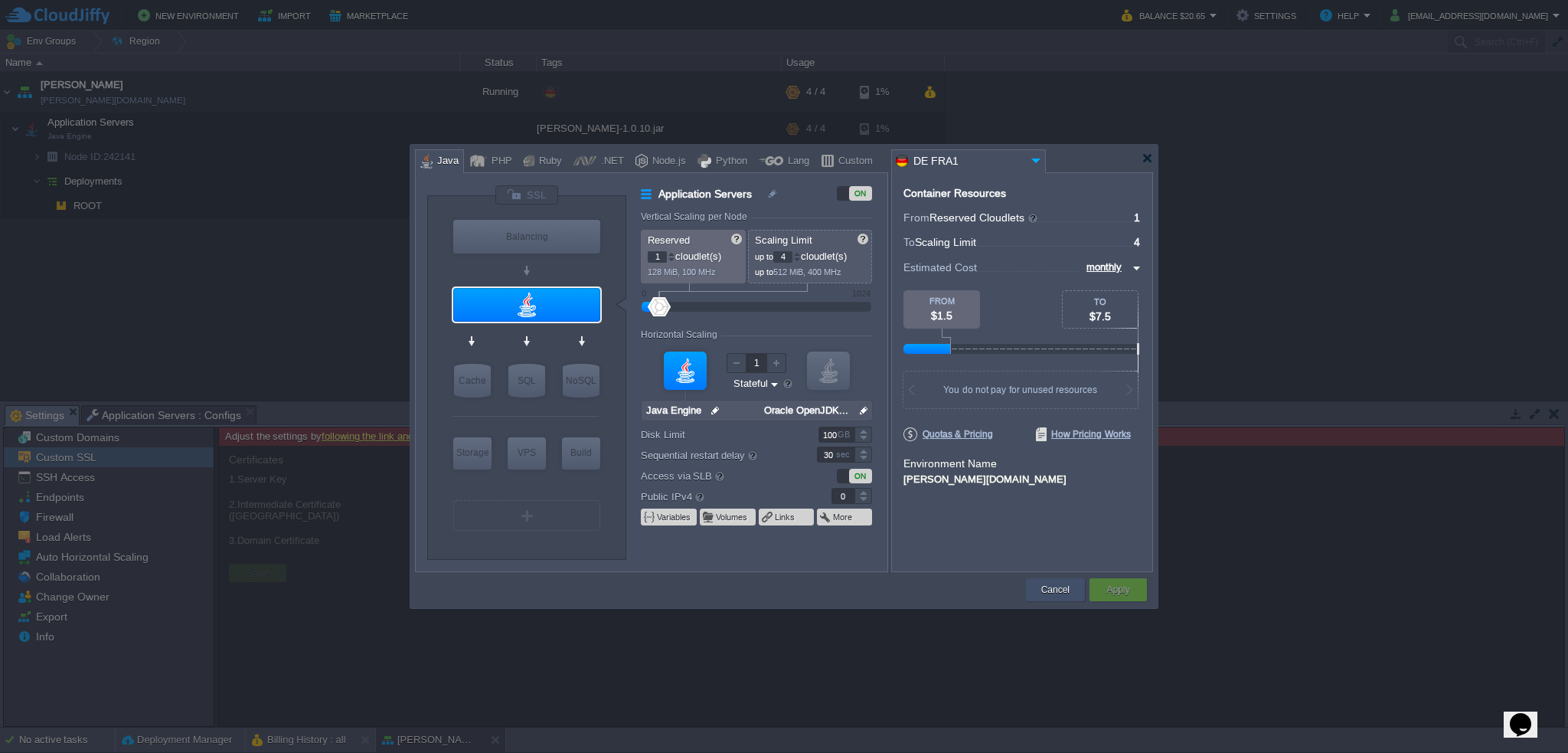
click at [1049, 590] on button "Cancel" at bounding box center [1056, 590] width 29 height 15
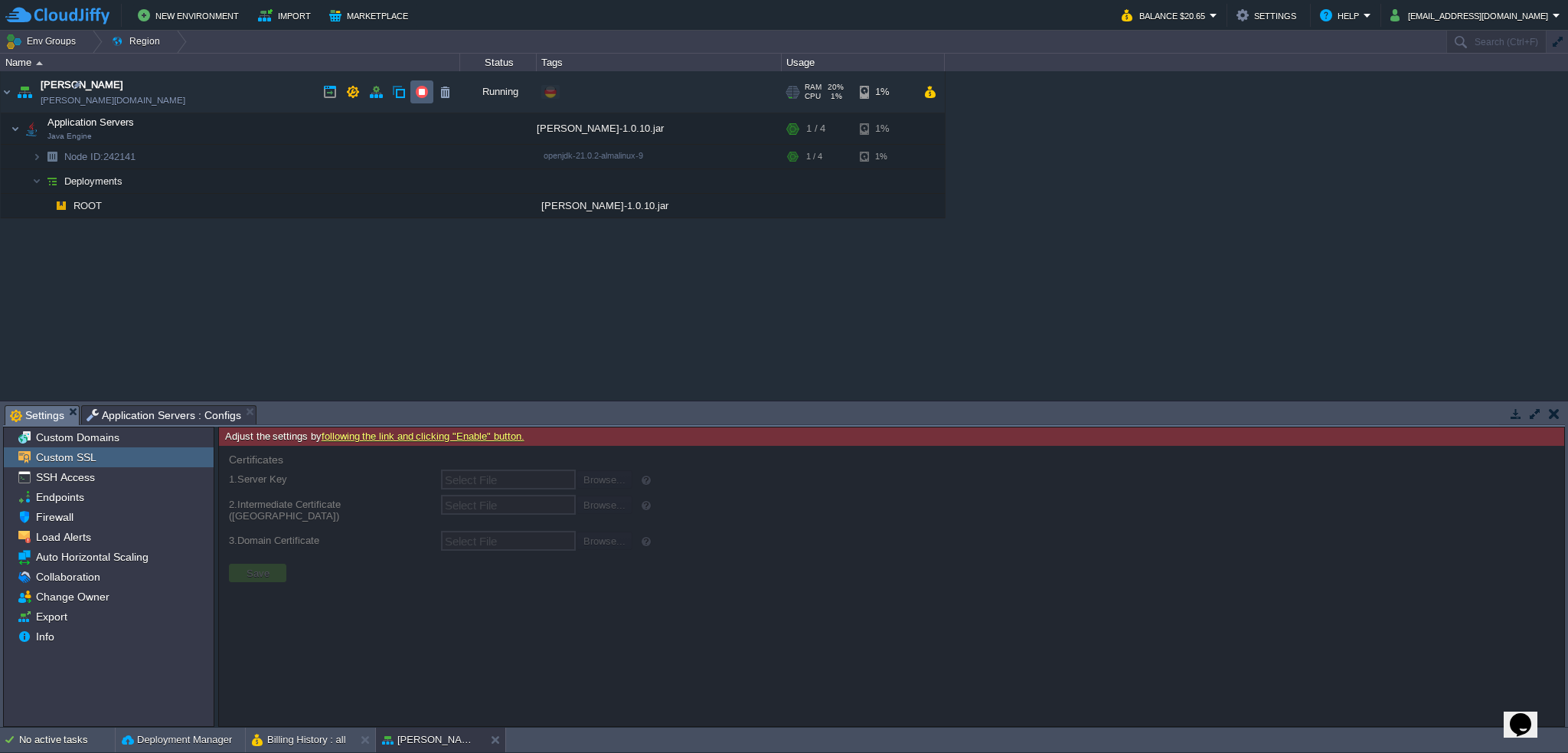
click at [420, 89] on button "button" at bounding box center [422, 92] width 14 height 14
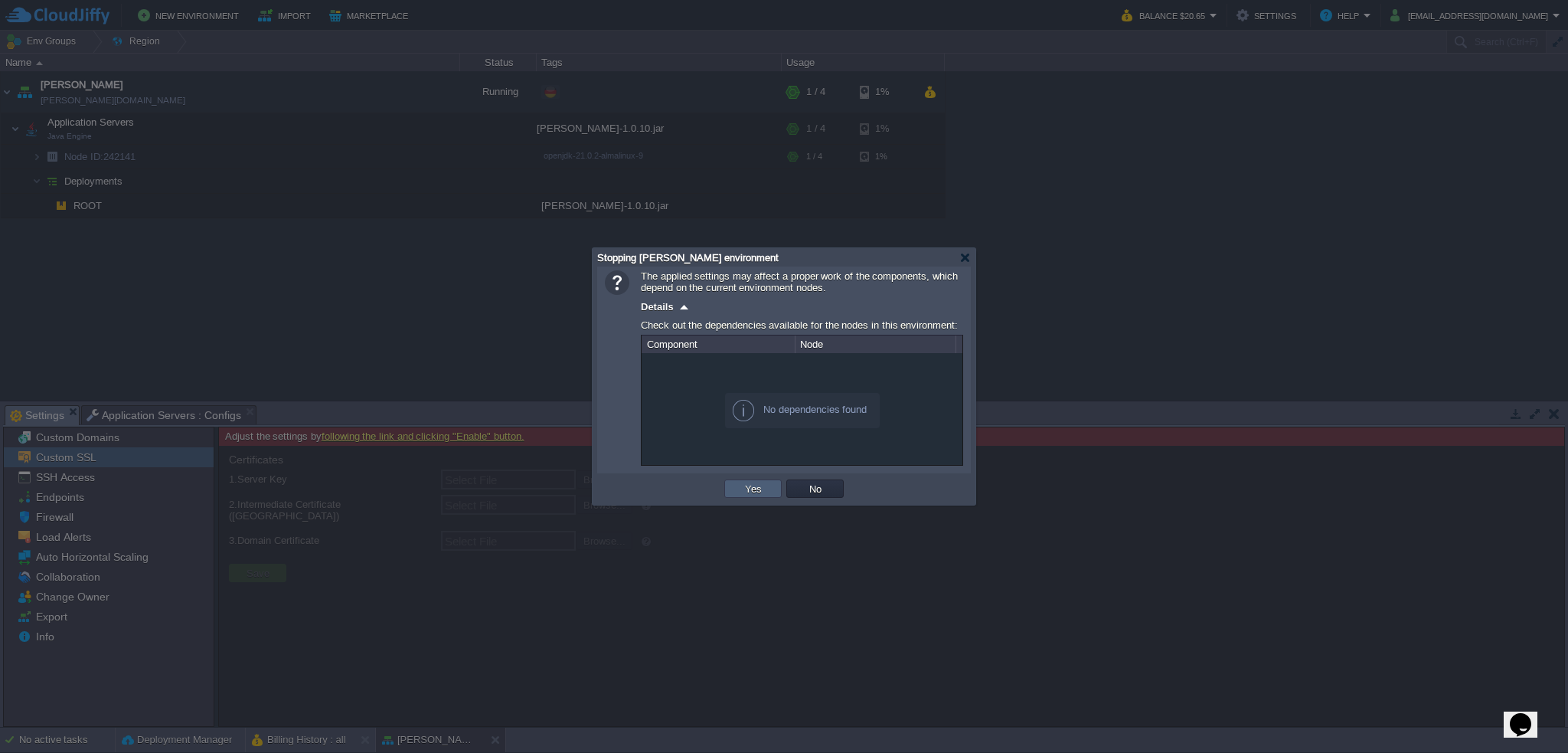
click at [757, 486] on button "Yes" at bounding box center [754, 489] width 26 height 14
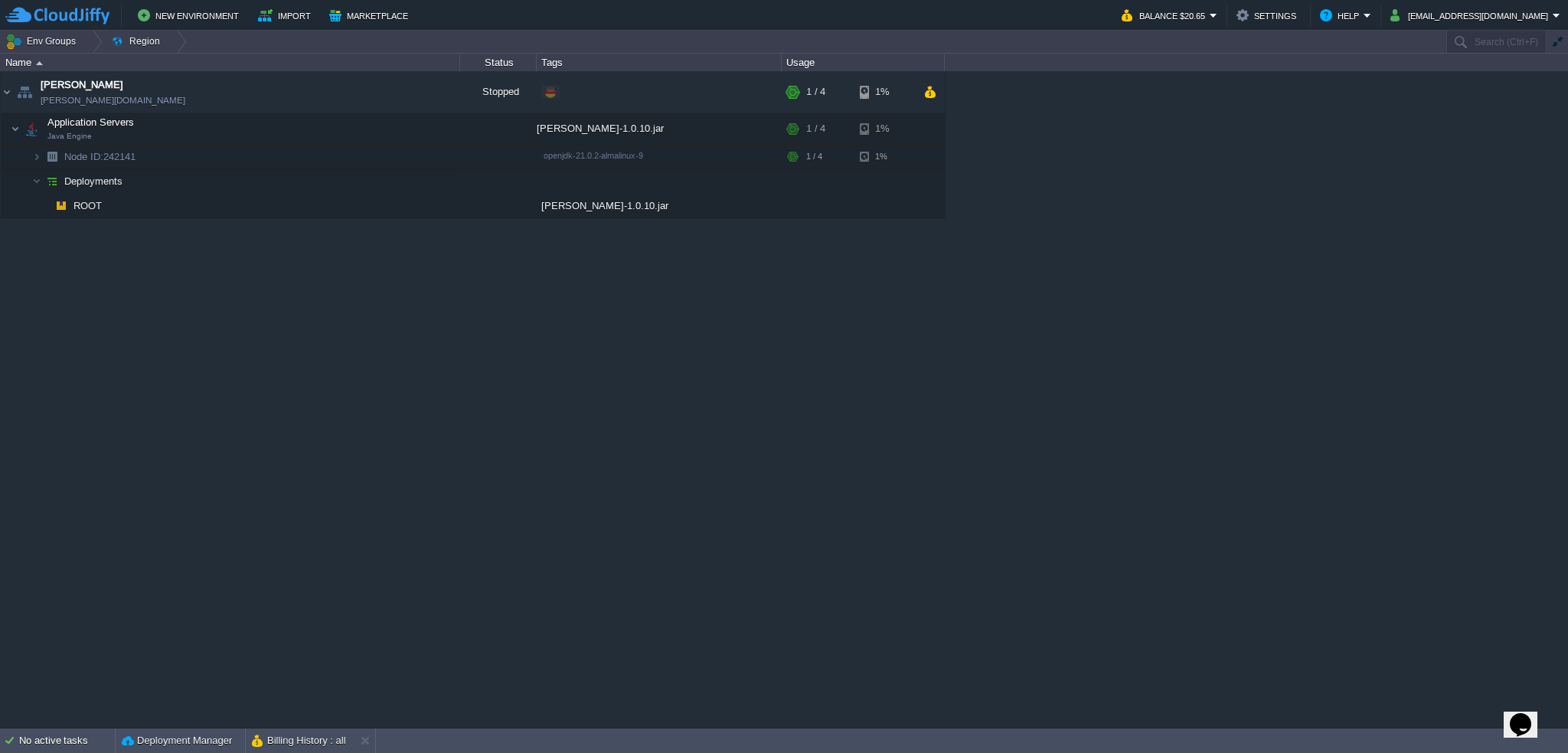
click at [277, 313] on div "garby garby.de-fra1.cloudjiffy.net Stopped + Add to Env Group RAM 20% CPU 1% 1 …" at bounding box center [784, 399] width 1568 height 657
click at [377, 93] on button "button" at bounding box center [376, 92] width 14 height 14
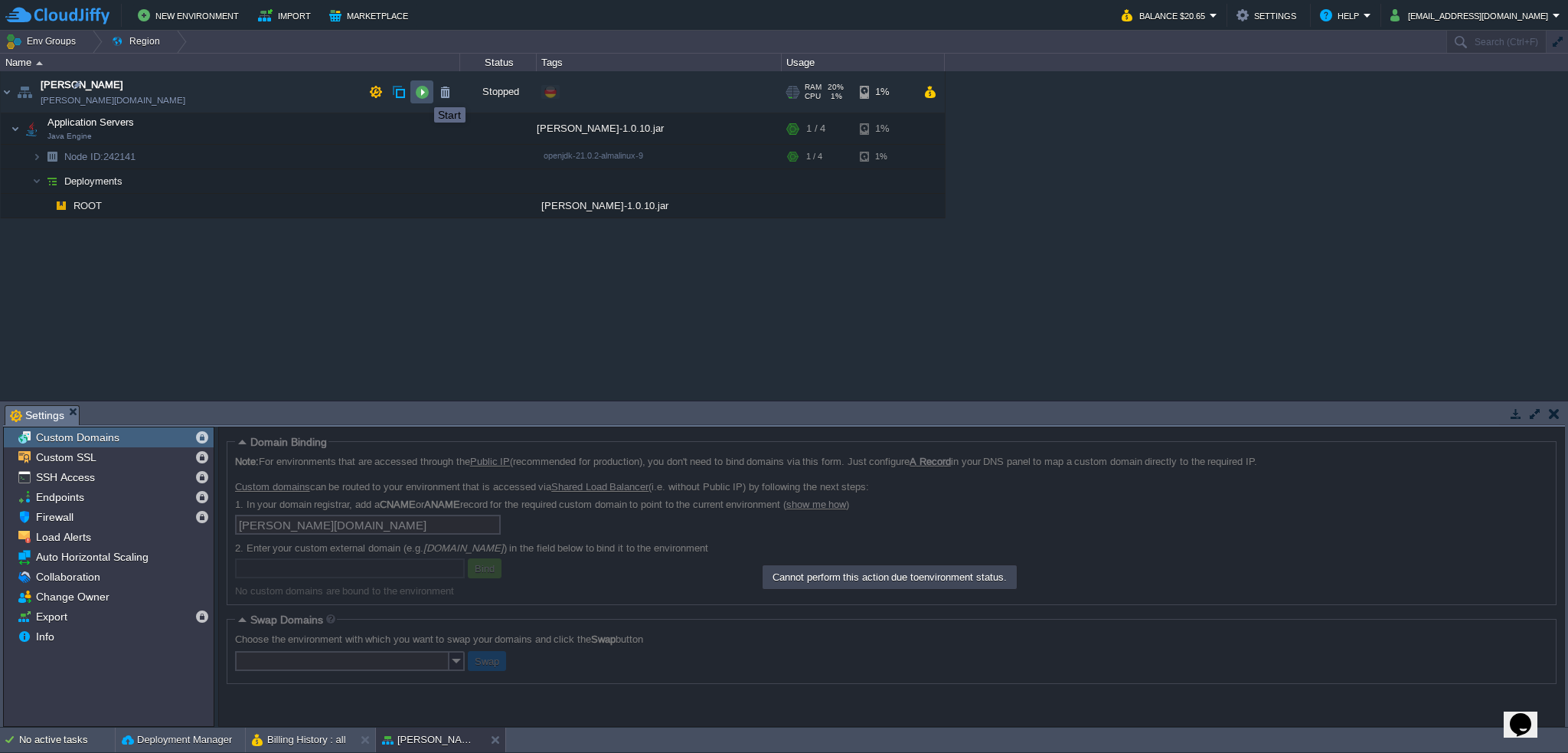
drag, startPoint x: 423, startPoint y: 93, endPoint x: 396, endPoint y: 146, distance: 59.5
click at [423, 93] on button "button" at bounding box center [422, 92] width 14 height 14
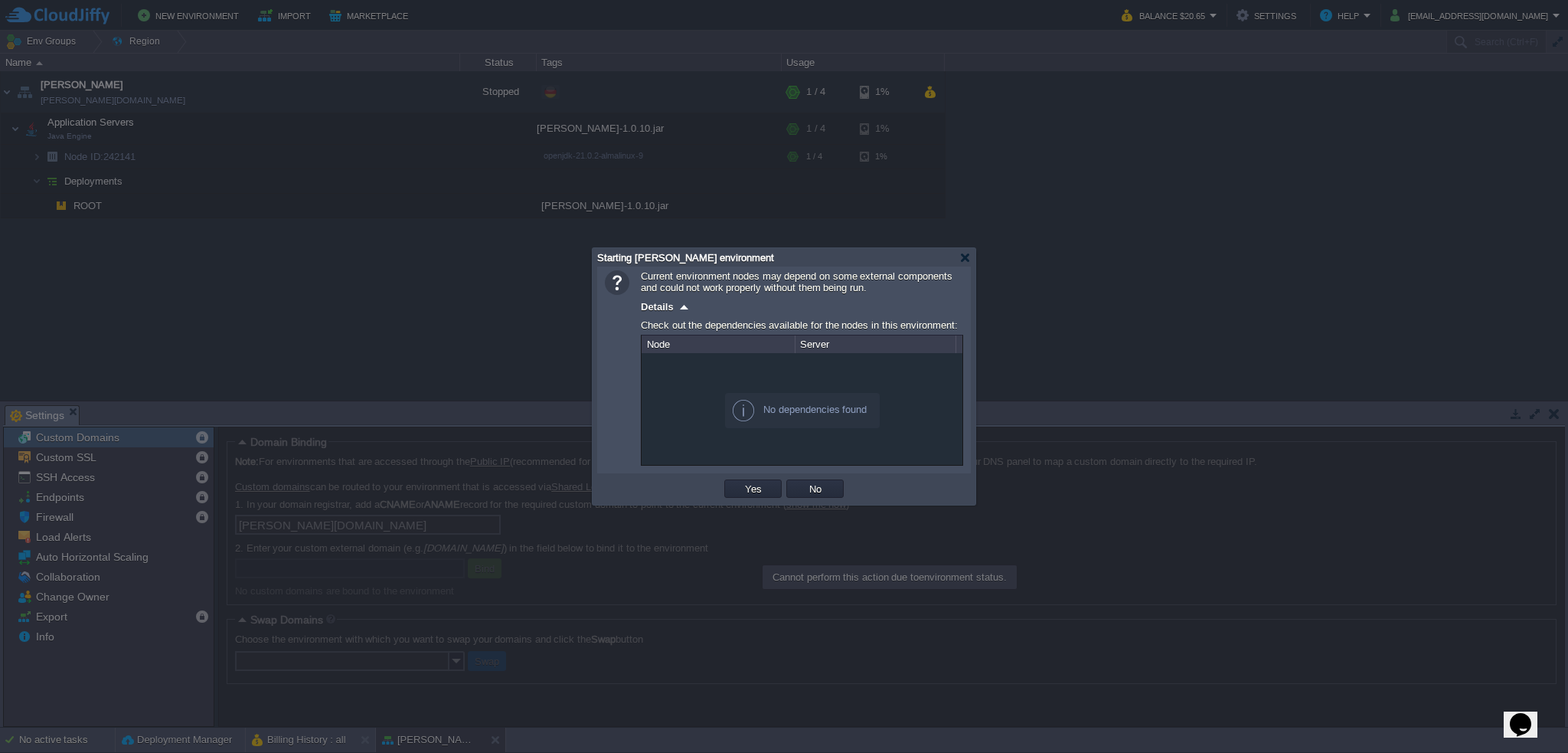
click at [703, 374] on div at bounding box center [802, 408] width 321 height 112
click at [745, 492] on button "Yes" at bounding box center [754, 489] width 26 height 14
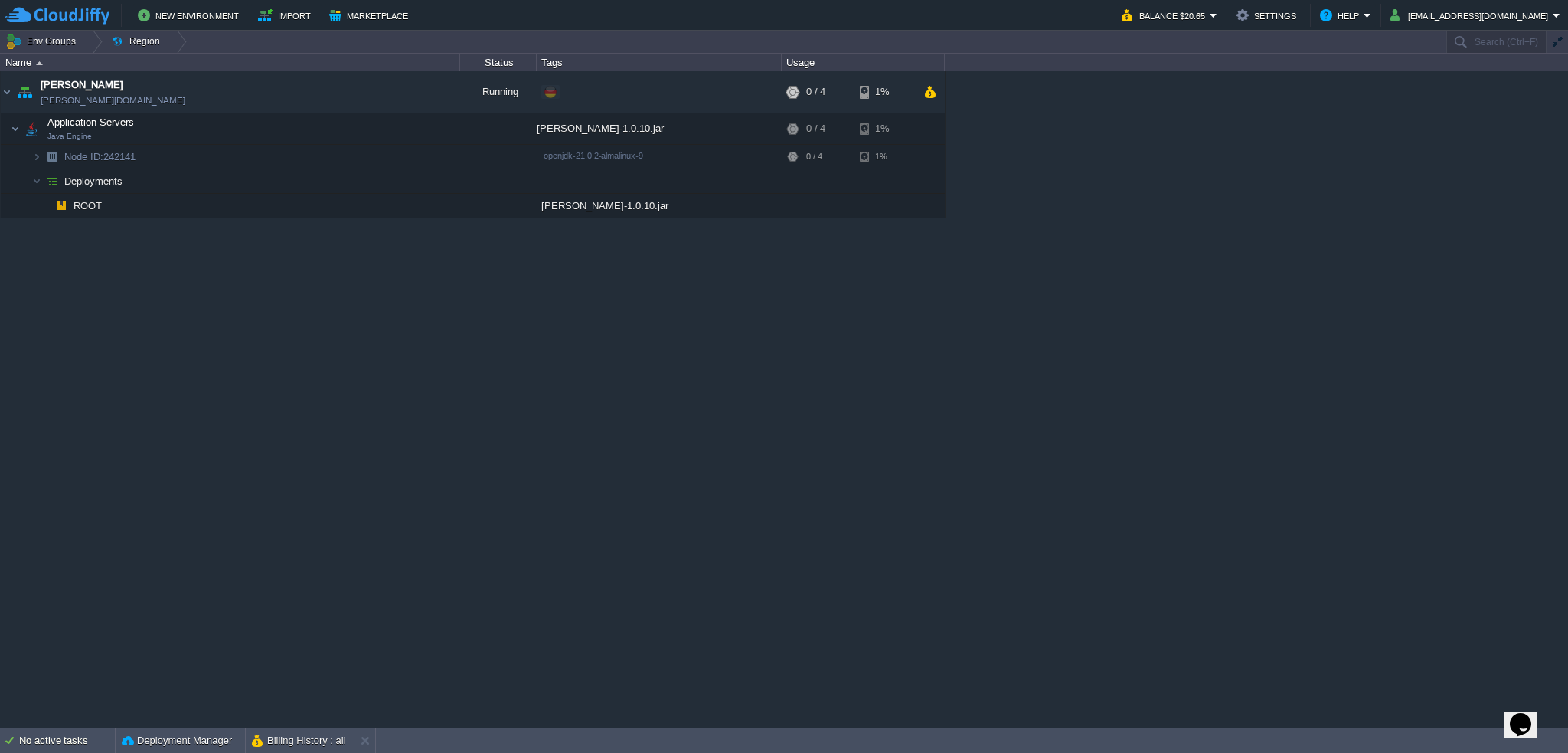
click at [291, 322] on div "garby garby.de-fra1.cloudjiffy.net Running + Add to Env Group RAM 0% CPU 0% 0 /…" at bounding box center [784, 399] width 1568 height 657
click at [249, 126] on button "button" at bounding box center [253, 129] width 14 height 14
click at [346, 92] on button "button" at bounding box center [353, 92] width 14 height 14
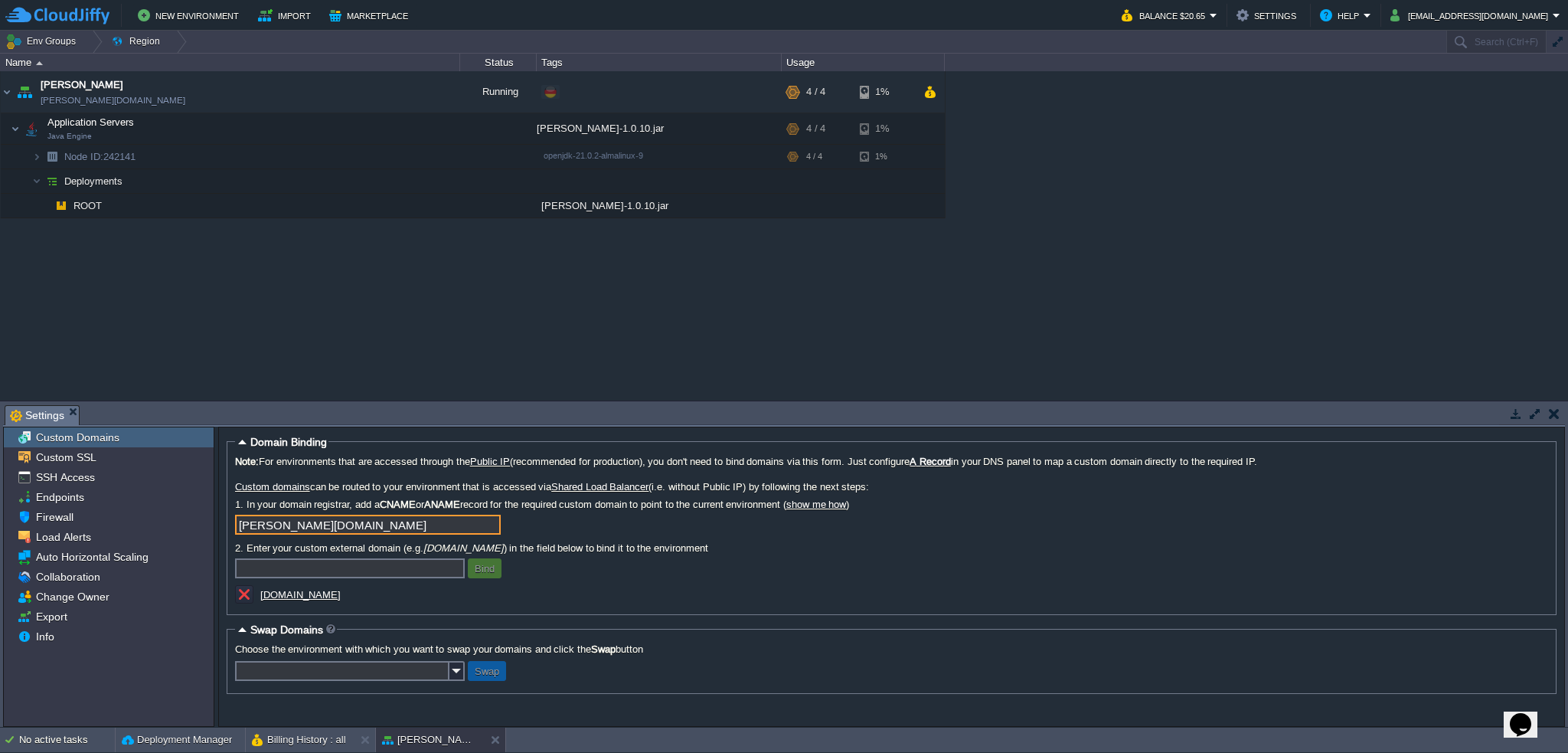
click at [411, 525] on input "[PERSON_NAME][DOMAIN_NAME]" at bounding box center [368, 525] width 266 height 20
click at [490, 524] on input "[PERSON_NAME][DOMAIN_NAME]" at bounding box center [368, 525] width 266 height 20
click at [34, 91] on img at bounding box center [25, 92] width 22 height 42
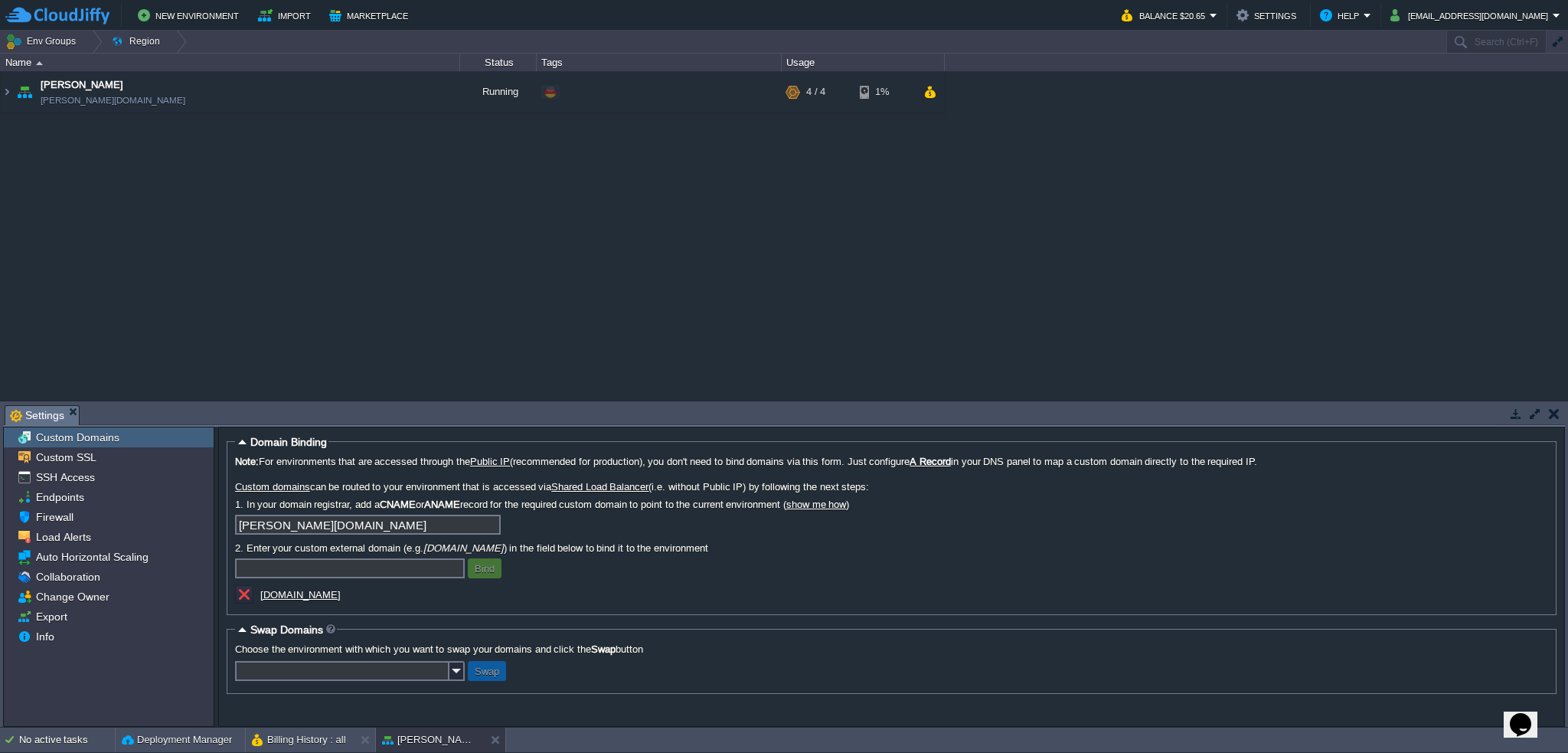
click at [59, 12] on img at bounding box center [57, 15] width 104 height 19
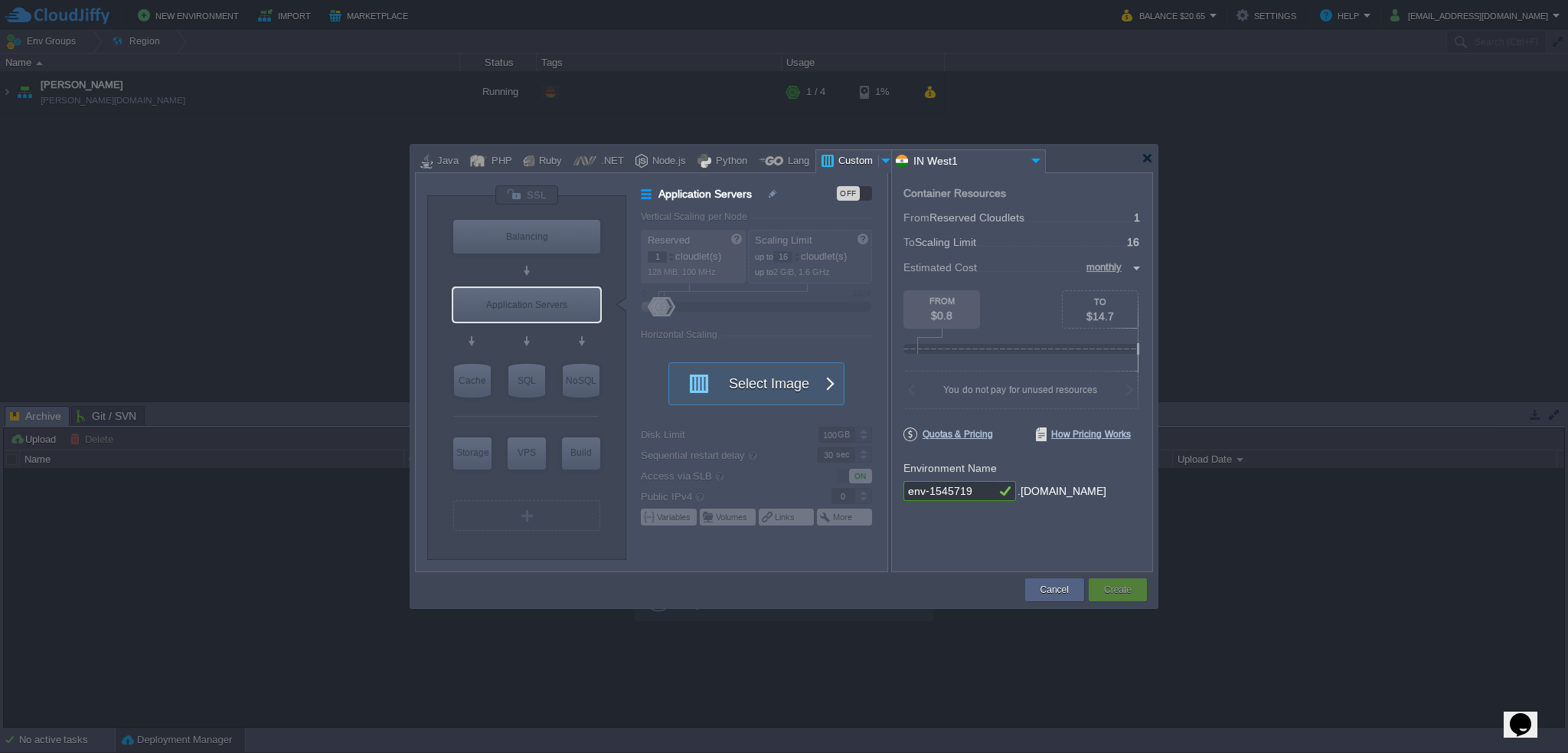
click at [1089, 159] on div at bounding box center [784, 159] width 738 height 28
click at [1145, 159] on div at bounding box center [1147, 158] width 12 height 12
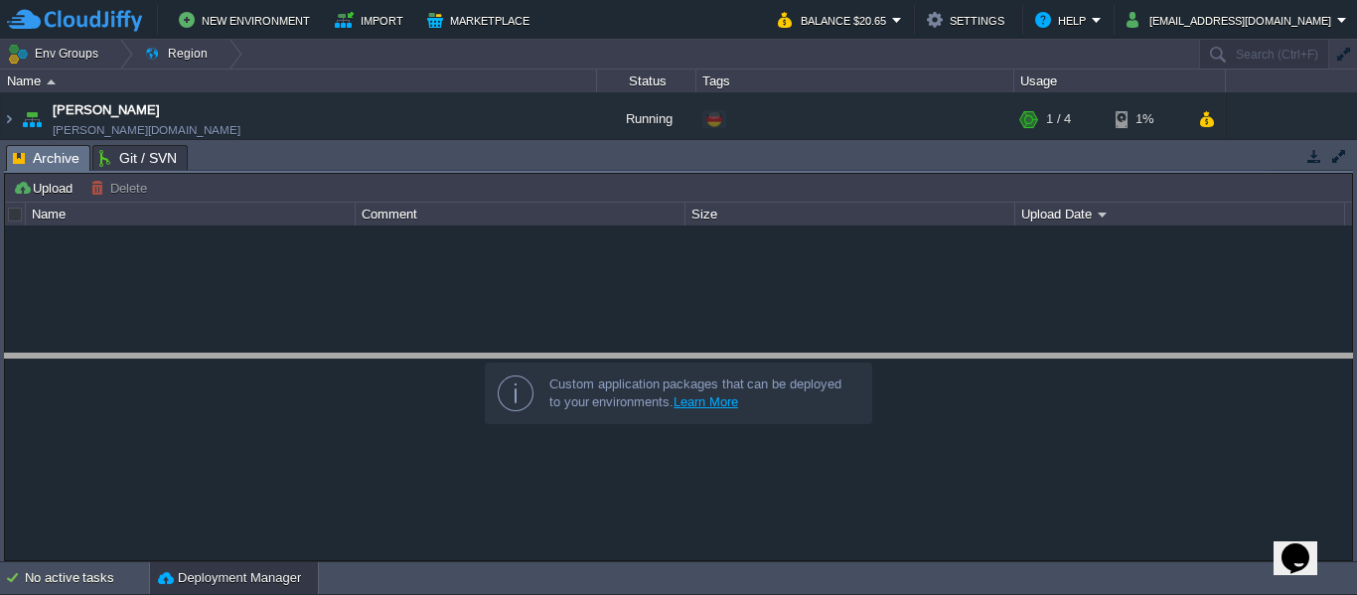
drag, startPoint x: 357, startPoint y: 147, endPoint x: 349, endPoint y: 367, distance: 219.8
click at [349, 367] on body "New Environment Import Marketplace Bonus $0.00 Upgrade Account Balance $20.65 S…" at bounding box center [678, 297] width 1357 height 595
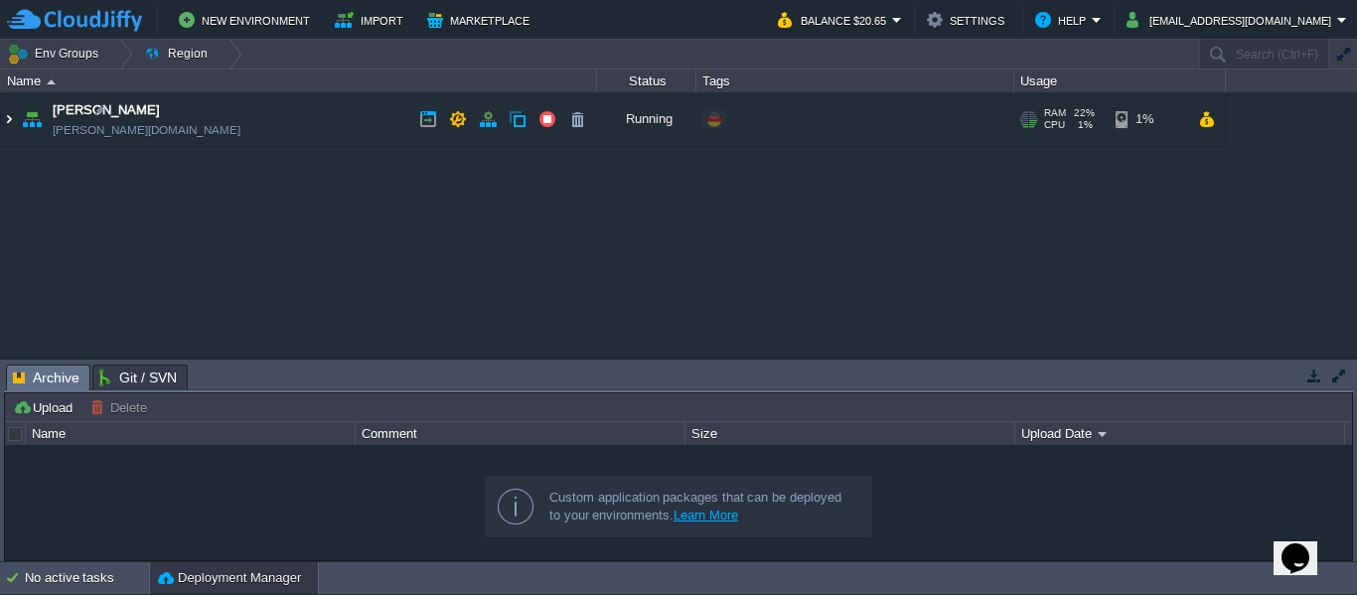
click at [13, 116] on img at bounding box center [9, 119] width 16 height 54
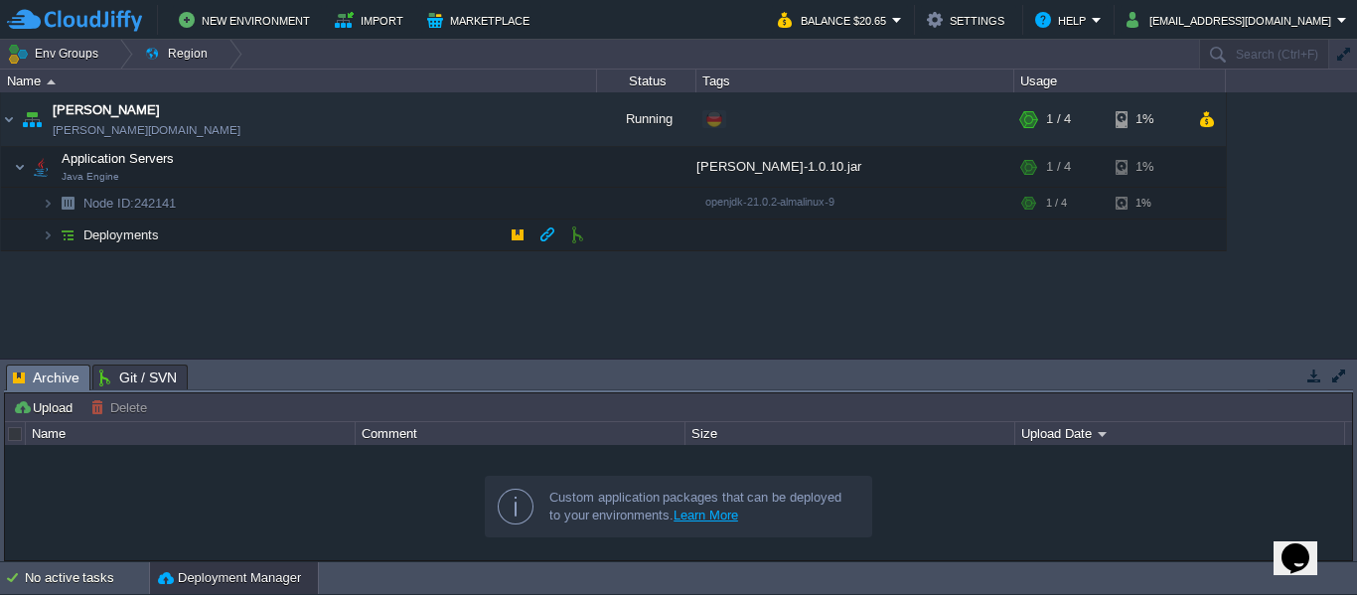
click at [55, 236] on img at bounding box center [68, 235] width 28 height 31
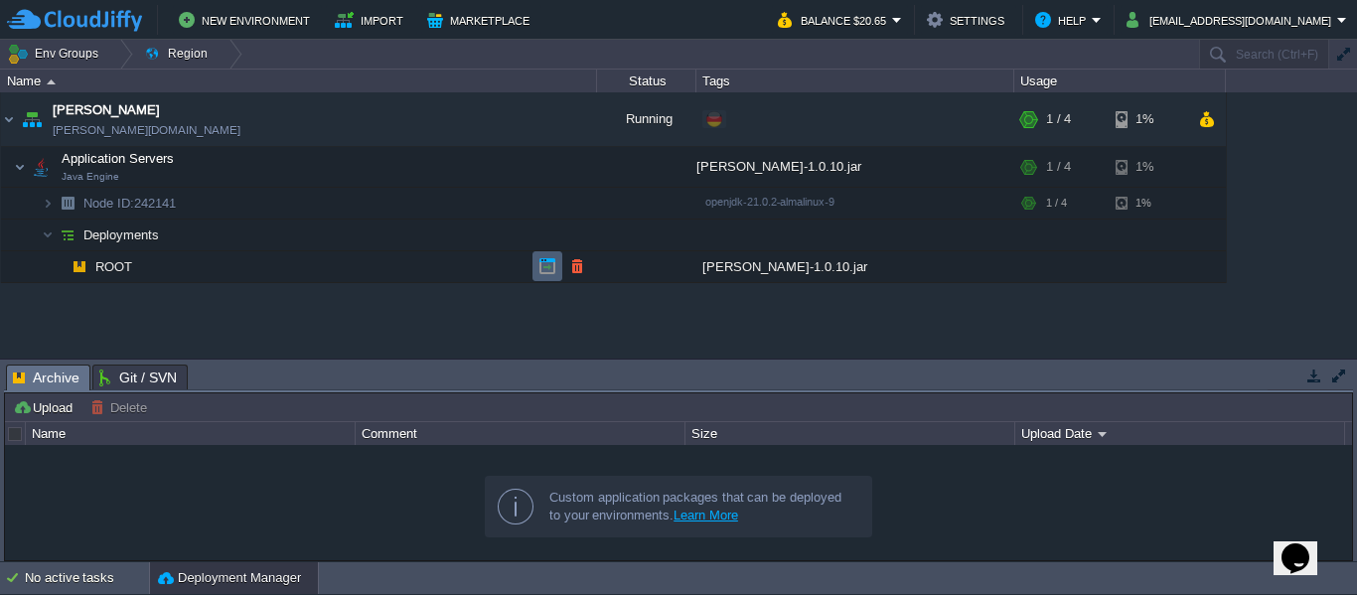
click at [546, 261] on button "button" at bounding box center [548, 266] width 18 height 18
click at [491, 124] on button "button" at bounding box center [488, 119] width 18 height 18
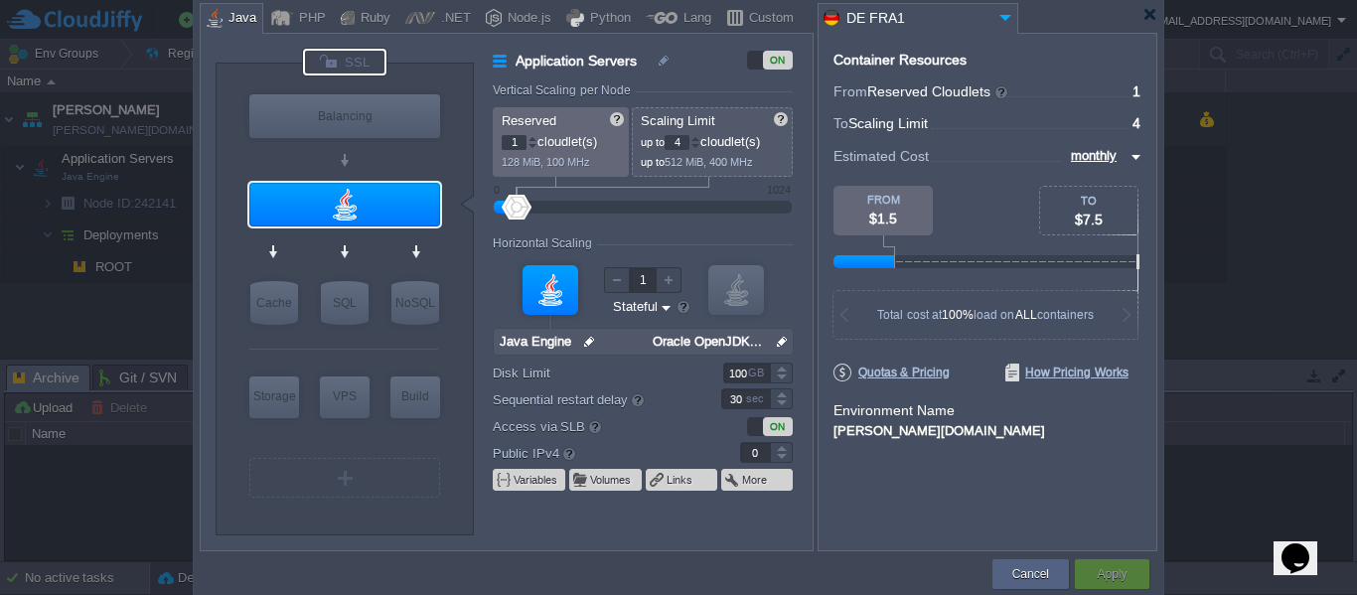
click at [375, 62] on div at bounding box center [344, 62] width 83 height 27
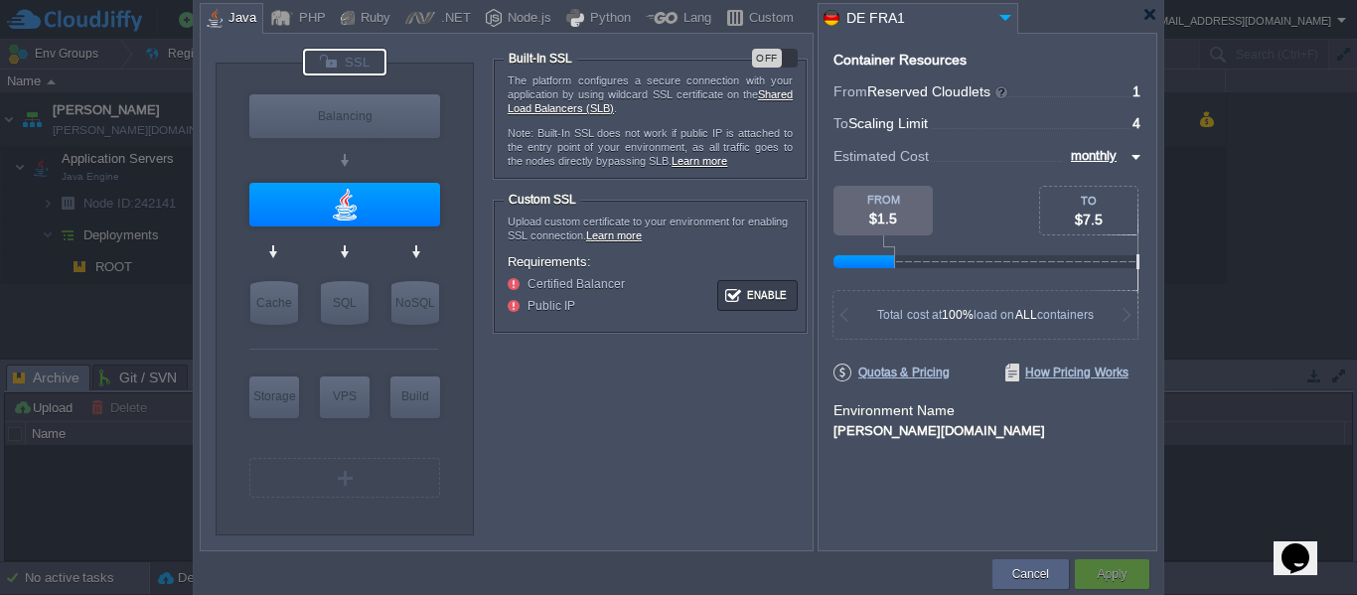
click at [785, 61] on div "OFF" at bounding box center [775, 58] width 46 height 19
click at [1119, 581] on button "Apply" at bounding box center [1112, 574] width 30 height 20
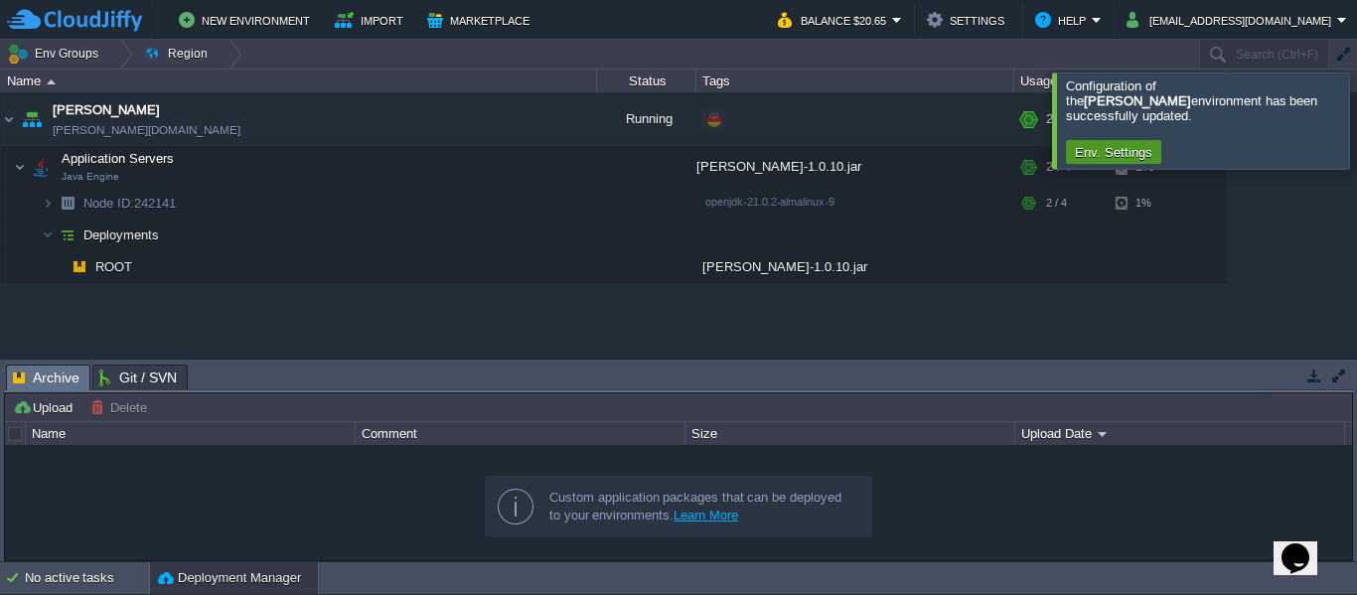
click at [1142, 143] on button "Env. Settings" at bounding box center [1113, 152] width 89 height 18
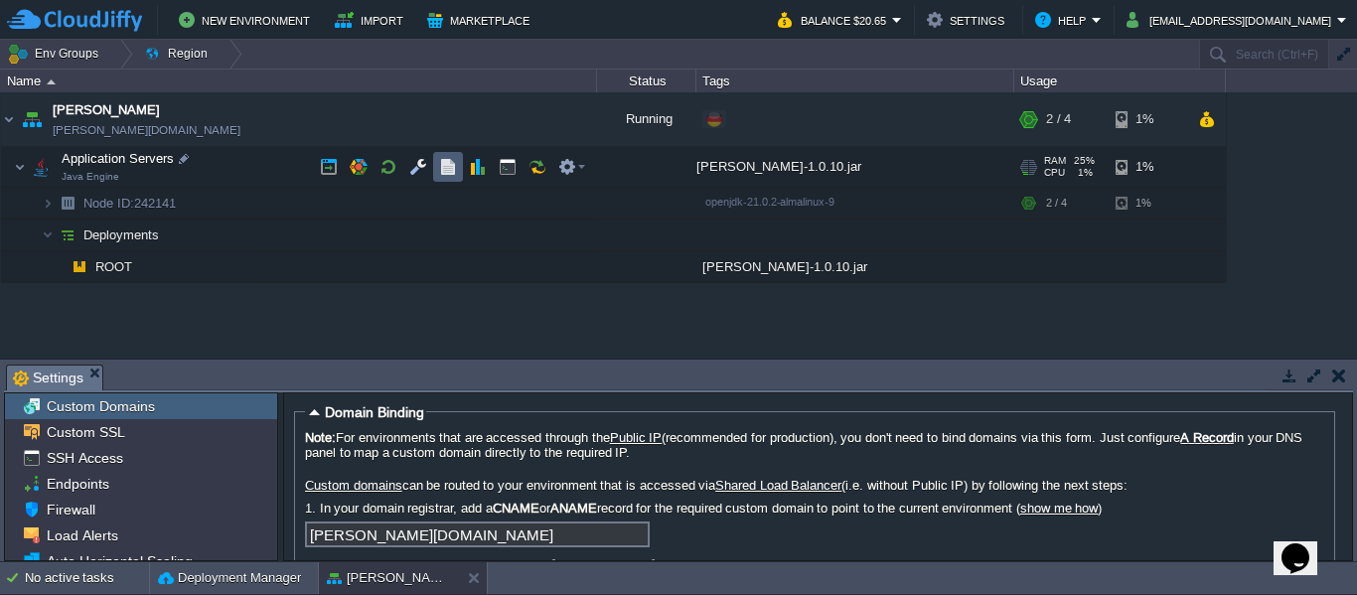
click at [436, 172] on td at bounding box center [448, 167] width 30 height 30
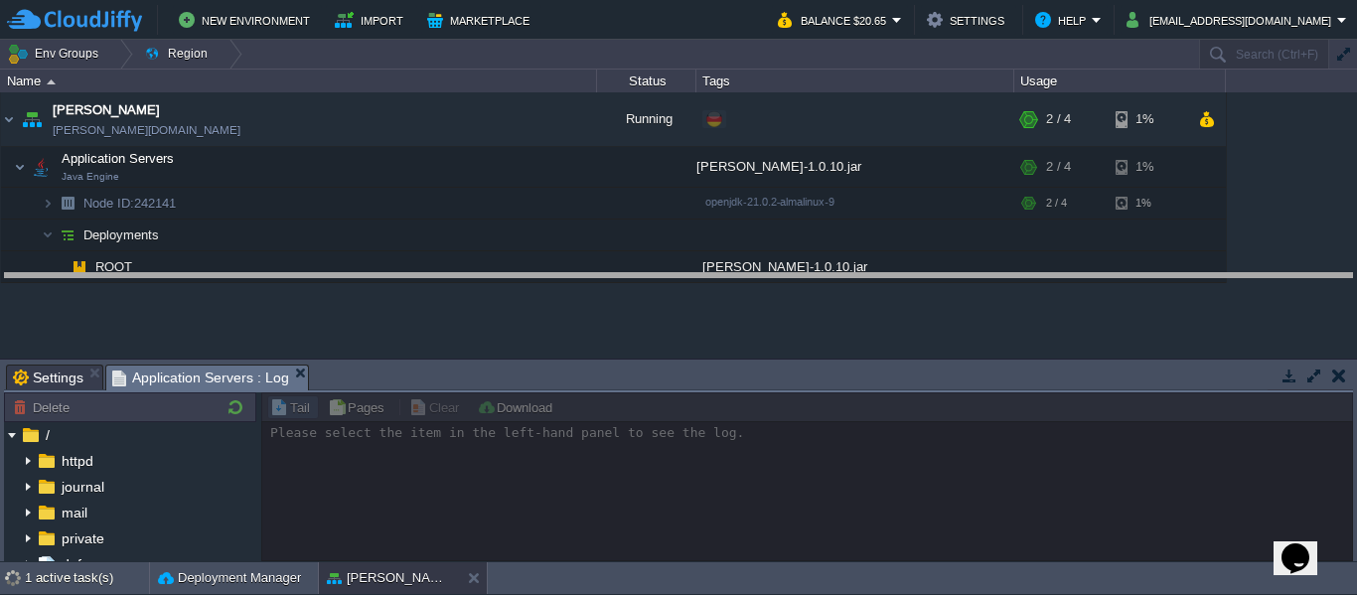
drag, startPoint x: 465, startPoint y: 368, endPoint x: 458, endPoint y: 276, distance: 91.7
click at [458, 276] on body "New Environment Import Marketplace Bonus $0.00 Upgrade Account Balance $20.65 S…" at bounding box center [678, 297] width 1357 height 595
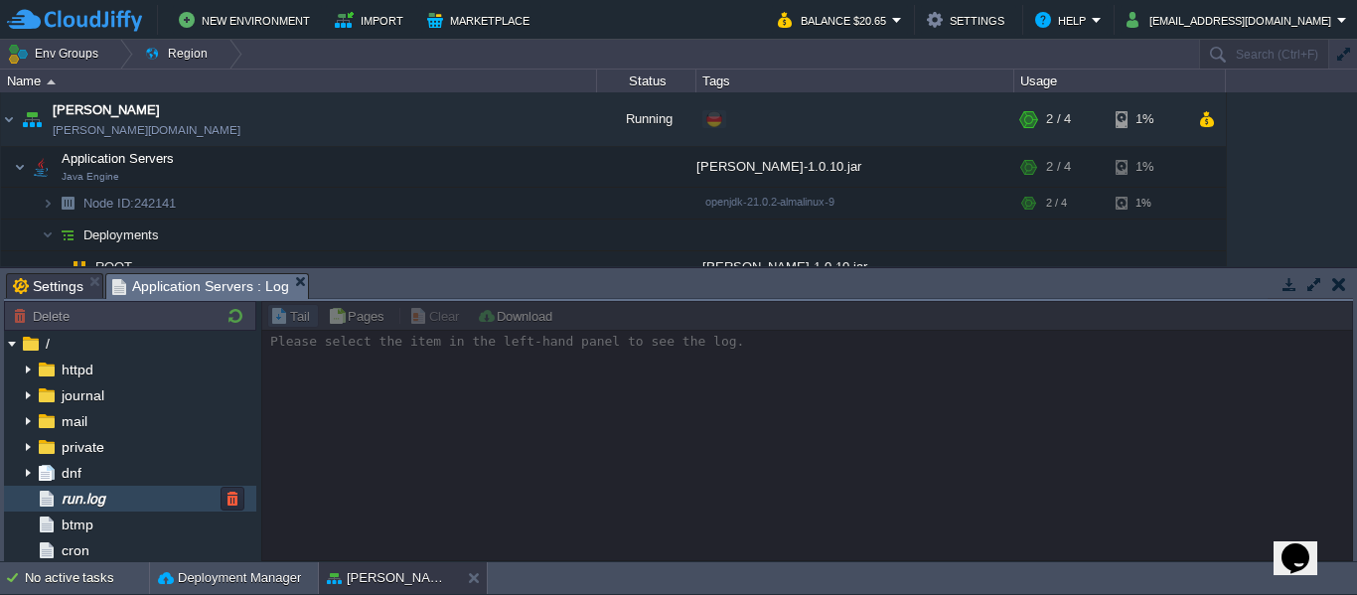
click at [91, 495] on span "run.log" at bounding box center [83, 499] width 51 height 18
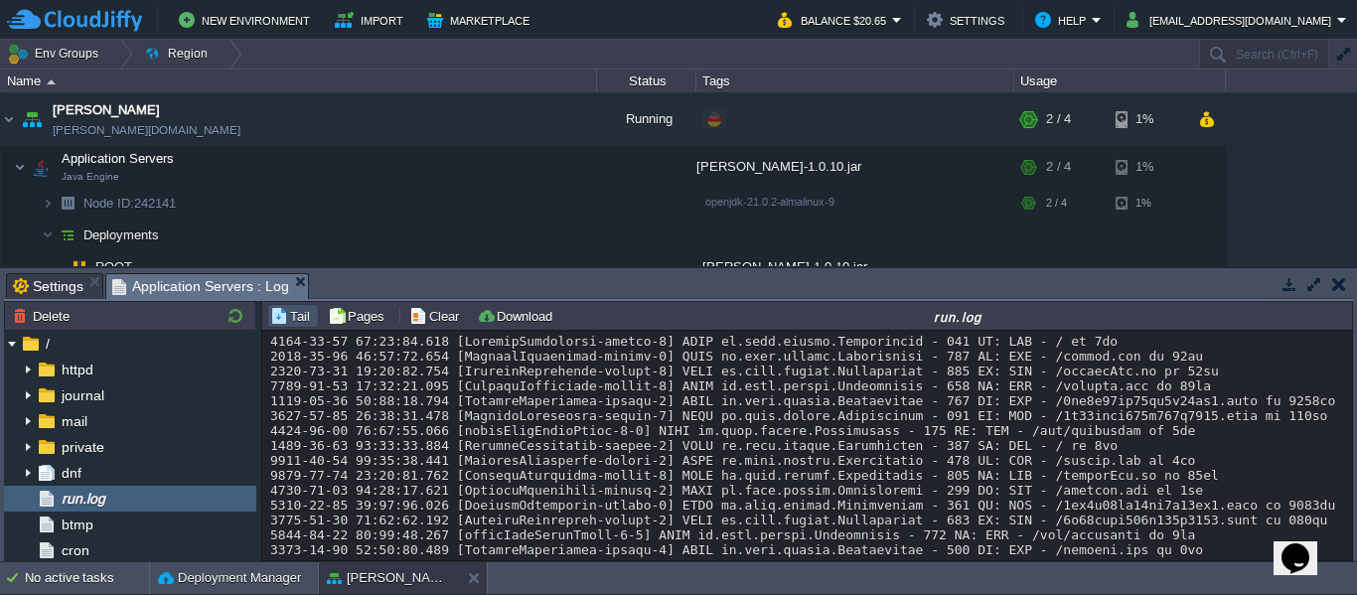
scroll to position [1487, 0]
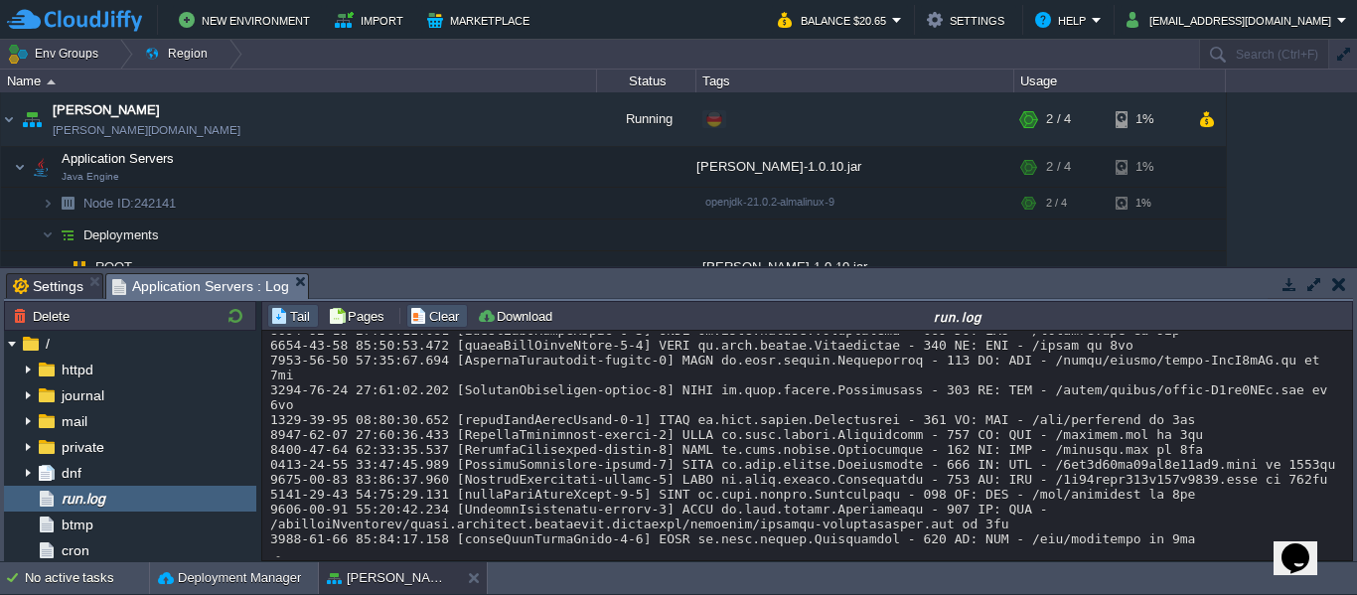
click at [440, 319] on button "Clear" at bounding box center [437, 316] width 56 height 18
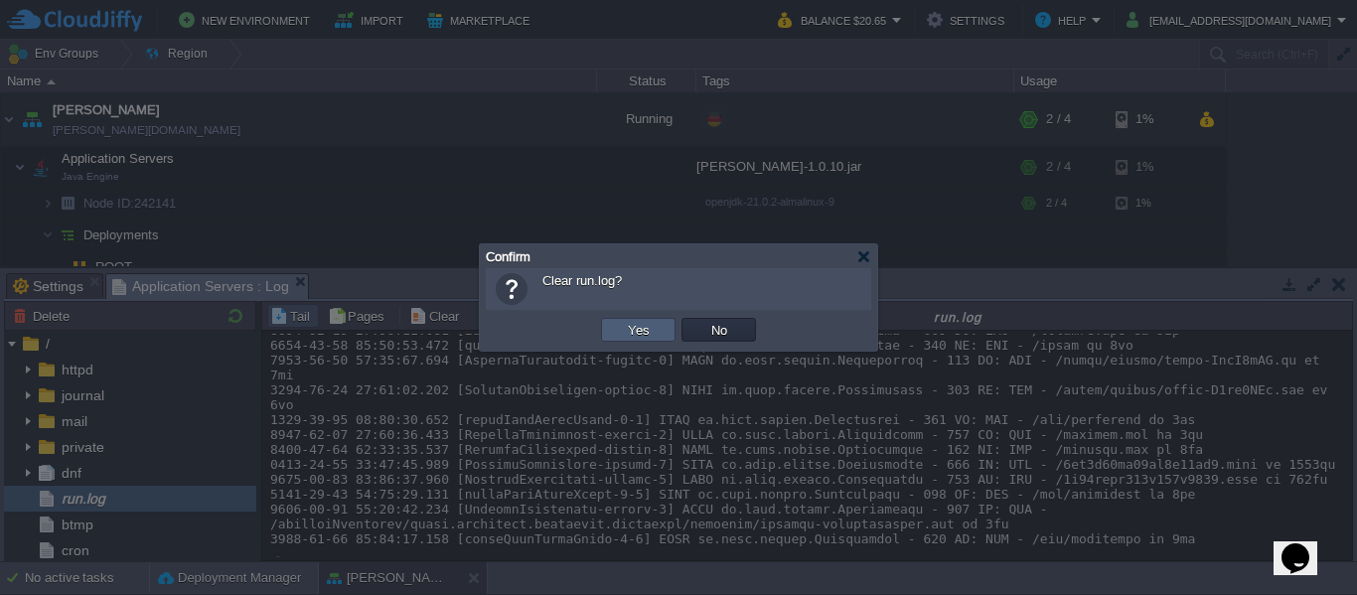
click at [632, 341] on td "Yes" at bounding box center [638, 330] width 75 height 24
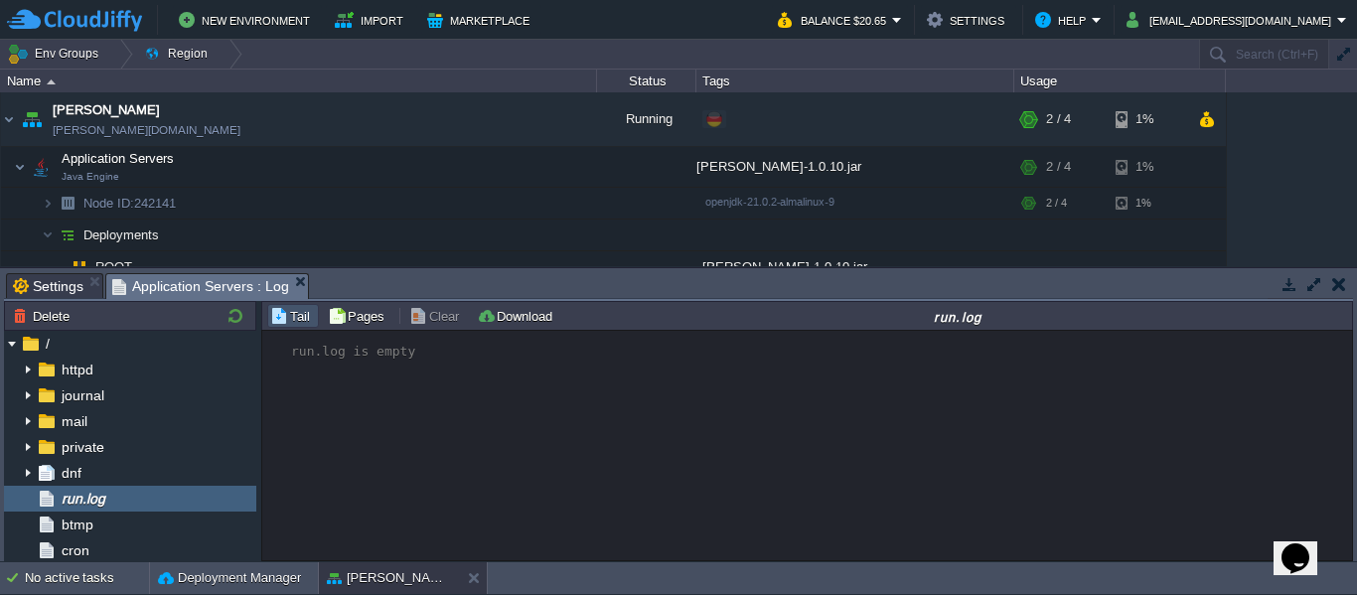
scroll to position [0, 0]
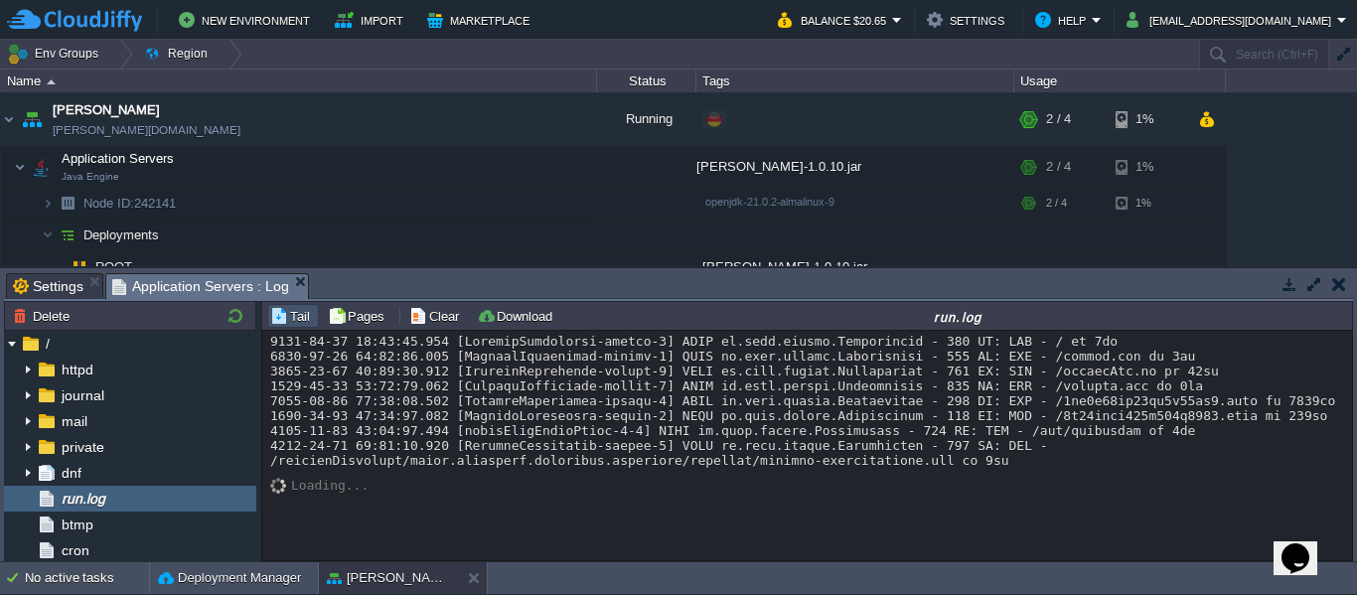
click at [684, 498] on div "Loading..." at bounding box center [807, 446] width 1090 height 230
click at [464, 116] on button "button" at bounding box center [458, 119] width 18 height 18
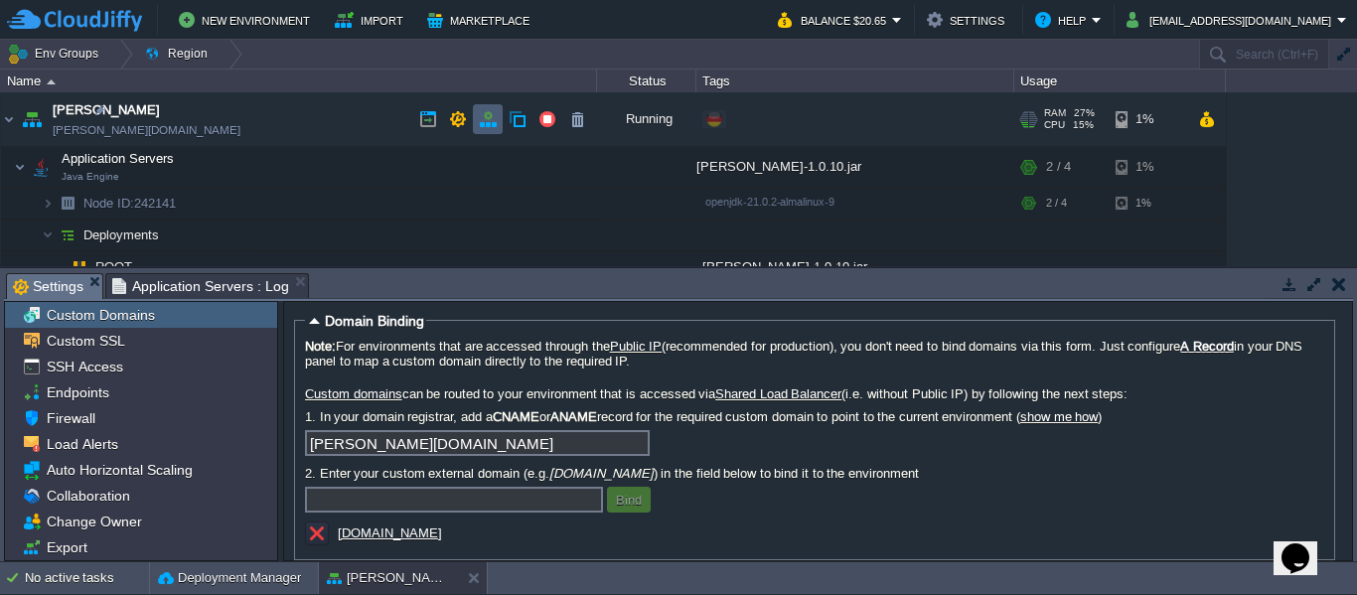
click at [484, 117] on button "button" at bounding box center [488, 119] width 18 height 18
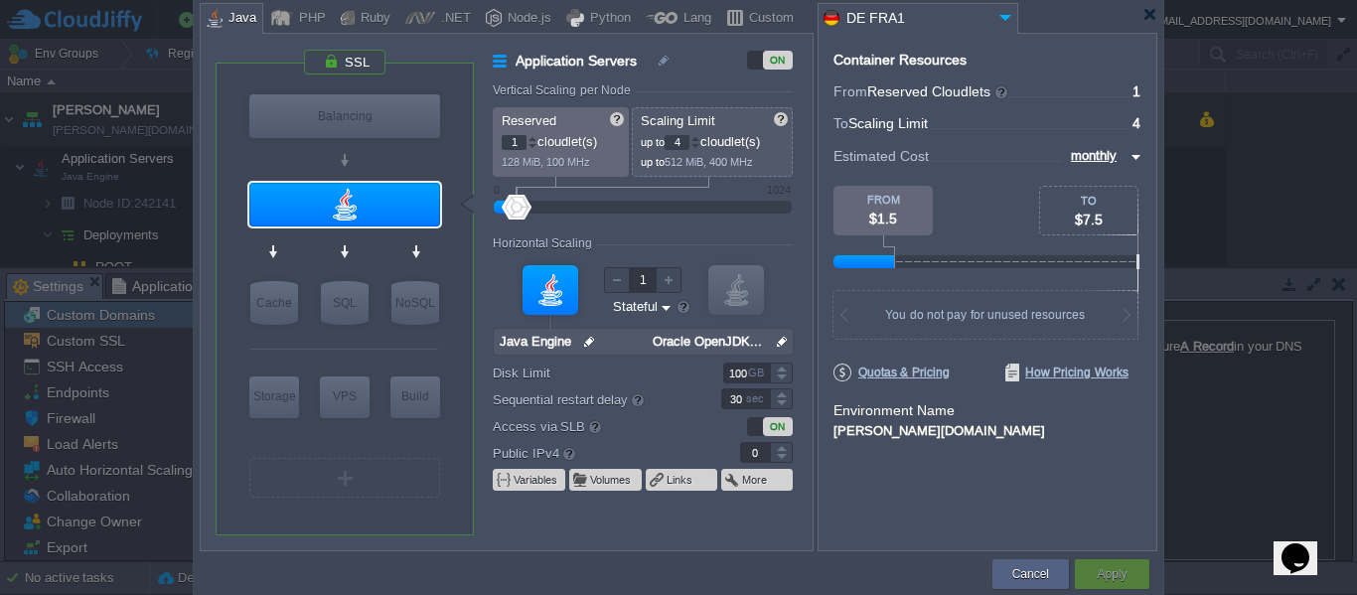
click at [759, 59] on div "ON" at bounding box center [770, 60] width 46 height 19
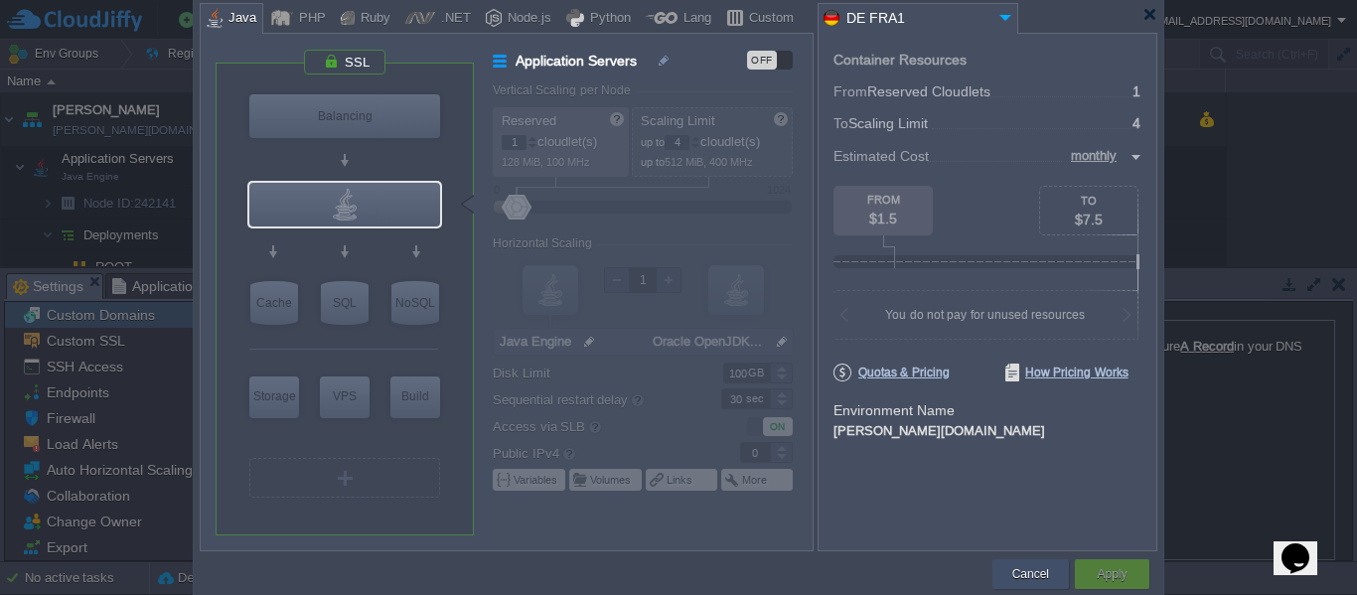
click at [1032, 569] on button "Cancel" at bounding box center [1031, 574] width 37 height 20
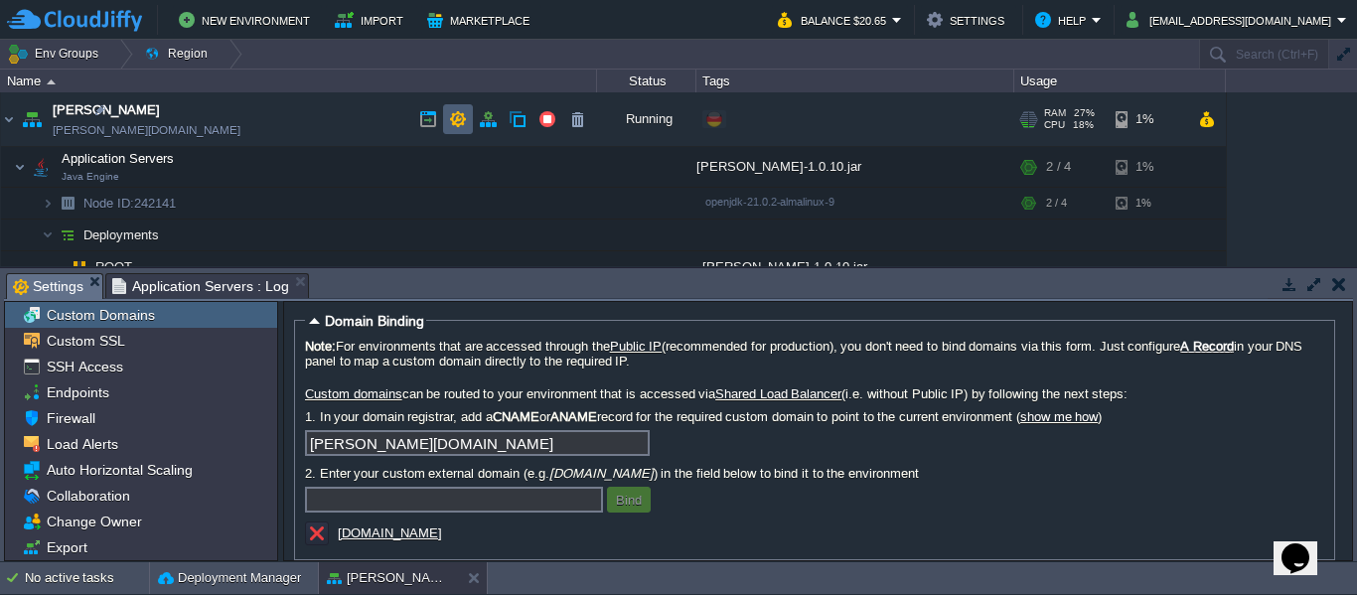
click at [465, 120] on button "button" at bounding box center [458, 119] width 18 height 18
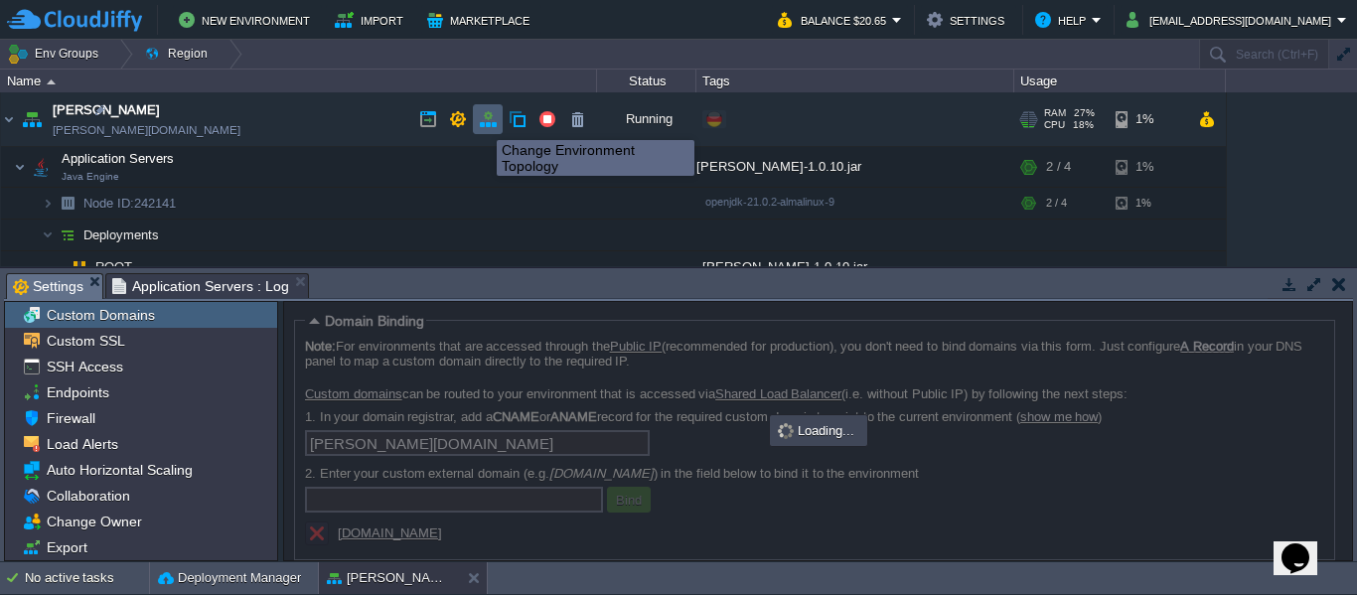
click at [489, 122] on button "button" at bounding box center [488, 119] width 18 height 18
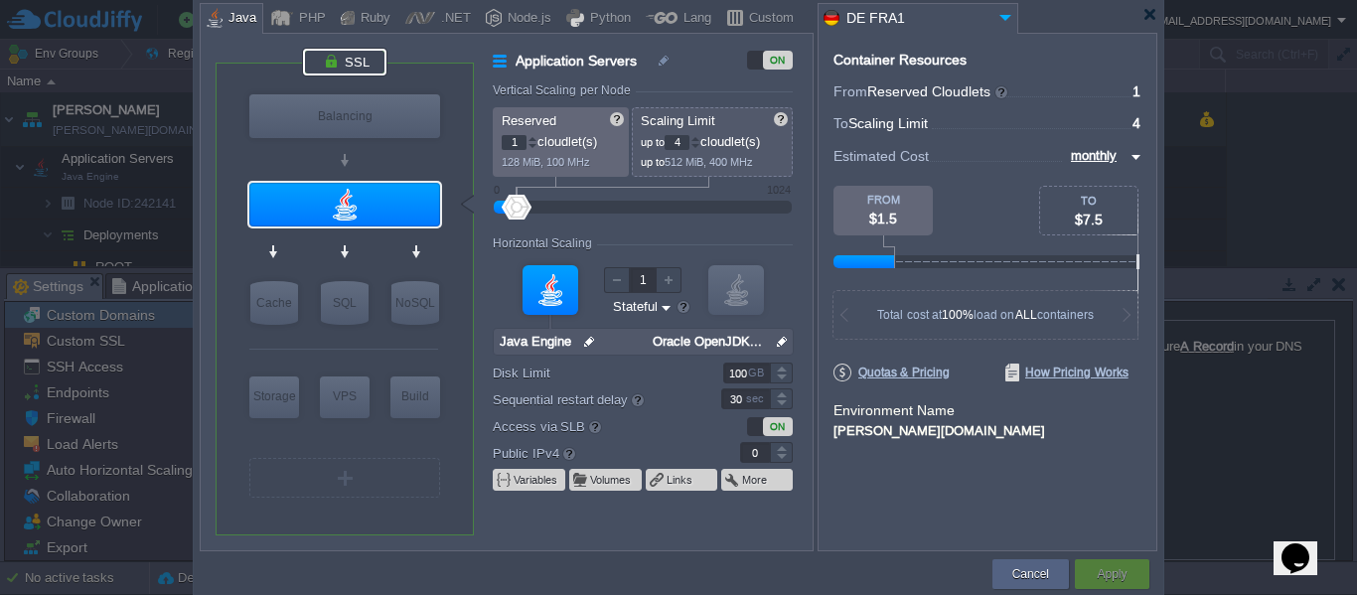
click at [352, 58] on div at bounding box center [344, 62] width 83 height 27
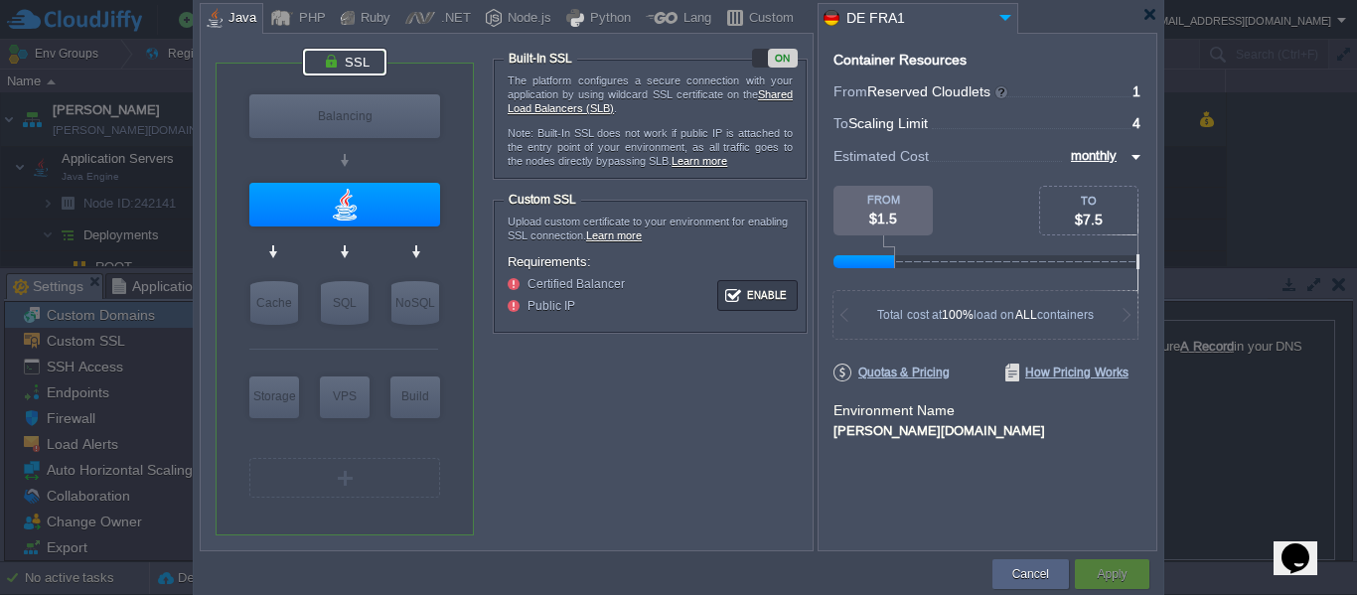
click at [769, 62] on div "ON" at bounding box center [783, 58] width 30 height 19
click at [1121, 559] on td "Apply" at bounding box center [1112, 575] width 80 height 36
click at [1095, 579] on div "Apply" at bounding box center [1112, 574] width 45 height 30
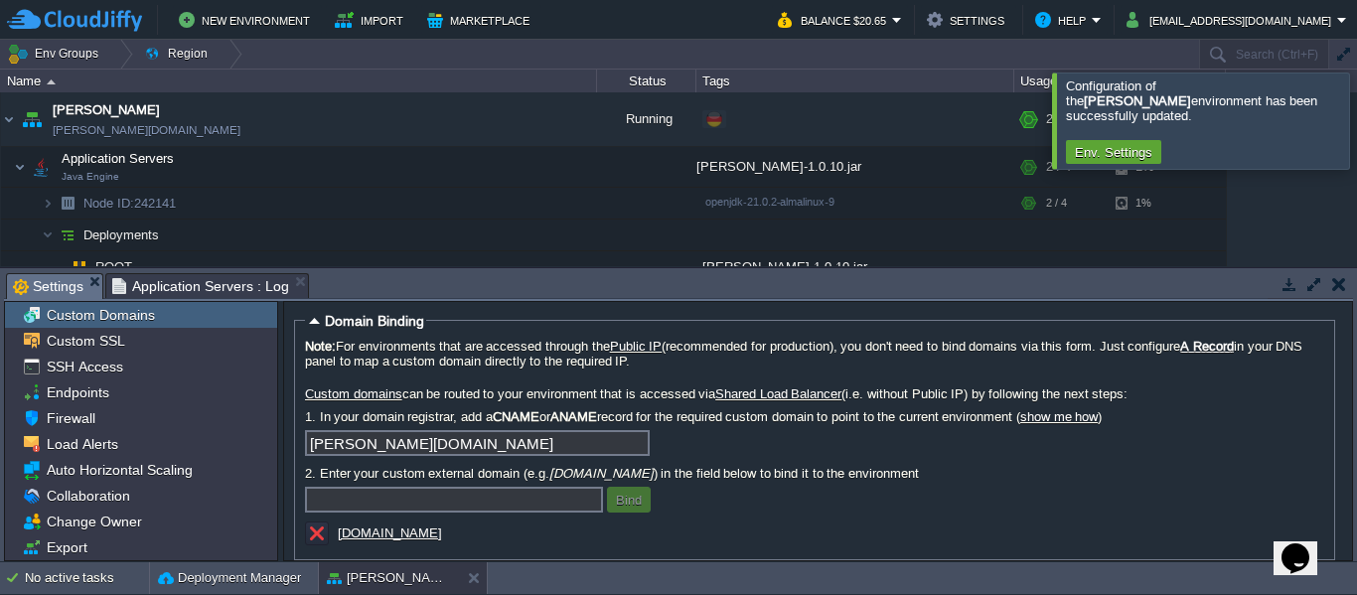
click at [157, 280] on span "Application Servers : Log" at bounding box center [200, 286] width 177 height 24
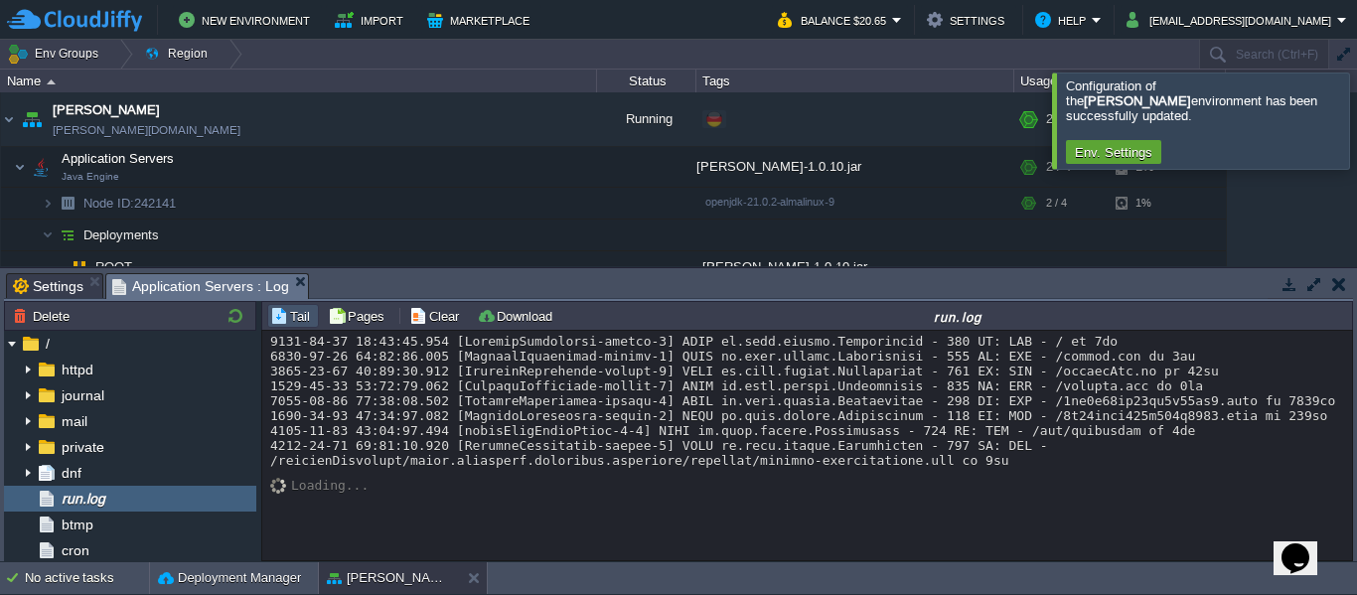
click at [1296, 199] on div "garby garby.de-fra1.cloudjiffy.net Running + Add to Env Group RAM 27% CPU 16% 2…" at bounding box center [678, 179] width 1357 height 174
click at [439, 315] on button "Clear" at bounding box center [437, 316] width 56 height 18
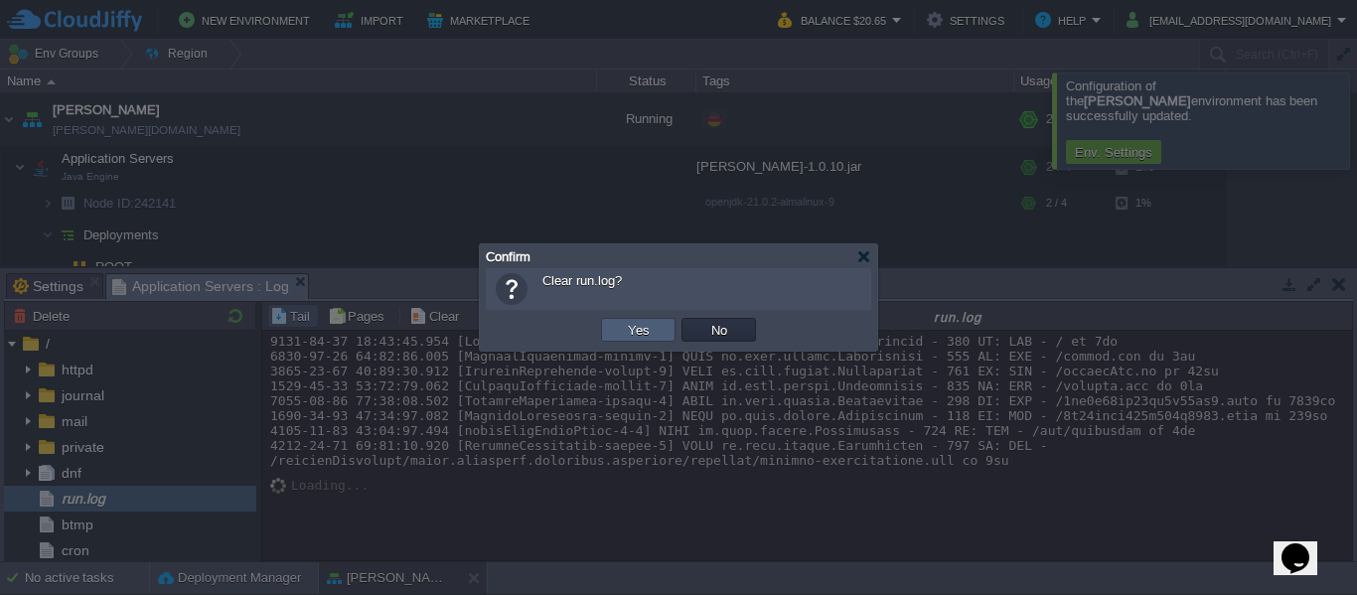
click at [627, 321] on td "Yes" at bounding box center [638, 330] width 75 height 24
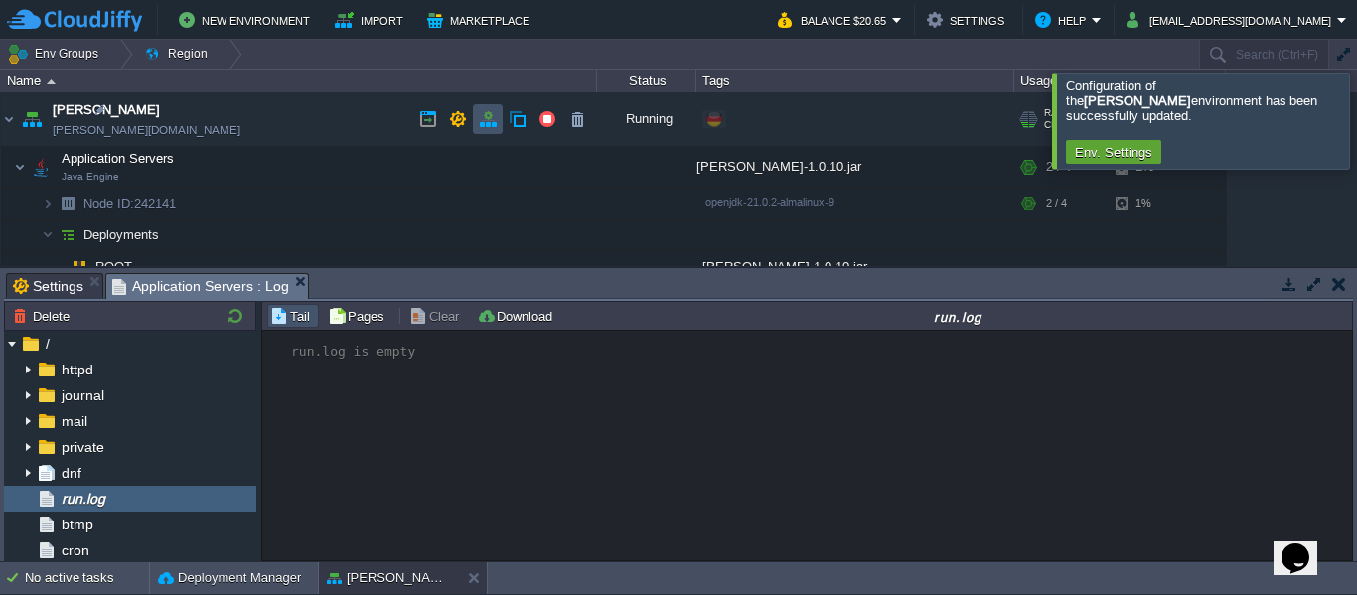
click at [486, 118] on button "button" at bounding box center [488, 119] width 18 height 18
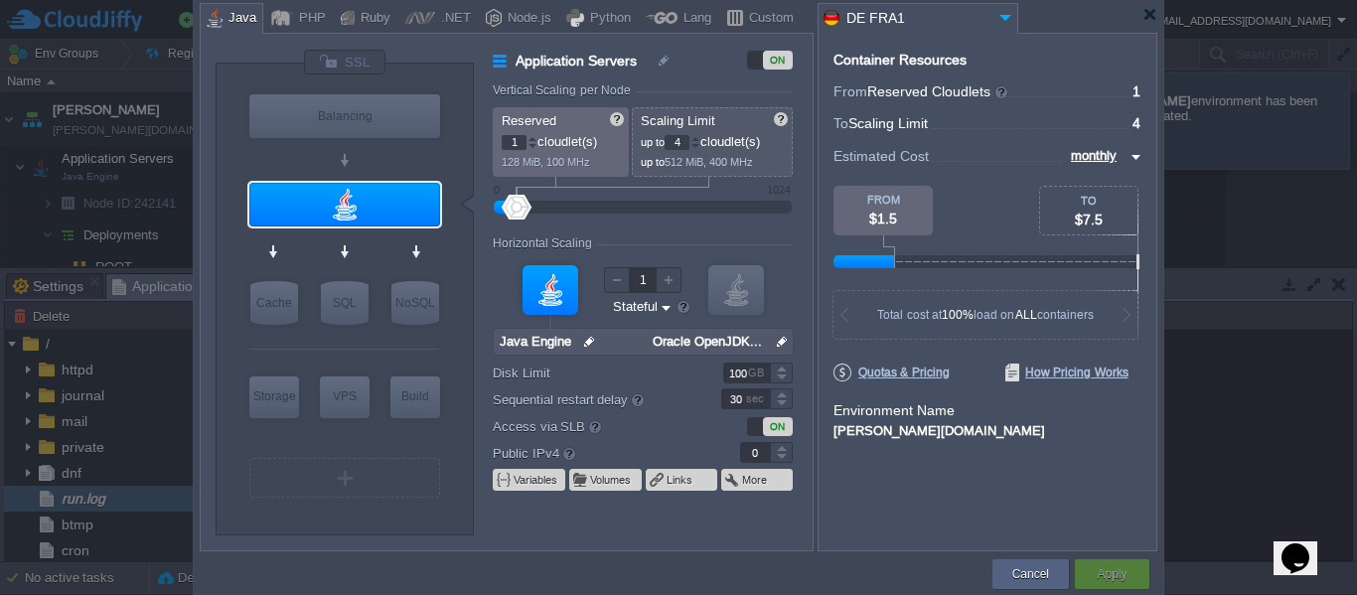
click at [983, 502] on div "Container Resources From Reserved Cloudlets ... = 1 not added To Scaling Limit …" at bounding box center [988, 292] width 340 height 519
click at [1013, 575] on button "Cancel" at bounding box center [1031, 574] width 37 height 20
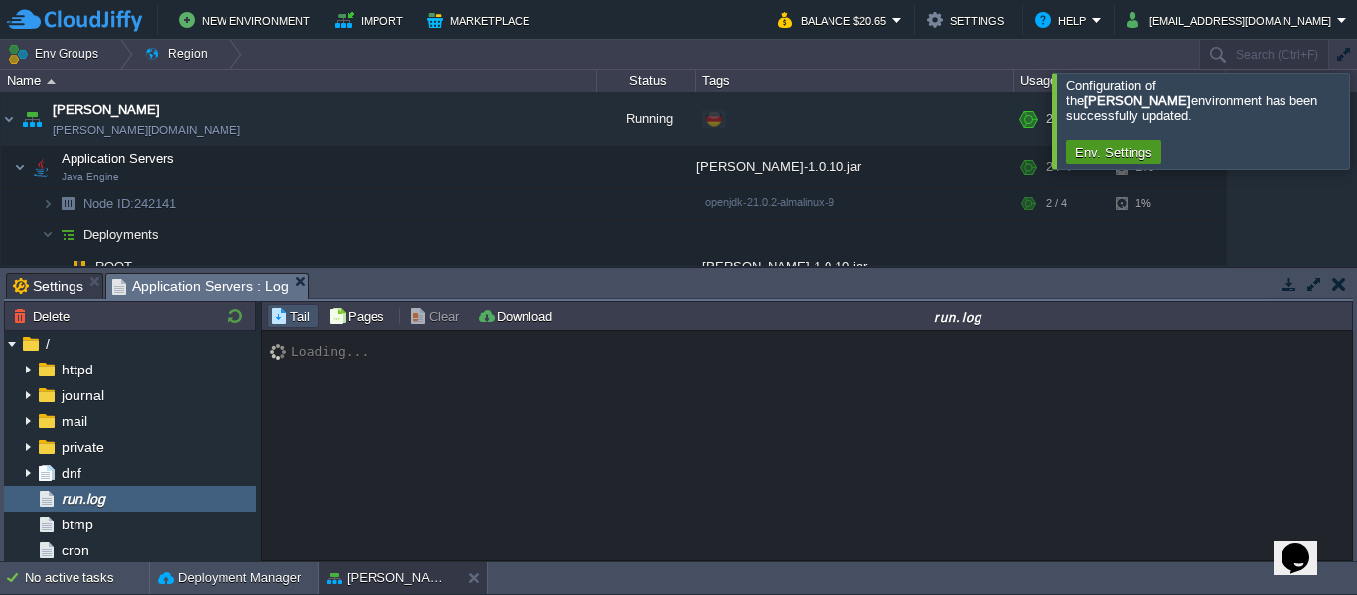
click at [1114, 143] on button "Env. Settings" at bounding box center [1113, 152] width 89 height 18
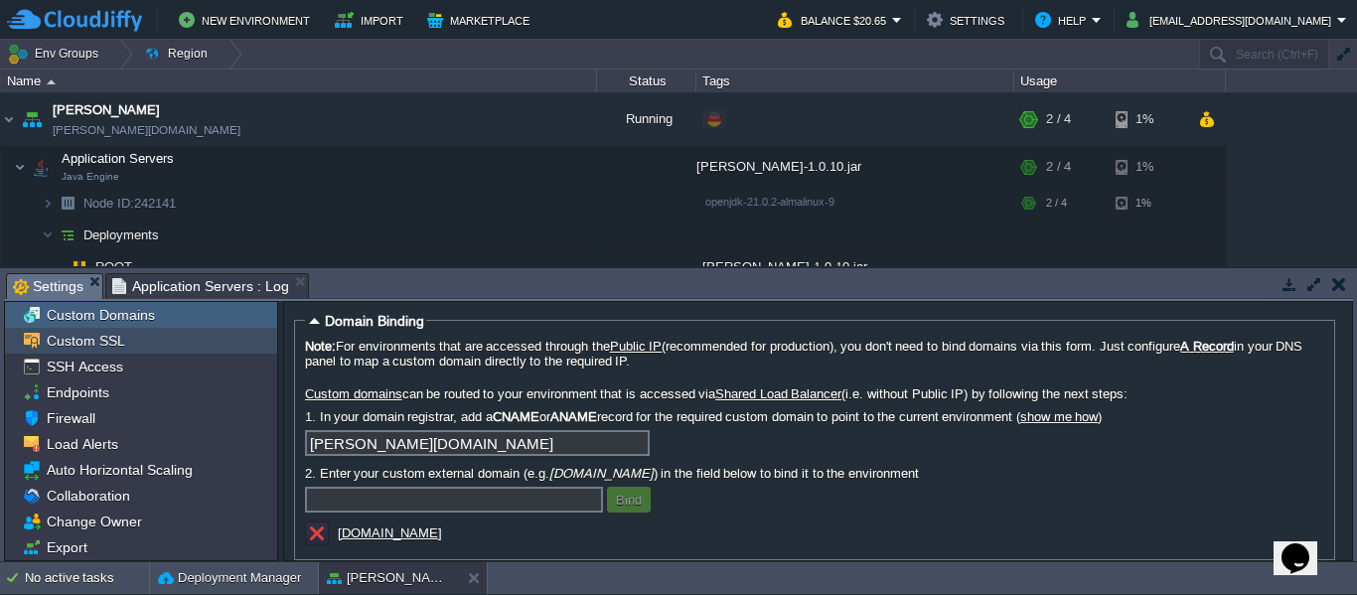
click at [129, 345] on div "Custom SSL" at bounding box center [141, 341] width 272 height 26
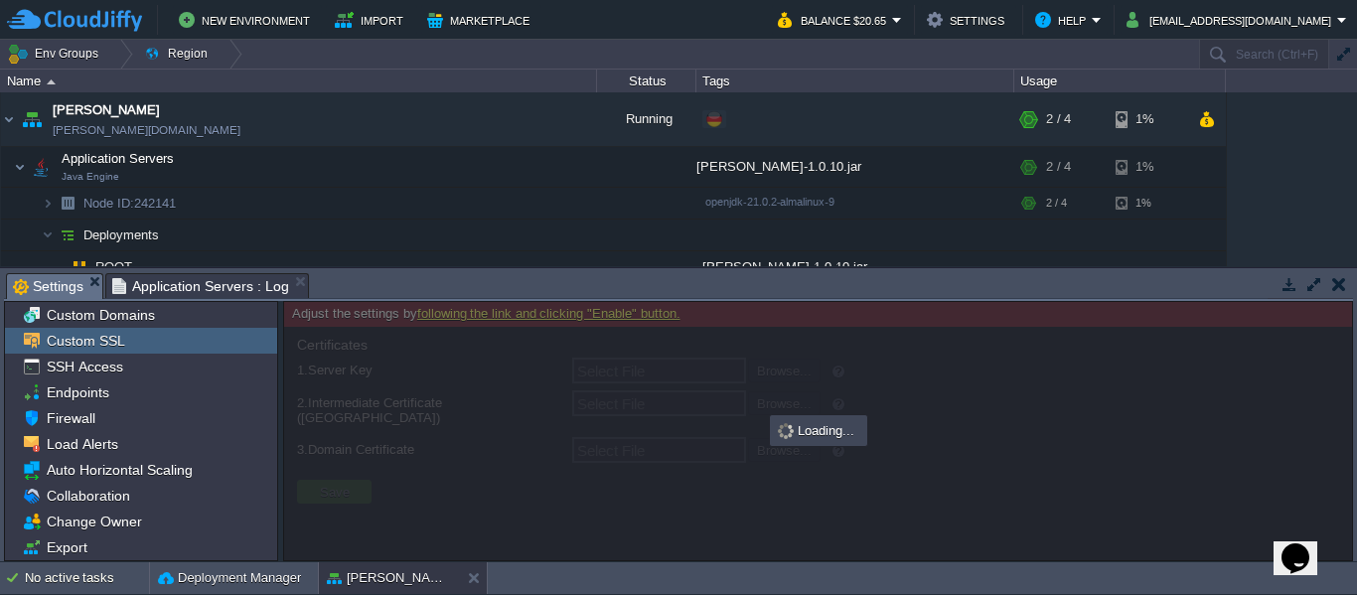
type input "Select File"
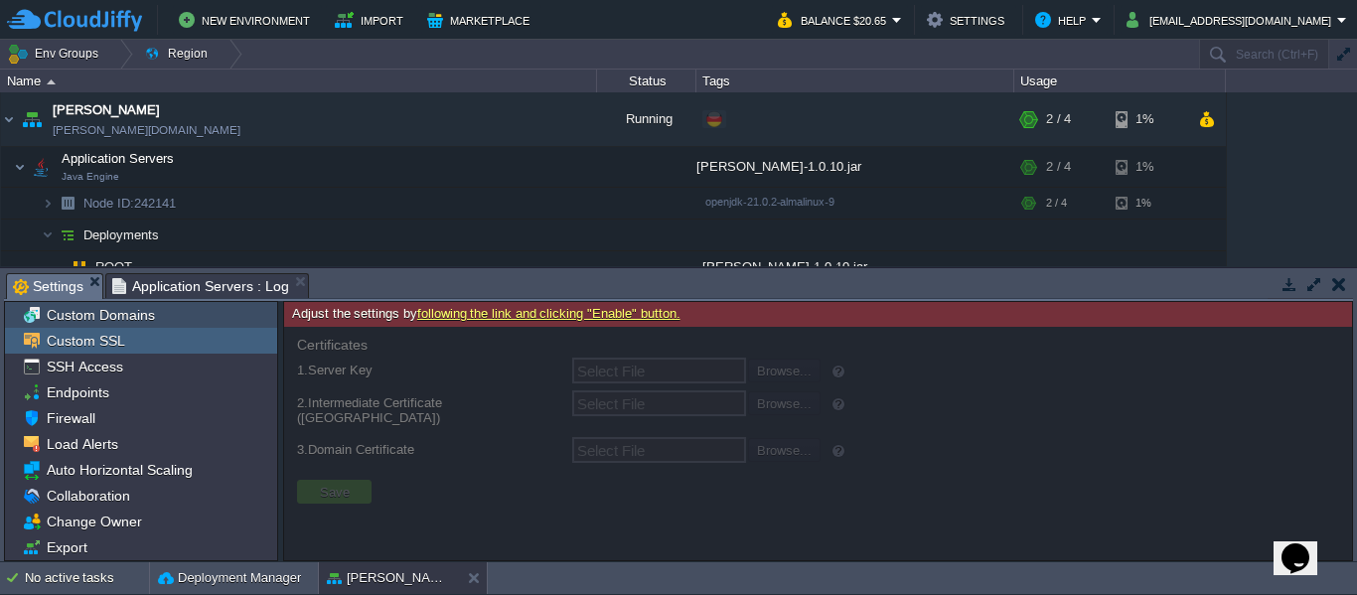
click at [137, 319] on span "Custom Domains" at bounding box center [100, 315] width 115 height 18
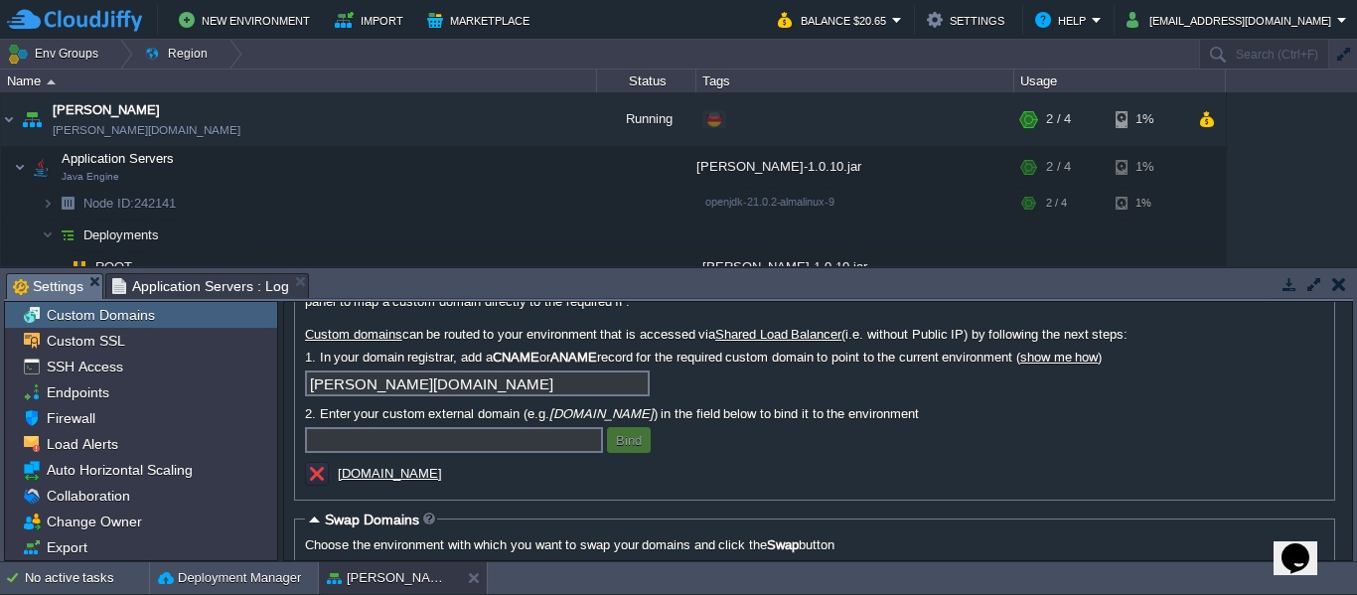
scroll to position [99, 0]
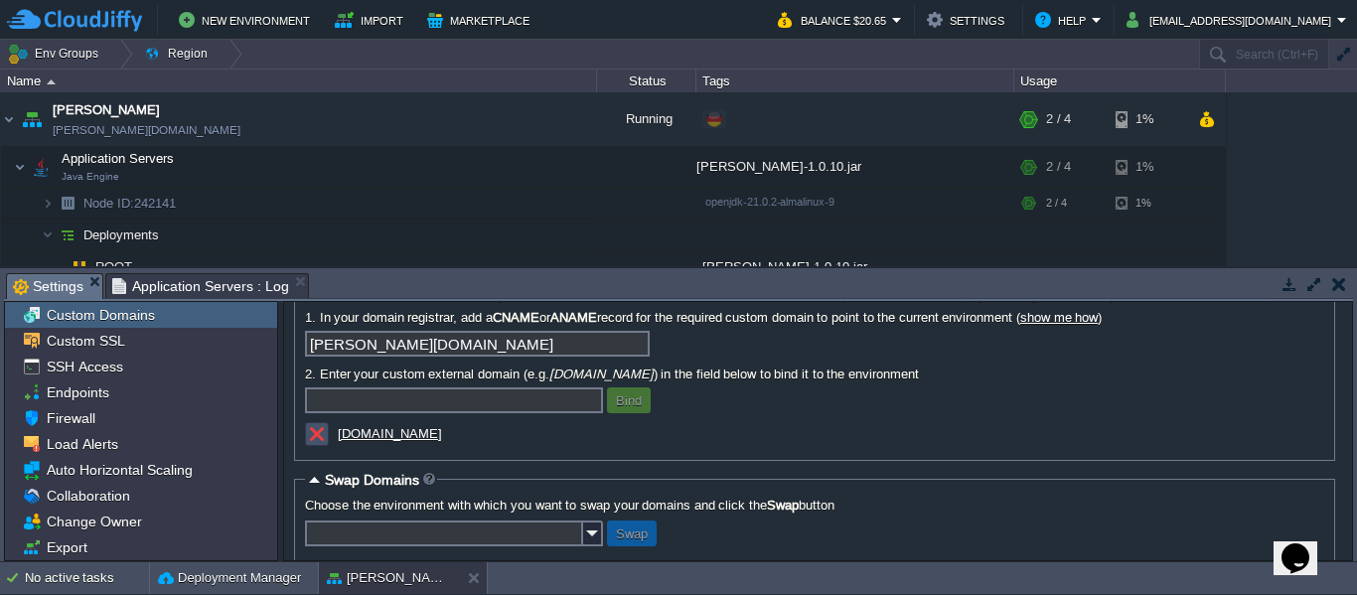
click at [317, 439] on button "button" at bounding box center [317, 434] width 18 height 18
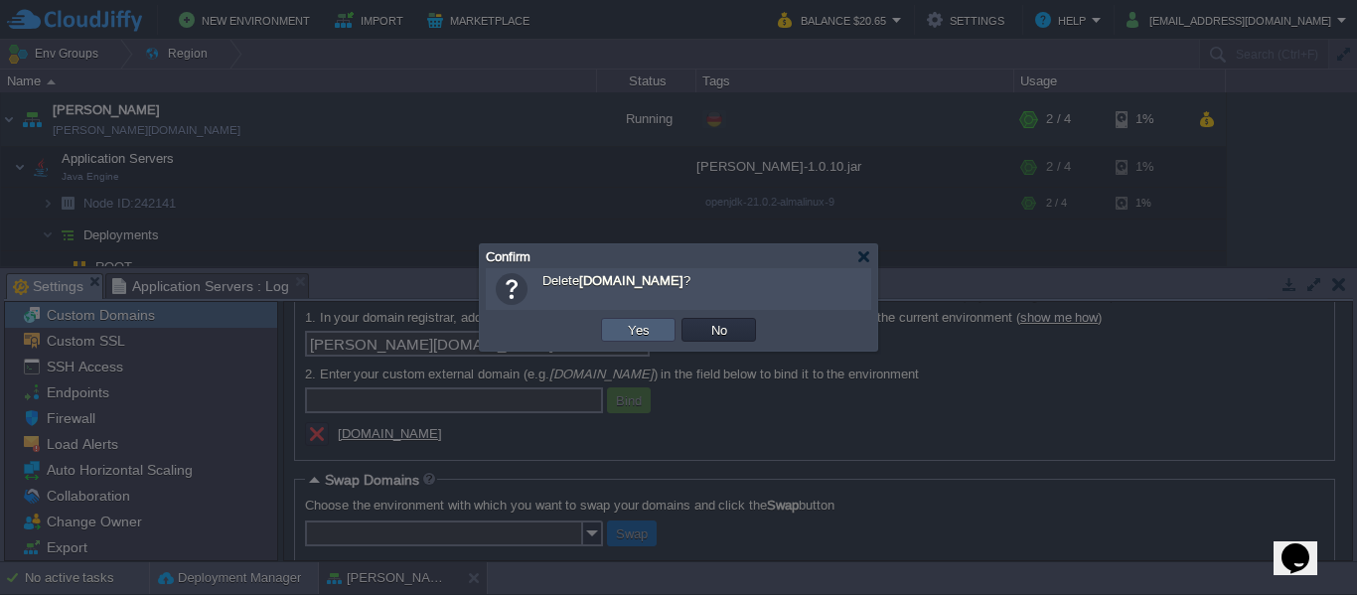
click at [632, 333] on button "Yes" at bounding box center [639, 330] width 34 height 18
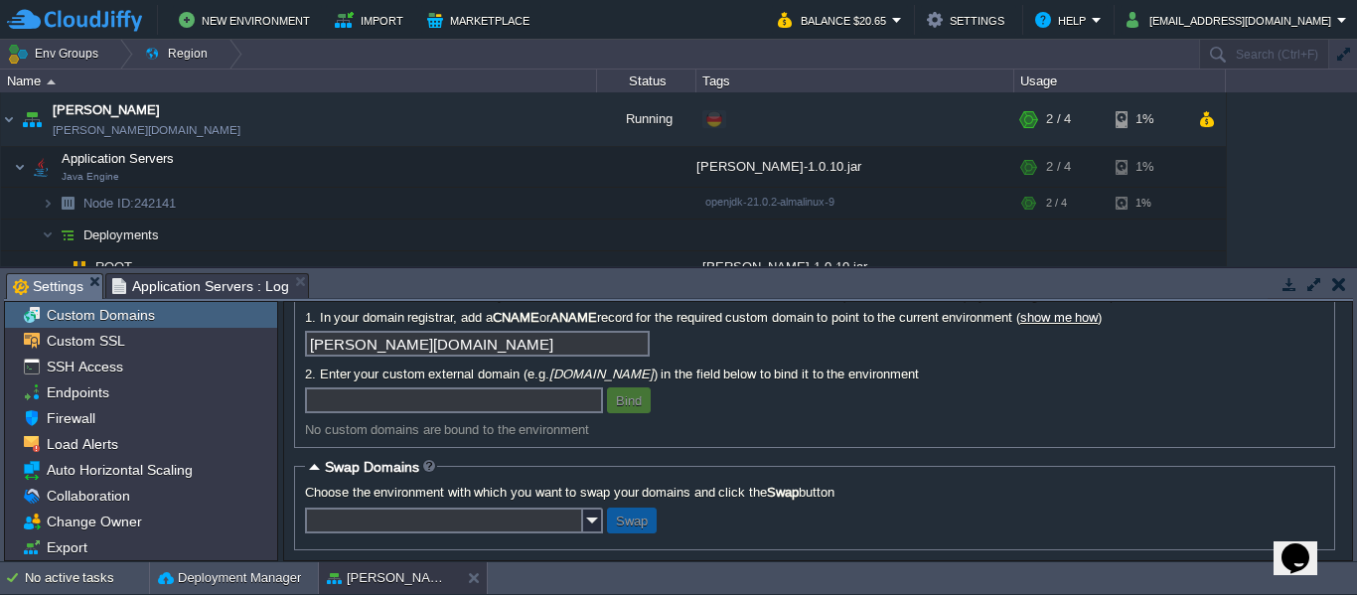
click at [480, 413] on input "text" at bounding box center [454, 401] width 298 height 26
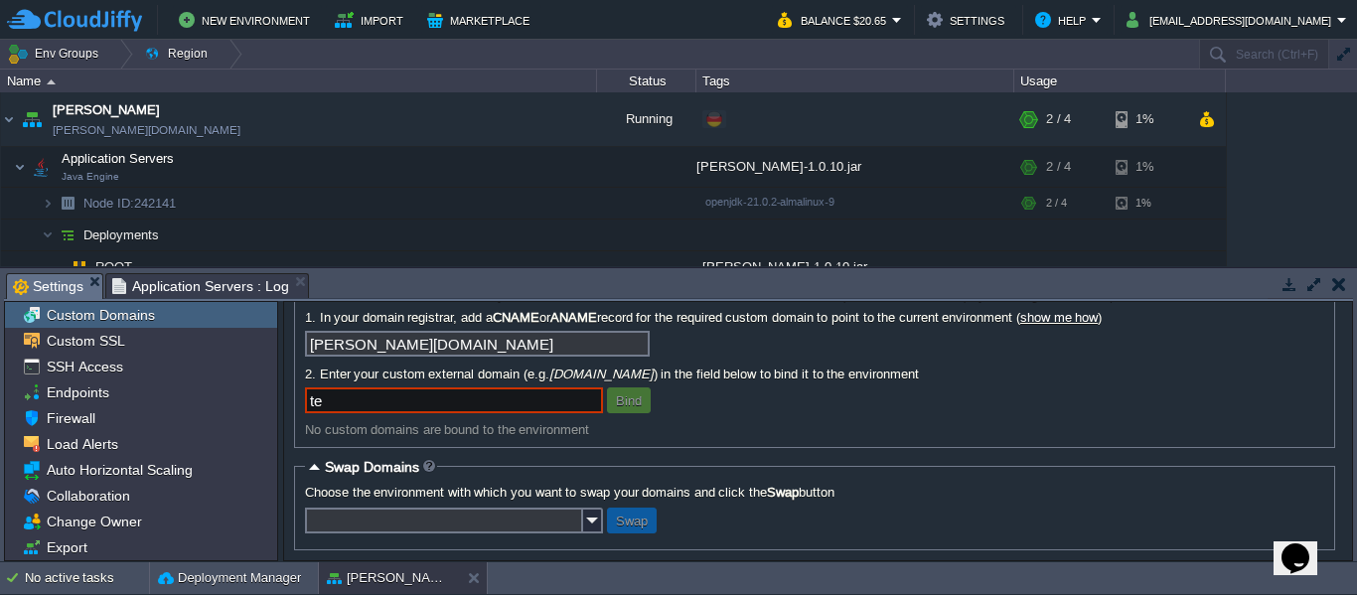
type input "t"
click at [767, 404] on div "Bind" at bounding box center [815, 401] width 1020 height 26
click at [660, 354] on div "[PERSON_NAME][DOMAIN_NAME]" at bounding box center [815, 347] width 1020 height 32
click at [577, 340] on input "[PERSON_NAME][DOMAIN_NAME]" at bounding box center [477, 344] width 345 height 26
click at [462, 382] on label "2. Enter your custom external domain (e.g. mydomain.com ) in the field below to…" at bounding box center [815, 374] width 1020 height 15
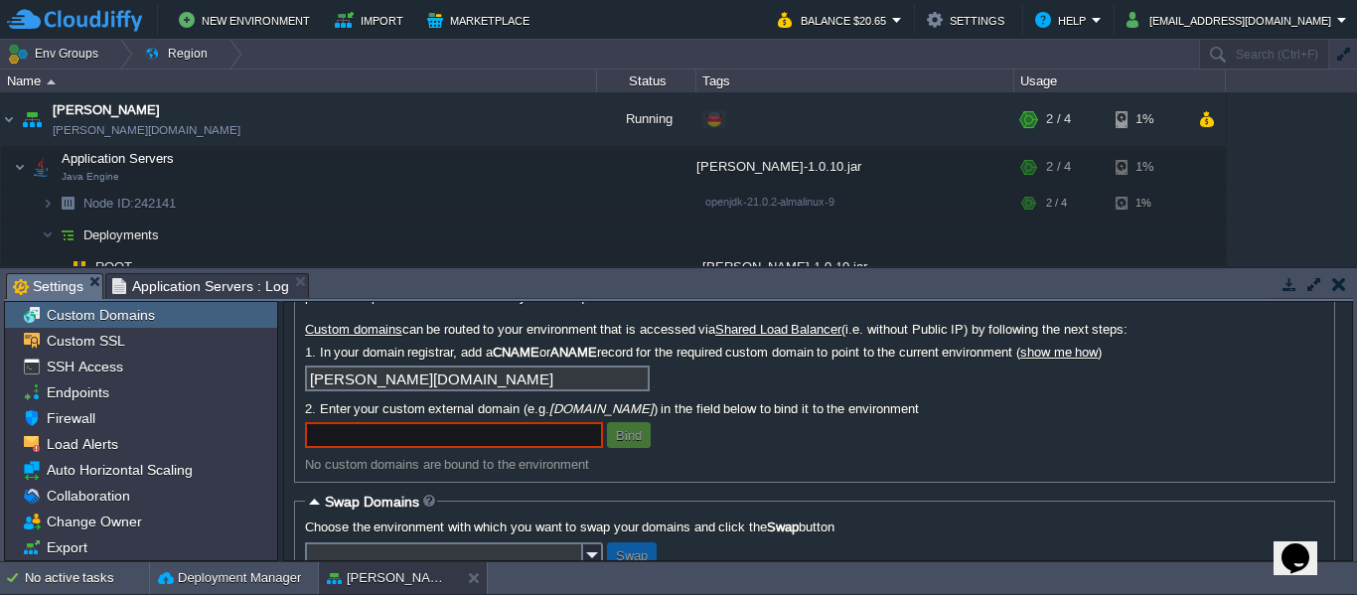
scroll to position [19, 0]
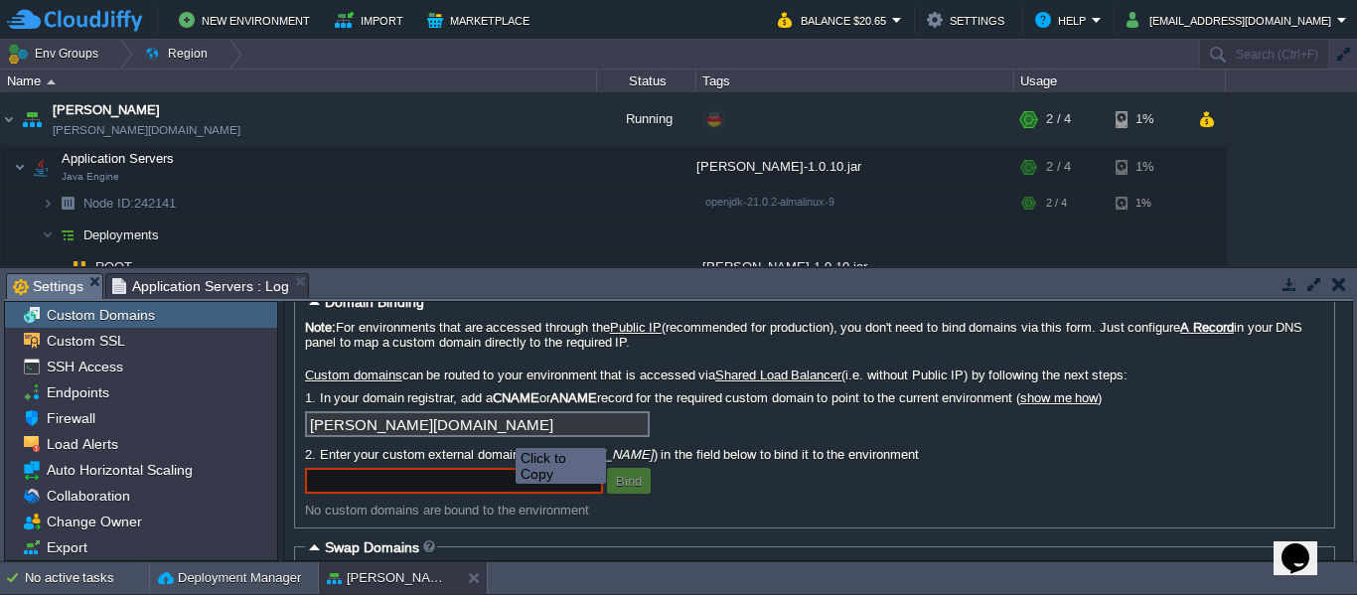
click at [501, 421] on input "[PERSON_NAME][DOMAIN_NAME]" at bounding box center [477, 424] width 345 height 26
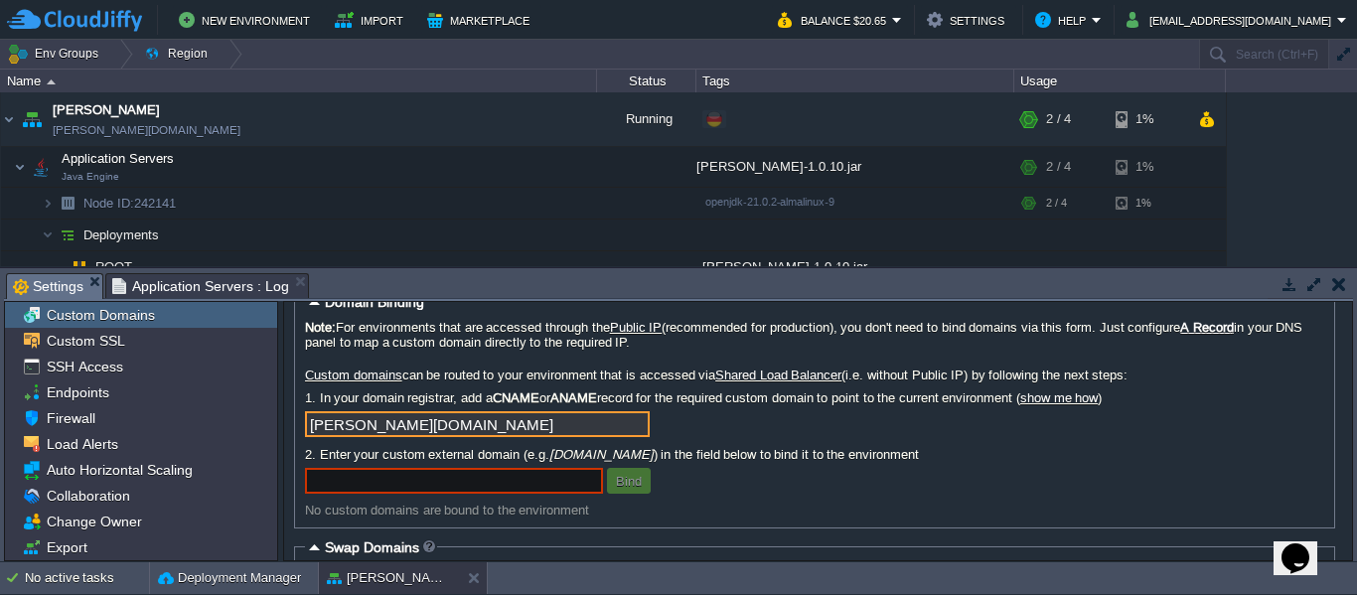
scroll to position [118, 0]
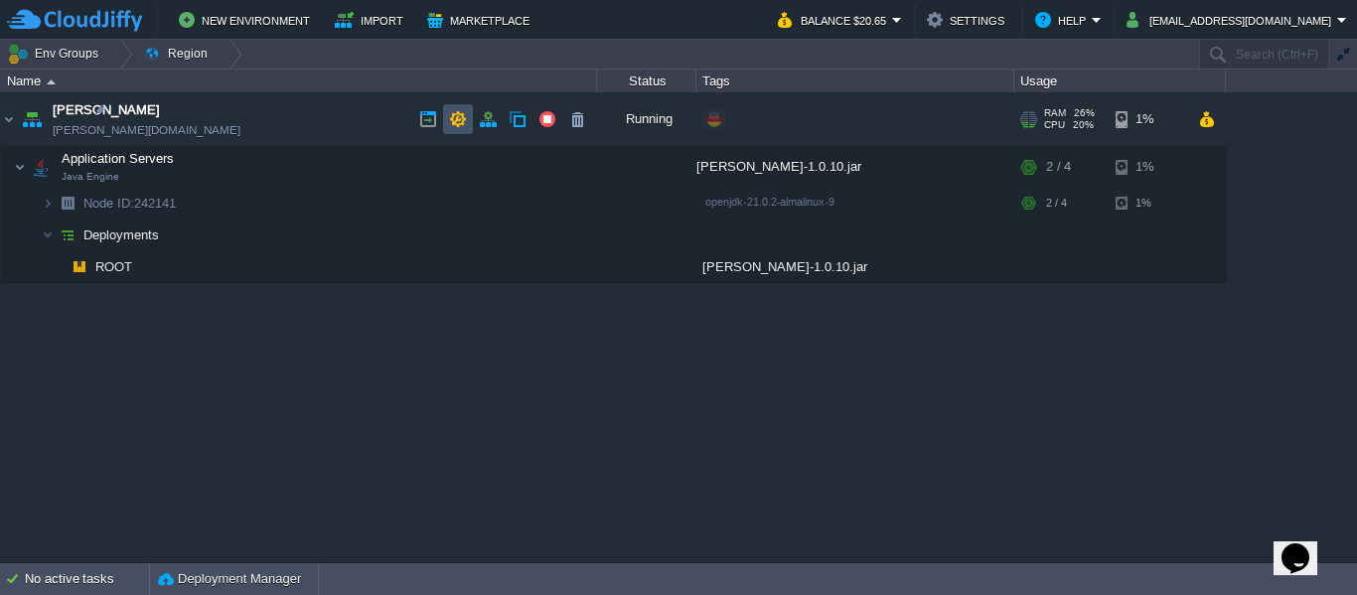
click at [454, 118] on button "button" at bounding box center [458, 119] width 18 height 18
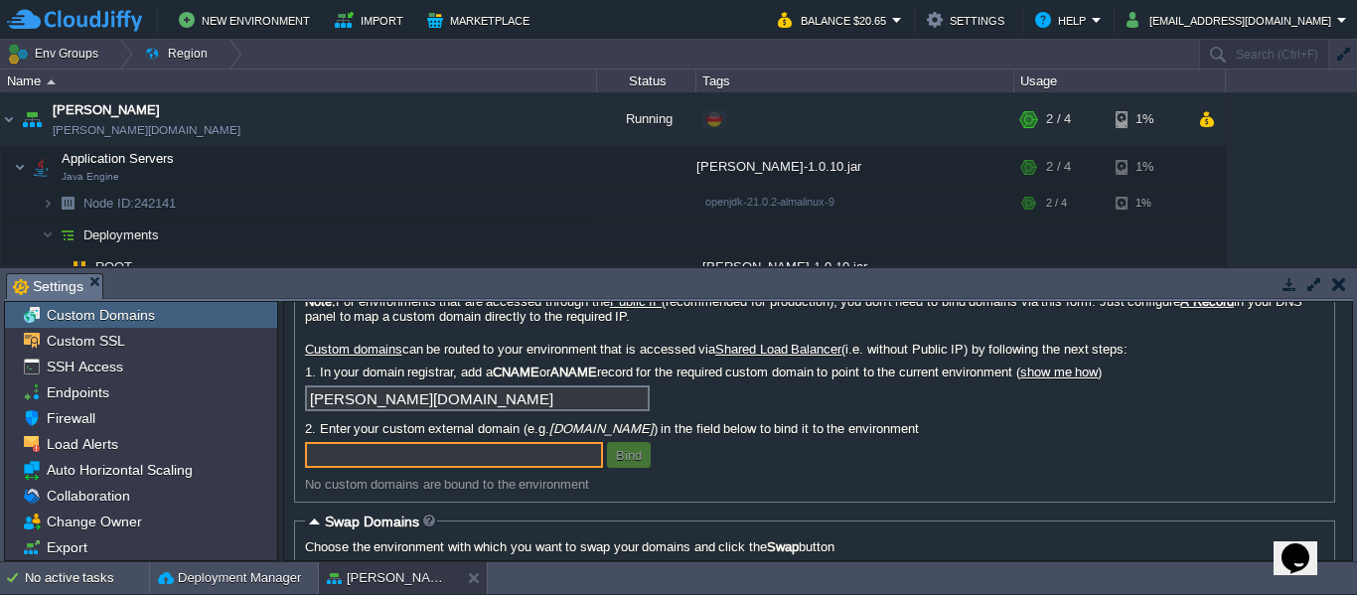
scroll to position [0, 0]
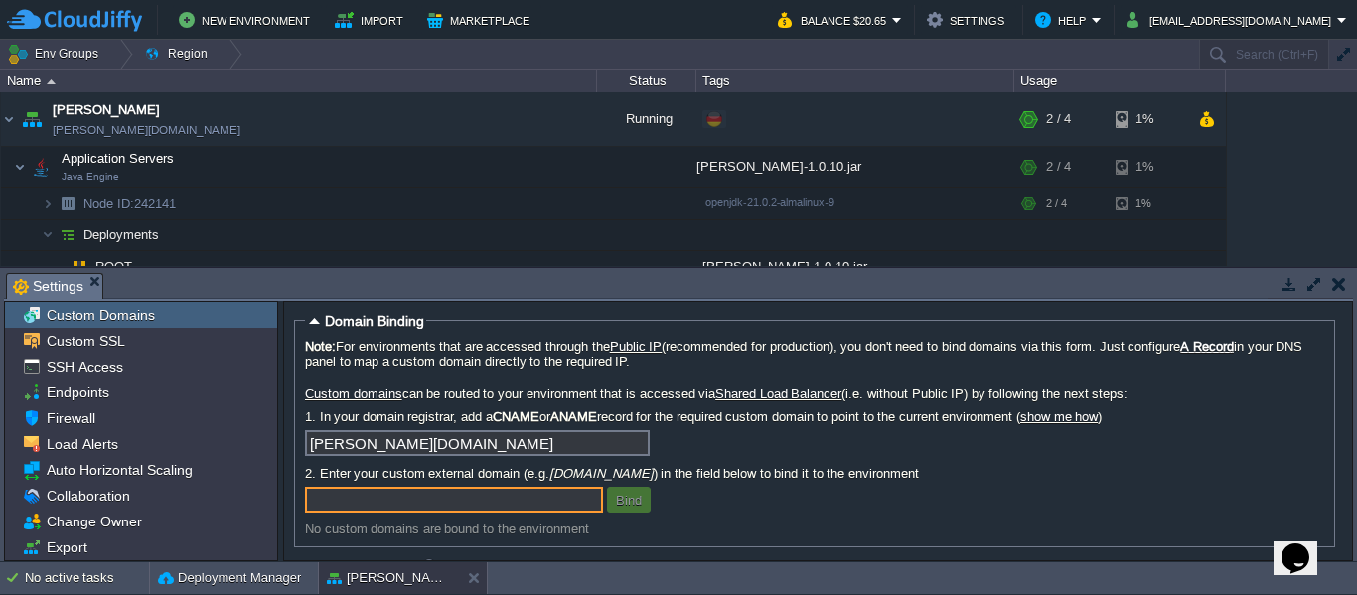
click at [440, 505] on input "text" at bounding box center [454, 500] width 298 height 26
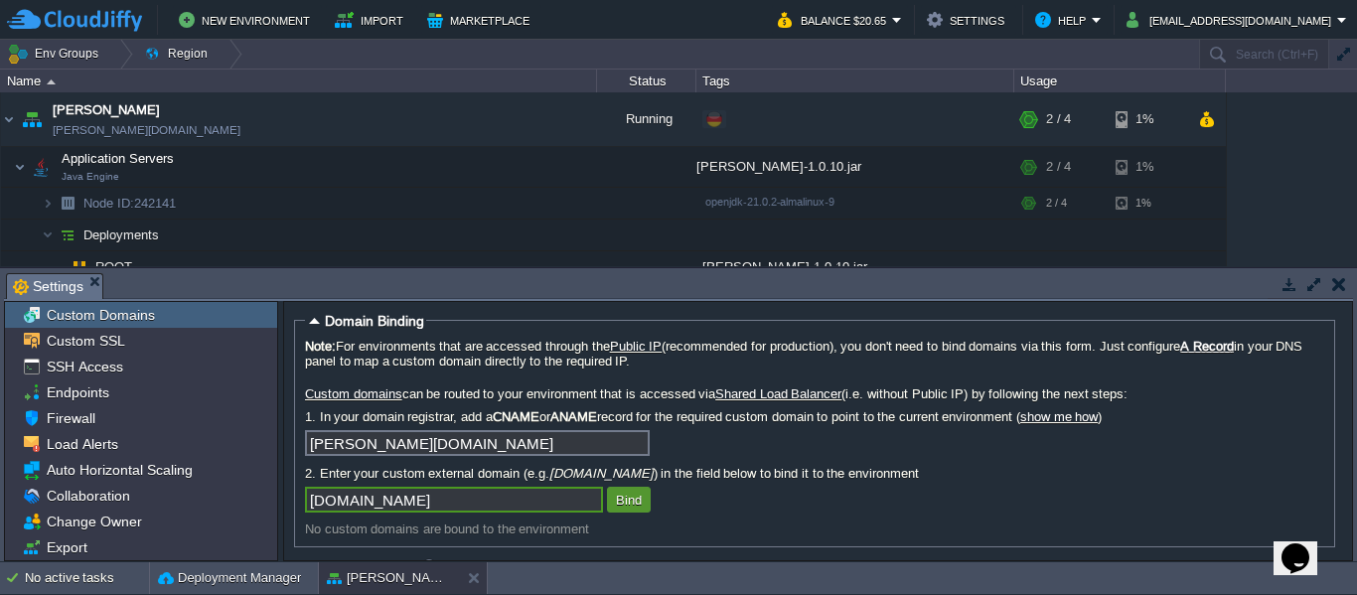
type input "tekami.net"
drag, startPoint x: 633, startPoint y: 500, endPoint x: 650, endPoint y: 503, distance: 17.2
click at [632, 500] on button "Bind" at bounding box center [629, 500] width 38 height 18
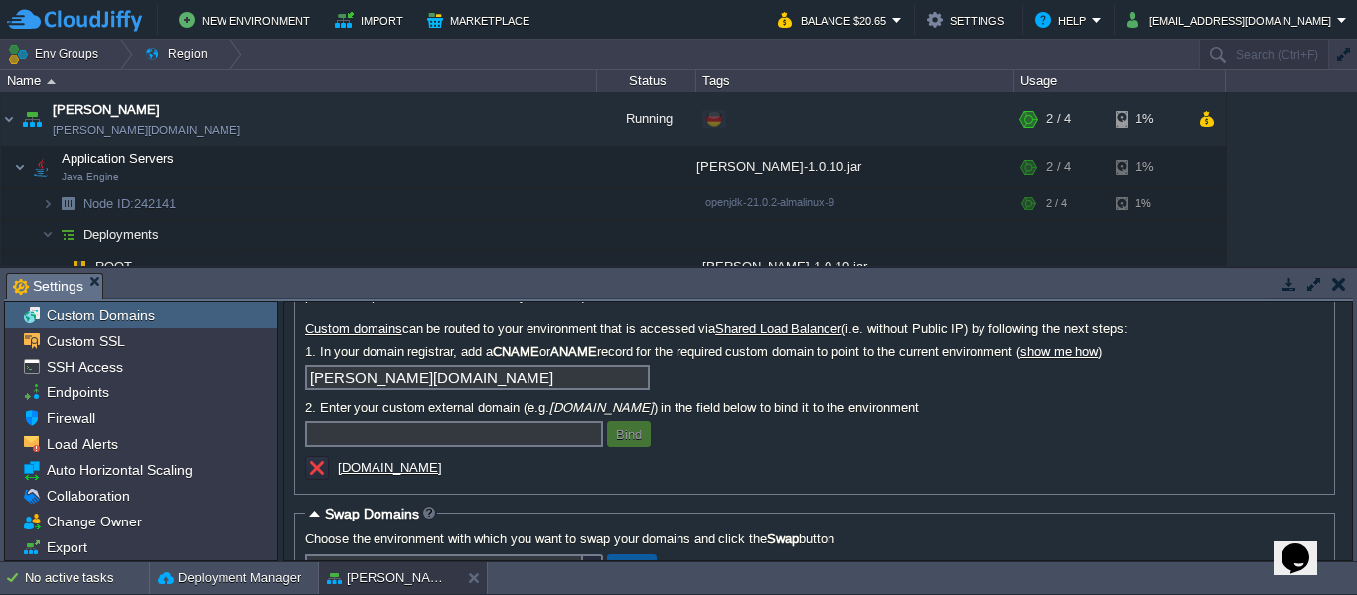
scroll to position [31, 0]
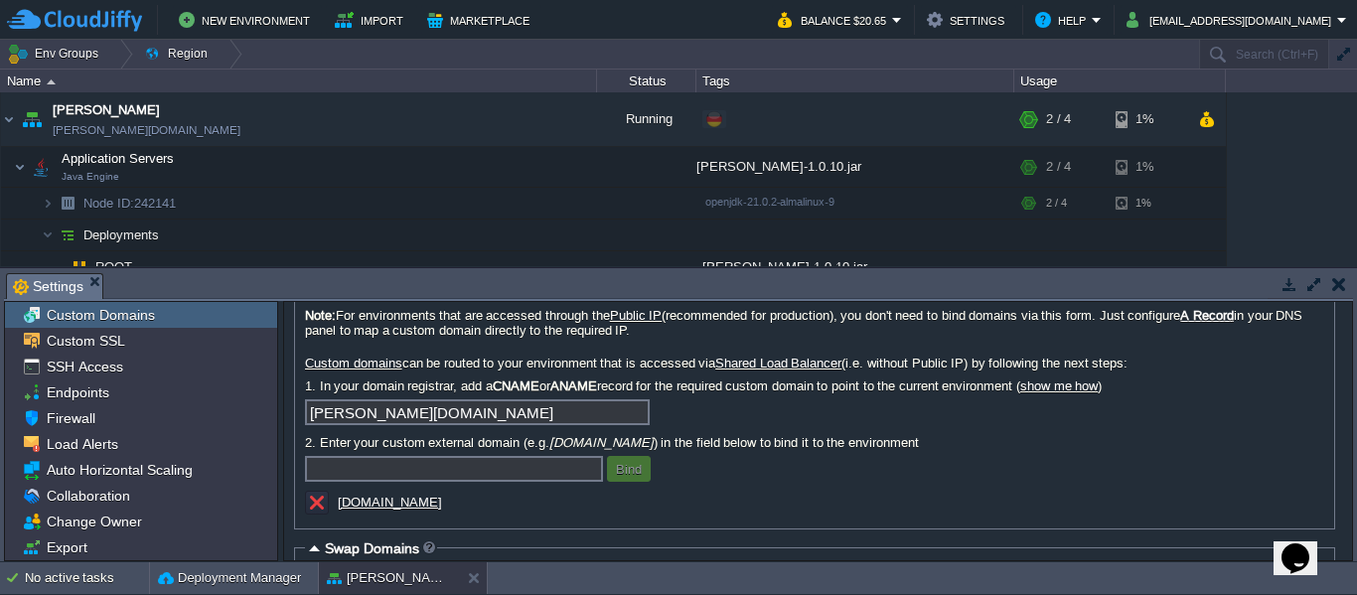
click at [1073, 462] on div "Note: For environments that are accessed through the Public IP (recommended for…" at bounding box center [815, 413] width 1020 height 211
